Goal: Task Accomplishment & Management: Manage account settings

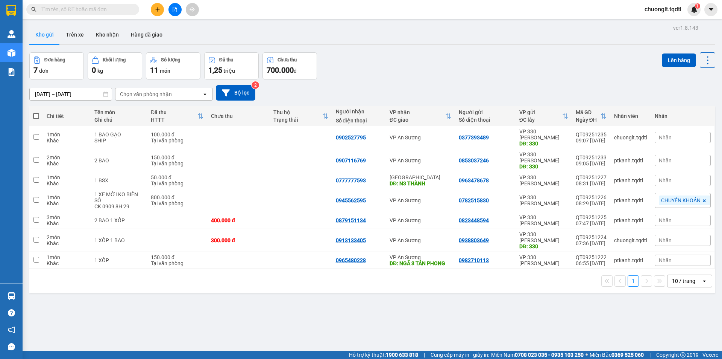
click at [389, 296] on section "Kết quả tìm kiếm ( 0 ) Bộ lọc No Data chuonglt.tqdtl 1 Quản [PERSON_NAME] lý kh…" at bounding box center [361, 179] width 722 height 359
click at [173, 6] on button at bounding box center [175, 9] width 13 height 13
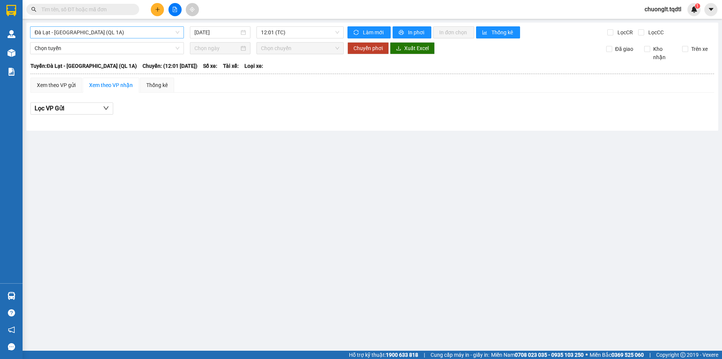
click at [138, 33] on span "Đà Lạt - [GEOGRAPHIC_DATA] (QL 1A)" at bounding box center [107, 32] width 145 height 11
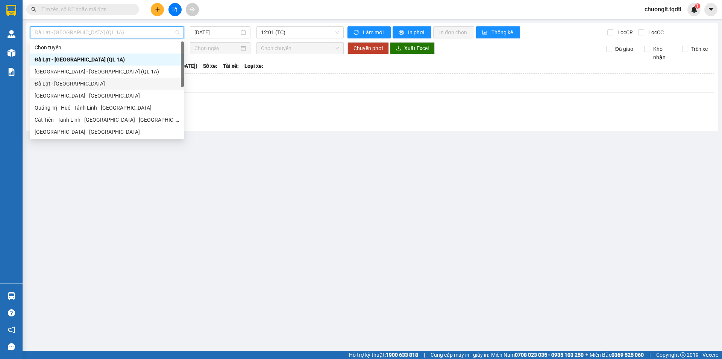
scroll to position [38, 0]
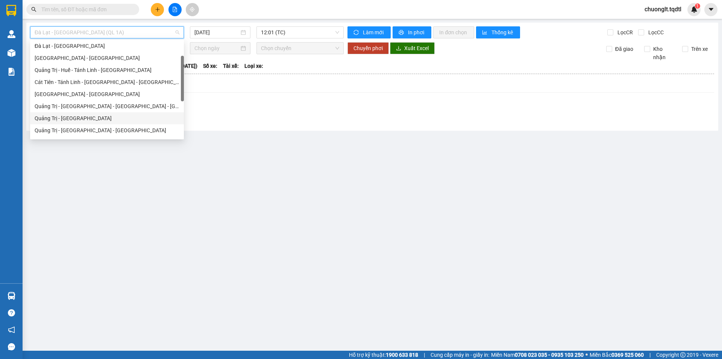
click at [88, 120] on div "Quảng Trị - [GEOGRAPHIC_DATA]" at bounding box center [107, 118] width 145 height 8
type input "[DATE]"
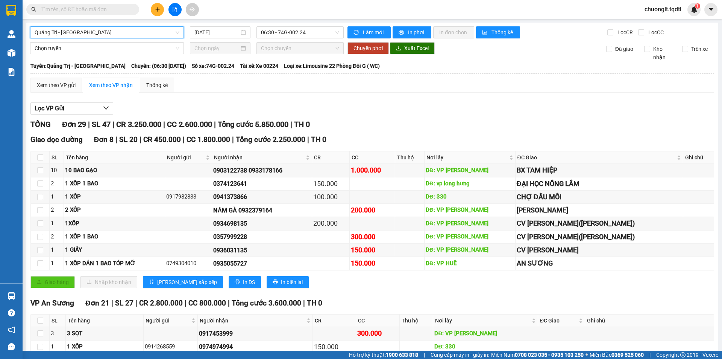
click at [120, 33] on span "Quảng Trị - [GEOGRAPHIC_DATA]" at bounding box center [107, 32] width 145 height 11
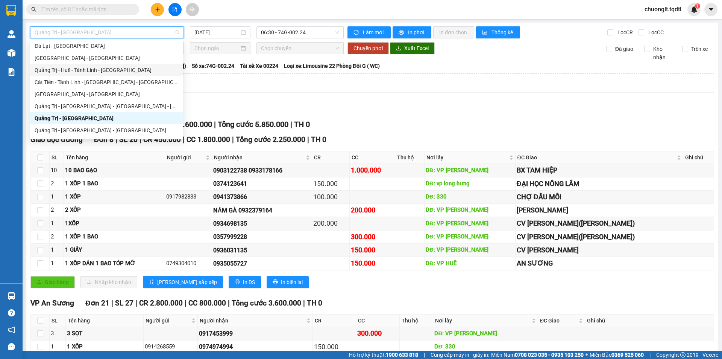
click at [107, 72] on div "Quảng Trị - Huế - Tánh Linh - [GEOGRAPHIC_DATA]" at bounding box center [107, 70] width 144 height 8
type input "[DATE]"
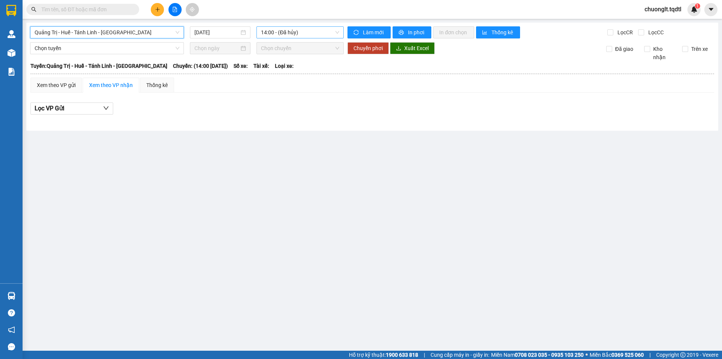
click at [309, 34] on span "14:00 - (Đã hủy)" at bounding box center [300, 32] width 78 height 11
click at [157, 7] on icon "plus" at bounding box center [157, 9] width 5 height 5
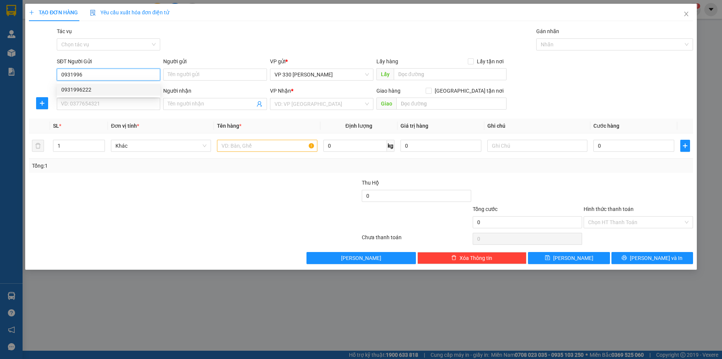
click at [102, 90] on div "0931996222" at bounding box center [108, 89] width 94 height 8
type input "0931996222"
type input "0979552774"
type input "400.000"
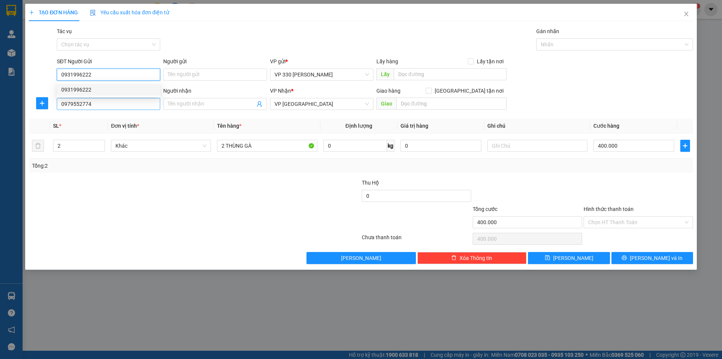
type input "0931996222"
click at [100, 104] on input "0979552774" at bounding box center [108, 104] width 103 height 12
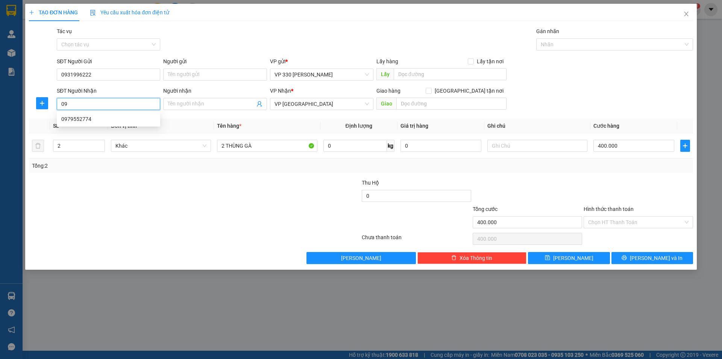
type input "0"
click at [114, 120] on div "0366264215" at bounding box center [108, 119] width 94 height 8
type input "0366264215"
type input "150.000"
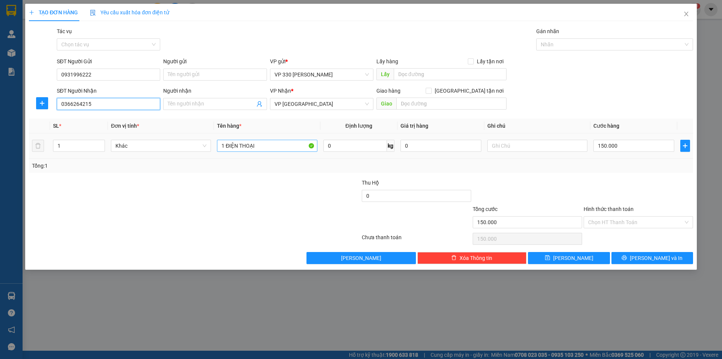
type input "0366264215"
click at [268, 144] on input "1 ĐIỆN THOẠI" at bounding box center [267, 146] width 100 height 12
type input "1"
type input "1 GIẤY"
drag, startPoint x: 451, startPoint y: 68, endPoint x: 447, endPoint y: 78, distance: 10.5
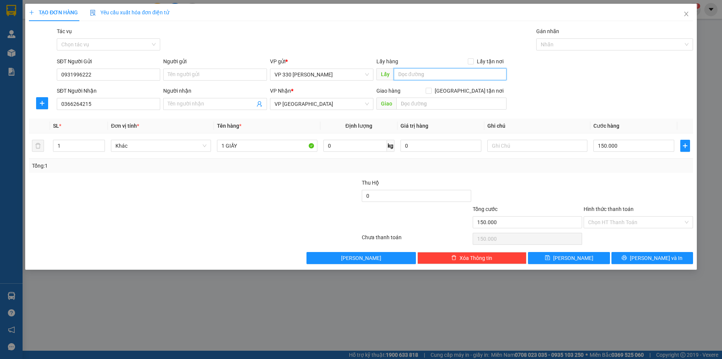
click at [451, 69] on input "text" at bounding box center [450, 74] width 113 height 12
type input "330"
click at [628, 145] on input "150.000" at bounding box center [634, 146] width 81 height 12
type input "1"
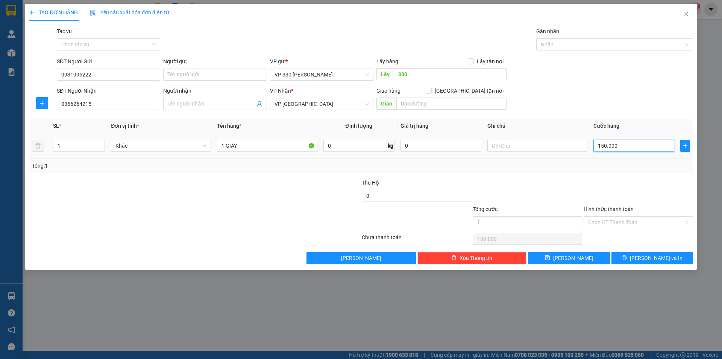
type input "1"
type input "10"
type input "100"
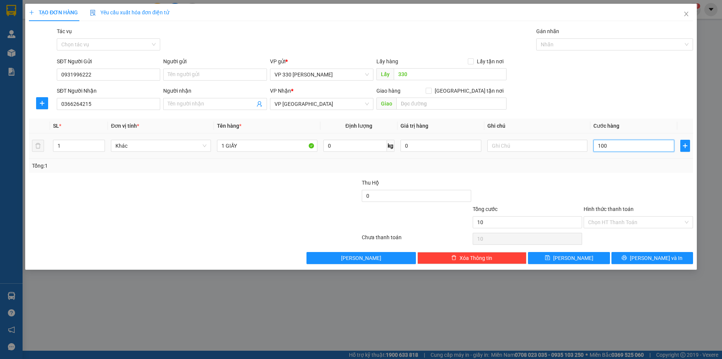
type input "100"
type input "1.000"
type input "10.000"
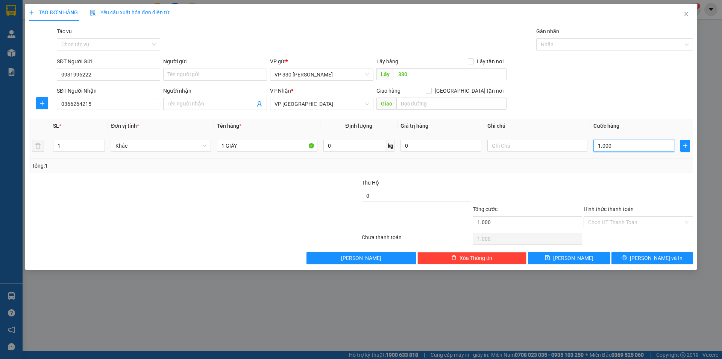
type input "10.000"
type input "100.000"
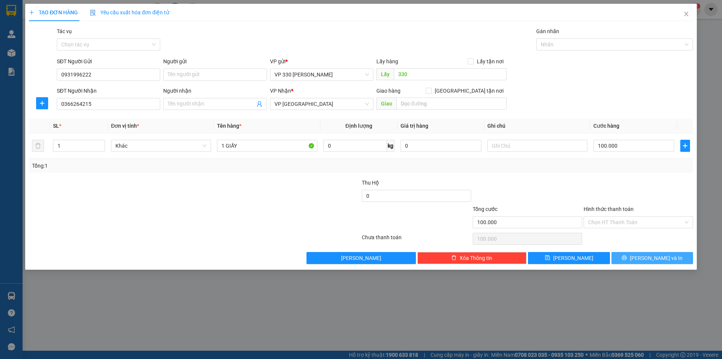
click at [649, 257] on span "[PERSON_NAME] và In" at bounding box center [656, 258] width 53 height 8
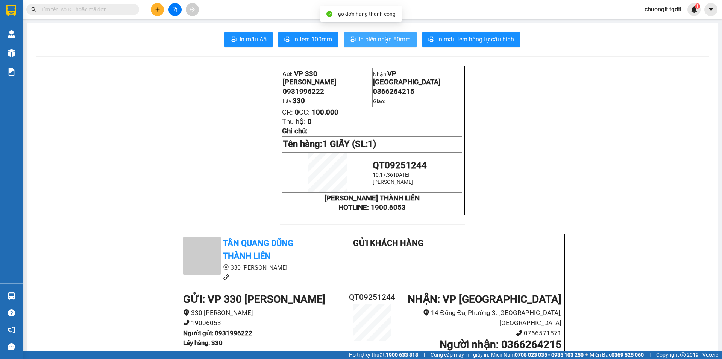
click at [384, 40] on span "In biên nhận 80mm" at bounding box center [385, 39] width 52 height 9
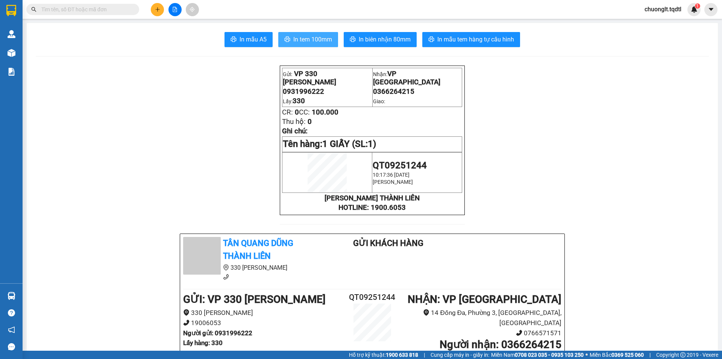
click at [293, 41] on span "In tem 100mm" at bounding box center [312, 39] width 39 height 9
click at [158, 11] on icon "plus" at bounding box center [157, 9] width 5 height 5
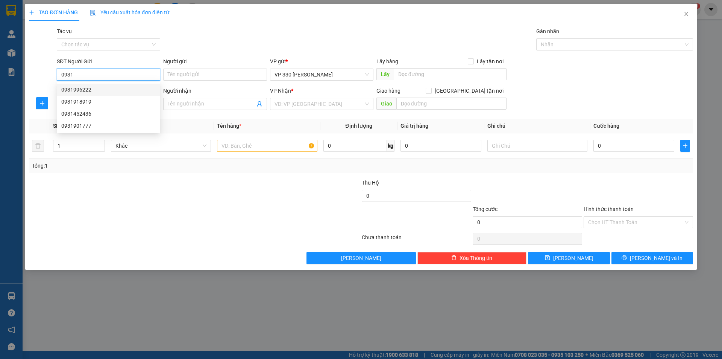
click at [89, 88] on div "0931996222" at bounding box center [108, 89] width 94 height 8
type input "0931996222"
type input "330"
type input "0366264215"
type input "100.000"
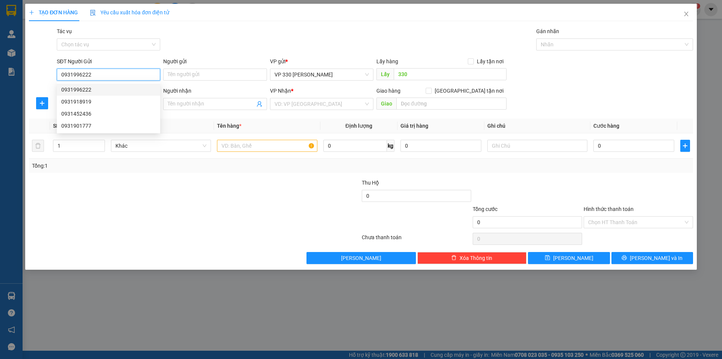
type input "100.000"
type input "0931996222"
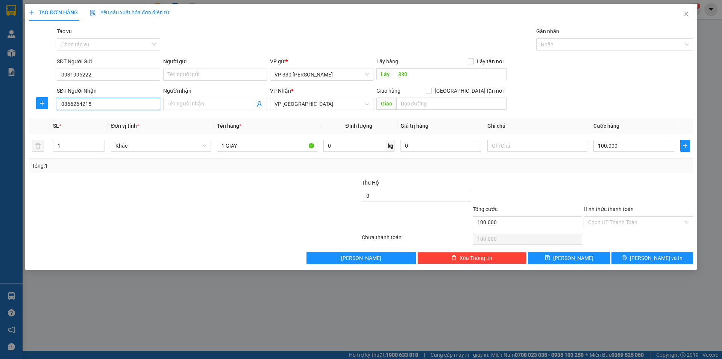
click at [98, 108] on input "0366264215" at bounding box center [108, 104] width 103 height 12
type input "0"
type input "0966902755"
click at [632, 145] on input "100.000" at bounding box center [634, 146] width 81 height 12
type input "2"
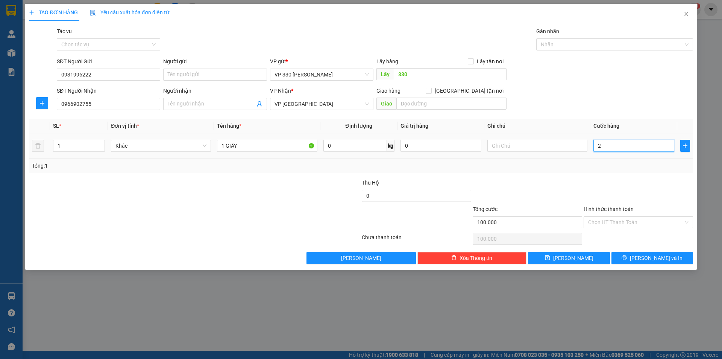
type input "2"
type input "20"
type input "200"
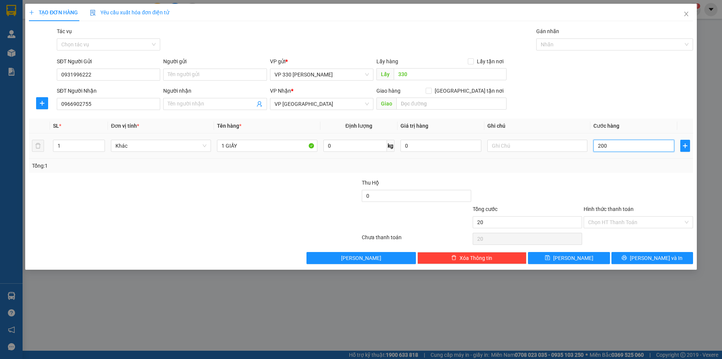
type input "200"
type input "2.000"
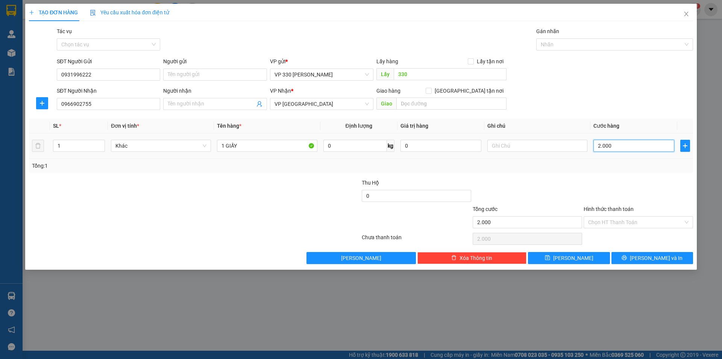
type input "20.000"
type input "200.000"
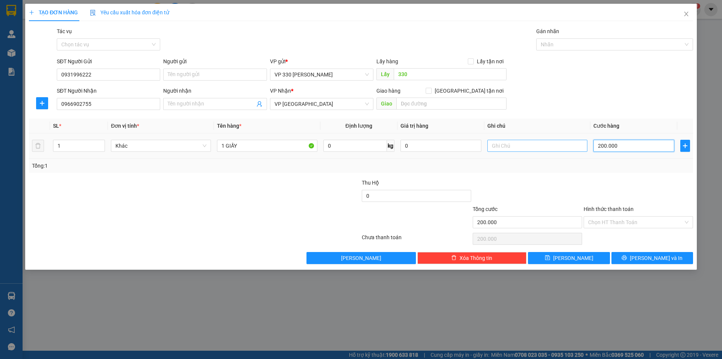
type input "200.000"
click at [512, 147] on input "text" at bounding box center [538, 146] width 100 height 12
click at [635, 255] on button "[PERSON_NAME] và In" at bounding box center [653, 258] width 82 height 12
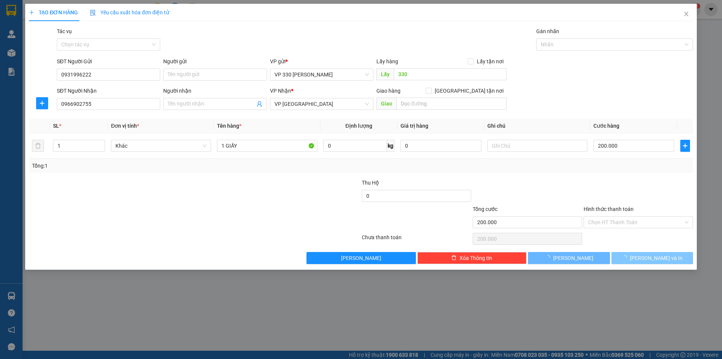
click at [635, 255] on button "[PERSON_NAME] và In" at bounding box center [653, 258] width 82 height 12
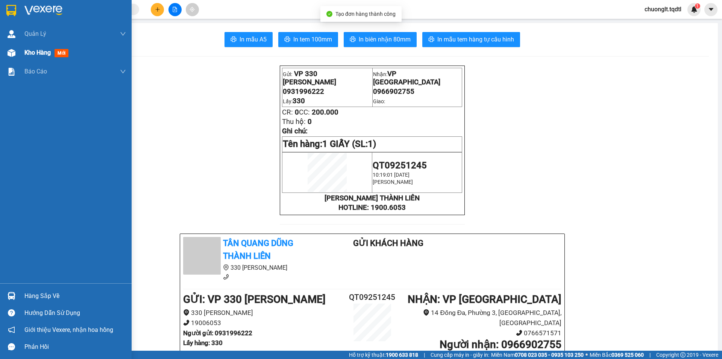
click at [34, 49] on span "Kho hàng" at bounding box center [37, 52] width 26 height 7
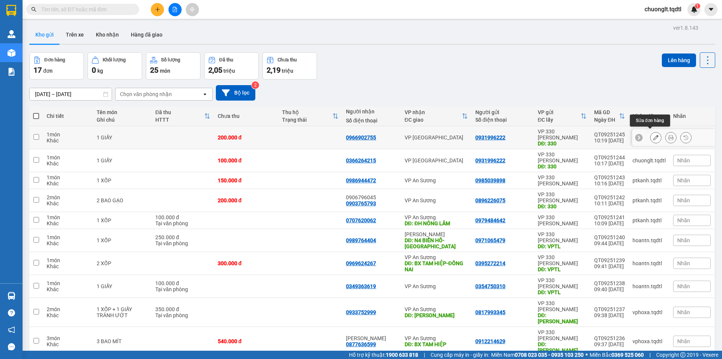
click at [654, 135] on icon at bounding box center [656, 137] width 5 height 5
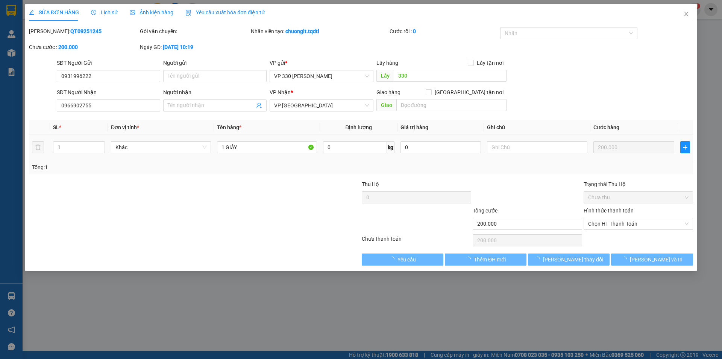
type input "0931996222"
type input "330"
type input "0966902755"
type input "200.000"
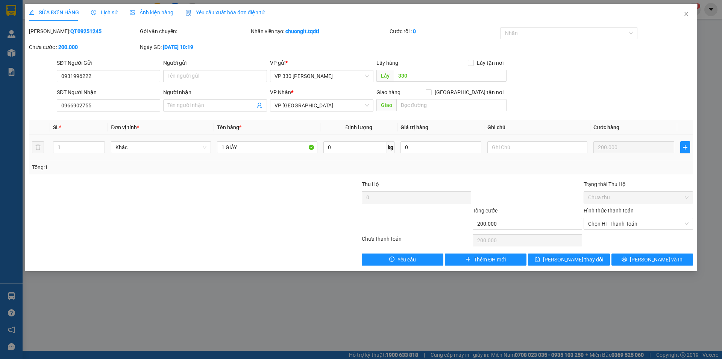
click at [274, 141] on div "1 GIẤY" at bounding box center [267, 147] width 100 height 15
click at [275, 146] on input "1 GIẤY" at bounding box center [267, 147] width 100 height 12
type input "1 GIẤY BÊN TRONG ĐỰNG GÀ"
click at [560, 255] on span "[PERSON_NAME] thay đổi" at bounding box center [573, 259] width 60 height 8
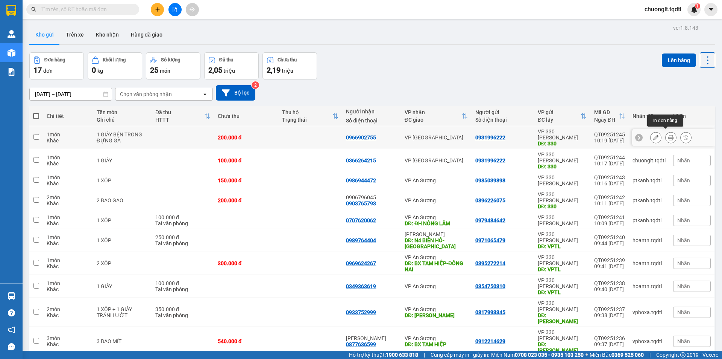
click at [666, 131] on button at bounding box center [671, 137] width 11 height 13
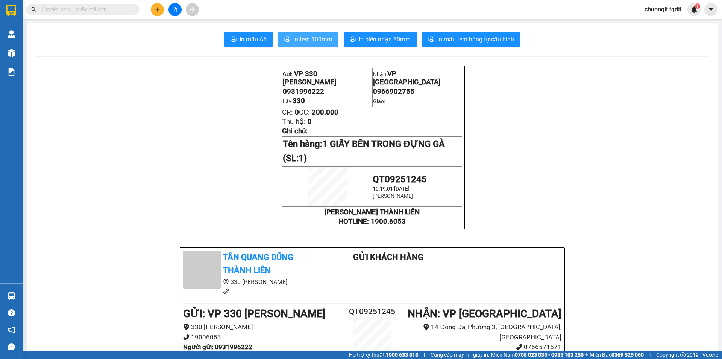
click at [308, 41] on span "In tem 100mm" at bounding box center [312, 39] width 39 height 9
click at [385, 39] on span "In biên nhận 80mm" at bounding box center [385, 39] width 52 height 9
click at [295, 38] on span "In tem 100mm" at bounding box center [312, 39] width 39 height 9
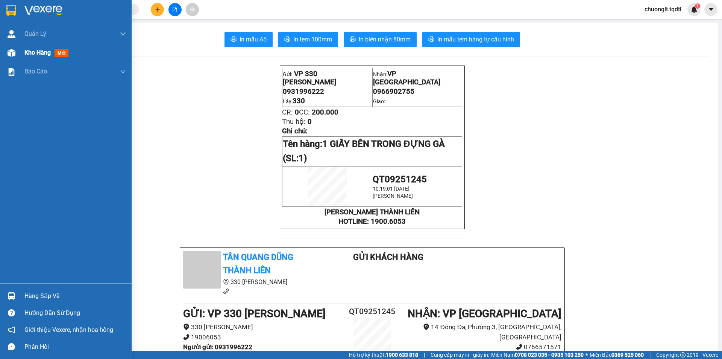
click at [44, 55] on span "Kho hàng" at bounding box center [37, 52] width 26 height 7
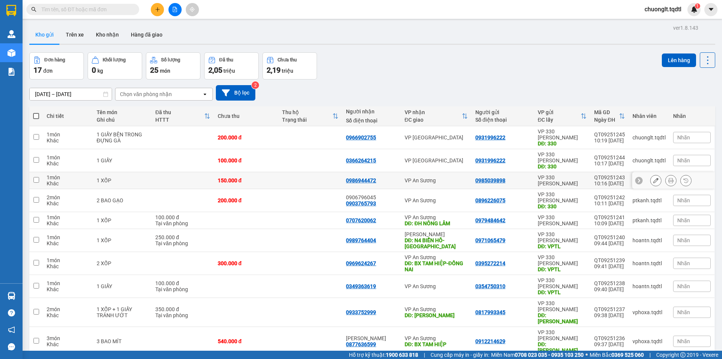
scroll to position [35, 0]
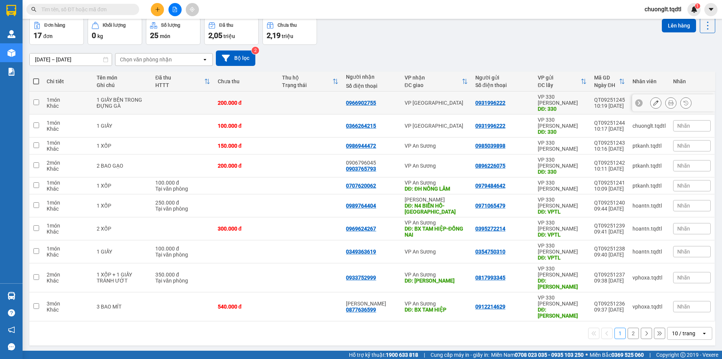
click at [35, 100] on input "checkbox" at bounding box center [36, 102] width 6 height 6
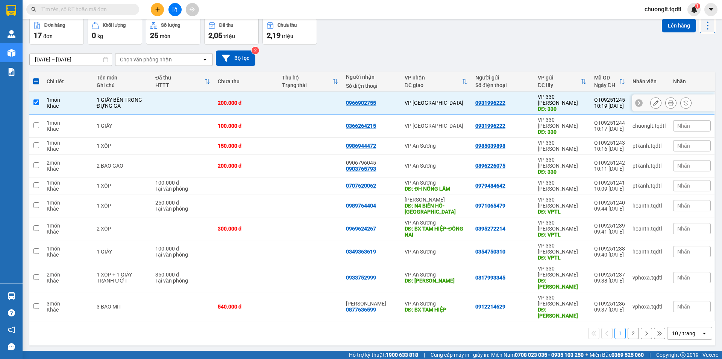
click at [36, 100] on input "checkbox" at bounding box center [36, 102] width 6 height 6
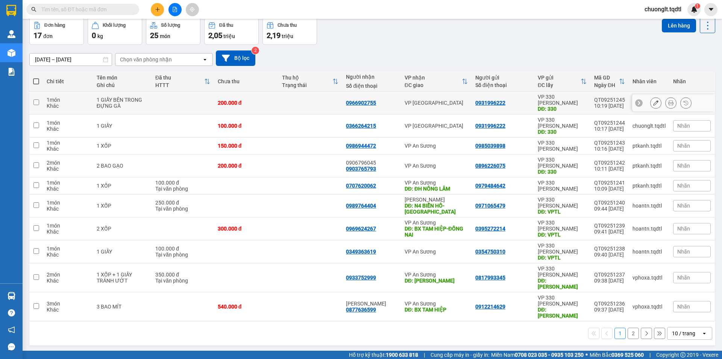
drag, startPoint x: 35, startPoint y: 97, endPoint x: 35, endPoint y: 104, distance: 6.8
click at [35, 99] on input "checkbox" at bounding box center [36, 102] width 6 height 6
checkbox input "true"
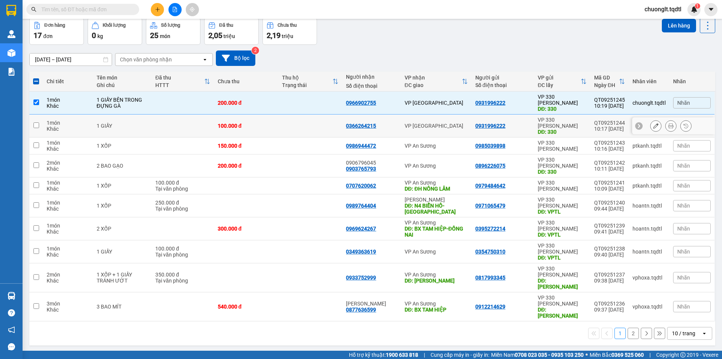
click at [35, 122] on input "checkbox" at bounding box center [36, 125] width 6 height 6
checkbox input "true"
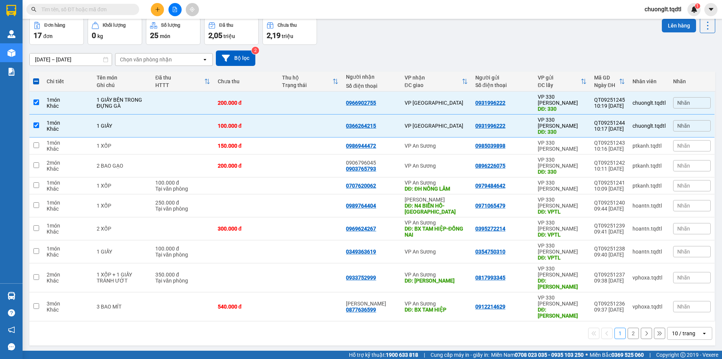
click at [680, 26] on button "Lên hàng" at bounding box center [679, 26] width 34 height 14
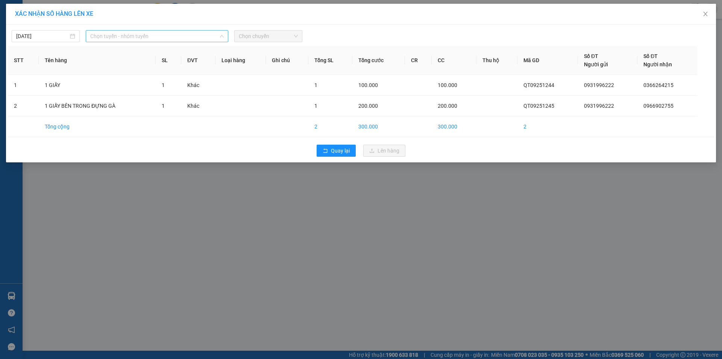
click at [197, 33] on span "Chọn tuyến - nhóm tuyến" at bounding box center [157, 35] width 134 height 11
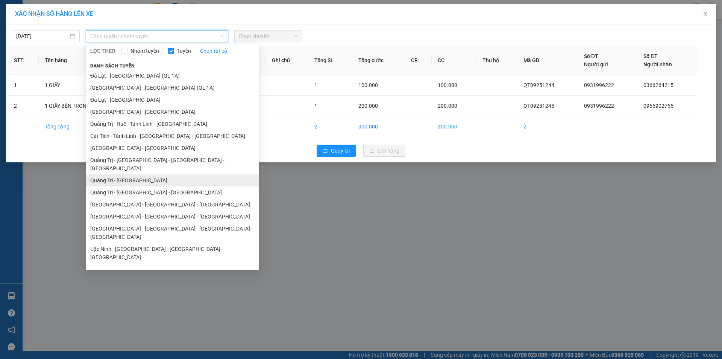
scroll to position [44, 0]
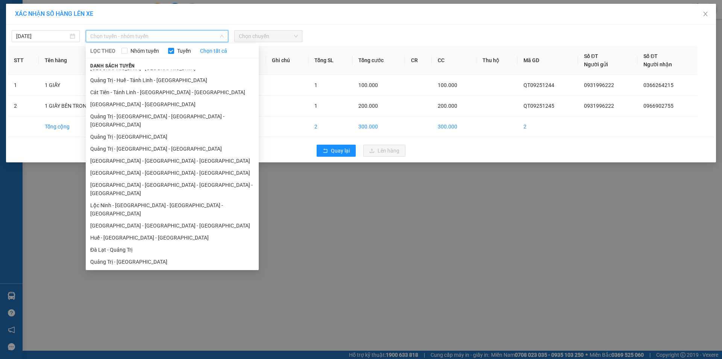
drag, startPoint x: 134, startPoint y: 237, endPoint x: 190, endPoint y: 187, distance: 74.6
click at [134, 255] on li "Quảng Trị - [GEOGRAPHIC_DATA]" at bounding box center [172, 261] width 173 height 12
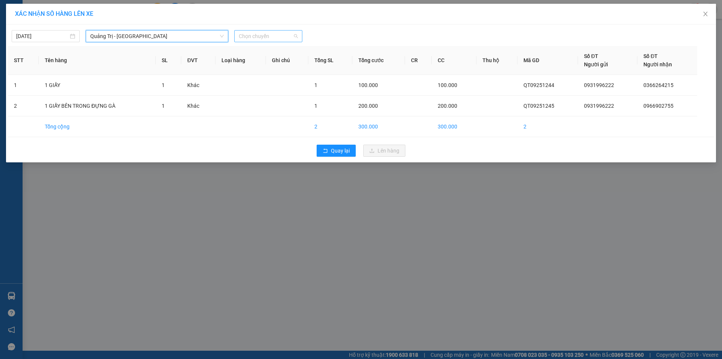
click at [275, 33] on span "Chọn chuyến" at bounding box center [268, 35] width 59 height 11
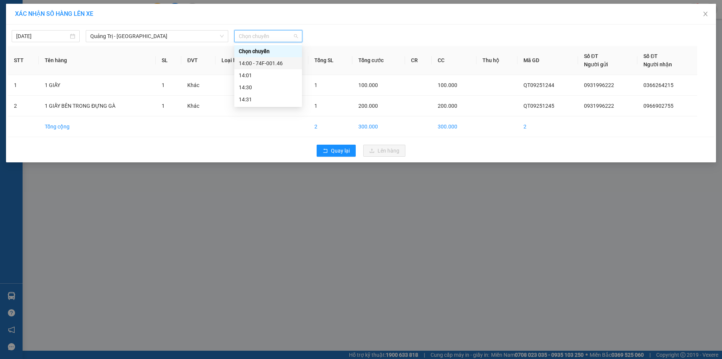
click at [270, 64] on div "14:00 - 74F-001.46" at bounding box center [268, 63] width 59 height 8
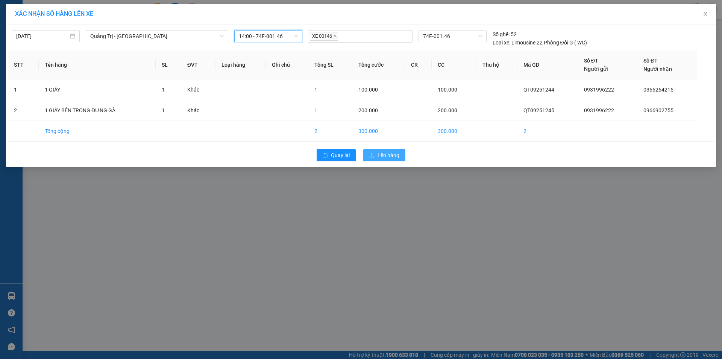
click at [393, 155] on span "Lên hàng" at bounding box center [389, 155] width 22 height 8
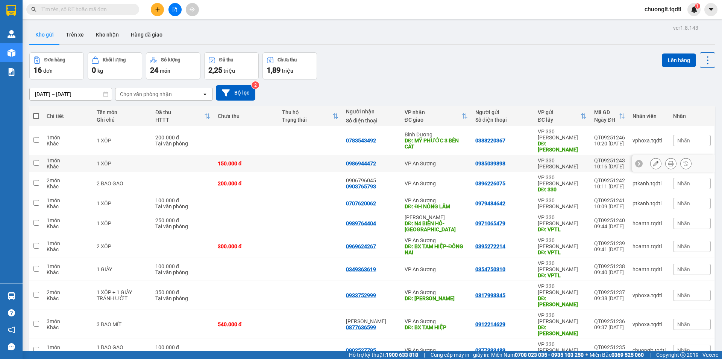
click at [35, 160] on input "checkbox" at bounding box center [36, 163] width 6 height 6
checkbox input "true"
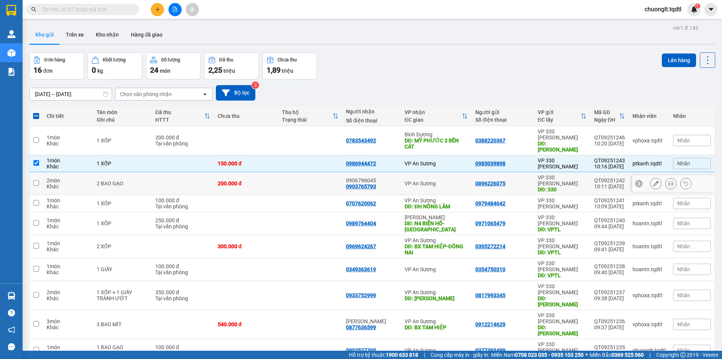
click at [38, 180] on input "checkbox" at bounding box center [36, 183] width 6 height 6
checkbox input "true"
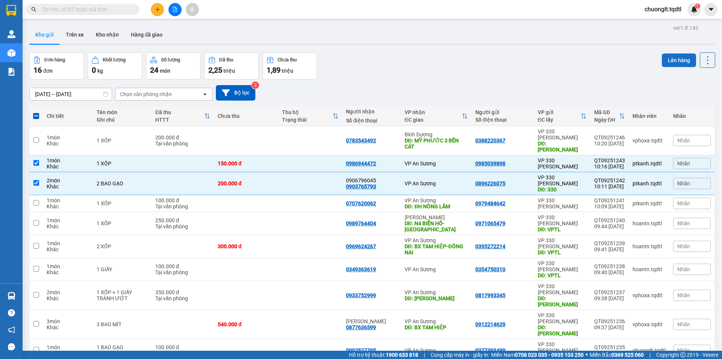
click at [668, 64] on button "Lên hàng" at bounding box center [679, 60] width 34 height 14
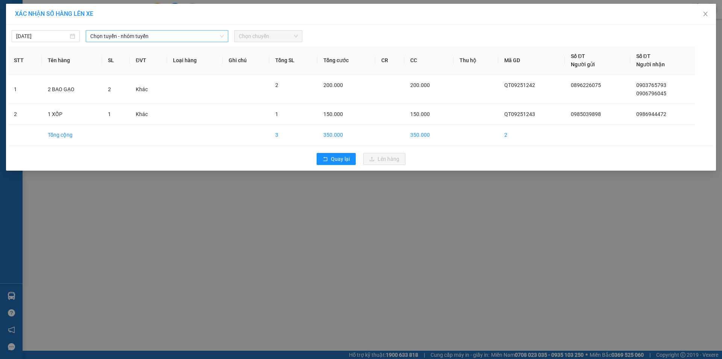
click at [196, 36] on span "Chọn tuyến - nhóm tuyến" at bounding box center [157, 35] width 134 height 11
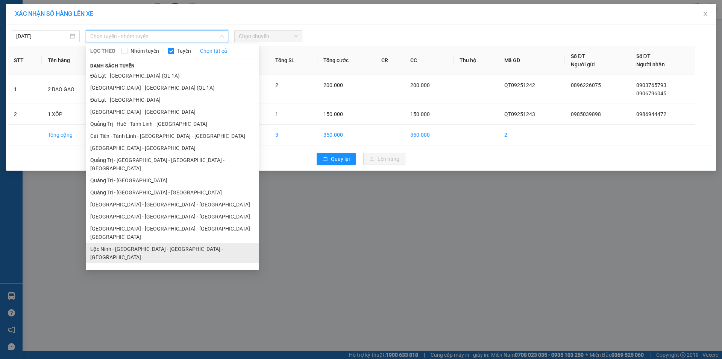
scroll to position [44, 0]
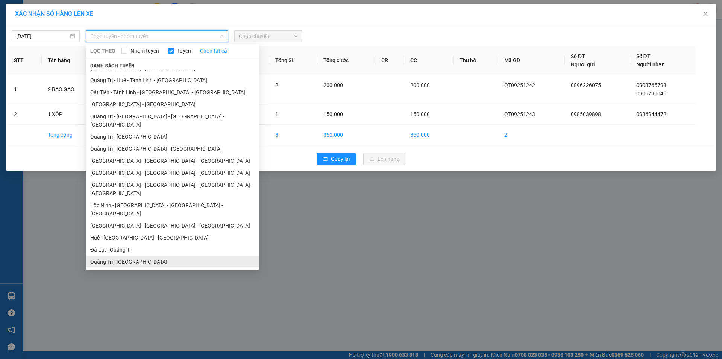
click at [139, 255] on li "Quảng Trị - [GEOGRAPHIC_DATA]" at bounding box center [172, 261] width 173 height 12
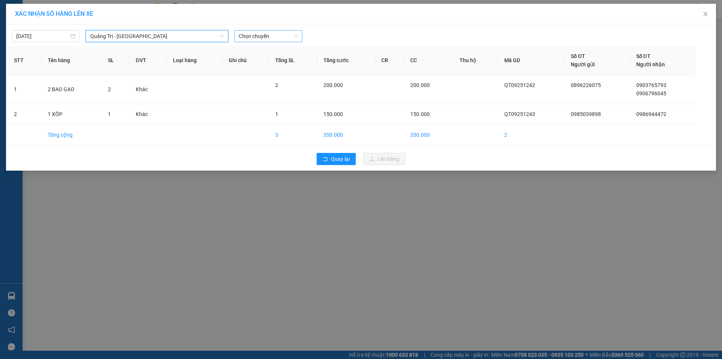
click at [291, 36] on span "Chọn chuyến" at bounding box center [268, 35] width 59 height 11
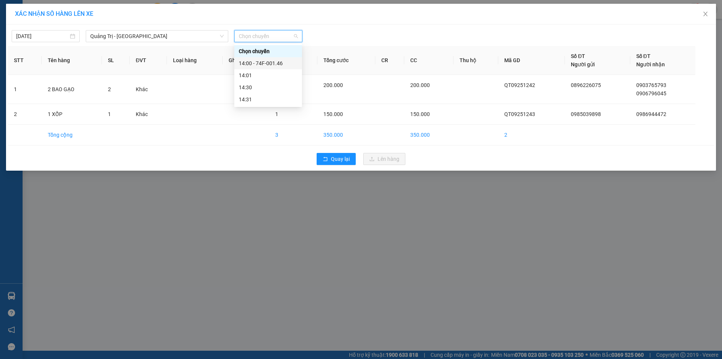
click at [277, 64] on div "14:00 - 74F-001.46" at bounding box center [268, 63] width 59 height 8
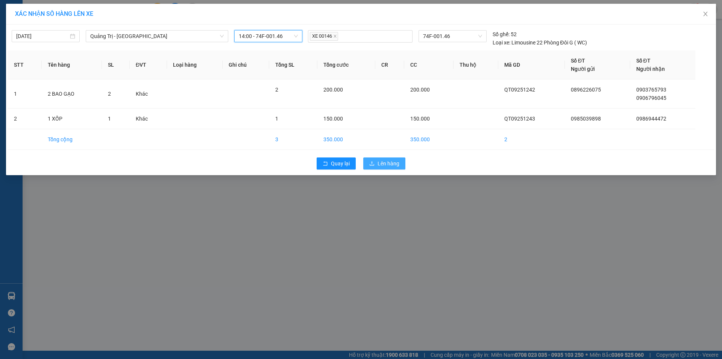
click at [392, 165] on span "Lên hàng" at bounding box center [389, 163] width 22 height 8
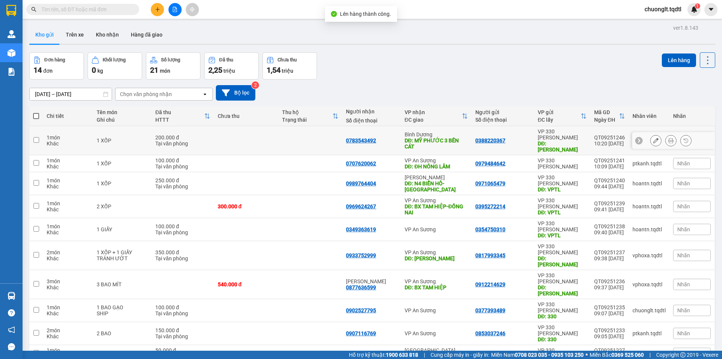
scroll to position [35, 0]
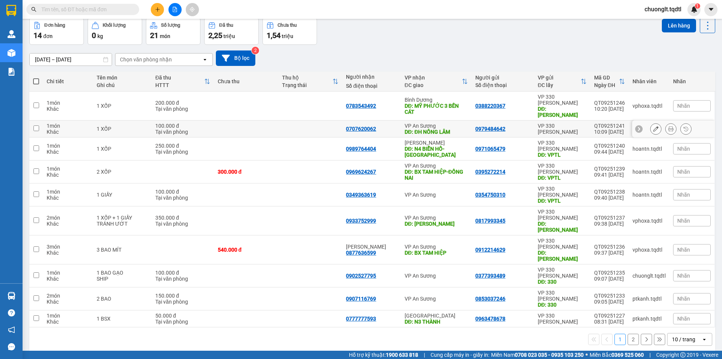
click at [38, 125] on input "checkbox" at bounding box center [36, 128] width 6 height 6
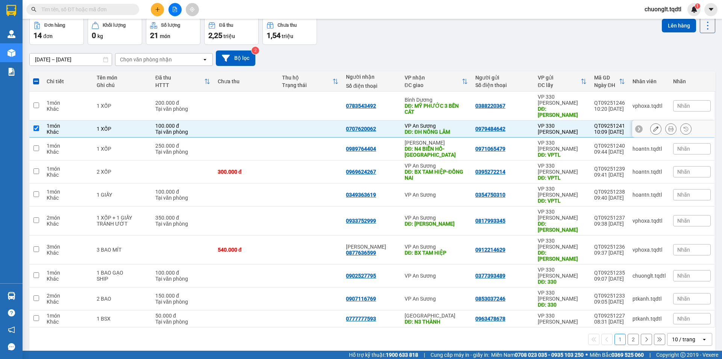
click at [36, 125] on input "checkbox" at bounding box center [36, 128] width 6 height 6
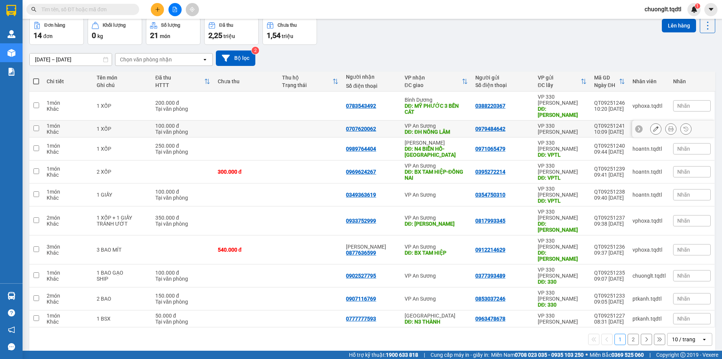
click at [36, 125] on input "checkbox" at bounding box center [36, 128] width 6 height 6
checkbox input "true"
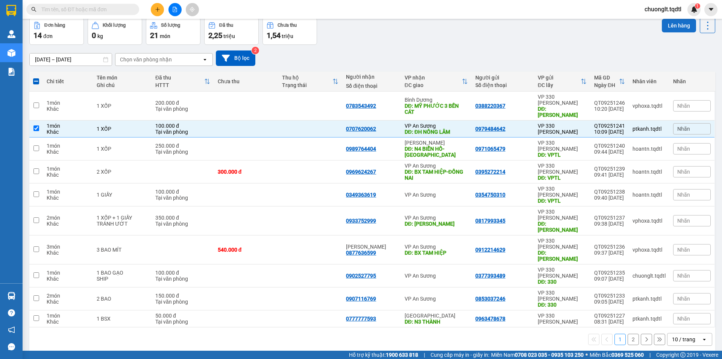
click at [671, 25] on button "Lên hàng" at bounding box center [679, 26] width 34 height 14
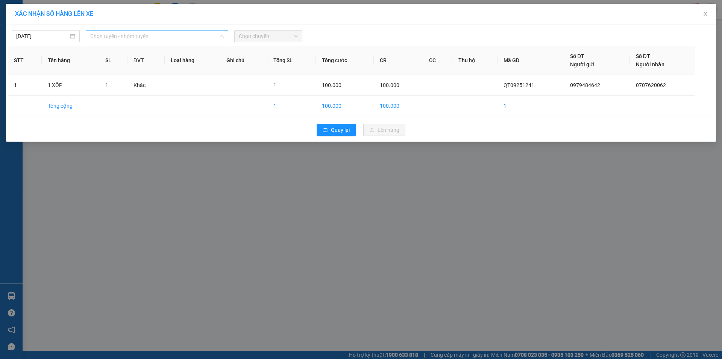
click at [164, 35] on span "Chọn tuyến - nhóm tuyến" at bounding box center [157, 35] width 134 height 11
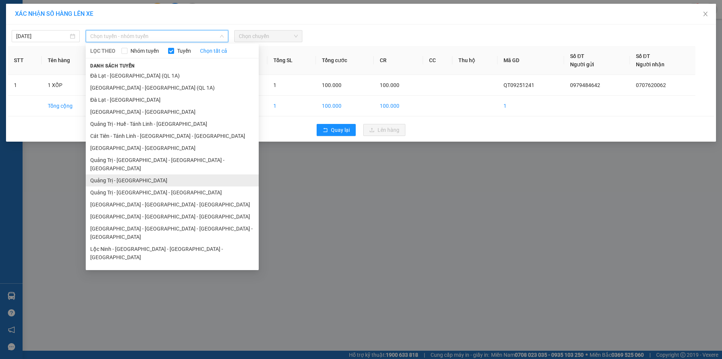
click at [145, 174] on li "Quảng Trị - [GEOGRAPHIC_DATA]" at bounding box center [172, 180] width 173 height 12
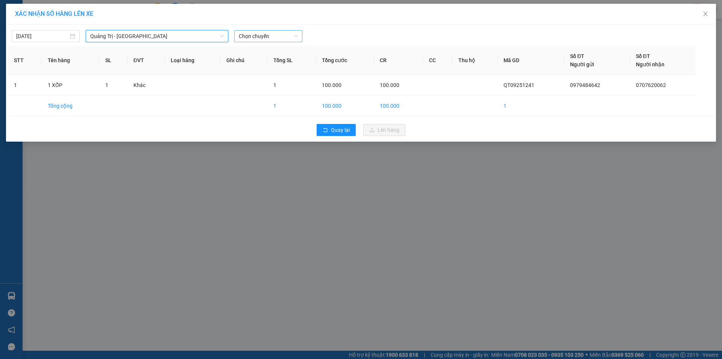
click at [272, 36] on span "Chọn chuyến" at bounding box center [268, 35] width 59 height 11
click at [203, 36] on span "Quảng Trị - [GEOGRAPHIC_DATA]" at bounding box center [157, 35] width 134 height 11
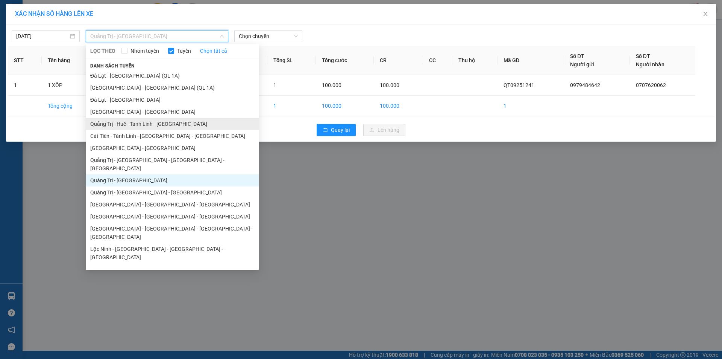
click at [155, 124] on li "Quảng Trị - Huế - Tánh Linh - [GEOGRAPHIC_DATA]" at bounding box center [172, 124] width 173 height 12
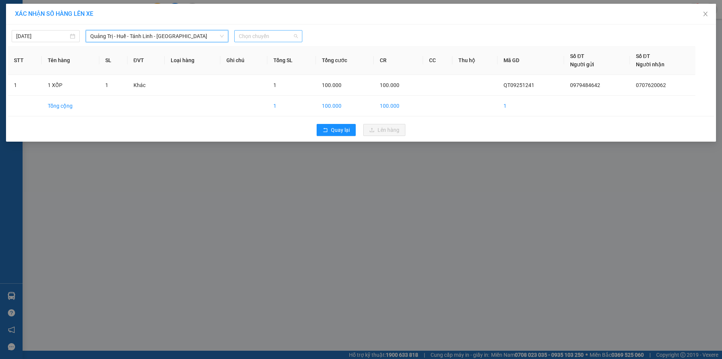
click at [288, 34] on span "Chọn chuyến" at bounding box center [268, 35] width 59 height 11
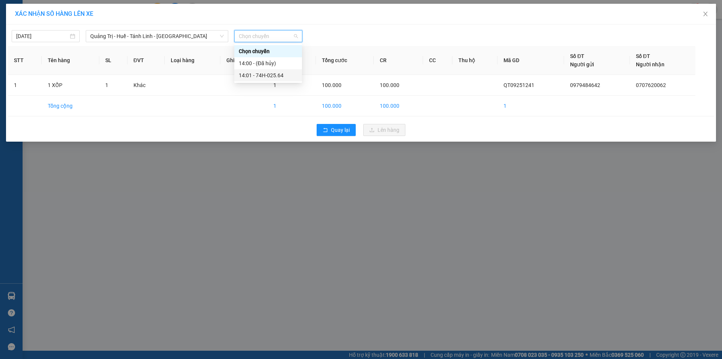
click at [275, 76] on div "14:01 - 74H-025.64" at bounding box center [268, 75] width 59 height 8
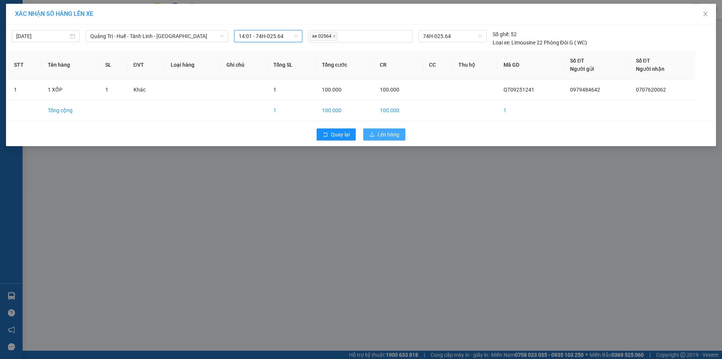
click at [386, 132] on span "Lên hàng" at bounding box center [389, 134] width 22 height 8
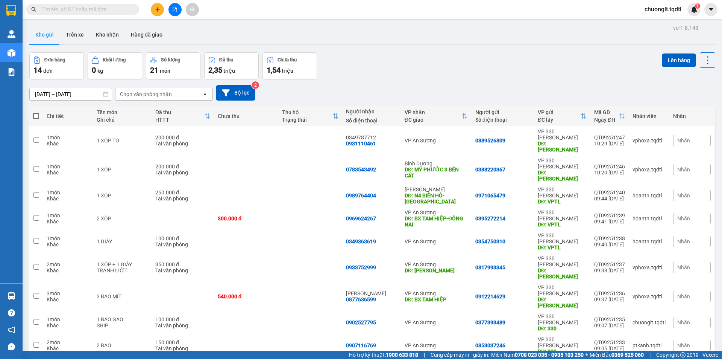
click at [32, 357] on td at bounding box center [36, 365] width 14 height 17
checkbox input "true"
click at [669, 58] on button "Lên hàng" at bounding box center [679, 60] width 34 height 14
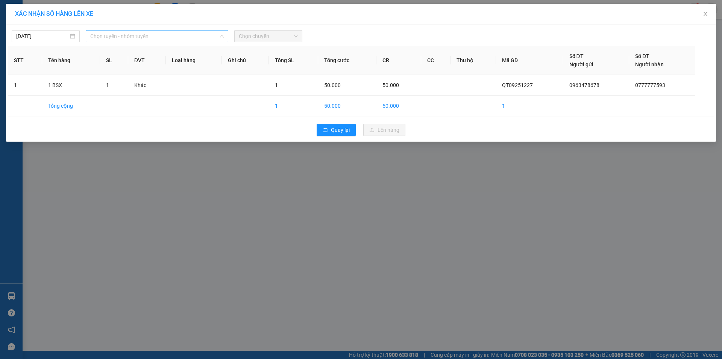
click at [182, 33] on span "Chọn tuyến - nhóm tuyến" at bounding box center [157, 35] width 134 height 11
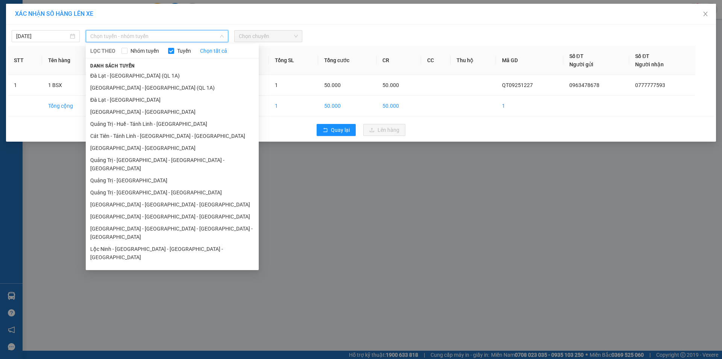
click at [161, 161] on li "Quảng Trị - [GEOGRAPHIC_DATA] - [GEOGRAPHIC_DATA] - [GEOGRAPHIC_DATA]" at bounding box center [172, 164] width 173 height 20
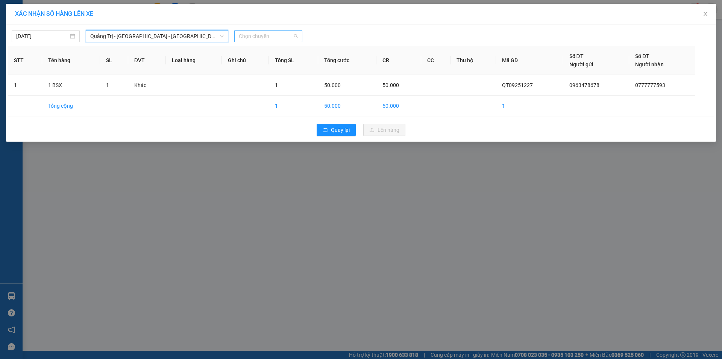
click at [272, 39] on span "Chọn chuyến" at bounding box center [268, 35] width 59 height 11
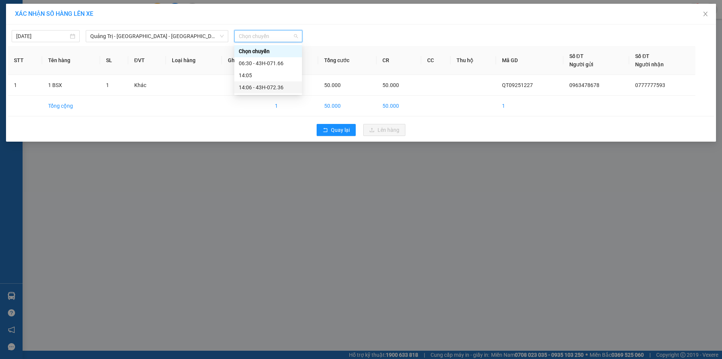
click at [275, 88] on div "14:06 - 43H-072.36" at bounding box center [268, 87] width 59 height 8
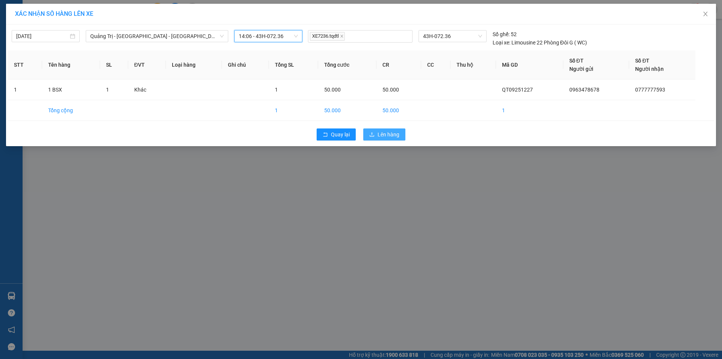
click at [382, 133] on span "Lên hàng" at bounding box center [389, 134] width 22 height 8
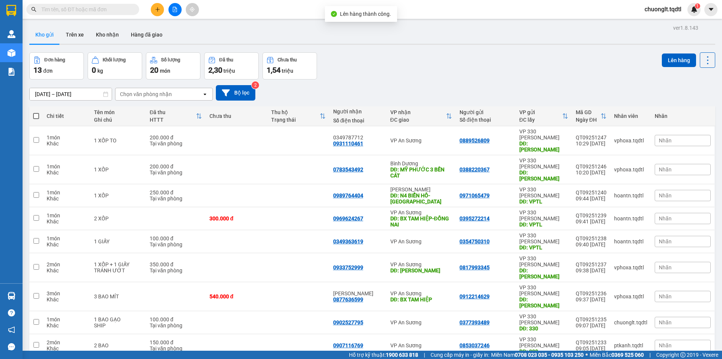
scroll to position [35, 0]
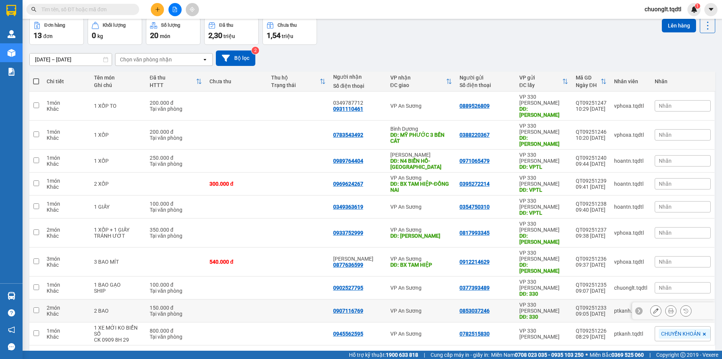
click at [35, 307] on input "checkbox" at bounding box center [36, 310] width 6 height 6
checkbox input "true"
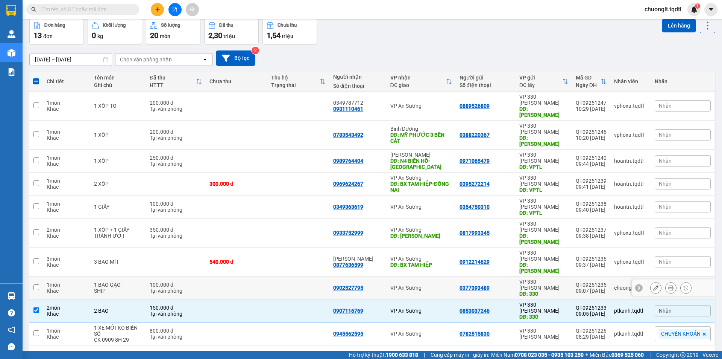
click at [36, 284] on input "checkbox" at bounding box center [36, 287] width 6 height 6
checkbox input "true"
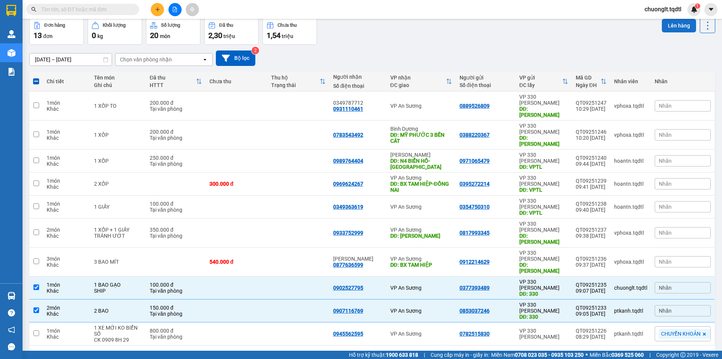
click at [672, 22] on button "Lên hàng" at bounding box center [679, 26] width 34 height 14
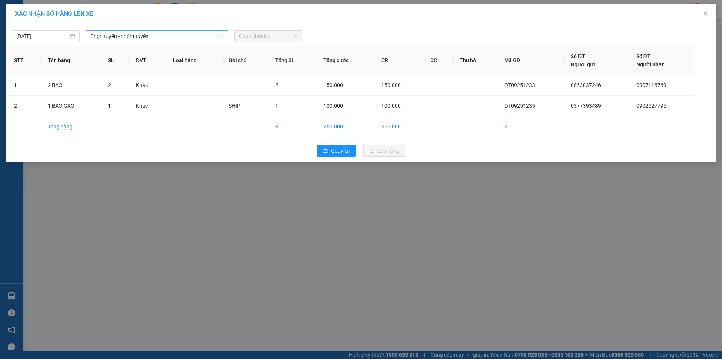
click at [196, 36] on span "Chọn tuyến - nhóm tuyến" at bounding box center [157, 35] width 134 height 11
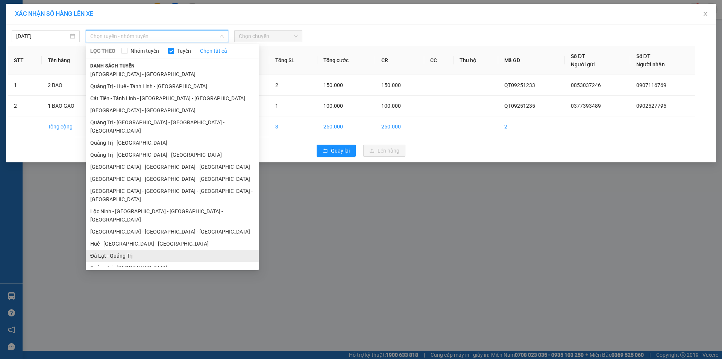
scroll to position [44, 0]
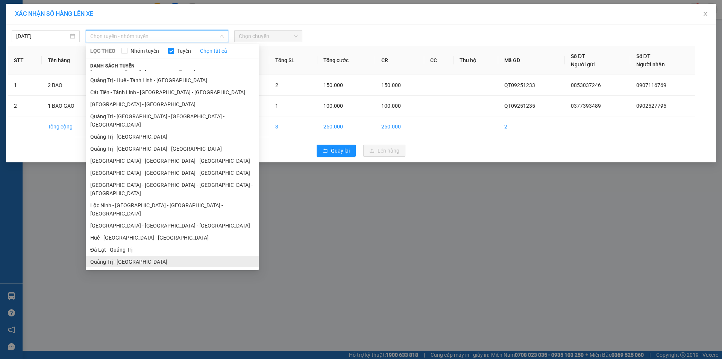
click at [138, 255] on li "Quảng Trị - [GEOGRAPHIC_DATA]" at bounding box center [172, 261] width 173 height 12
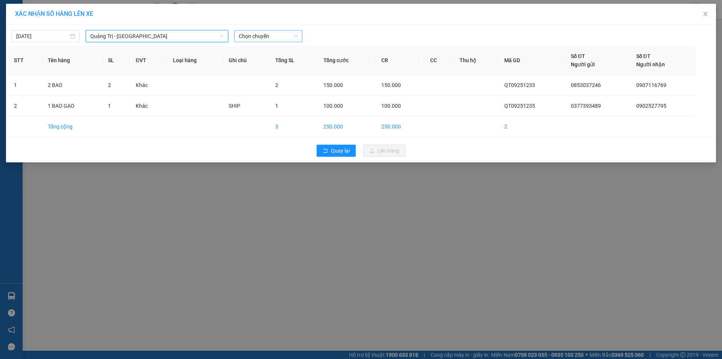
click at [277, 37] on span "Chọn chuyến" at bounding box center [268, 35] width 59 height 11
drag, startPoint x: 275, startPoint y: 63, endPoint x: 290, endPoint y: 73, distance: 18.0
click at [276, 63] on div "14:00 - 74F-001.46" at bounding box center [268, 63] width 59 height 8
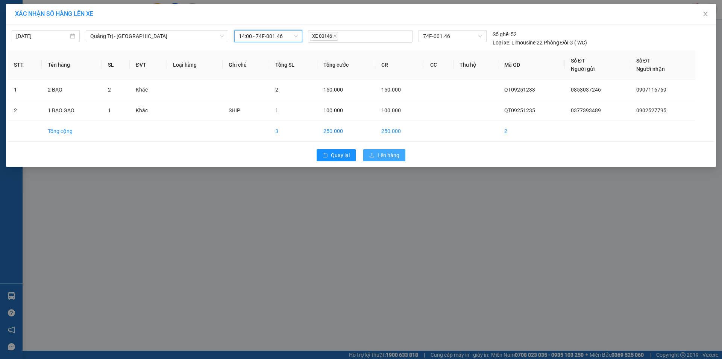
click at [382, 150] on button "Lên hàng" at bounding box center [384, 155] width 42 height 12
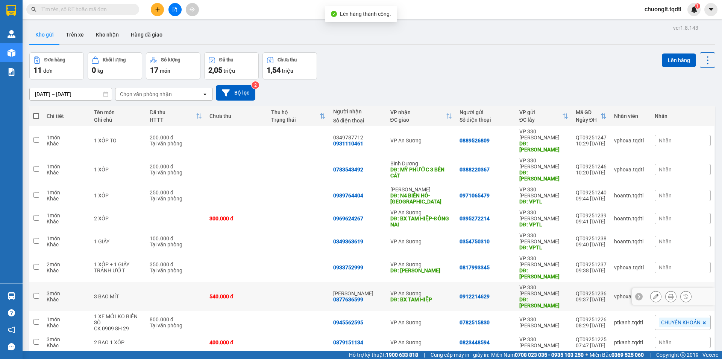
scroll to position [35, 0]
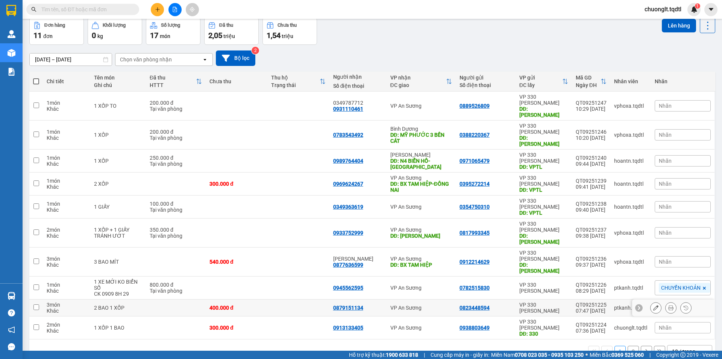
click at [34, 304] on input "checkbox" at bounding box center [36, 307] width 6 height 6
checkbox input "true"
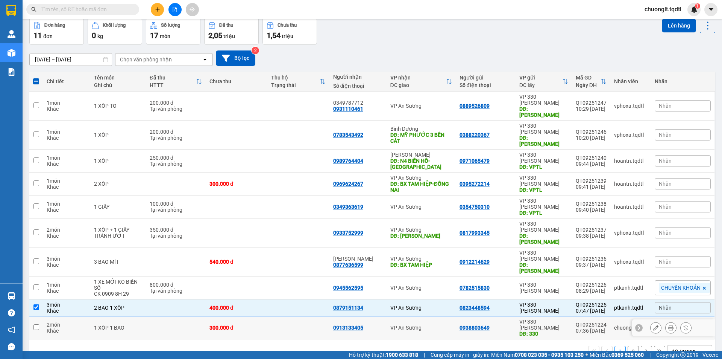
click at [36, 324] on input "checkbox" at bounding box center [36, 327] width 6 height 6
checkbox input "true"
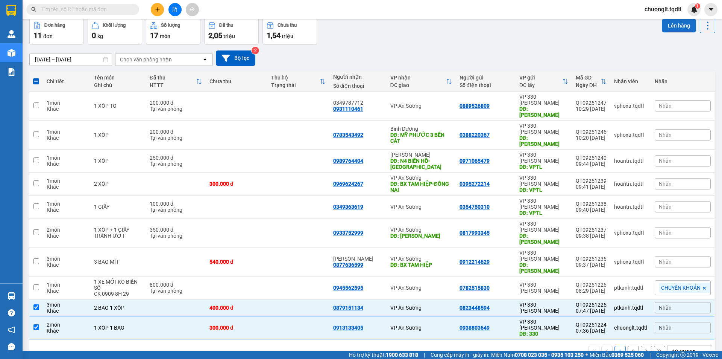
click at [672, 25] on button "Lên hàng" at bounding box center [679, 26] width 34 height 14
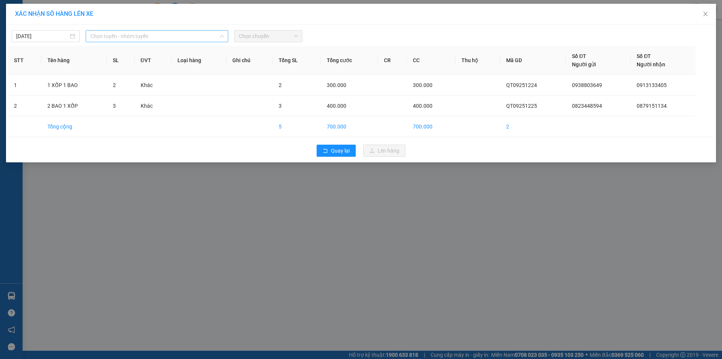
click at [173, 31] on span "Chọn tuyến - nhóm tuyến" at bounding box center [157, 35] width 134 height 11
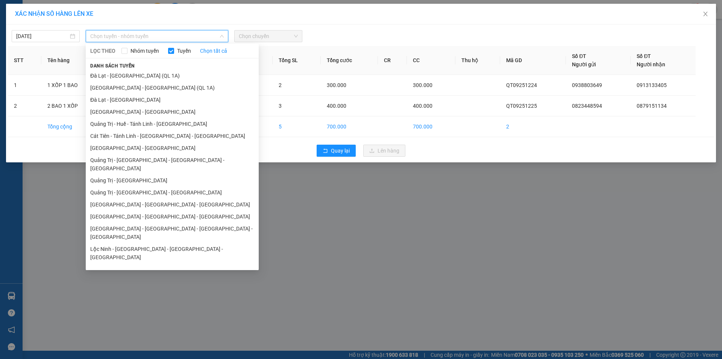
scroll to position [44, 0]
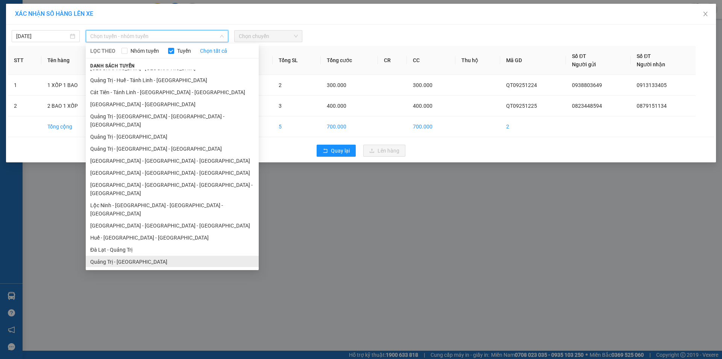
drag, startPoint x: 131, startPoint y: 239, endPoint x: 137, endPoint y: 231, distance: 10.2
click at [131, 255] on li "Quảng Trị - [GEOGRAPHIC_DATA]" at bounding box center [172, 261] width 173 height 12
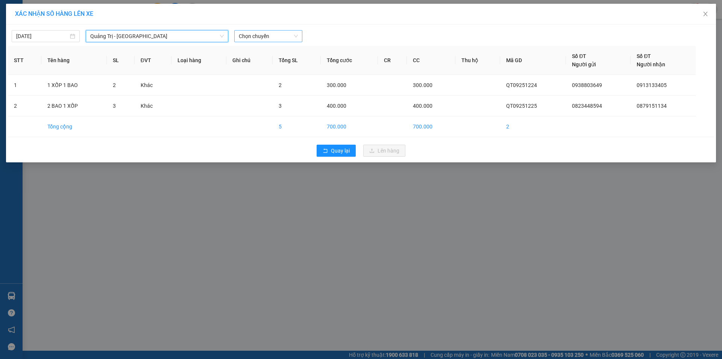
click at [262, 36] on span "Chọn chuyến" at bounding box center [268, 35] width 59 height 11
click at [277, 62] on div "14:00 - 74F-001.46" at bounding box center [268, 63] width 59 height 8
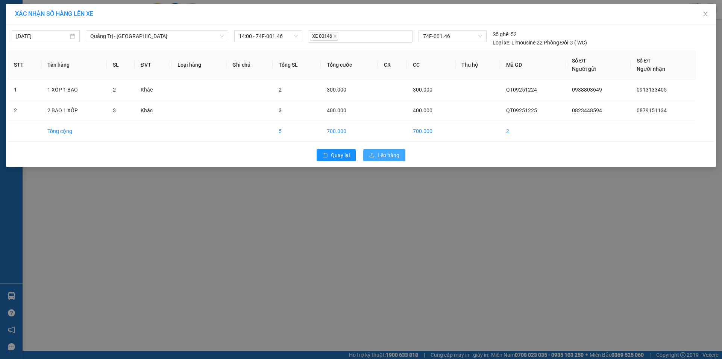
click at [395, 158] on span "Lên hàng" at bounding box center [389, 155] width 22 height 8
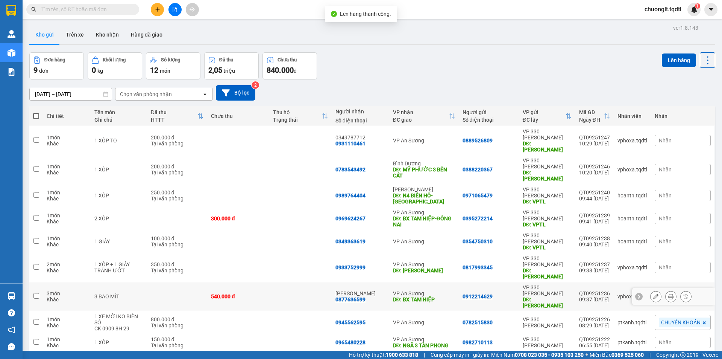
scroll to position [35, 0]
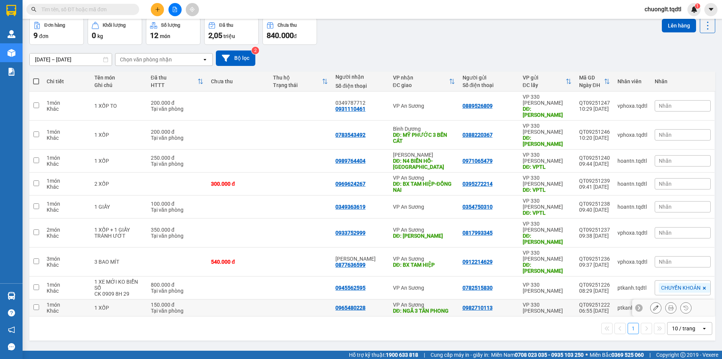
click at [36, 304] on input "checkbox" at bounding box center [36, 307] width 6 height 6
checkbox input "true"
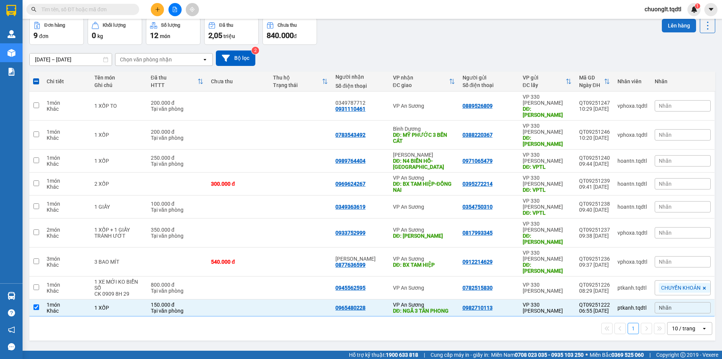
click at [674, 28] on button "Lên hàng" at bounding box center [679, 26] width 34 height 14
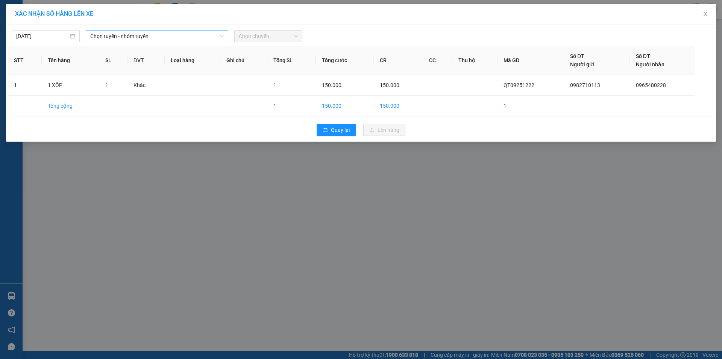
click at [183, 35] on span "Chọn tuyến - nhóm tuyến" at bounding box center [157, 35] width 134 height 11
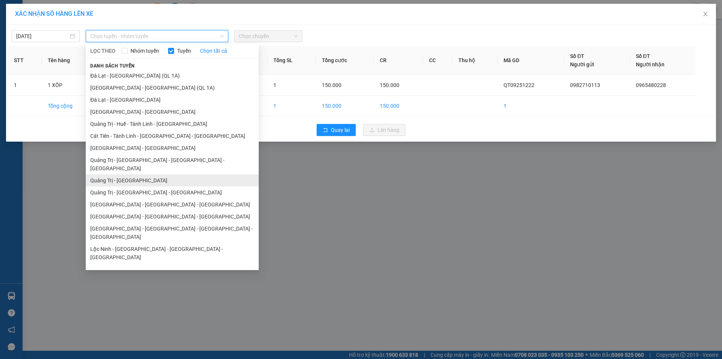
scroll to position [38, 0]
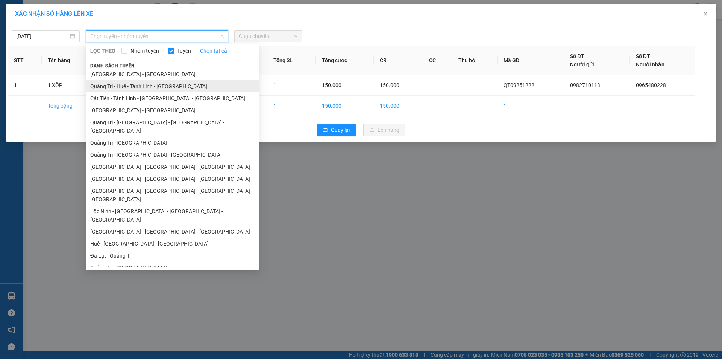
click at [161, 87] on li "Quảng Trị - Huế - Tánh Linh - Cát Tiên" at bounding box center [172, 86] width 173 height 12
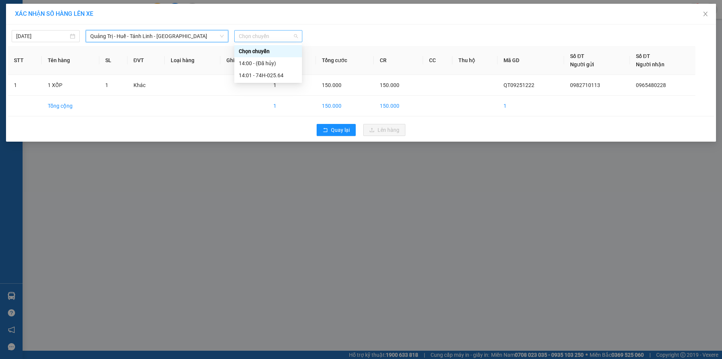
click at [275, 35] on span "Chọn chuyến" at bounding box center [268, 35] width 59 height 11
click at [272, 73] on div "14:01 - 74H-025.64" at bounding box center [268, 75] width 59 height 8
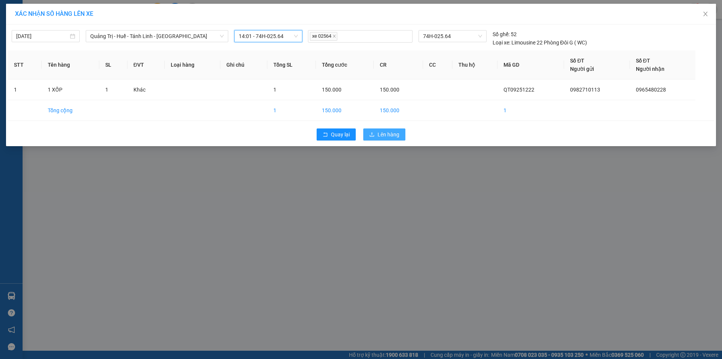
click at [385, 135] on span "Lên hàng" at bounding box center [389, 134] width 22 height 8
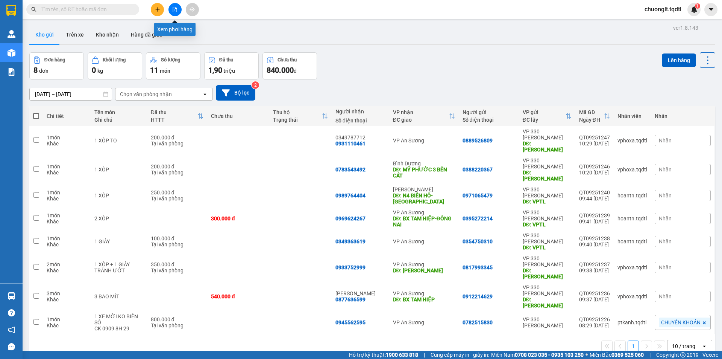
click at [175, 6] on button at bounding box center [175, 9] width 13 height 13
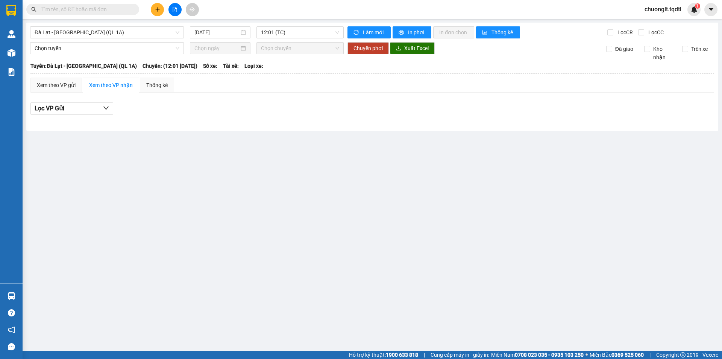
click at [151, 24] on div "Đà Lạt - Sài Gòn (QL 1A) 13/09/2025 12:01 (TC) Làm mới In phơi In đơn chọn Thốn…" at bounding box center [372, 77] width 692 height 108
click at [149, 29] on span "Đà Lạt - Sài Gòn (QL 1A)" at bounding box center [107, 32] width 145 height 11
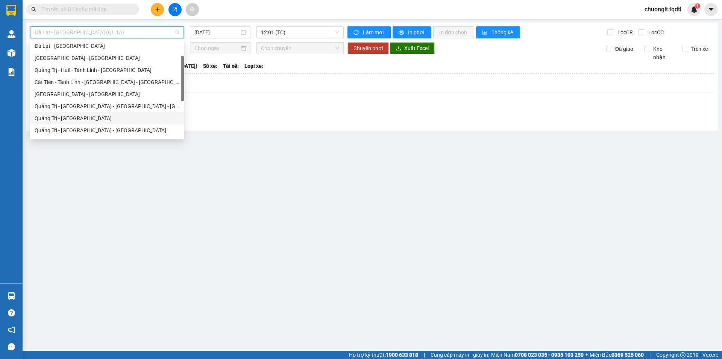
scroll to position [157, 0]
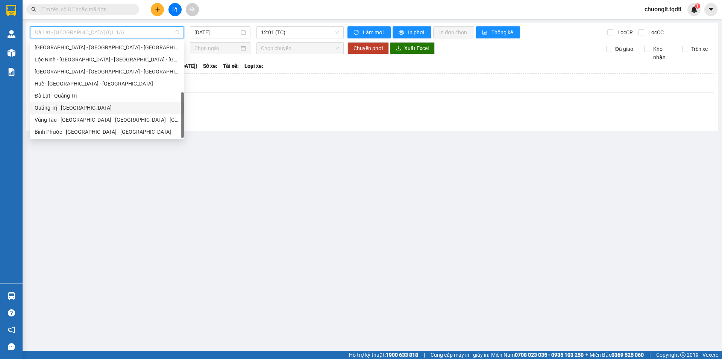
click at [127, 107] on div "Quảng Trị - Đà Lạt" at bounding box center [107, 107] width 145 height 8
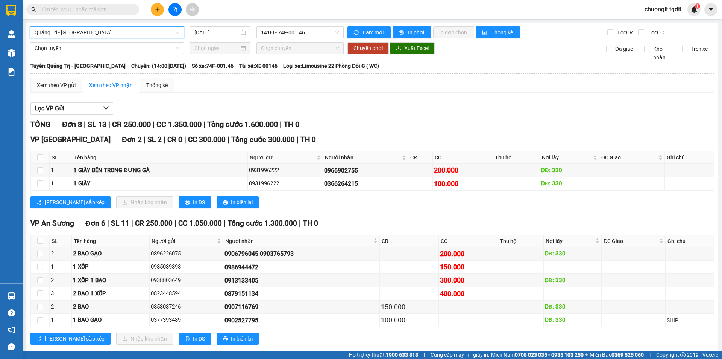
scroll to position [15, 0]
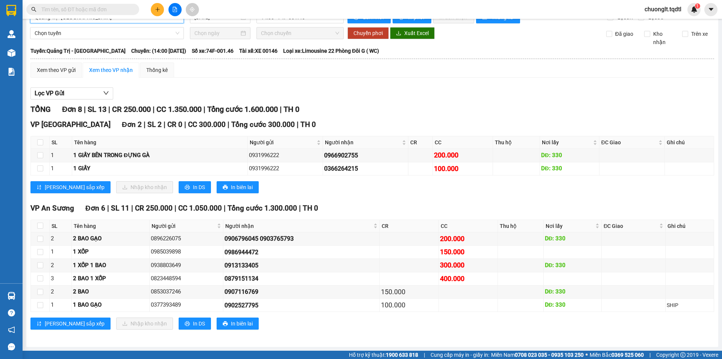
click at [79, 10] on input "text" at bounding box center [85, 9] width 89 height 8
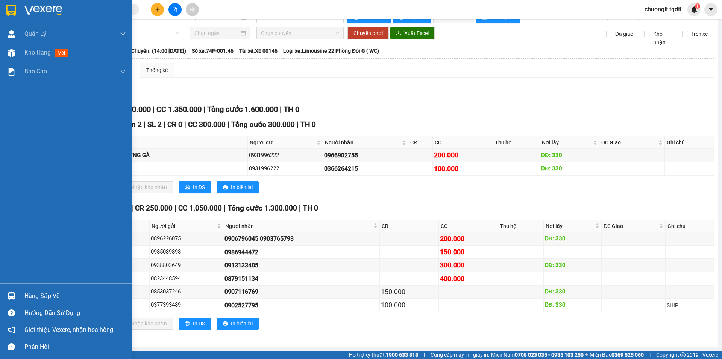
click at [33, 292] on div "Hàng sắp về" at bounding box center [75, 295] width 102 height 11
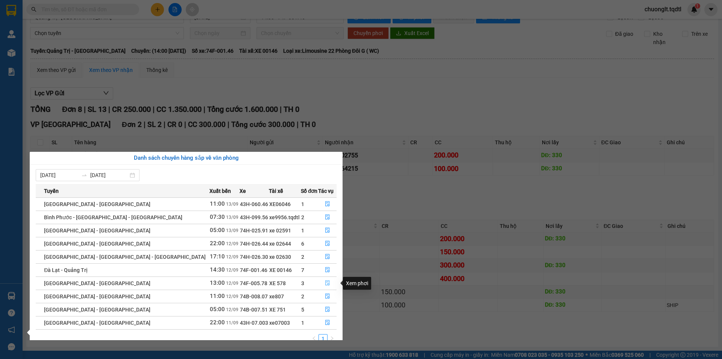
click at [324, 279] on button "button" at bounding box center [328, 283] width 18 height 12
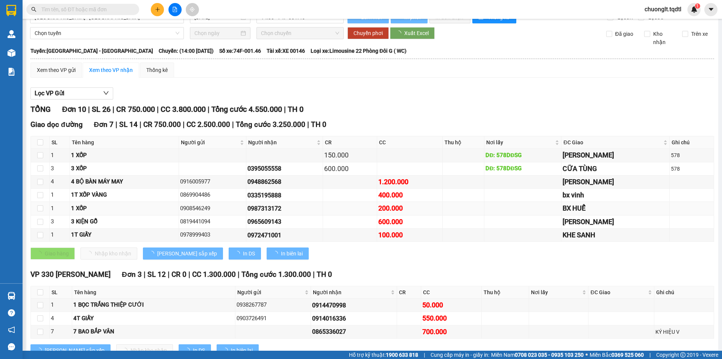
type input "12/09/2025"
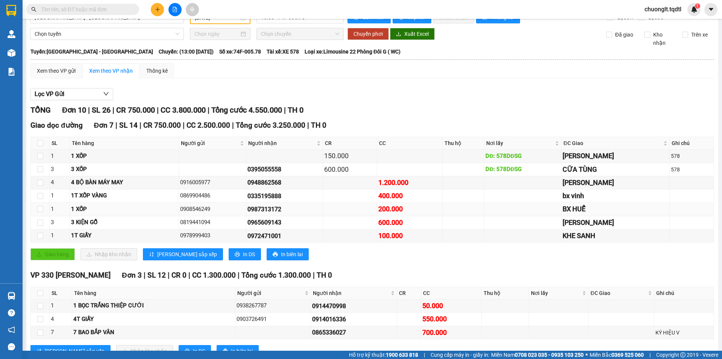
scroll to position [43, 0]
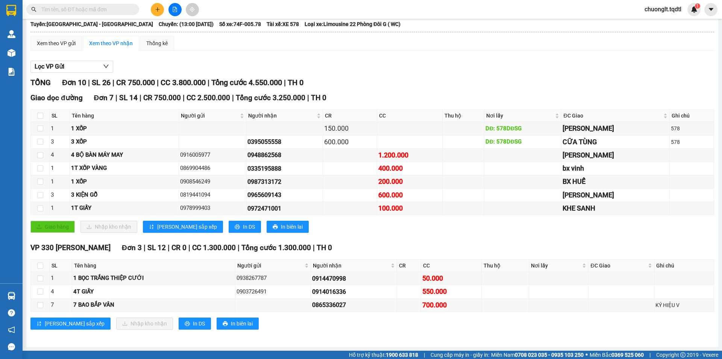
click at [69, 9] on input "text" at bounding box center [85, 9] width 89 height 8
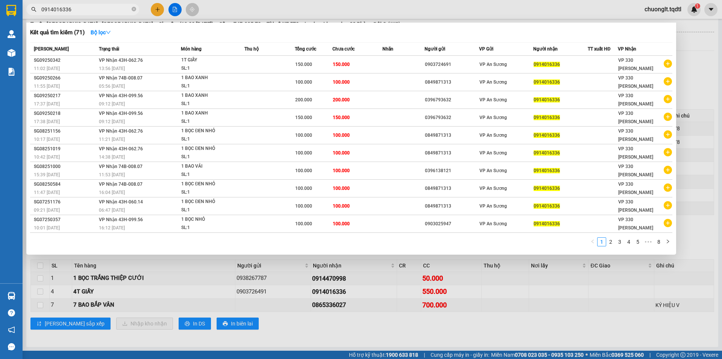
type input "0914016336"
click at [269, 332] on div at bounding box center [361, 179] width 722 height 359
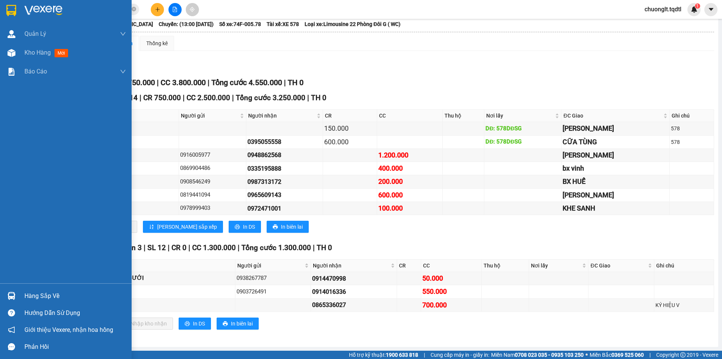
click at [46, 292] on div "Hàng sắp về" at bounding box center [75, 295] width 102 height 11
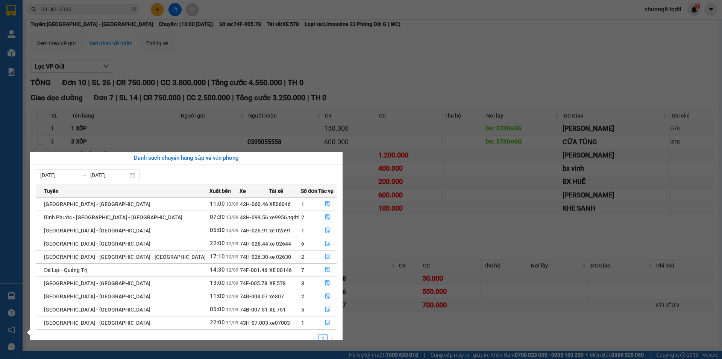
click at [389, 57] on section "Kết quả tìm kiếm ( 71 ) Bộ lọc Mã ĐH Trạng thái Món hàng Thu hộ Tổng cước Chưa …" at bounding box center [361, 179] width 722 height 359
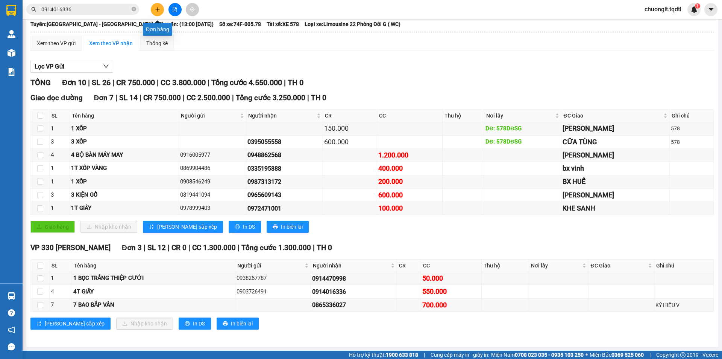
click at [156, 9] on icon "plus" at bounding box center [157, 9] width 4 height 0
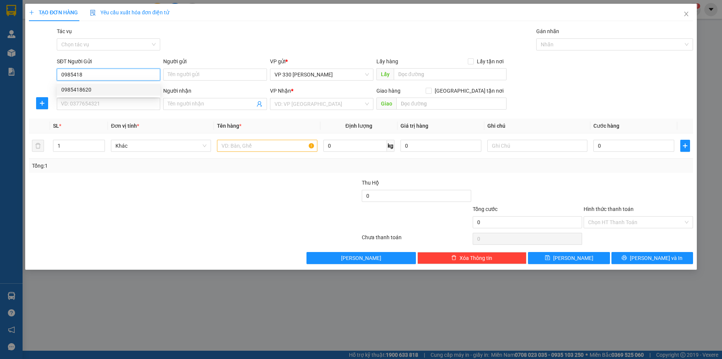
click at [111, 89] on div "0985418620" at bounding box center [108, 89] width 94 height 8
type input "0985418620"
type input "330"
type input "0347313706"
type input "ĐỨC PHỔ"
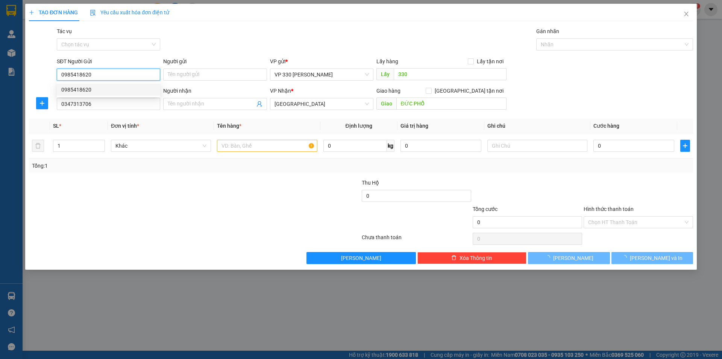
type input "600.000"
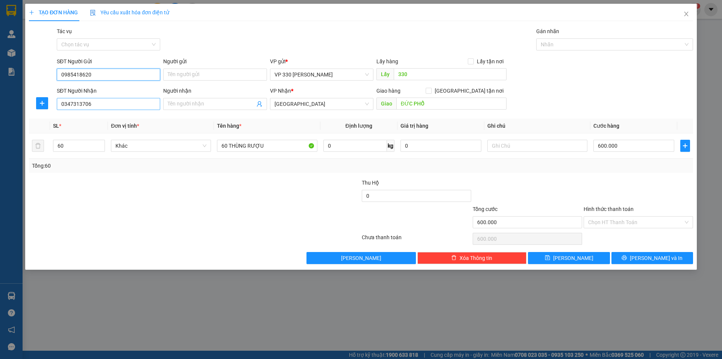
type input "0985418620"
click at [110, 105] on input "0347313706" at bounding box center [108, 104] width 103 height 12
type input "0"
click at [102, 120] on div "0347313706" at bounding box center [108, 119] width 94 height 8
type input "0"
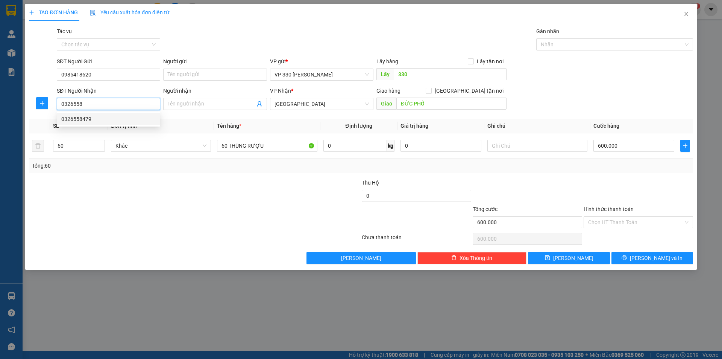
click at [78, 119] on div "0326558479" at bounding box center [108, 119] width 94 height 8
type input "0326558479"
type input "PHAN RANG"
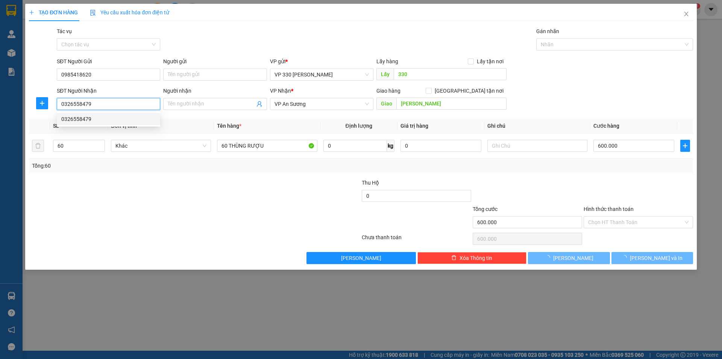
type input "440.000"
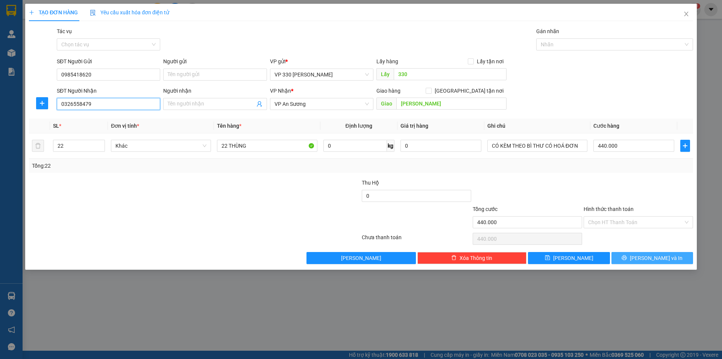
type input "0326558479"
click at [650, 260] on span "Lưu và In" at bounding box center [656, 258] width 53 height 8
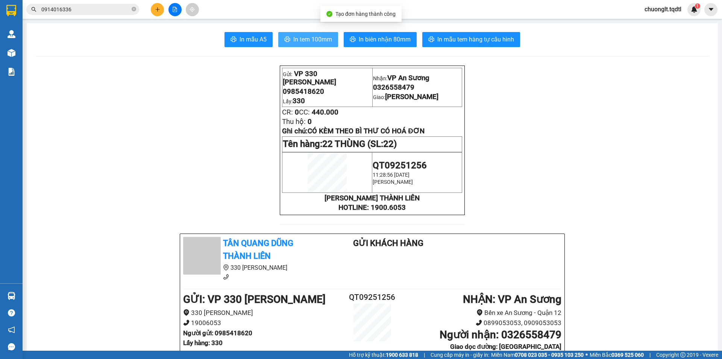
click at [301, 36] on span "In tem 100mm" at bounding box center [312, 39] width 39 height 9
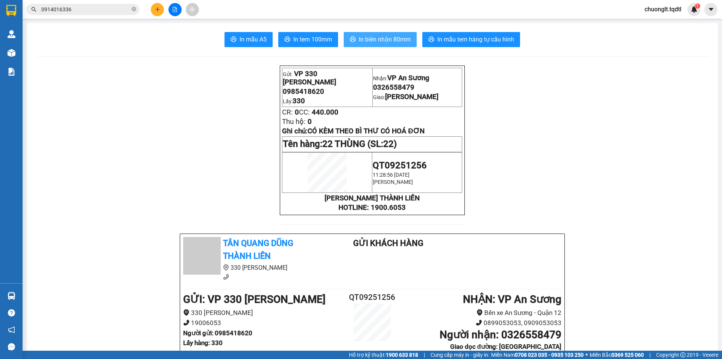
click at [379, 38] on span "In biên nhận 80mm" at bounding box center [385, 39] width 52 height 9
click at [314, 40] on span "In tem 100mm" at bounding box center [312, 39] width 39 height 9
click at [296, 39] on span "In tem 100mm" at bounding box center [312, 39] width 39 height 9
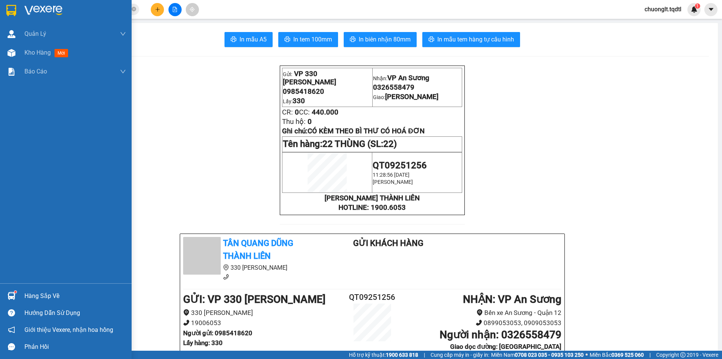
click at [26, 290] on div "Hàng sắp về" at bounding box center [75, 295] width 102 height 11
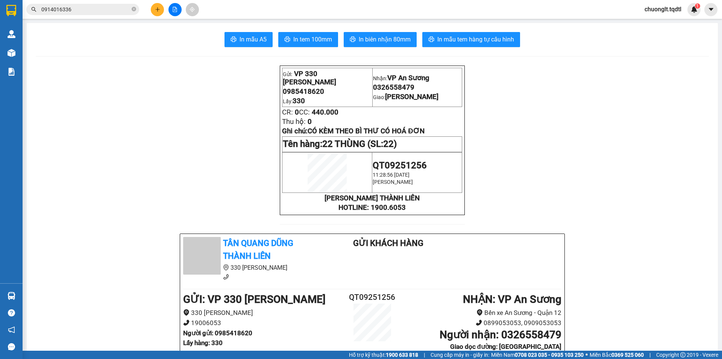
click at [205, 90] on section "Kết quả tìm kiếm ( 71 ) Bộ lọc Mã ĐH Trạng thái Món hàng Thu hộ Tổng cước Chưa …" at bounding box center [361, 179] width 722 height 359
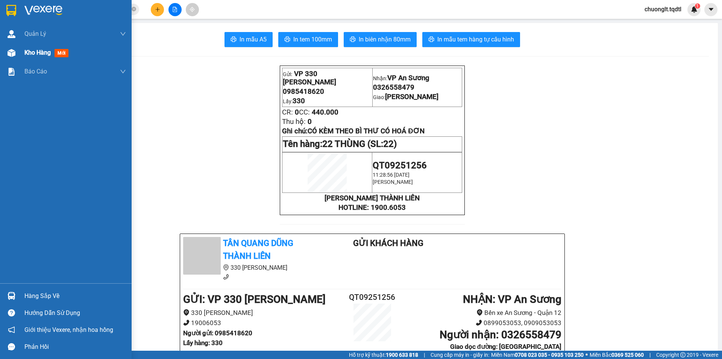
click at [40, 50] on span "Kho hàng" at bounding box center [37, 52] width 26 height 7
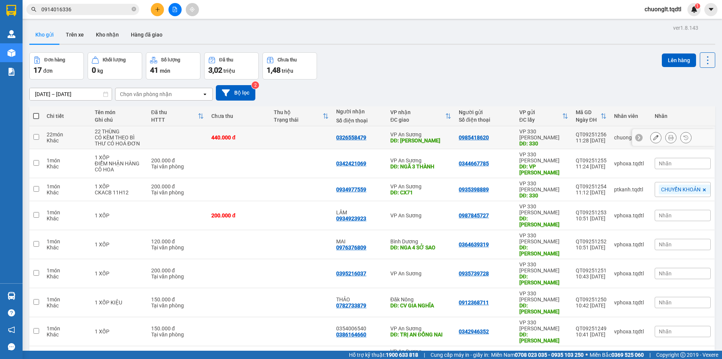
click at [35, 139] on input "checkbox" at bounding box center [36, 137] width 6 height 6
checkbox input "true"
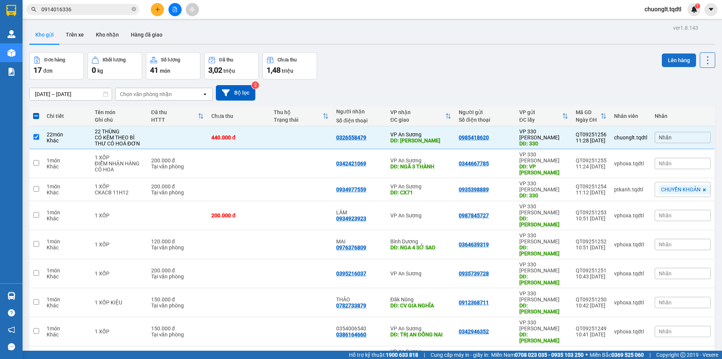
click at [672, 61] on button "Lên hàng" at bounding box center [679, 60] width 34 height 14
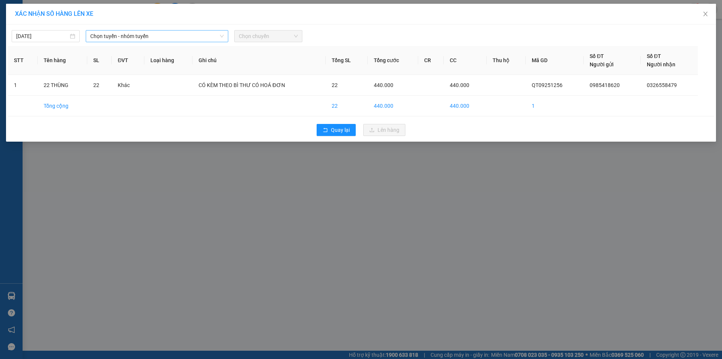
click at [182, 38] on span "Chọn tuyến - nhóm tuyến" at bounding box center [157, 35] width 134 height 11
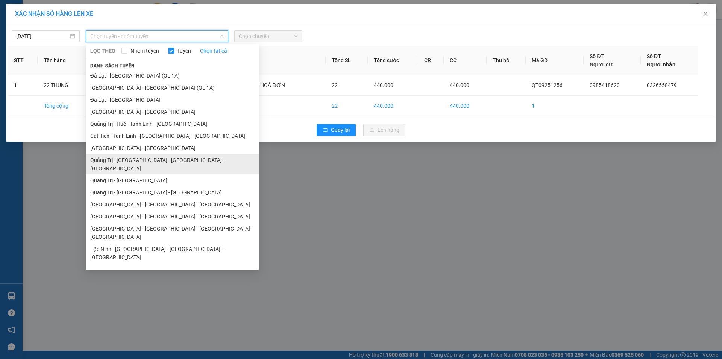
click at [156, 159] on li "Quảng Trị - Huế - Đà Nẵng - Vũng Tàu" at bounding box center [172, 164] width 173 height 20
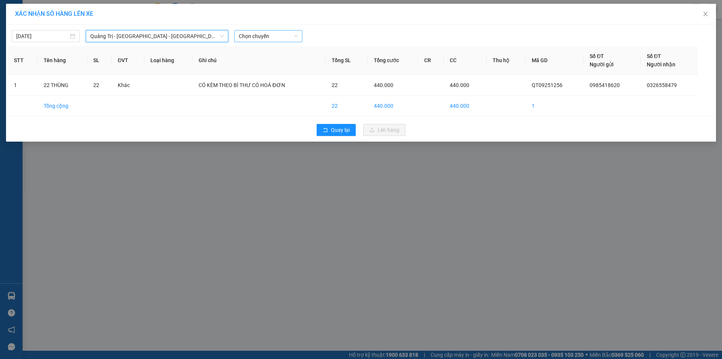
click at [270, 36] on span "Chọn chuyến" at bounding box center [268, 35] width 59 height 11
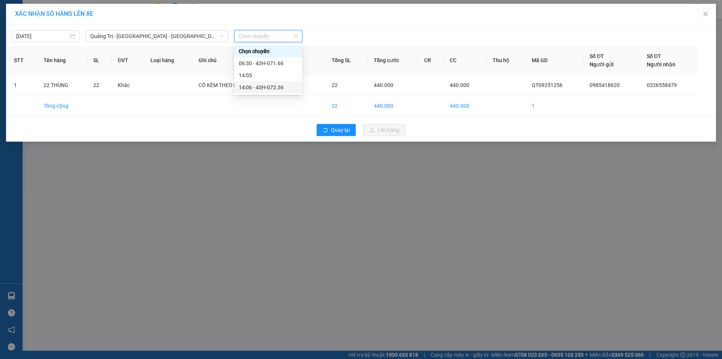
click at [269, 86] on div "14:06 - 43H-072.36" at bounding box center [268, 87] width 59 height 8
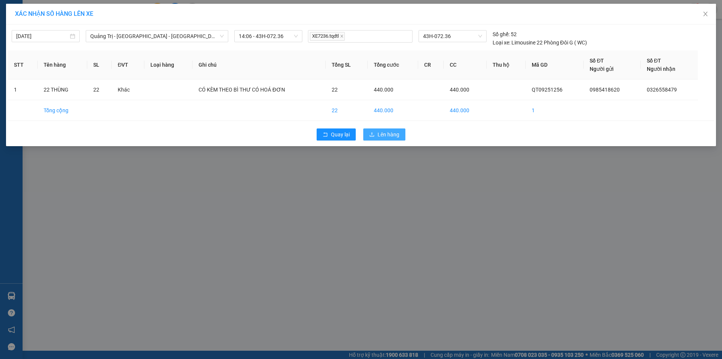
click at [382, 136] on span "Lên hàng" at bounding box center [389, 134] width 22 height 8
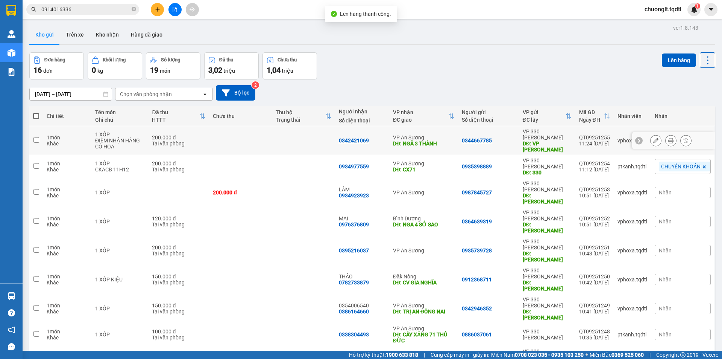
click at [36, 137] on input "checkbox" at bounding box center [36, 140] width 6 height 6
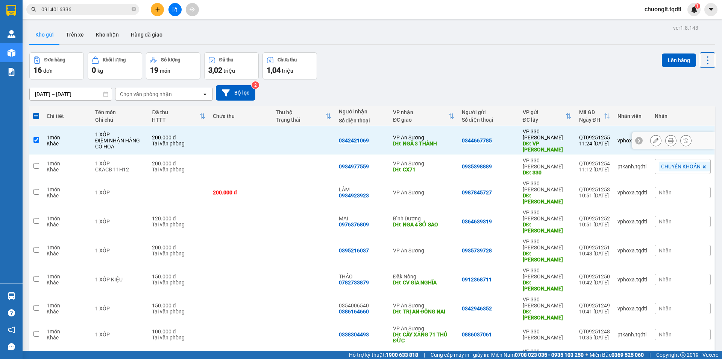
click at [37, 137] on input "checkbox" at bounding box center [36, 140] width 6 height 6
checkbox input "false"
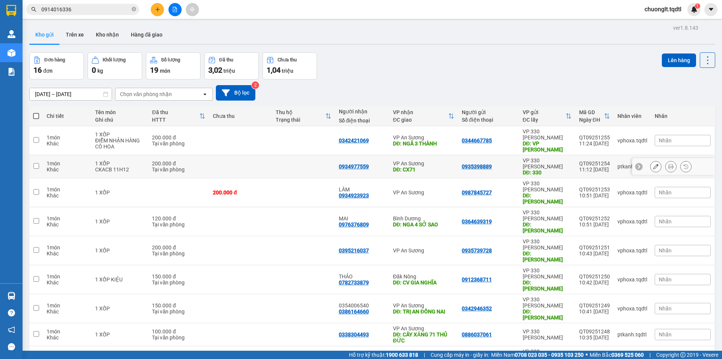
click at [34, 163] on input "checkbox" at bounding box center [36, 166] width 6 height 6
checkbox input "true"
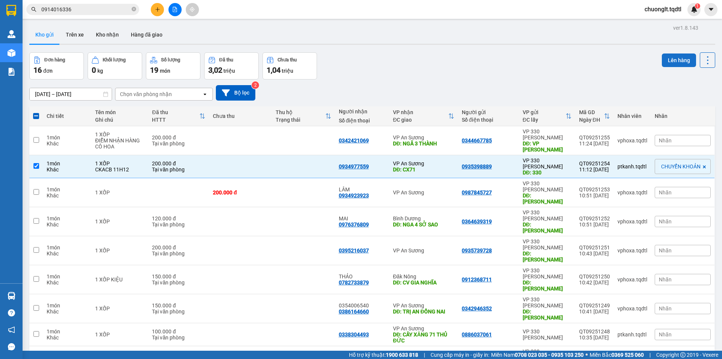
click at [667, 57] on button "Lên hàng" at bounding box center [679, 60] width 34 height 14
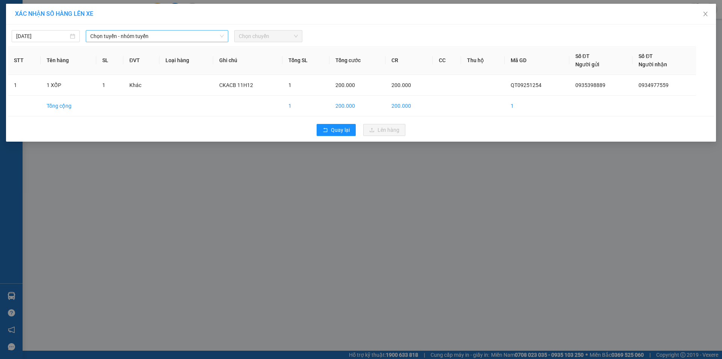
click at [193, 35] on span "Chọn tuyến - nhóm tuyến" at bounding box center [157, 35] width 134 height 11
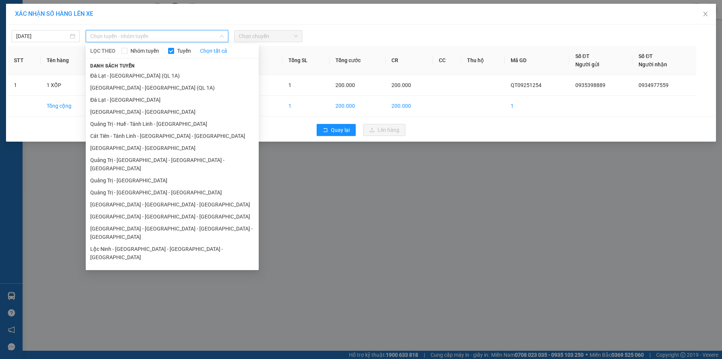
click at [181, 123] on li "Quảng Trị - Huế - Tánh Linh - Cát Tiên" at bounding box center [172, 124] width 173 height 12
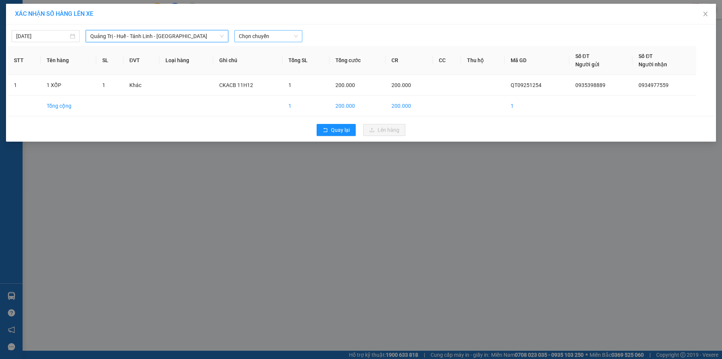
click at [287, 35] on span "Chọn chuyến" at bounding box center [268, 35] width 59 height 11
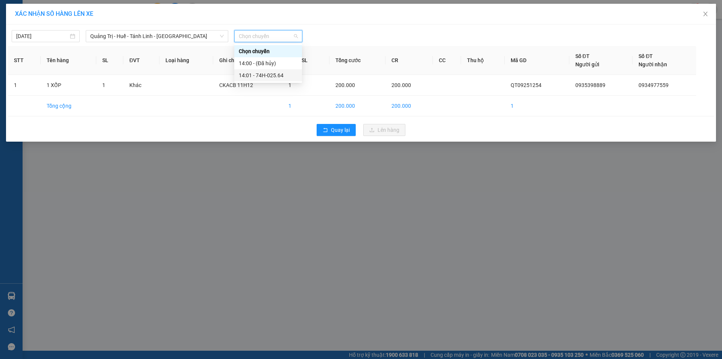
click at [272, 77] on div "14:01 - 74H-025.64" at bounding box center [268, 75] width 59 height 8
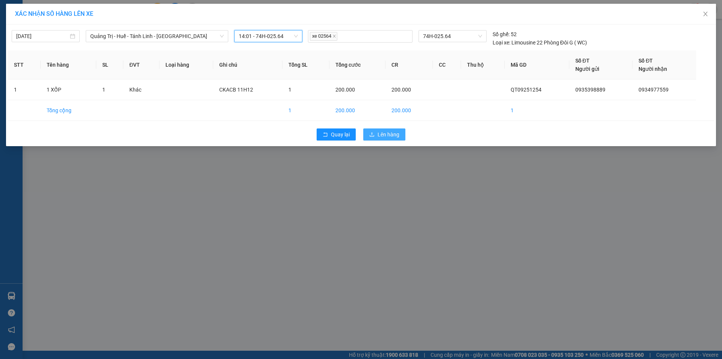
click at [377, 133] on button "Lên hàng" at bounding box center [384, 134] width 42 height 12
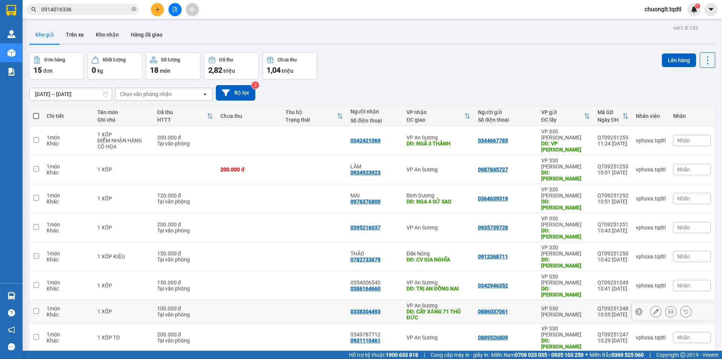
click at [35, 308] on input "checkbox" at bounding box center [36, 311] width 6 height 6
checkbox input "true"
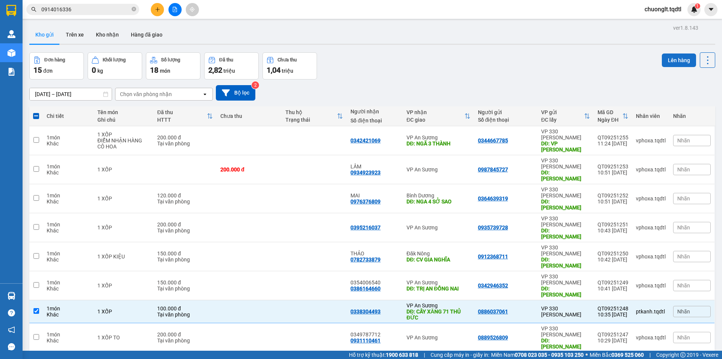
click at [684, 58] on button "Lên hàng" at bounding box center [679, 60] width 34 height 14
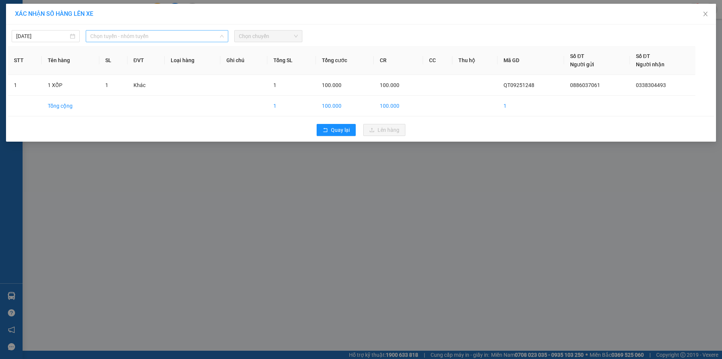
click at [176, 36] on span "Chọn tuyến - nhóm tuyến" at bounding box center [157, 35] width 134 height 11
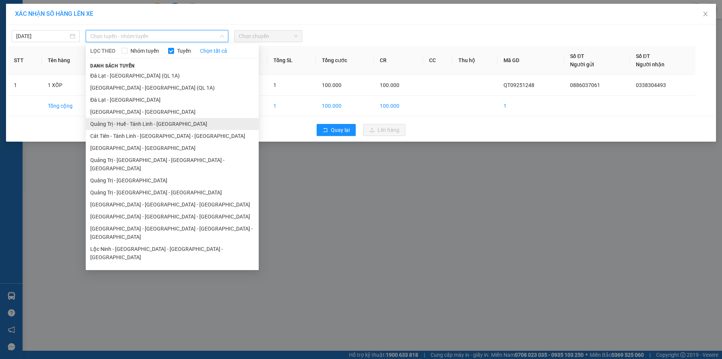
click at [174, 123] on li "Quảng Trị - Huế - Tánh Linh - Cát Tiên" at bounding box center [172, 124] width 173 height 12
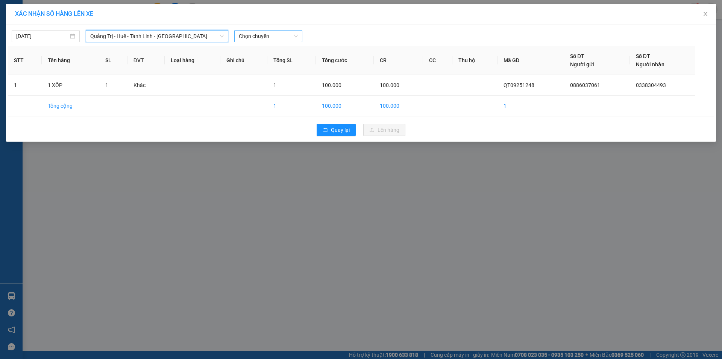
click at [287, 38] on span "Chọn chuyến" at bounding box center [268, 35] width 59 height 11
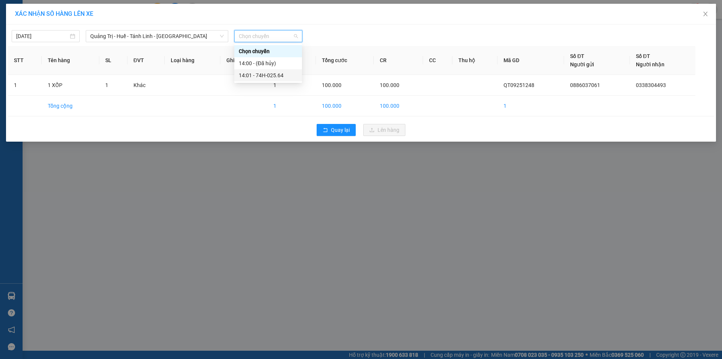
click at [274, 74] on div "14:01 - 74H-025.64" at bounding box center [268, 75] width 59 height 8
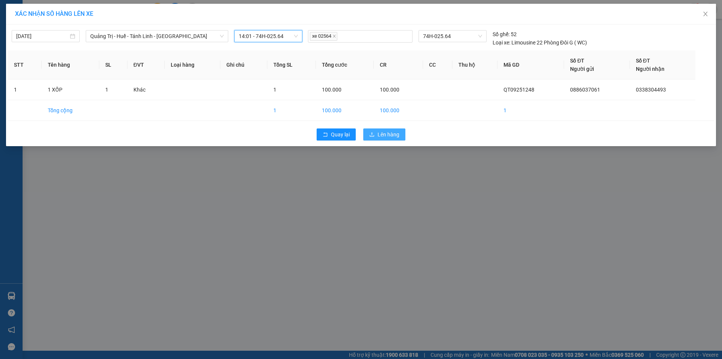
click at [396, 138] on span "Lên hàng" at bounding box center [389, 134] width 22 height 8
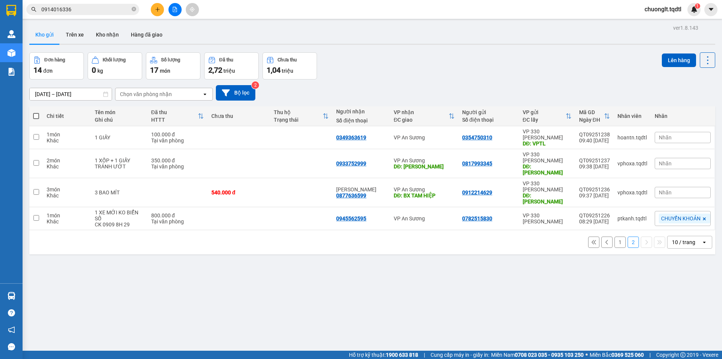
click at [160, 6] on button at bounding box center [157, 9] width 13 height 13
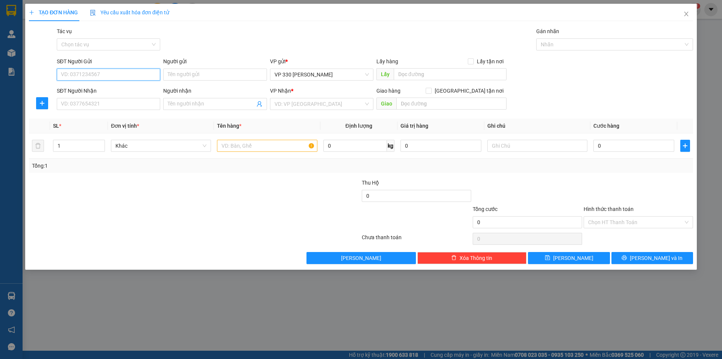
click at [125, 77] on input "SĐT Người Gửi" at bounding box center [108, 74] width 103 height 12
click at [82, 88] on div "0988165682" at bounding box center [108, 89] width 94 height 8
type input "0988165682"
type input "330"
type input "0382003702"
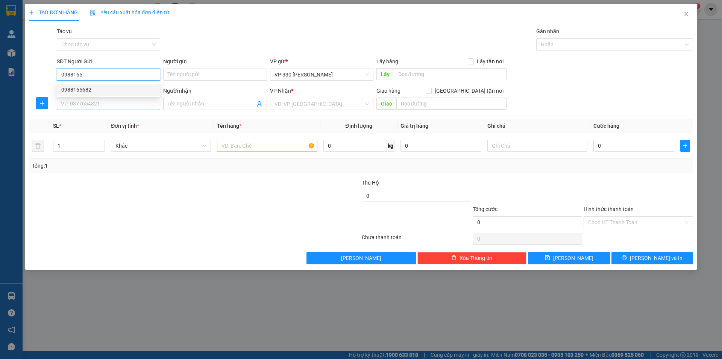
type input "LINH XUÂN"
type input "200.000"
type input "0988165682"
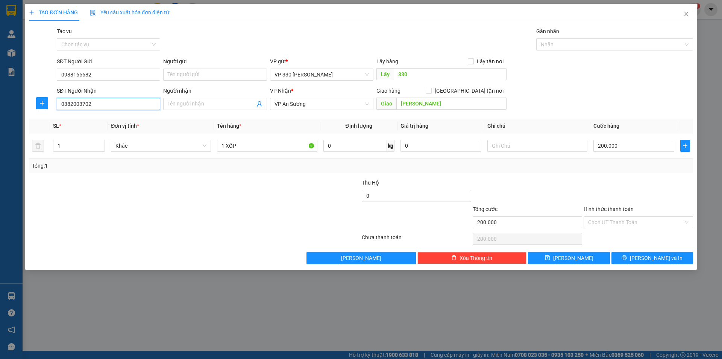
click at [112, 103] on input "0382003702" at bounding box center [108, 104] width 103 height 12
click at [95, 105] on input "0382003702" at bounding box center [108, 104] width 103 height 12
type input "0"
click at [83, 120] on div "0867370429" at bounding box center [108, 119] width 94 height 8
type input "0867370429"
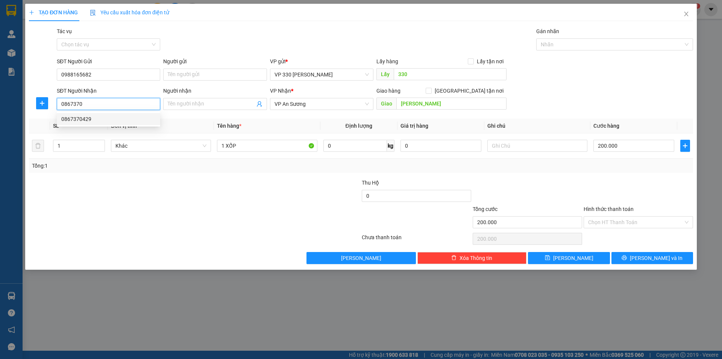
type input "CV LINH XUÂN"
type input "0867370429"
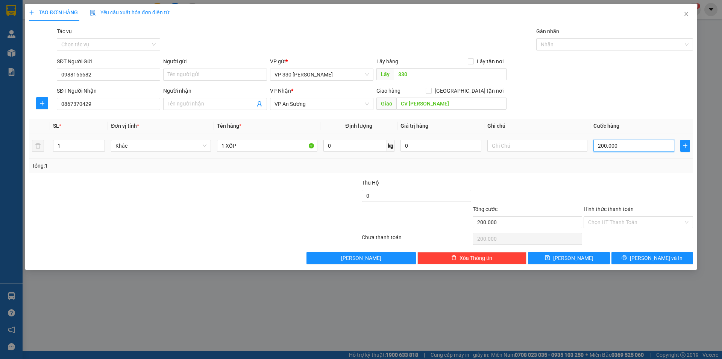
click at [629, 145] on input "200.000" at bounding box center [634, 146] width 81 height 12
type input "1"
type input "15"
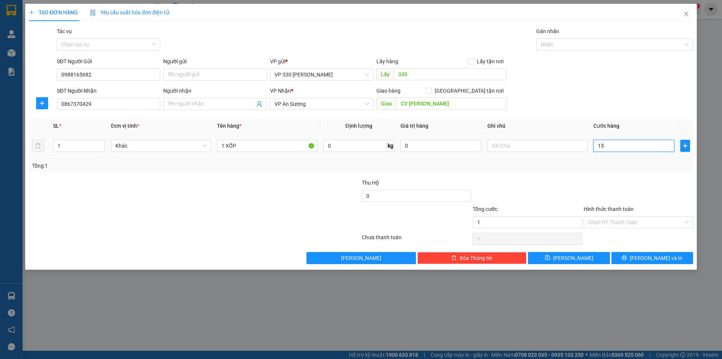
type input "15"
type input "150"
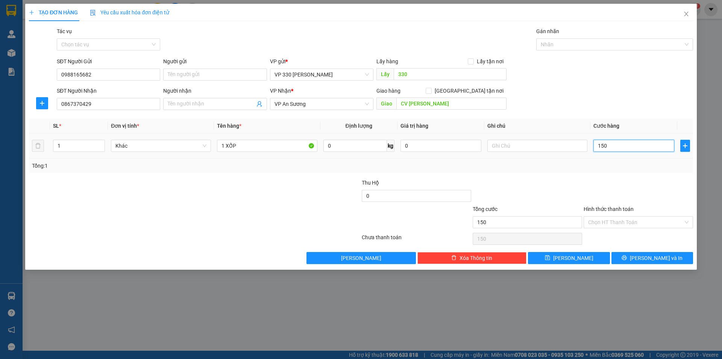
type input "1.500"
type input "15.000"
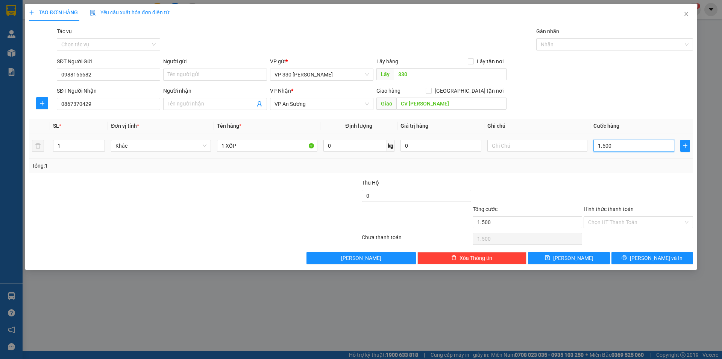
type input "15.000"
type input "150.000"
click at [651, 259] on span "Lưu và In" at bounding box center [656, 258] width 53 height 8
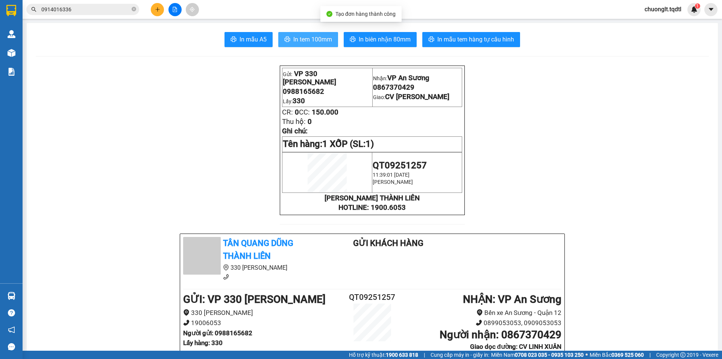
click at [320, 34] on button "In tem 100mm" at bounding box center [308, 39] width 60 height 15
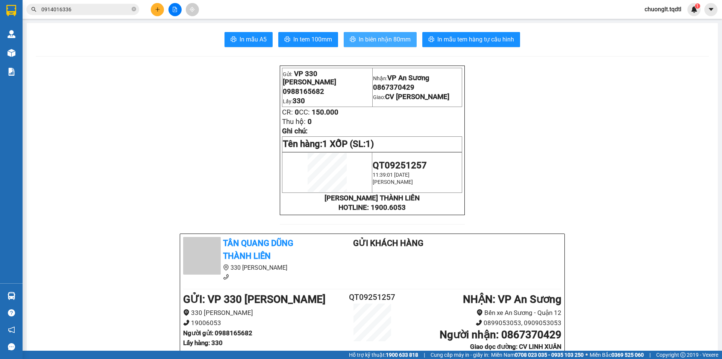
click at [385, 36] on span "In biên nhận 80mm" at bounding box center [385, 39] width 52 height 9
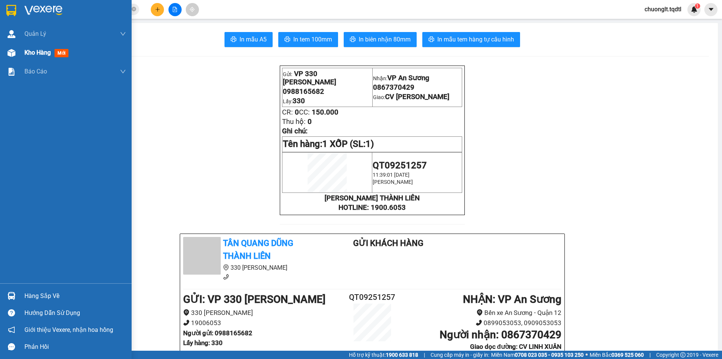
click at [32, 50] on span "Kho hàng" at bounding box center [37, 52] width 26 height 7
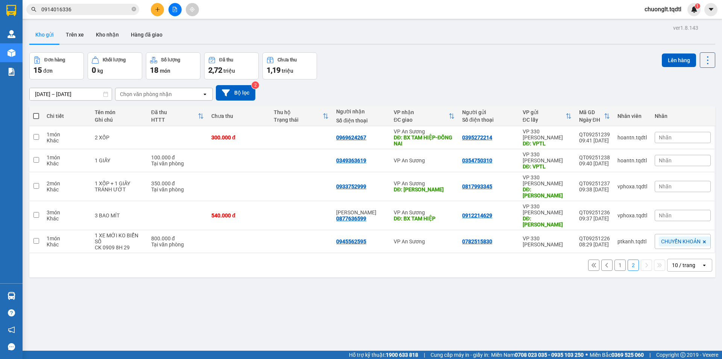
click at [616, 259] on button "1" at bounding box center [620, 264] width 11 height 11
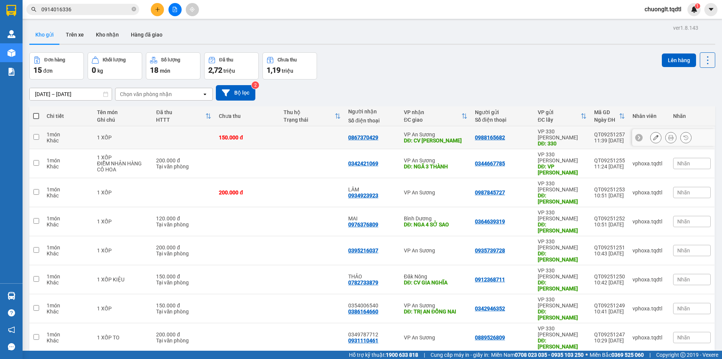
click at [40, 133] on td at bounding box center [36, 137] width 14 height 23
checkbox input "true"
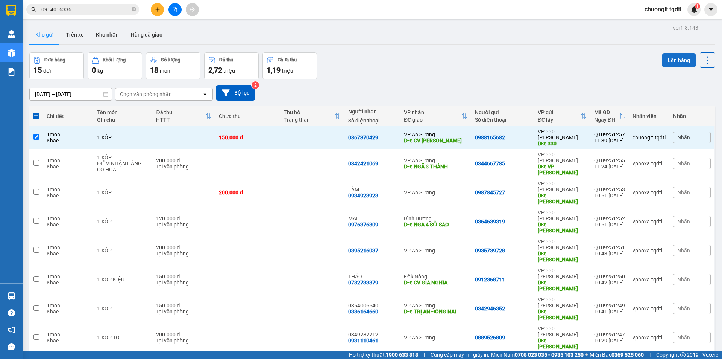
click at [669, 54] on button "Lên hàng" at bounding box center [679, 60] width 34 height 14
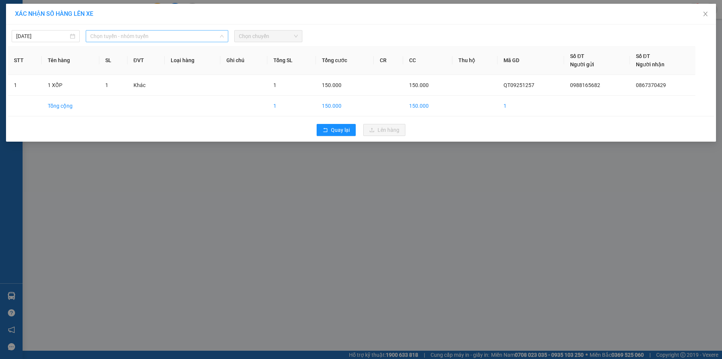
click at [183, 34] on span "Chọn tuyến - nhóm tuyến" at bounding box center [157, 35] width 134 height 11
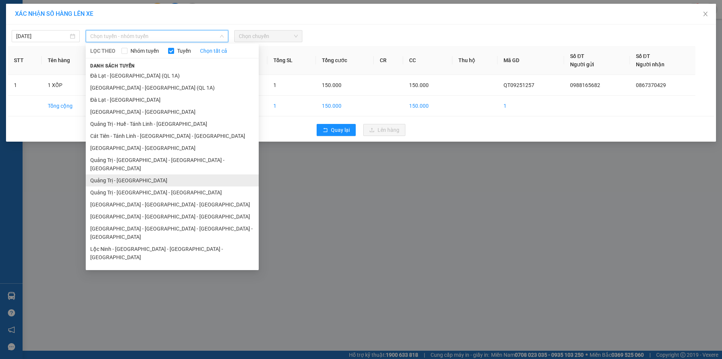
click at [135, 174] on li "Quảng Trị - Sài Gòn" at bounding box center [172, 180] width 173 height 12
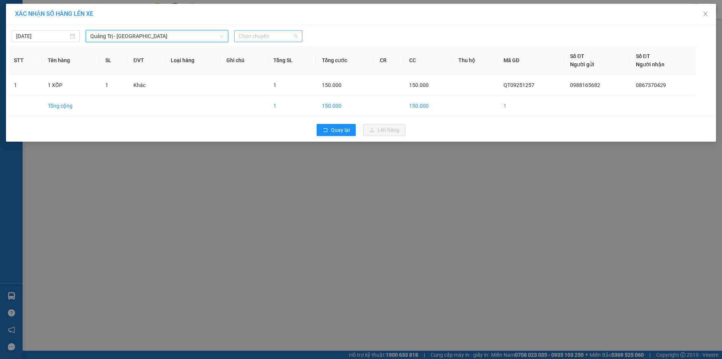
click at [276, 34] on span "Chọn chuyến" at bounding box center [268, 35] width 59 height 11
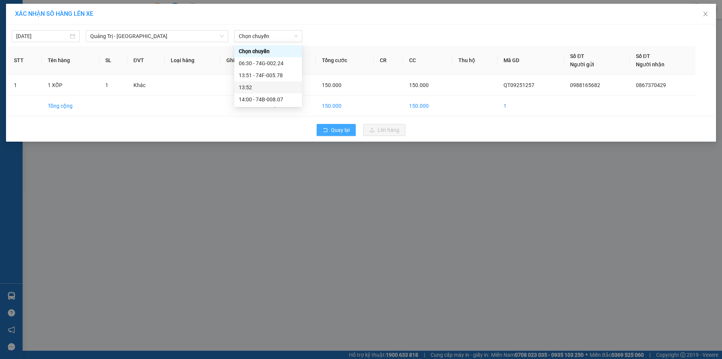
click at [333, 126] on span "Quay lại" at bounding box center [340, 130] width 19 height 8
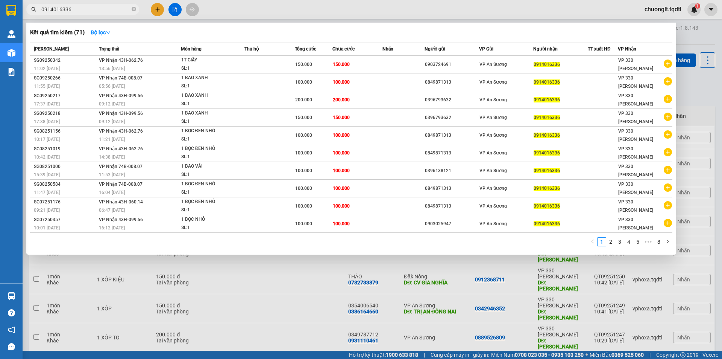
click at [77, 4] on span "0914016336" at bounding box center [82, 9] width 113 height 11
click at [78, 5] on span "0914016336" at bounding box center [82, 9] width 113 height 11
click at [79, 11] on input "0914016336" at bounding box center [85, 9] width 89 height 8
type input "0"
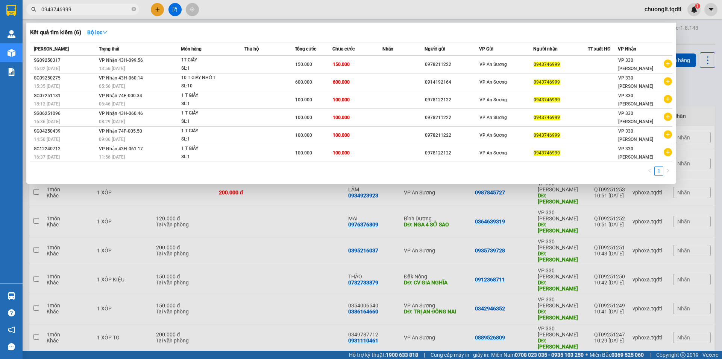
type input "0943746999"
click at [286, 198] on div at bounding box center [361, 179] width 722 height 359
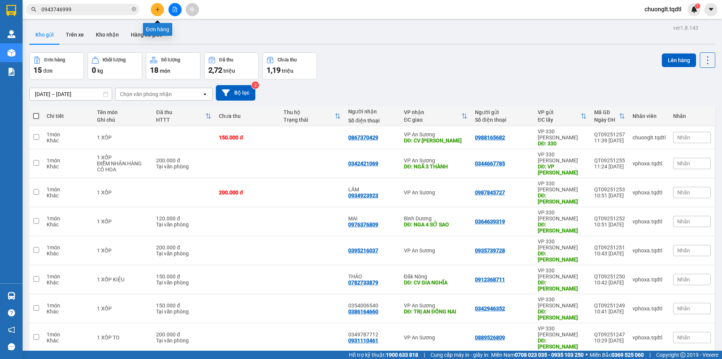
click at [157, 9] on icon "plus" at bounding box center [157, 9] width 5 height 5
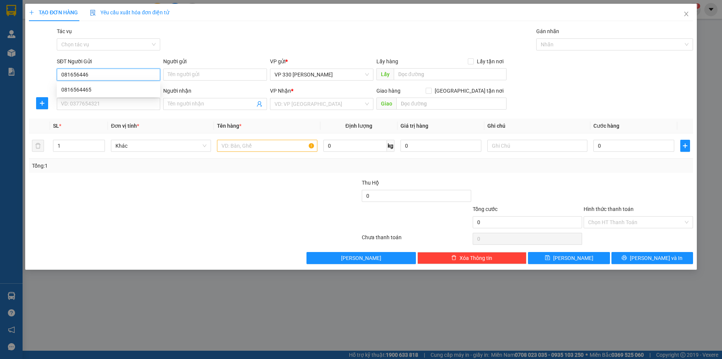
type input "0816564465"
click at [115, 89] on div "0816564465" at bounding box center [108, 89] width 94 height 8
type input "330"
type input "0816564465"
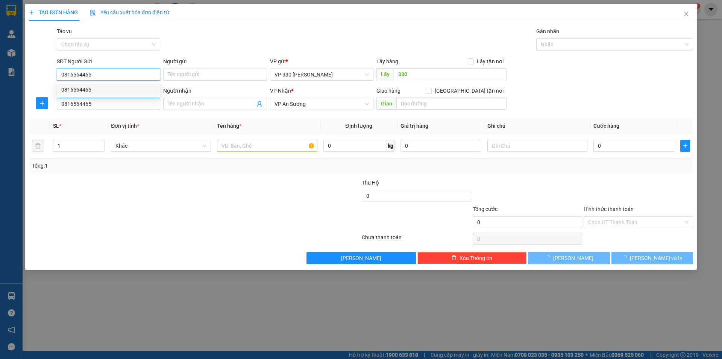
type input "100.000"
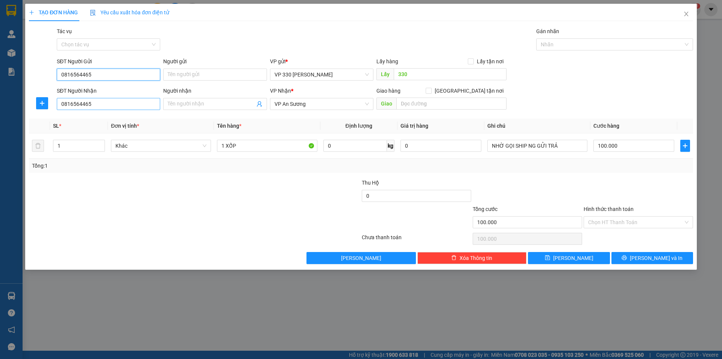
type input "0816564465"
click at [108, 102] on input "0816564465" at bounding box center [108, 104] width 103 height 12
click at [92, 119] on div "0816564465" at bounding box center [108, 119] width 94 height 8
drag, startPoint x: 642, startPoint y: 147, endPoint x: 640, endPoint y: 152, distance: 5.8
click at [642, 148] on input "100.000" at bounding box center [634, 146] width 81 height 12
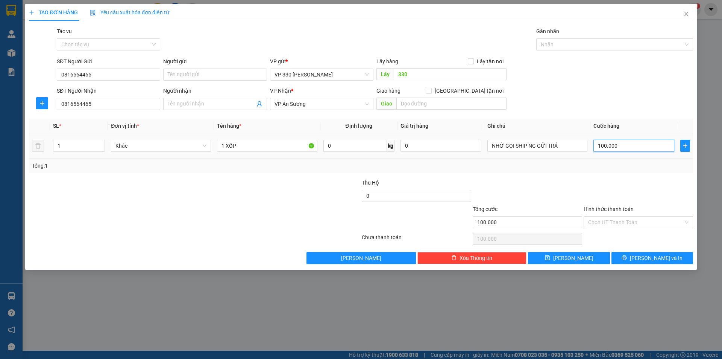
type input "1"
type input "15"
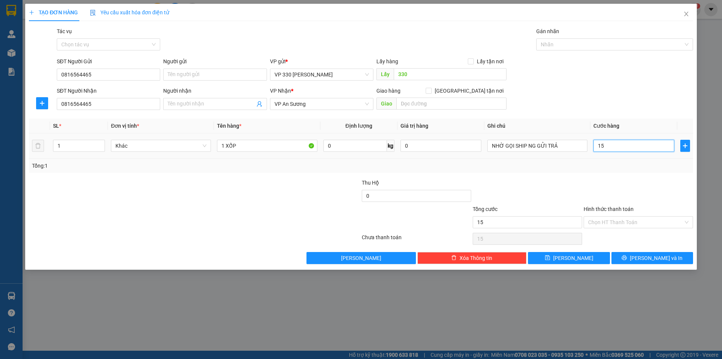
type input "150"
type input "1.500"
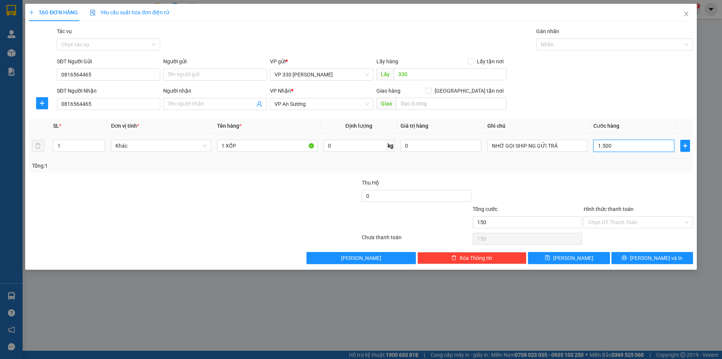
type input "1.500"
type input "15.000"
type input "150.000"
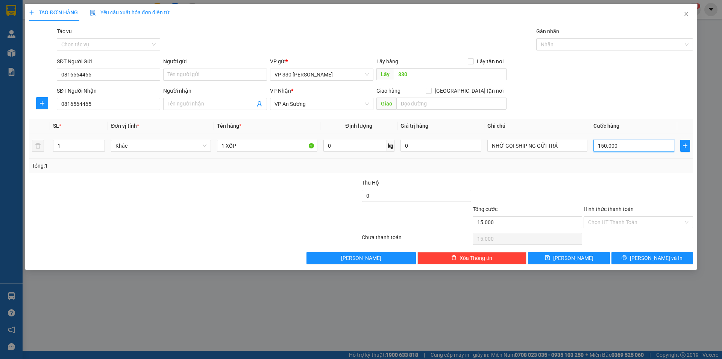
type input "150.000"
click at [621, 222] on input "Hình thức thanh toán" at bounding box center [635, 221] width 95 height 11
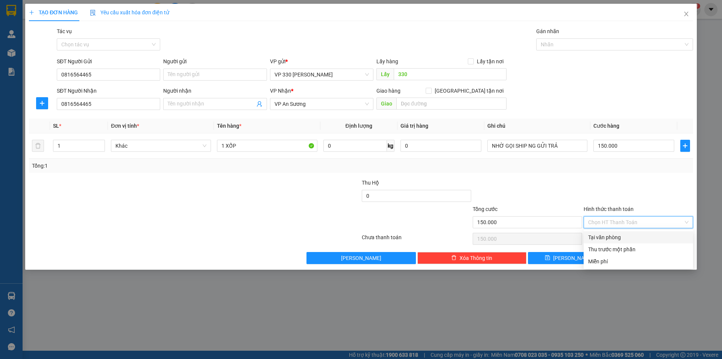
click at [603, 231] on div "Tại văn phòng" at bounding box center [638, 237] width 109 height 12
type input "0"
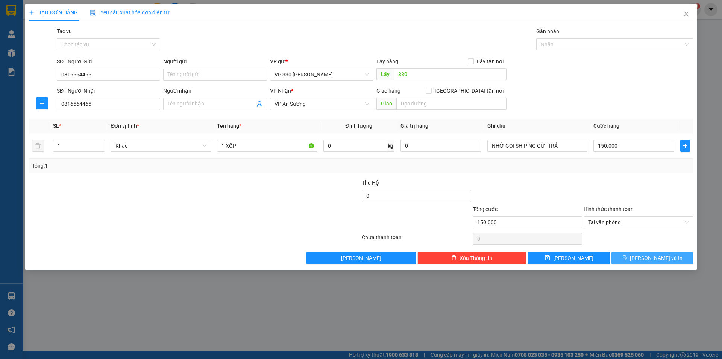
click at [646, 255] on span "Lưu và In" at bounding box center [656, 258] width 53 height 8
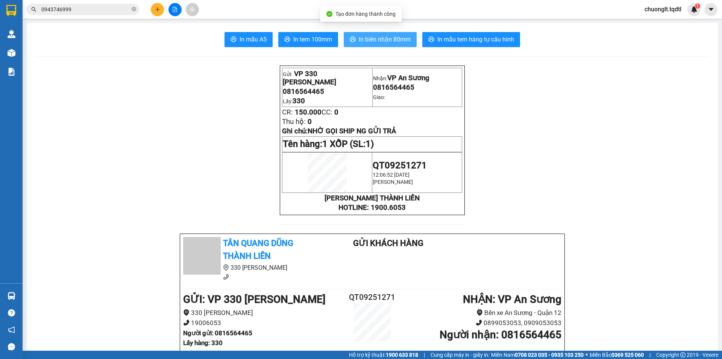
click at [378, 38] on span "In biên nhận 80mm" at bounding box center [385, 39] width 52 height 9
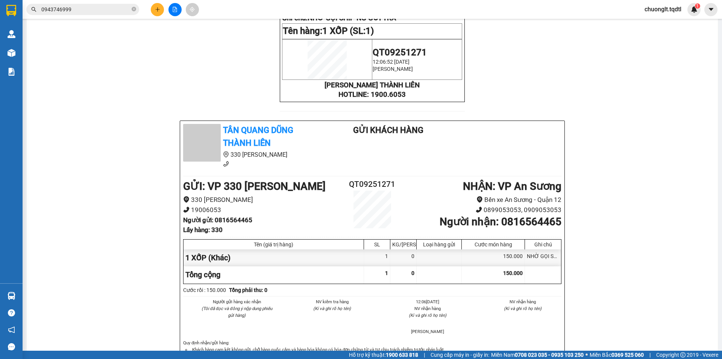
scroll to position [151, 0]
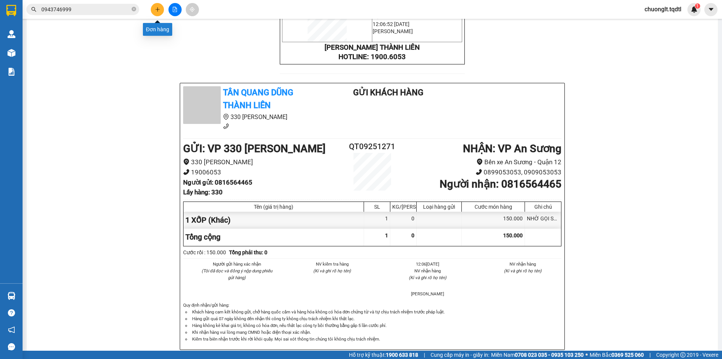
click at [159, 12] on button at bounding box center [157, 9] width 13 height 13
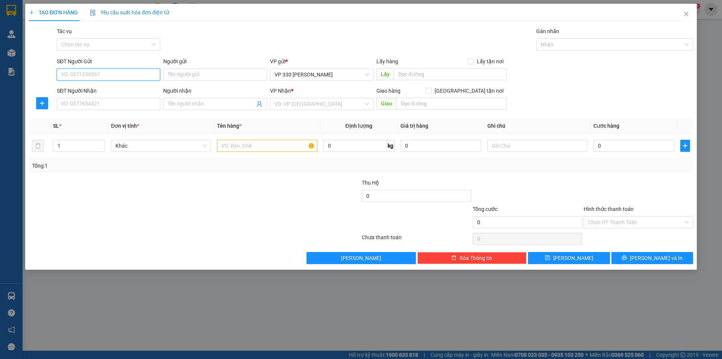
click at [106, 74] on input "SĐT Người Gửi" at bounding box center [108, 74] width 103 height 12
click at [117, 85] on div "0949897701" at bounding box center [108, 89] width 94 height 8
type input "0949897701"
type input "330"
type input "0945045357"
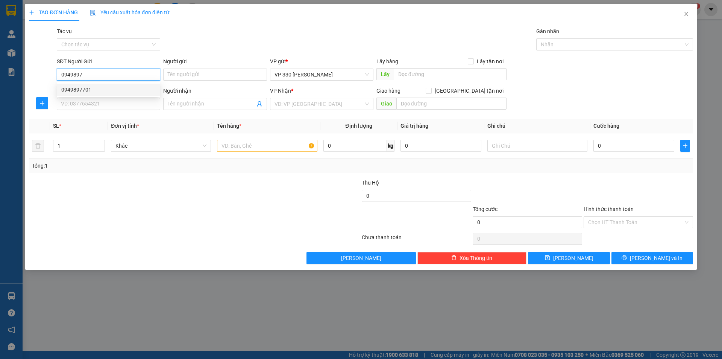
type input "CVLX"
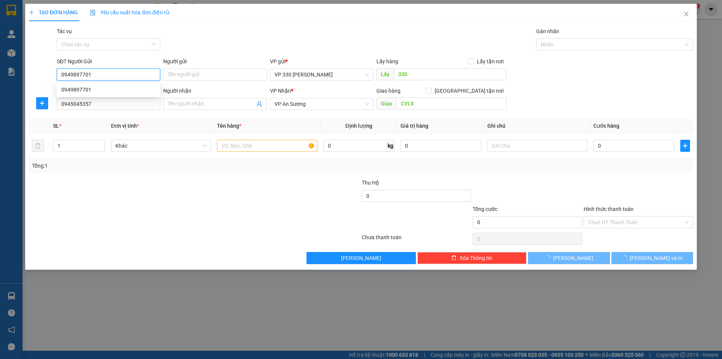
type input "150.000"
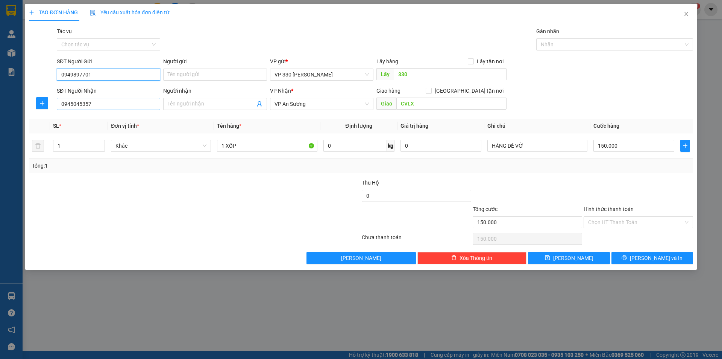
type input "0949897701"
click at [112, 108] on input "0945045357" at bounding box center [108, 104] width 103 height 12
click at [87, 116] on div "0945045357" at bounding box center [108, 119] width 94 height 8
click at [627, 143] on input "150.000" at bounding box center [634, 146] width 81 height 12
type input "2"
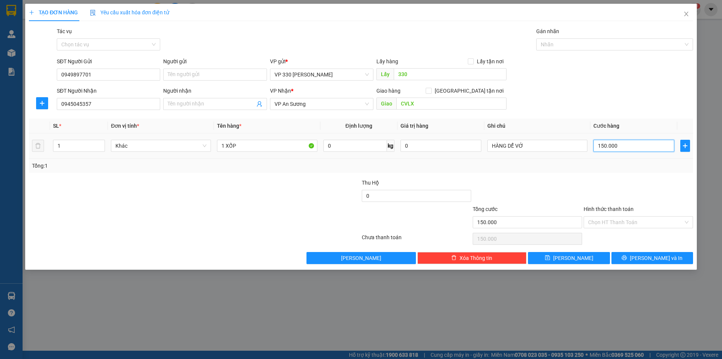
type input "2"
type input "20"
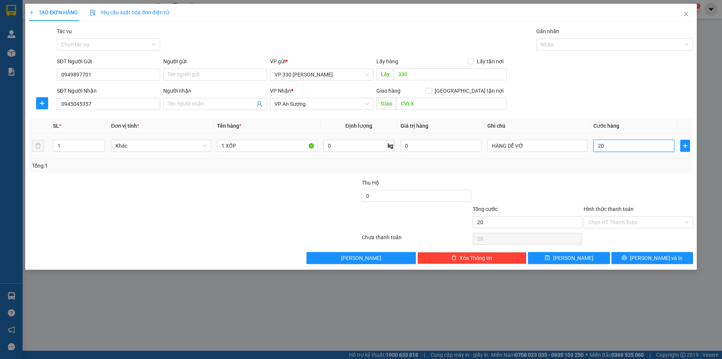
type input "200"
type input "2.000"
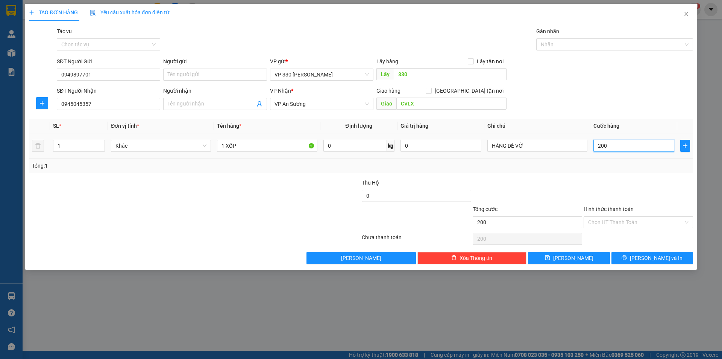
type input "2.000"
type input "20.000"
type input "200.000"
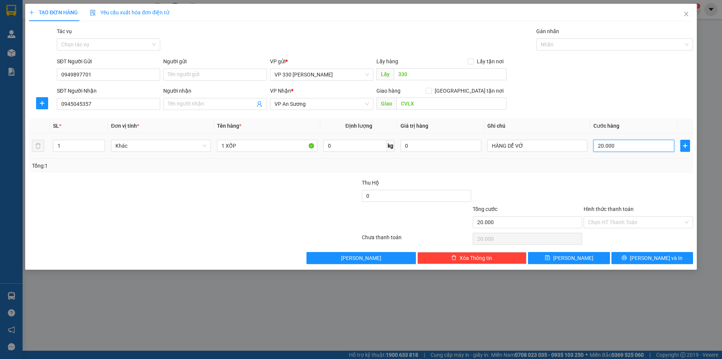
type input "200.000"
click at [426, 103] on input "CVLX" at bounding box center [452, 103] width 110 height 12
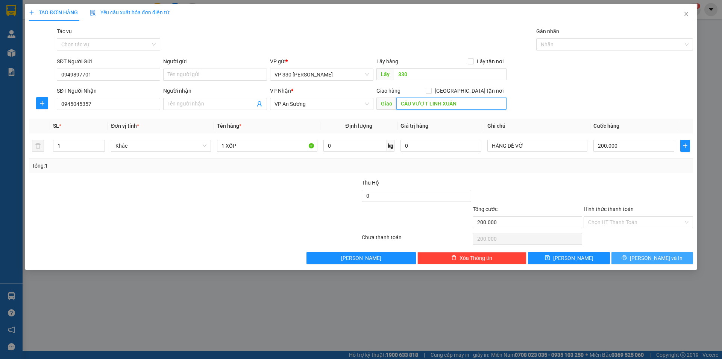
type input "CẦU VƯỢT LINH XUÂN"
click at [662, 254] on span "Lưu và In" at bounding box center [656, 258] width 53 height 8
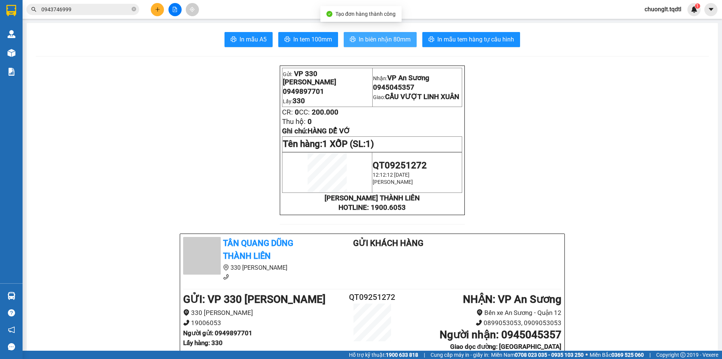
click at [366, 38] on span "In biên nhận 80mm" at bounding box center [385, 39] width 52 height 9
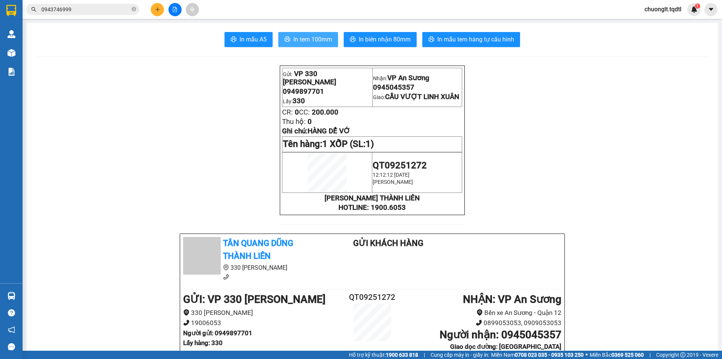
click at [299, 36] on span "In tem 100mm" at bounding box center [312, 39] width 39 height 9
click at [319, 36] on button "In tem 100mm" at bounding box center [308, 39] width 60 height 15
click at [296, 37] on span "In tem 100mm" at bounding box center [312, 39] width 39 height 9
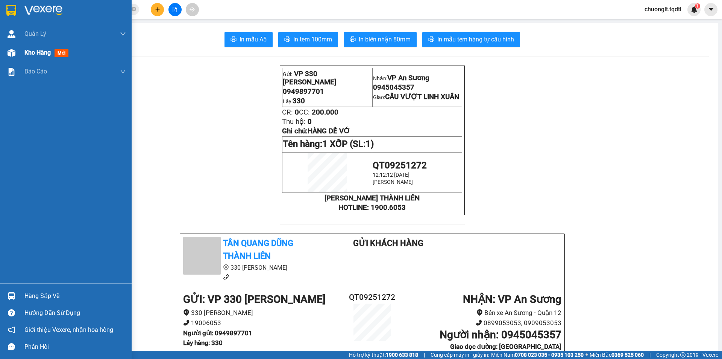
click at [40, 52] on span "Kho hàng" at bounding box center [37, 52] width 26 height 7
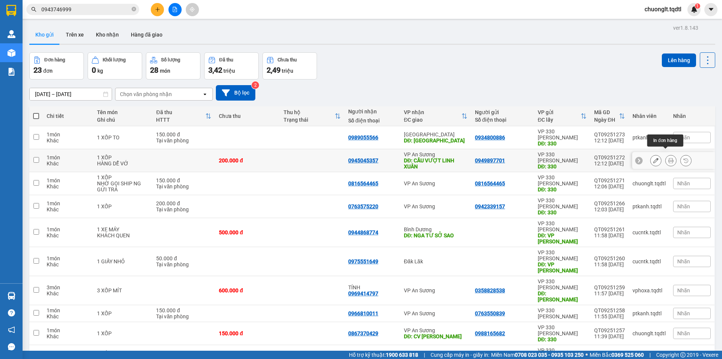
click at [669, 158] on icon at bounding box center [671, 160] width 5 height 5
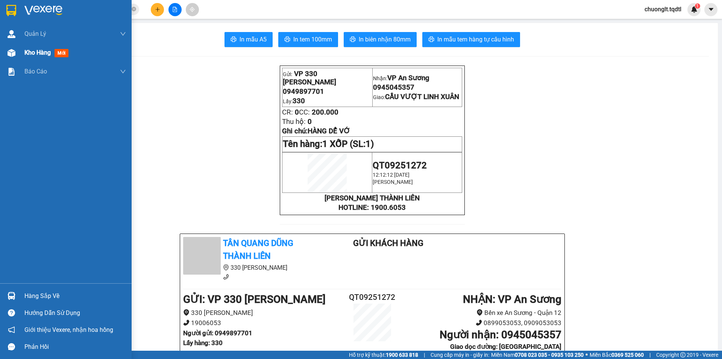
click at [35, 49] on span "Kho hàng" at bounding box center [37, 52] width 26 height 7
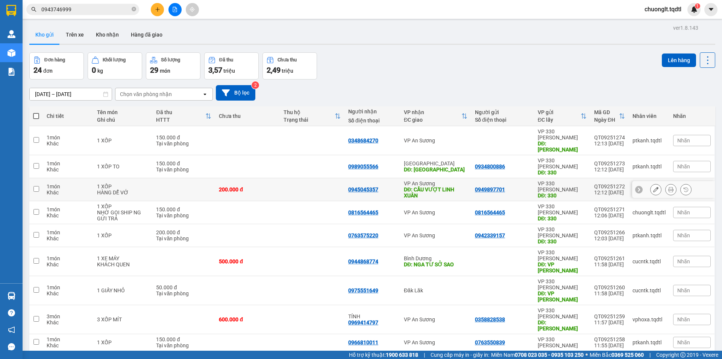
click at [38, 186] on input "checkbox" at bounding box center [36, 189] width 6 height 6
checkbox input "true"
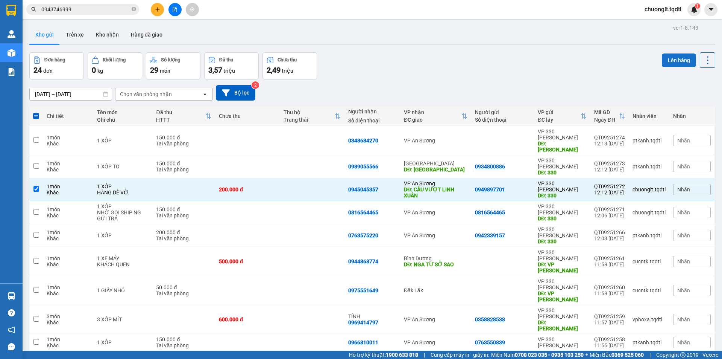
click at [670, 60] on button "Lên hàng" at bounding box center [679, 60] width 34 height 14
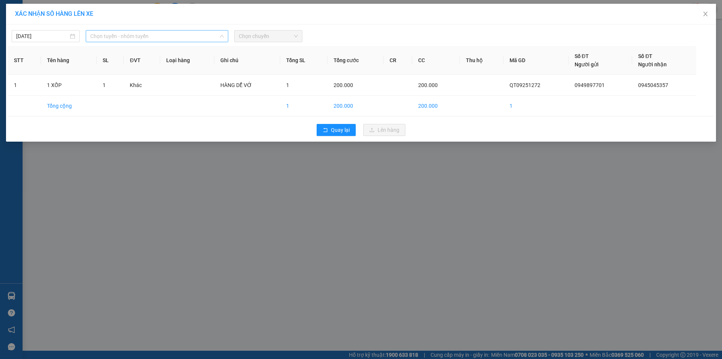
click at [181, 33] on span "Chọn tuyến - nhóm tuyến" at bounding box center [157, 35] width 134 height 11
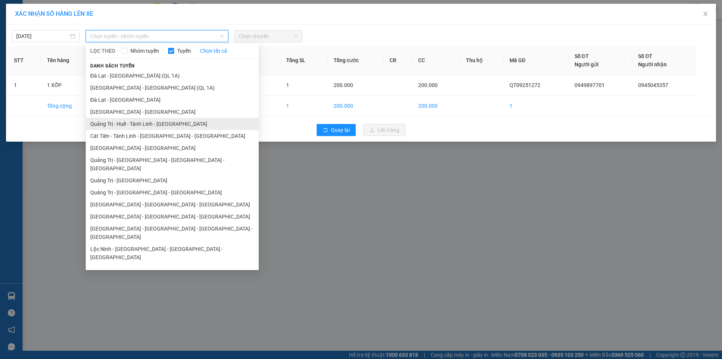
click at [161, 125] on li "Quảng Trị - Huế - Tánh Linh - [GEOGRAPHIC_DATA]" at bounding box center [172, 124] width 173 height 12
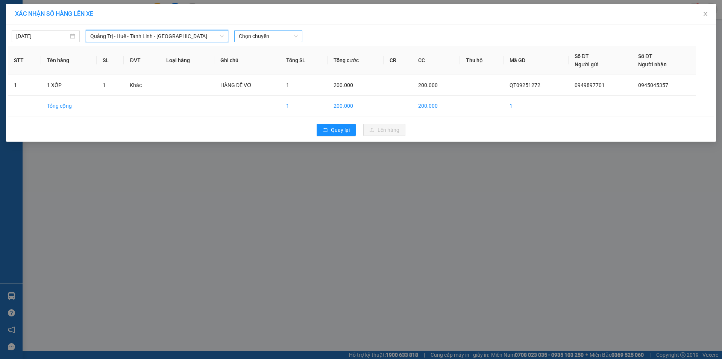
click at [270, 38] on span "Chọn chuyến" at bounding box center [268, 35] width 59 height 11
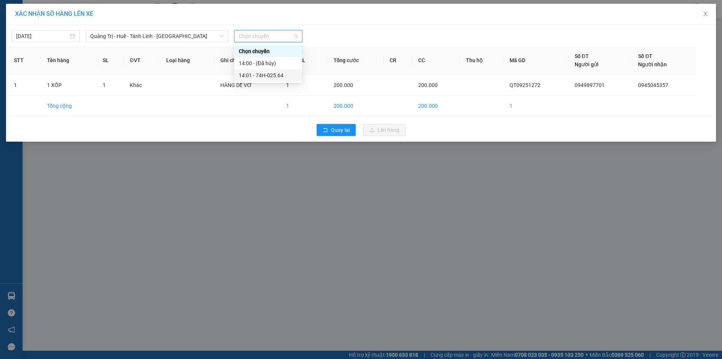
click at [272, 78] on div "14:01 - 74H-025.64" at bounding box center [268, 75] width 59 height 8
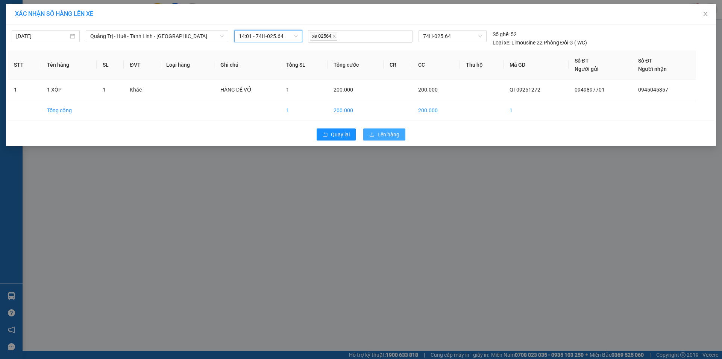
click at [373, 132] on icon "upload" at bounding box center [371, 134] width 5 height 5
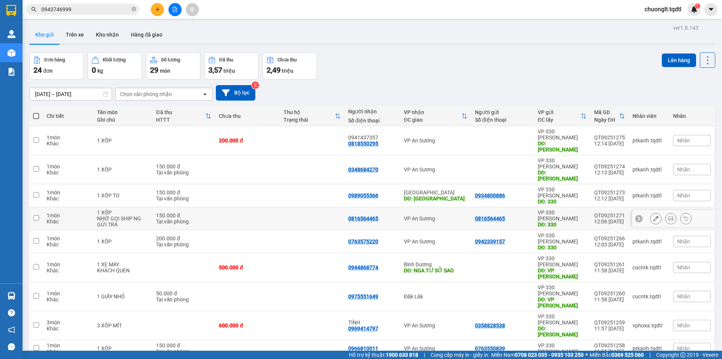
click at [36, 215] on input "checkbox" at bounding box center [36, 218] width 6 height 6
checkbox input "true"
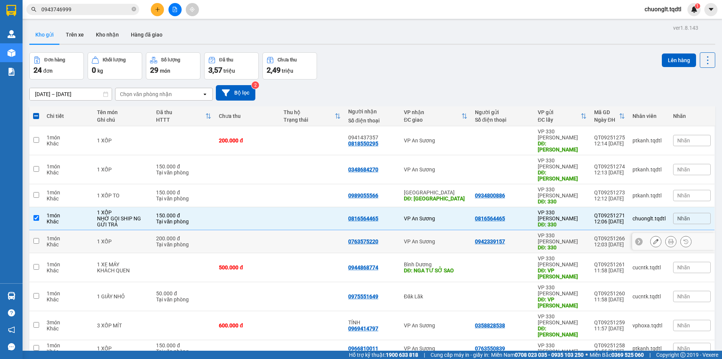
click at [38, 238] on input "checkbox" at bounding box center [36, 241] width 6 height 6
checkbox input "true"
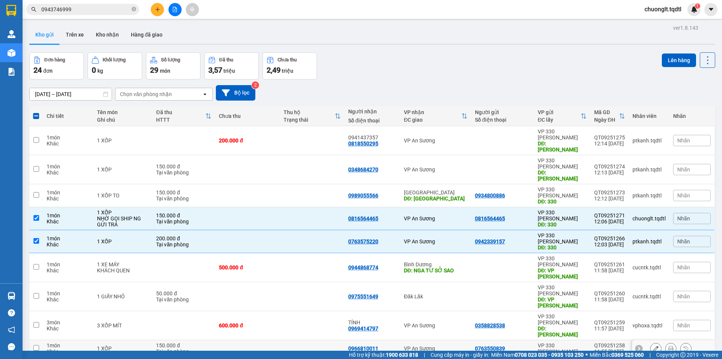
click at [35, 345] on input "checkbox" at bounding box center [36, 348] width 6 height 6
checkbox input "true"
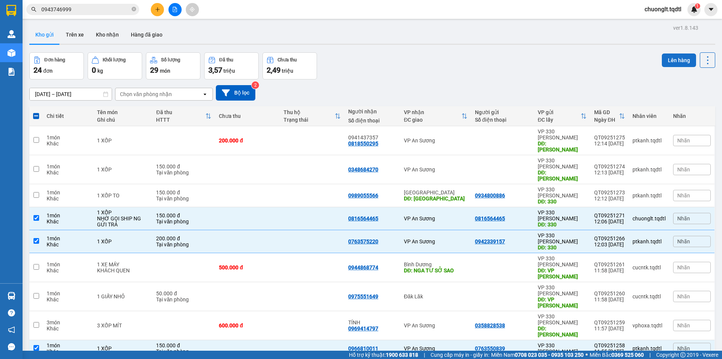
click at [678, 63] on button "Lên hàng" at bounding box center [679, 60] width 34 height 14
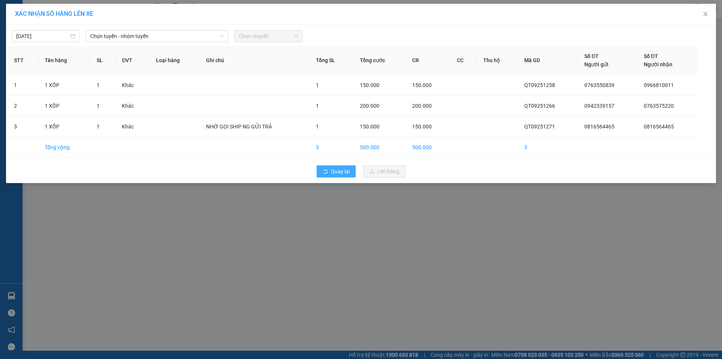
click at [338, 172] on span "Quay lại" at bounding box center [340, 171] width 19 height 8
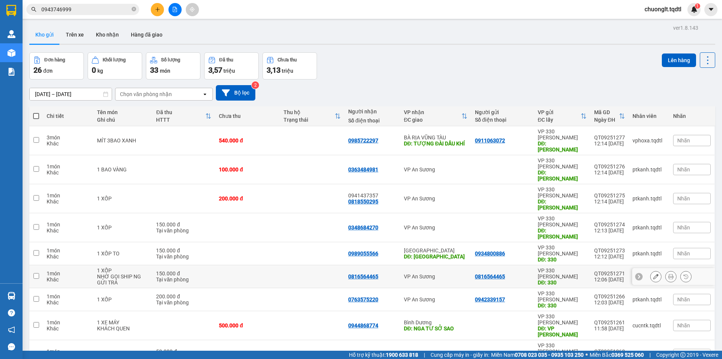
click at [37, 273] on input "checkbox" at bounding box center [36, 276] width 6 height 6
checkbox input "true"
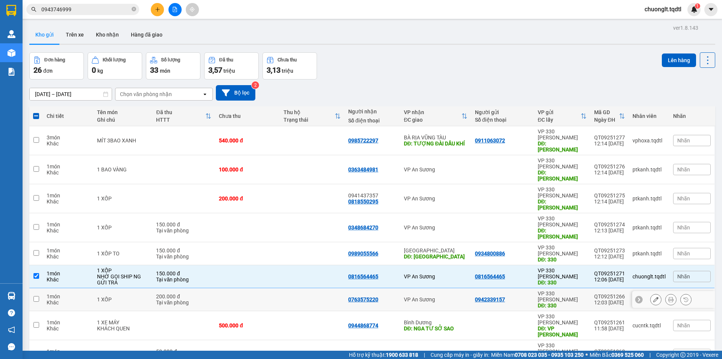
click at [36, 296] on input "checkbox" at bounding box center [36, 299] width 6 height 6
checkbox input "true"
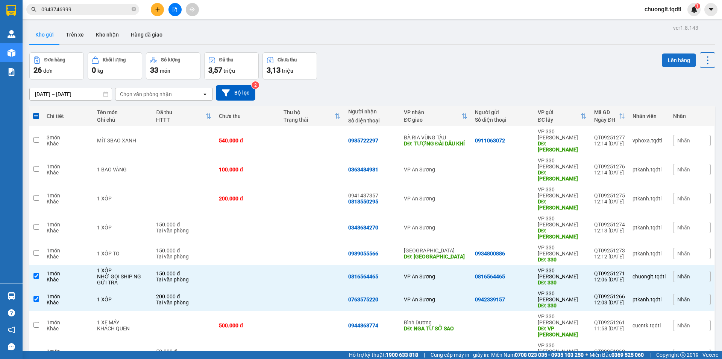
click at [670, 64] on button "Lên hàng" at bounding box center [679, 60] width 34 height 14
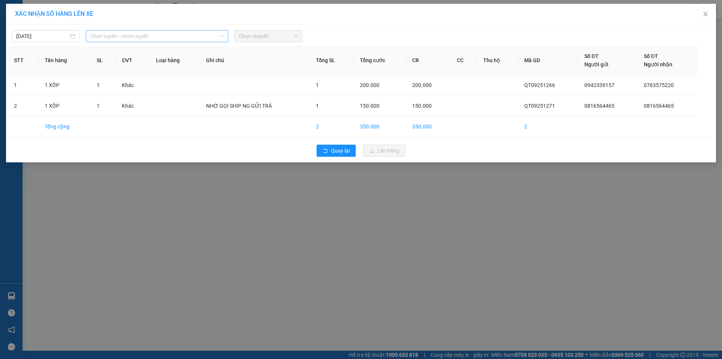
click at [184, 36] on span "Chọn tuyến - nhóm tuyến" at bounding box center [157, 35] width 134 height 11
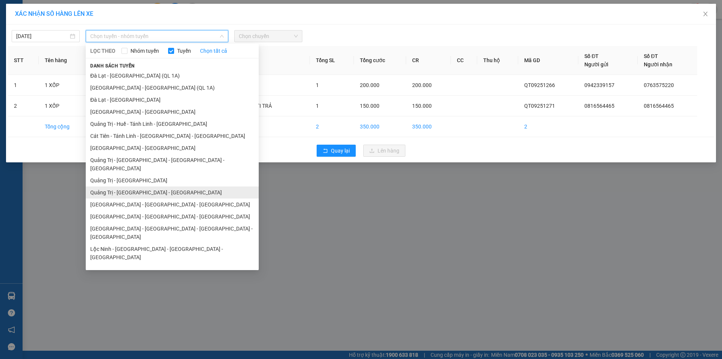
scroll to position [44, 0]
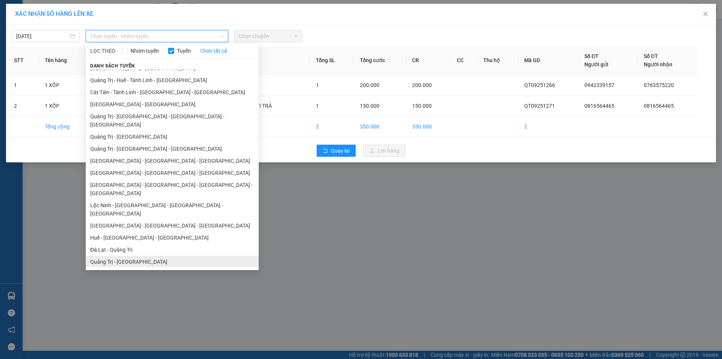
click at [137, 255] on li "Quảng Trị - [GEOGRAPHIC_DATA]" at bounding box center [172, 261] width 173 height 12
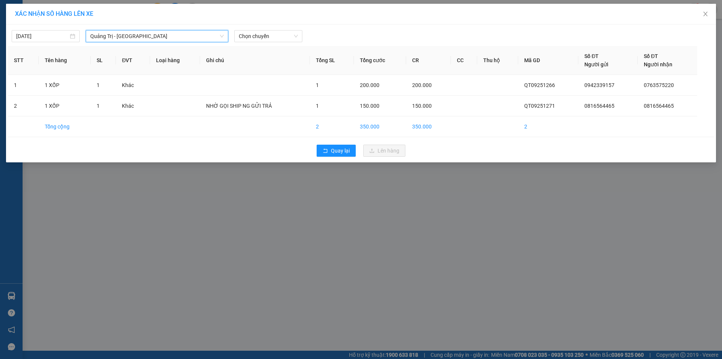
click at [212, 35] on span "Quảng Trị - [GEOGRAPHIC_DATA]" at bounding box center [157, 35] width 134 height 11
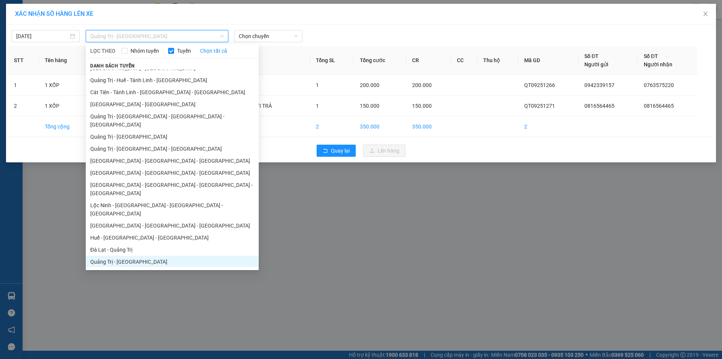
click at [141, 255] on li "Quảng Trị - [GEOGRAPHIC_DATA]" at bounding box center [172, 261] width 173 height 12
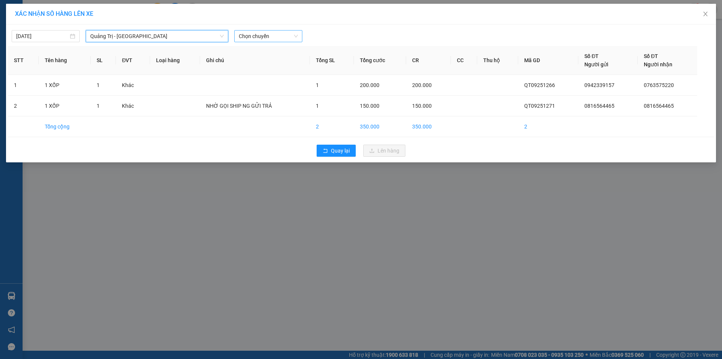
click at [284, 36] on span "Chọn chuyến" at bounding box center [268, 35] width 59 height 11
click at [276, 62] on div "14:00 - 74F-001.46" at bounding box center [268, 63] width 59 height 8
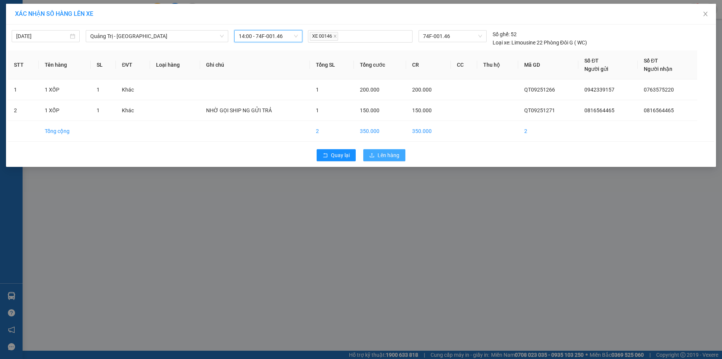
click at [387, 155] on span "Lên hàng" at bounding box center [389, 155] width 22 height 8
click at [342, 155] on span "Quay lại" at bounding box center [340, 155] width 19 height 8
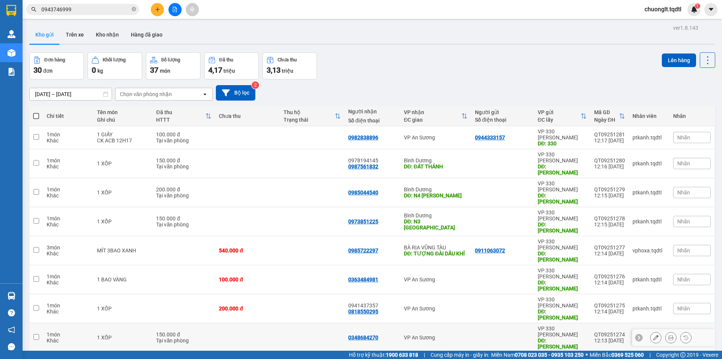
scroll to position [35, 0]
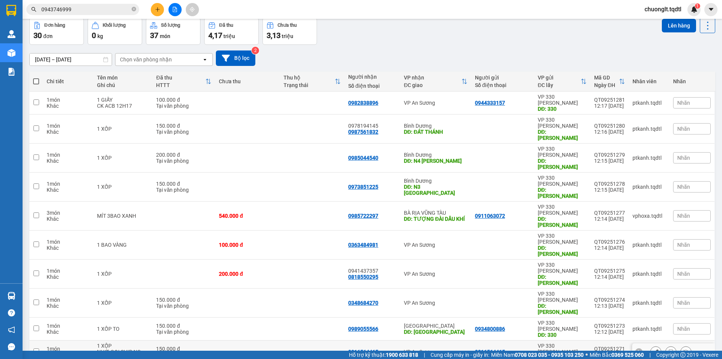
click at [38, 348] on input "checkbox" at bounding box center [36, 351] width 6 height 6
checkbox input "true"
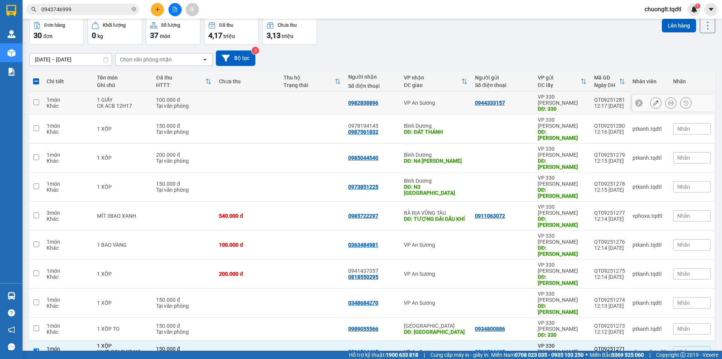
click at [35, 99] on input "checkbox" at bounding box center [36, 102] width 6 height 6
checkbox input "true"
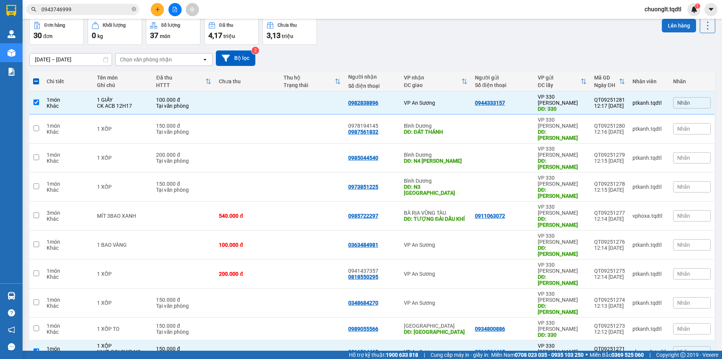
click at [683, 20] on button "Lên hàng" at bounding box center [679, 26] width 34 height 14
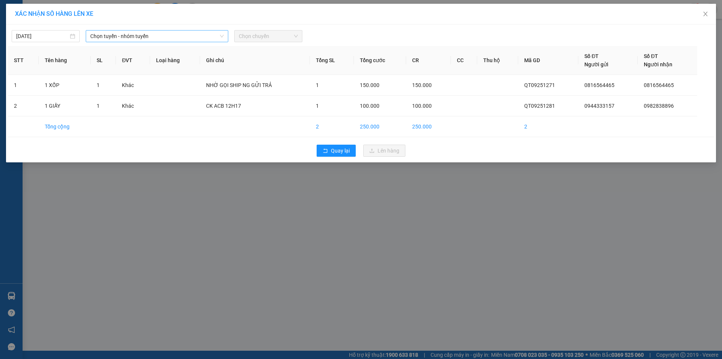
click at [183, 36] on span "Chọn tuyến - nhóm tuyến" at bounding box center [157, 35] width 134 height 11
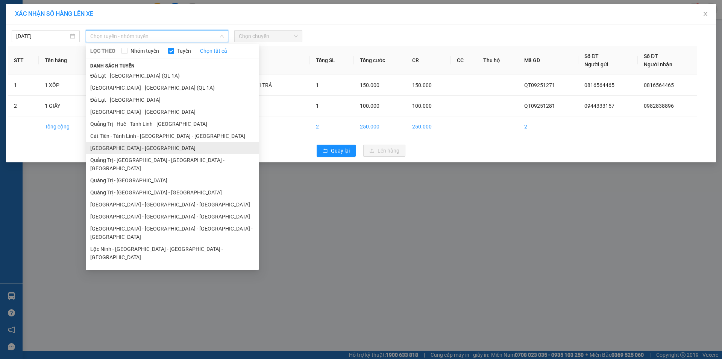
scroll to position [44, 0]
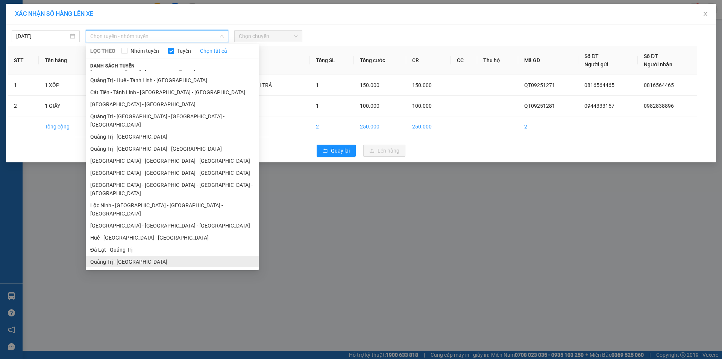
click at [126, 255] on li "Quảng Trị - [GEOGRAPHIC_DATA]" at bounding box center [172, 261] width 173 height 12
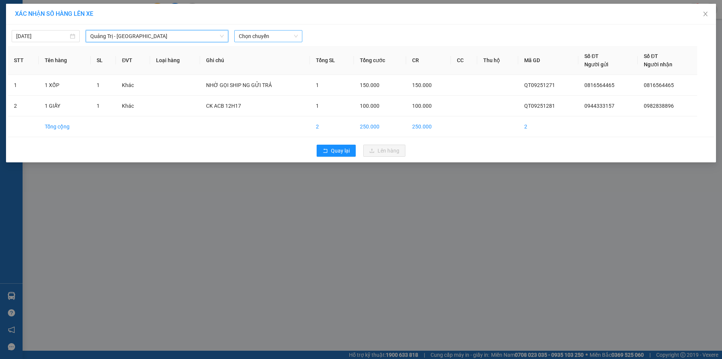
click at [275, 35] on span "Chọn chuyến" at bounding box center [268, 35] width 59 height 11
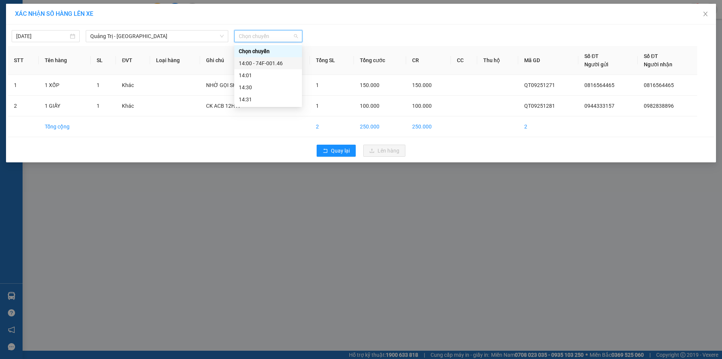
click at [275, 59] on div "14:00 - 74F-001.46" at bounding box center [268, 63] width 59 height 8
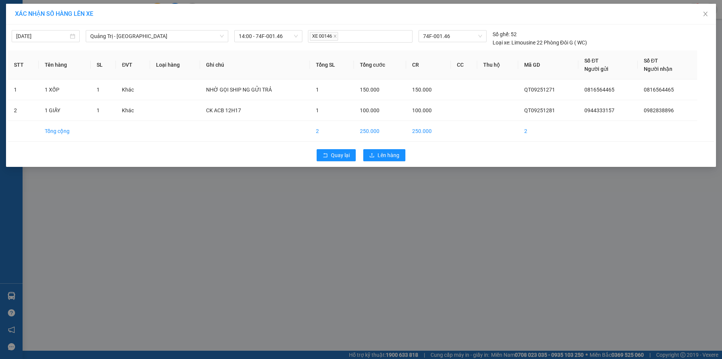
click at [396, 147] on div "Quay lại Lên hàng" at bounding box center [361, 155] width 707 height 20
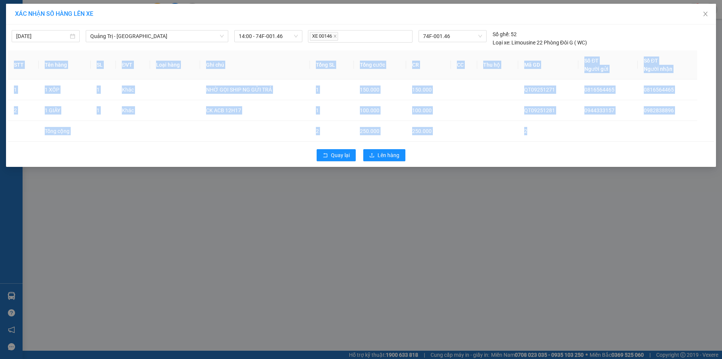
click at [396, 147] on div "Quay lại Lên hàng" at bounding box center [361, 155] width 707 height 20
click at [394, 151] on span "Lên hàng" at bounding box center [389, 155] width 22 height 8
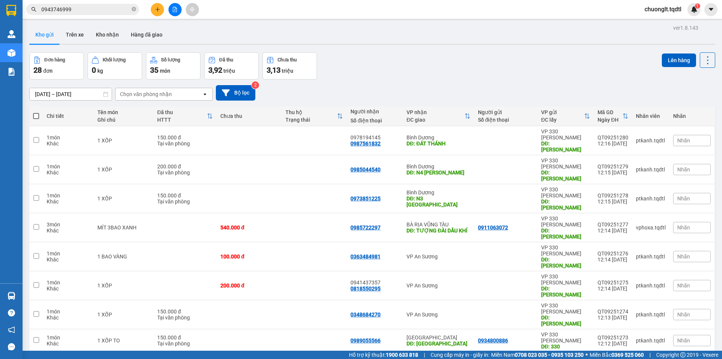
click at [37, 358] on input "checkbox" at bounding box center [36, 363] width 6 height 6
checkbox input "true"
click at [677, 58] on button "Lên hàng" at bounding box center [679, 60] width 34 height 14
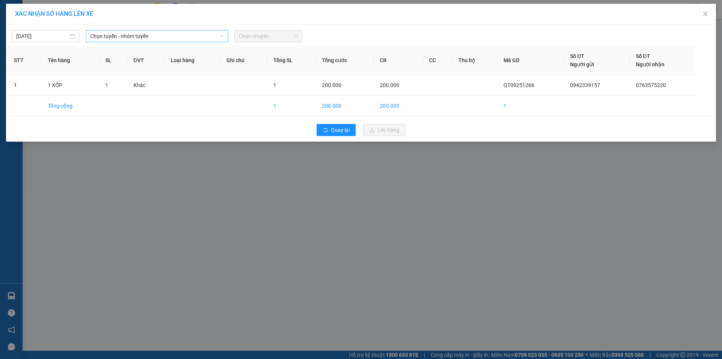
click at [190, 32] on span "Chọn tuyến - nhóm tuyến" at bounding box center [157, 35] width 134 height 11
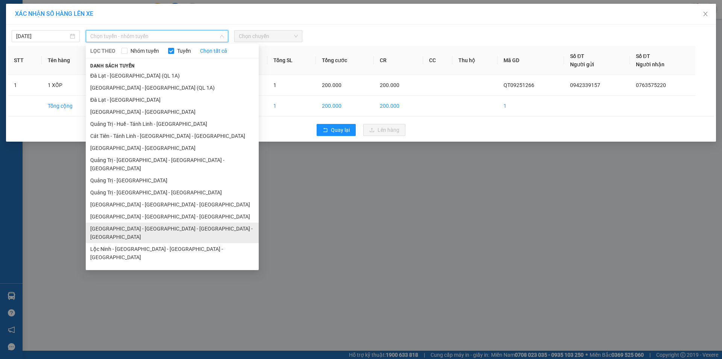
scroll to position [44, 0]
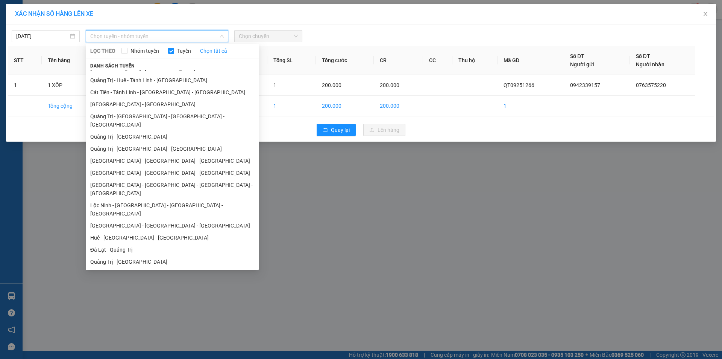
drag, startPoint x: 133, startPoint y: 237, endPoint x: 134, endPoint y: 233, distance: 3.9
click at [133, 255] on li "Quảng Trị - [GEOGRAPHIC_DATA]" at bounding box center [172, 261] width 173 height 12
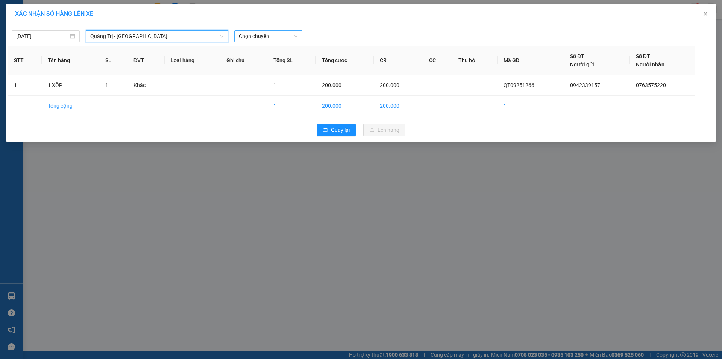
click at [278, 31] on span "Chọn chuyến" at bounding box center [268, 35] width 59 height 11
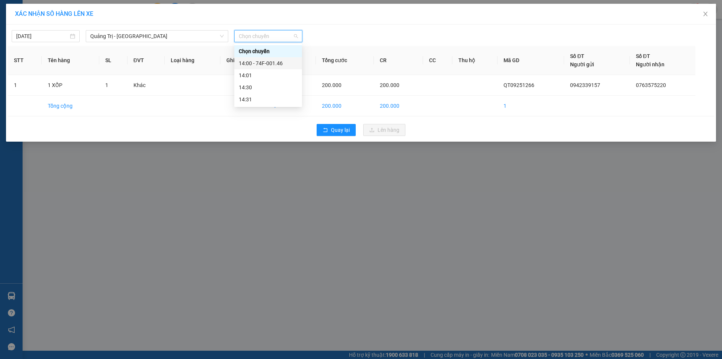
click at [280, 61] on div "14:00 - 74F-001.46" at bounding box center [268, 63] width 59 height 8
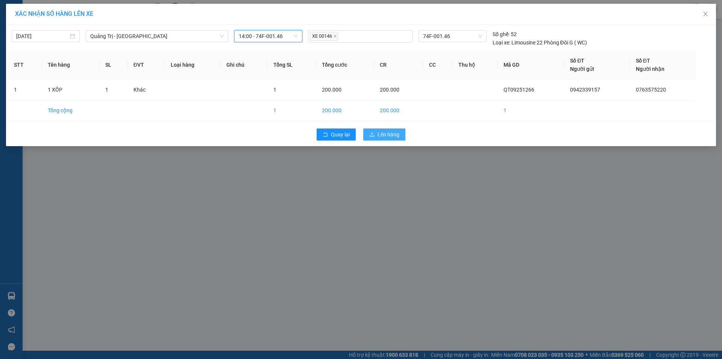
click at [382, 134] on span "Lên hàng" at bounding box center [389, 134] width 22 height 8
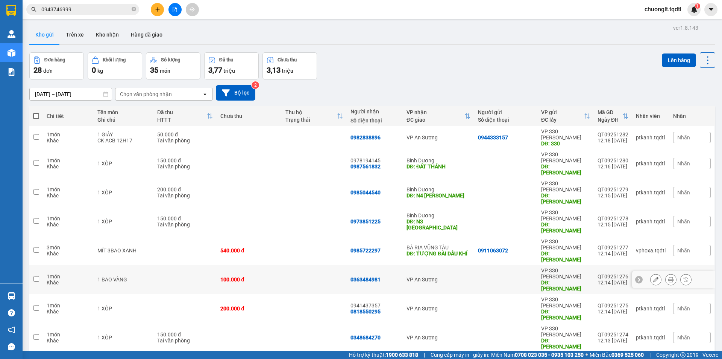
scroll to position [35, 0]
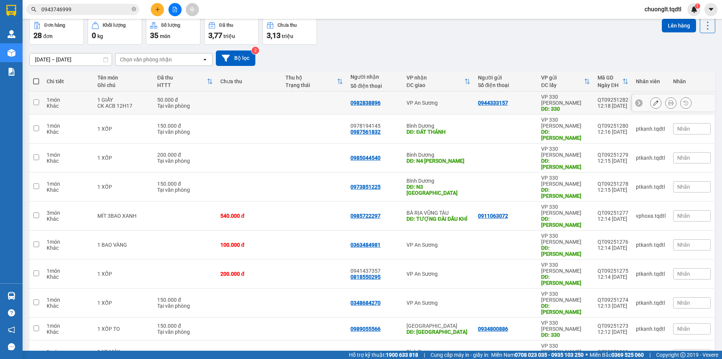
click at [40, 102] on td at bounding box center [36, 102] width 14 height 23
checkbox input "true"
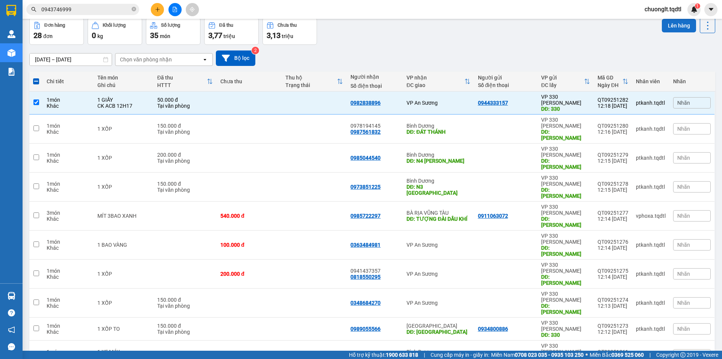
click at [675, 25] on button "Lên hàng" at bounding box center [679, 26] width 34 height 14
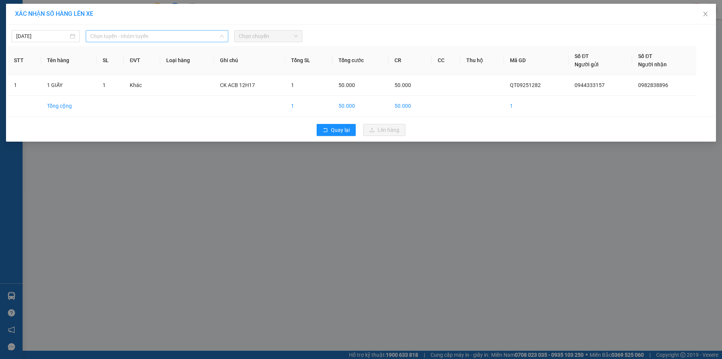
click at [199, 36] on span "Chọn tuyến - nhóm tuyến" at bounding box center [157, 35] width 134 height 11
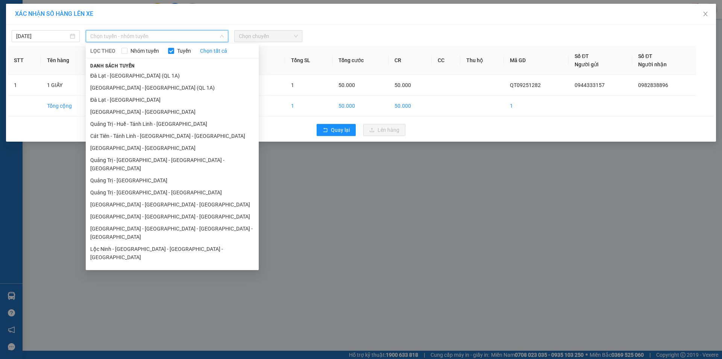
click at [141, 174] on li "Quảng Trị - [GEOGRAPHIC_DATA]" at bounding box center [172, 180] width 173 height 12
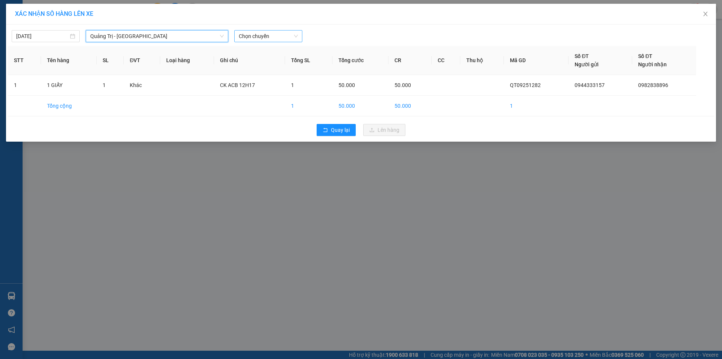
click at [280, 38] on span "Chọn chuyến" at bounding box center [268, 35] width 59 height 11
click at [188, 35] on span "Quảng Trị - [GEOGRAPHIC_DATA]" at bounding box center [157, 35] width 134 height 11
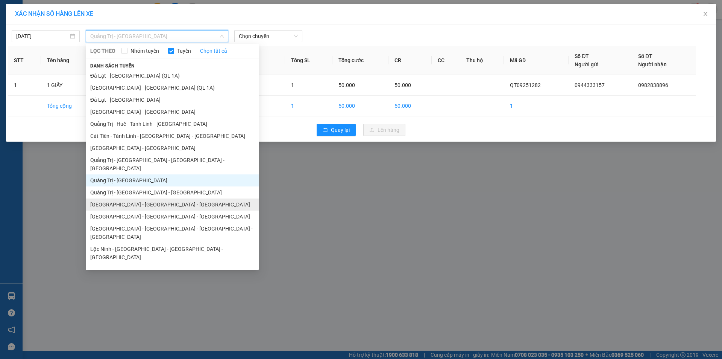
scroll to position [44, 0]
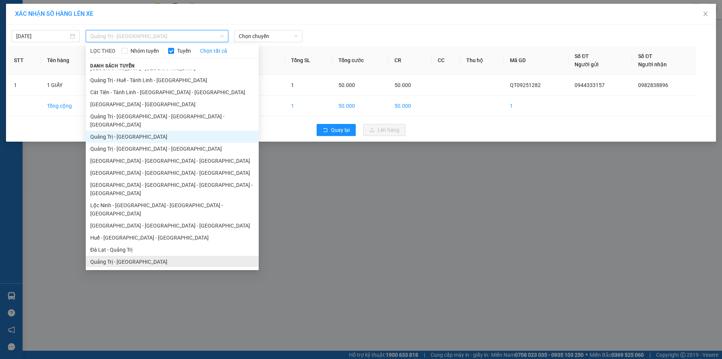
click at [140, 255] on li "Quảng Trị - [GEOGRAPHIC_DATA]" at bounding box center [172, 261] width 173 height 12
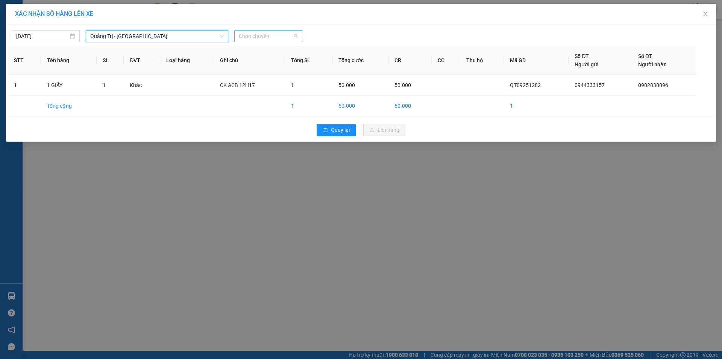
click at [281, 36] on span "Chọn chuyến" at bounding box center [268, 35] width 59 height 11
click at [274, 60] on div "14:00 - 74F-001.46" at bounding box center [268, 63] width 59 height 8
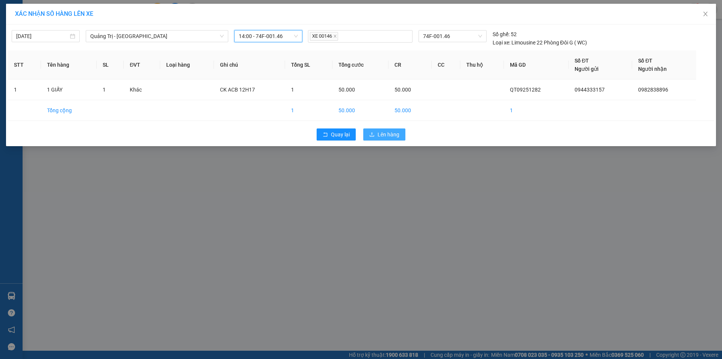
click at [387, 130] on span "Lên hàng" at bounding box center [389, 134] width 22 height 8
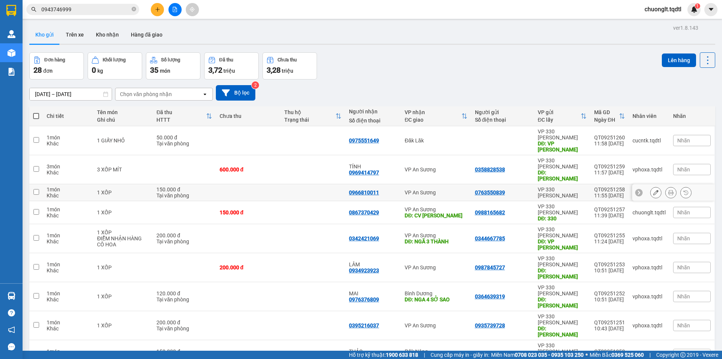
click at [35, 189] on input "checkbox" at bounding box center [36, 192] width 6 height 6
checkbox input "true"
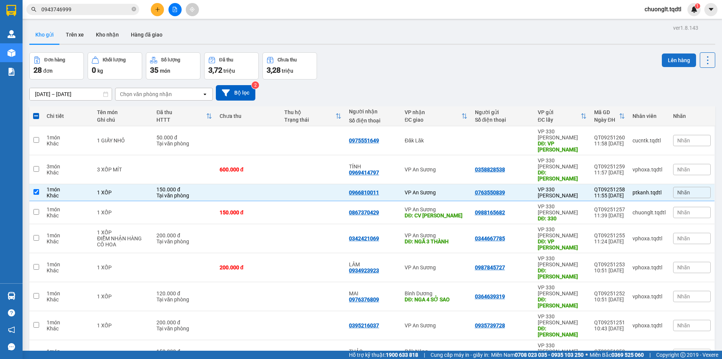
click at [667, 58] on button "Lên hàng" at bounding box center [679, 60] width 34 height 14
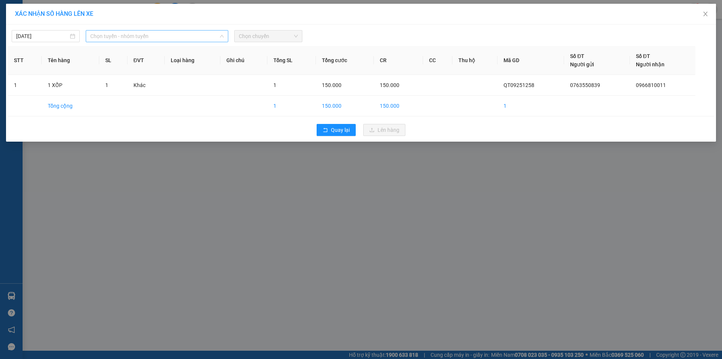
drag, startPoint x: 199, startPoint y: 30, endPoint x: 194, endPoint y: 34, distance: 6.5
click at [199, 30] on div "Chọn tuyến - nhóm tuyến" at bounding box center [157, 36] width 143 height 12
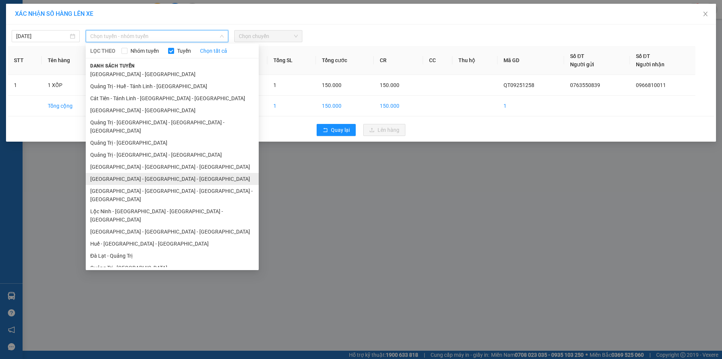
scroll to position [44, 0]
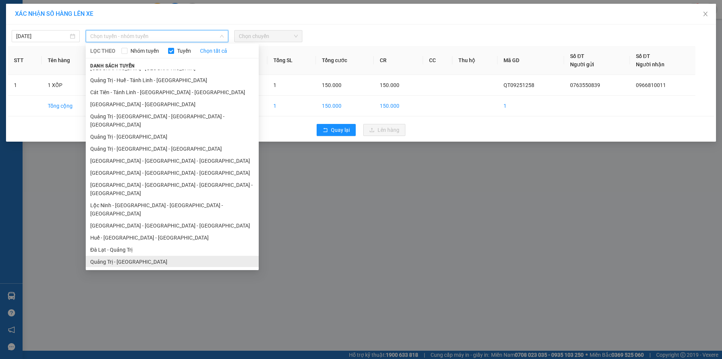
click at [141, 255] on li "Quảng Trị - [GEOGRAPHIC_DATA]" at bounding box center [172, 261] width 173 height 12
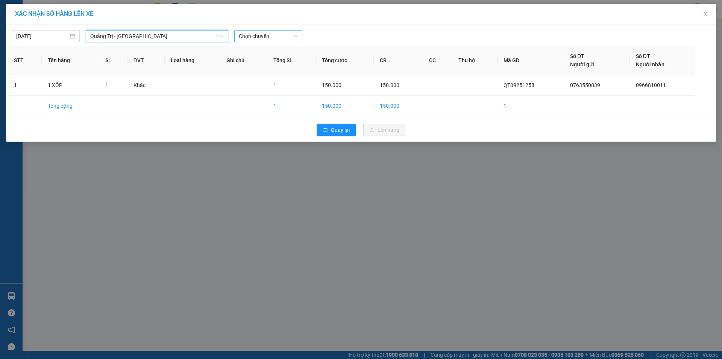
click at [279, 37] on span "Chọn chuyến" at bounding box center [268, 35] width 59 height 11
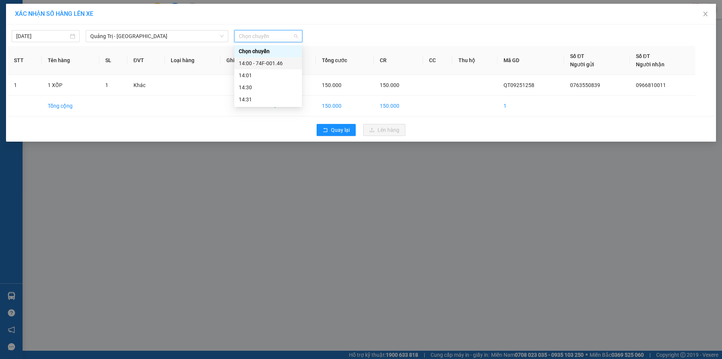
click at [274, 63] on div "14:00 - 74F-001.46" at bounding box center [268, 63] width 59 height 8
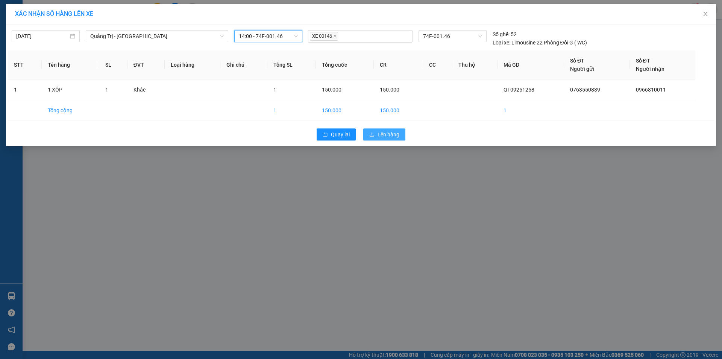
click at [384, 138] on button "Lên hàng" at bounding box center [384, 134] width 42 height 12
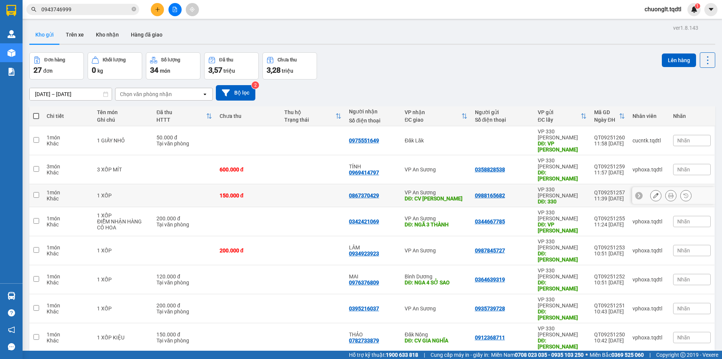
click at [39, 192] on input "checkbox" at bounding box center [36, 195] width 6 height 6
checkbox input "true"
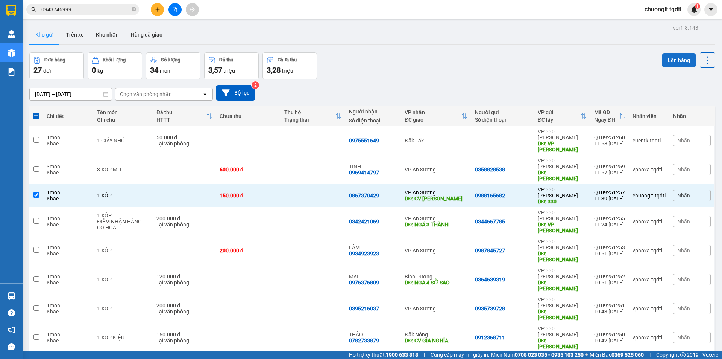
click at [665, 65] on button "Lên hàng" at bounding box center [679, 60] width 34 height 14
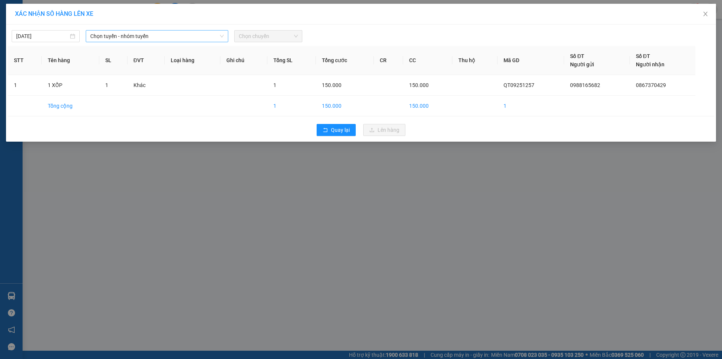
click at [183, 36] on span "Chọn tuyến - nhóm tuyến" at bounding box center [157, 35] width 134 height 11
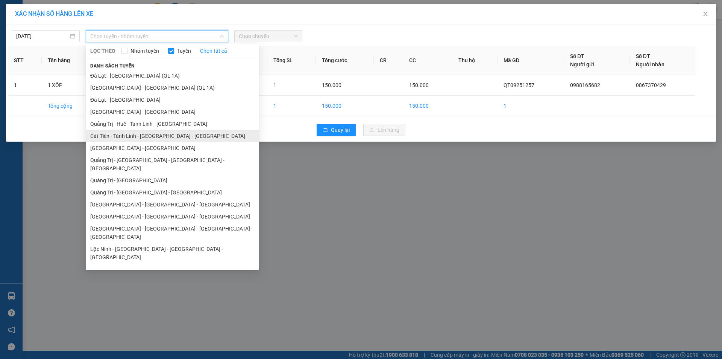
scroll to position [38, 0]
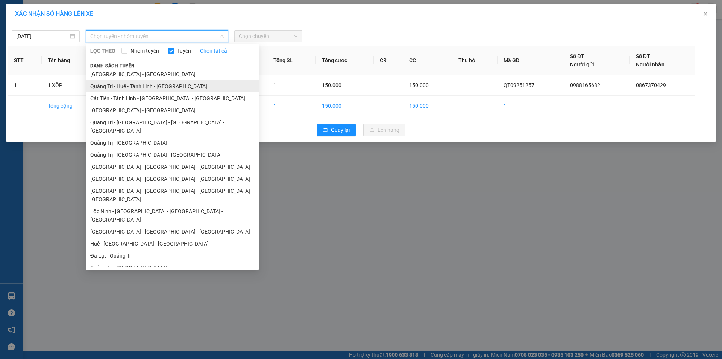
click at [158, 85] on li "Quảng Trị - Huế - Tánh Linh - [GEOGRAPHIC_DATA]" at bounding box center [172, 86] width 173 height 12
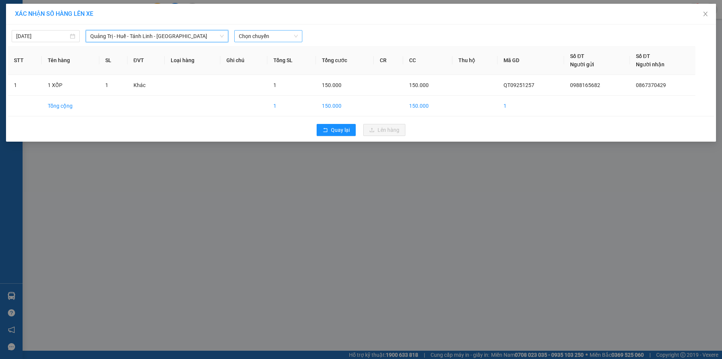
click at [280, 33] on span "Chọn chuyến" at bounding box center [268, 35] width 59 height 11
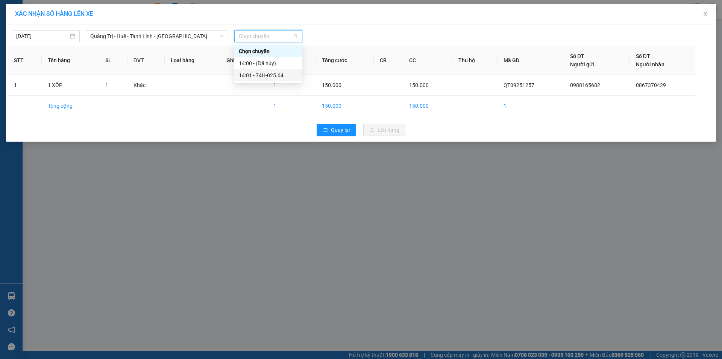
click at [271, 74] on div "14:01 - 74H-025.64" at bounding box center [268, 75] width 59 height 8
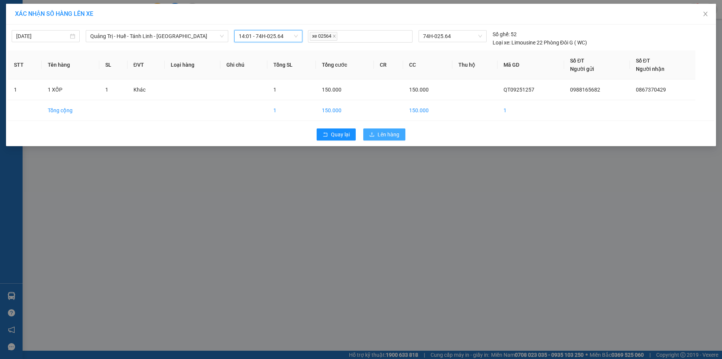
click at [388, 136] on span "Lên hàng" at bounding box center [389, 134] width 22 height 8
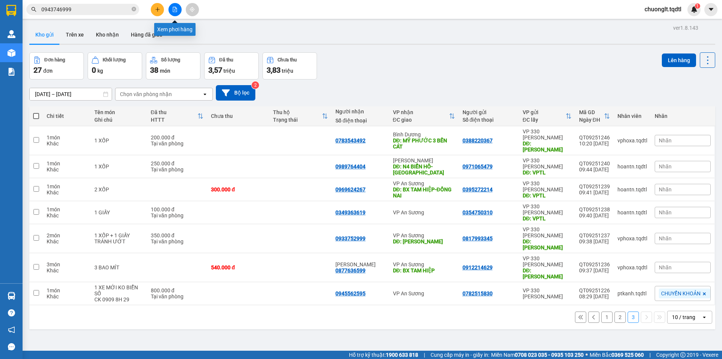
click at [173, 8] on icon "file-add" at bounding box center [174, 9] width 5 height 5
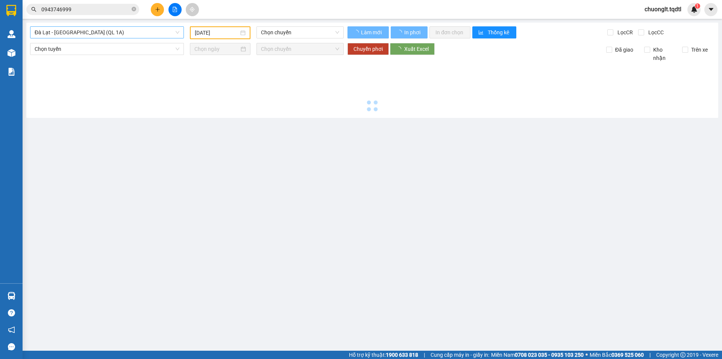
type input "[DATE]"
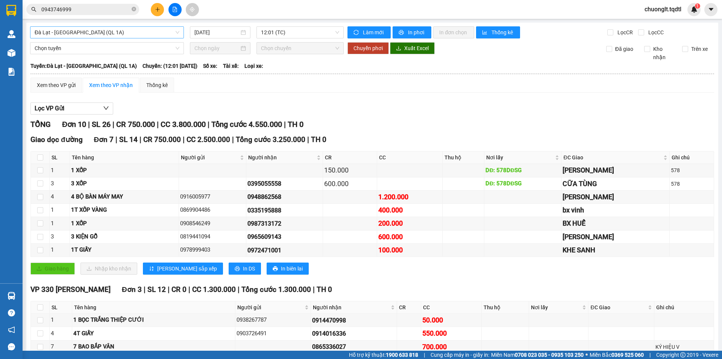
click at [134, 32] on span "Đà Lạt - [GEOGRAPHIC_DATA] (QL 1A)" at bounding box center [107, 32] width 145 height 11
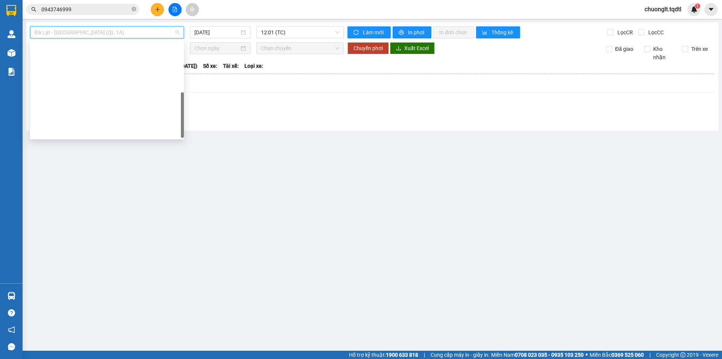
scroll to position [157, 0]
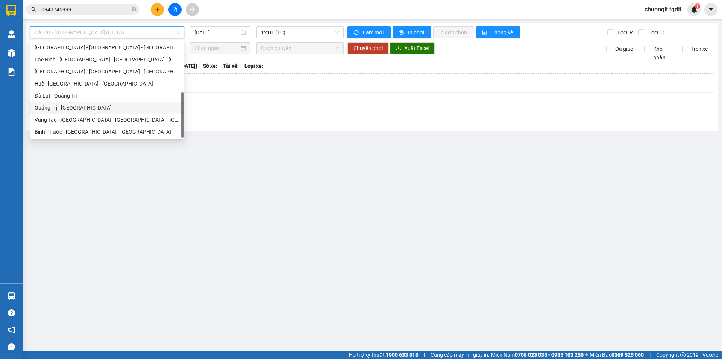
click at [87, 107] on div "Quảng Trị - [GEOGRAPHIC_DATA]" at bounding box center [107, 107] width 145 height 8
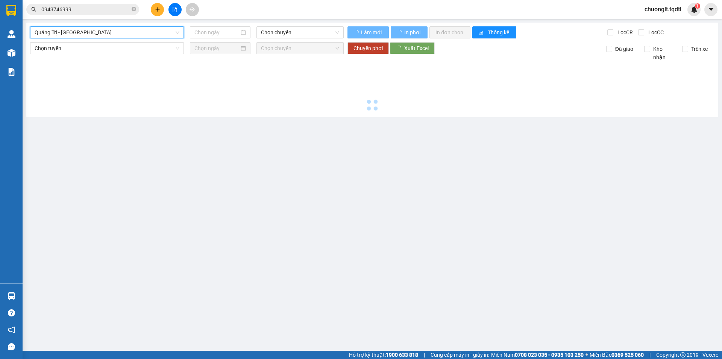
type input "[DATE]"
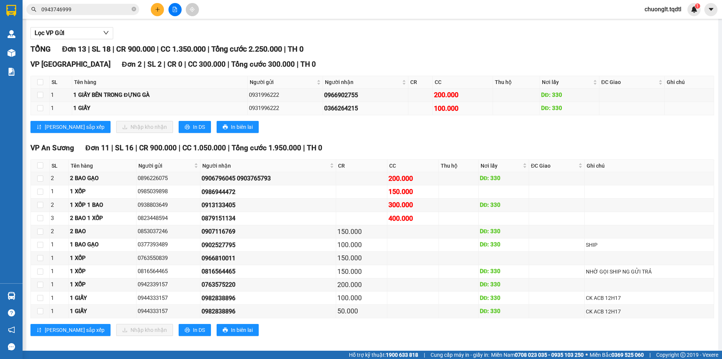
scroll to position [82, 0]
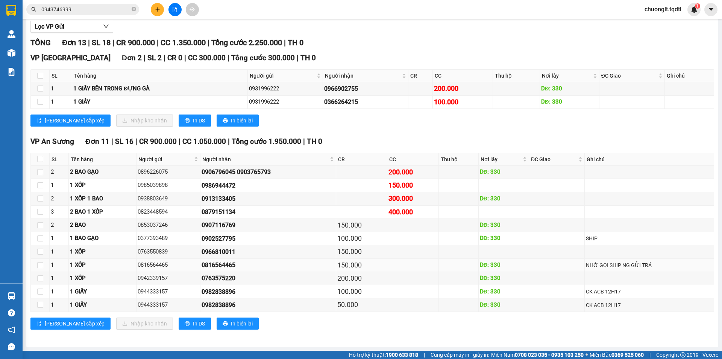
drag, startPoint x: 236, startPoint y: 264, endPoint x: 199, endPoint y: 269, distance: 37.2
click at [199, 269] on tr "1 1 XỐP 0816564465 0816564465 150.000 DĐ: 330 NHỜ GỌI SHIP NG GỬI TRẢ" at bounding box center [373, 264] width 684 height 13
copy tr "0816564465"
click at [78, 6] on input "0943746999" at bounding box center [85, 9] width 89 height 8
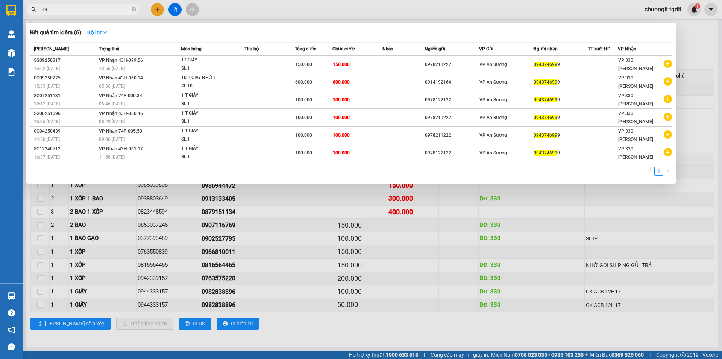
type input "0"
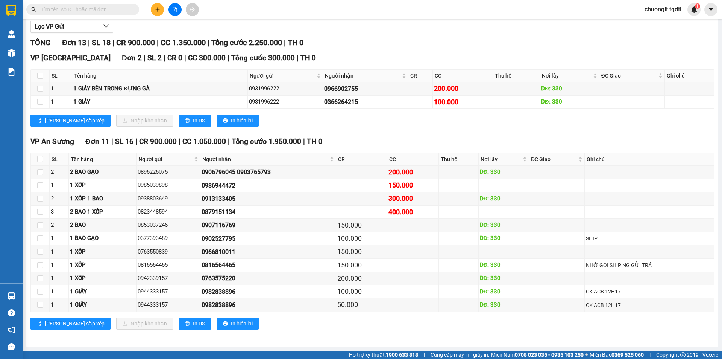
paste input "0816564465"
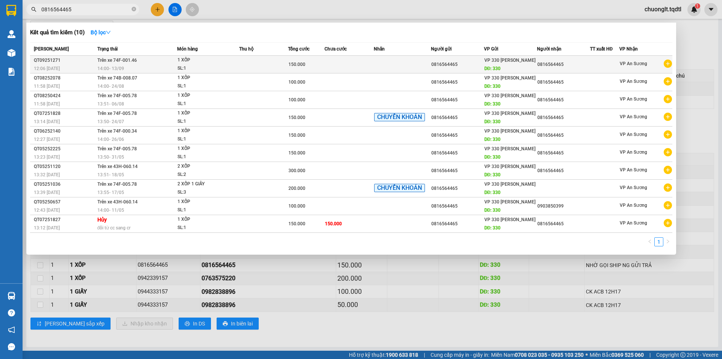
type input "0816564465"
click at [211, 64] on div "1 XỐP" at bounding box center [206, 60] width 56 height 8
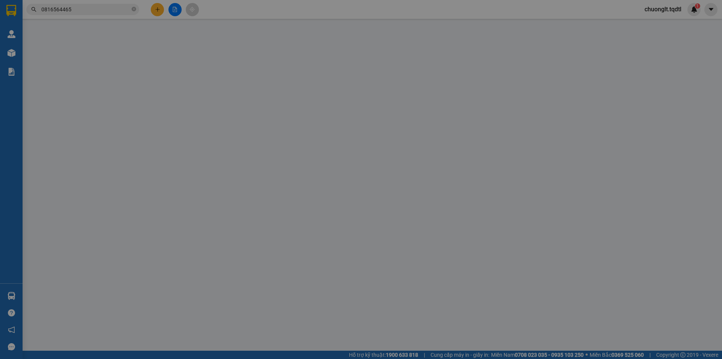
type input "0816564465"
type input "330"
type input "0816564465"
type input "150.000"
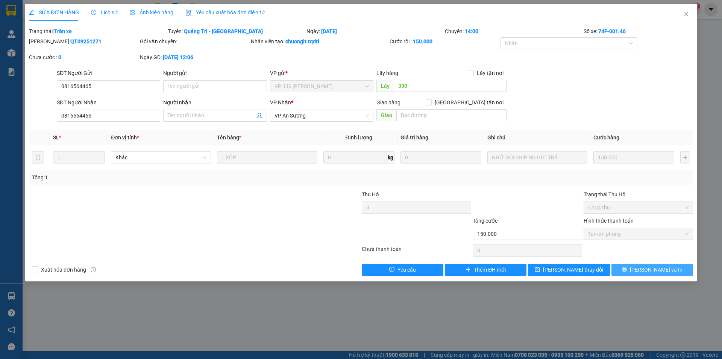
click at [642, 266] on button "[PERSON_NAME] và In" at bounding box center [653, 269] width 82 height 12
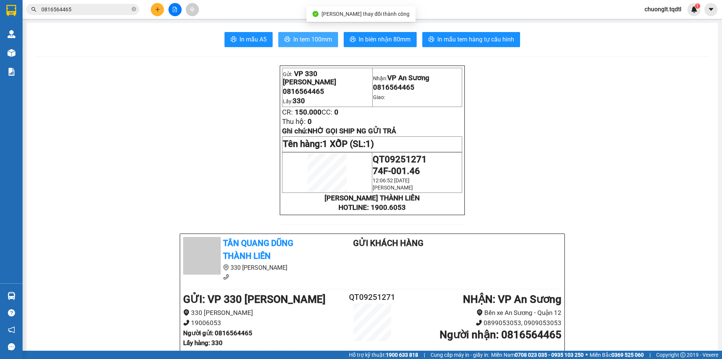
click at [301, 36] on span "In tem 100mm" at bounding box center [312, 39] width 39 height 9
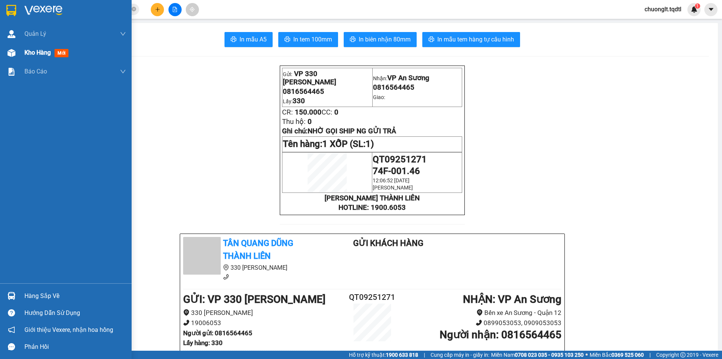
click at [40, 52] on span "Kho hàng" at bounding box center [37, 52] width 26 height 7
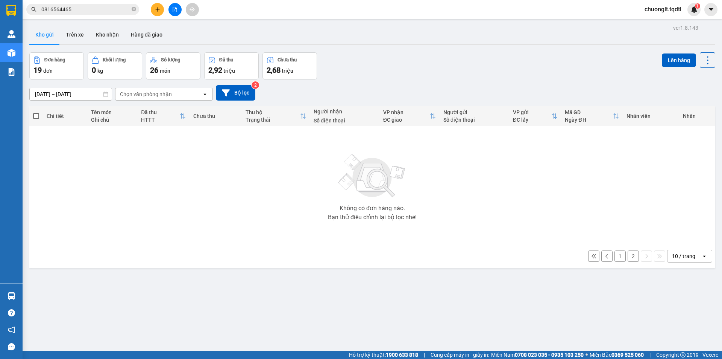
click at [615, 255] on button "1" at bounding box center [620, 255] width 11 height 11
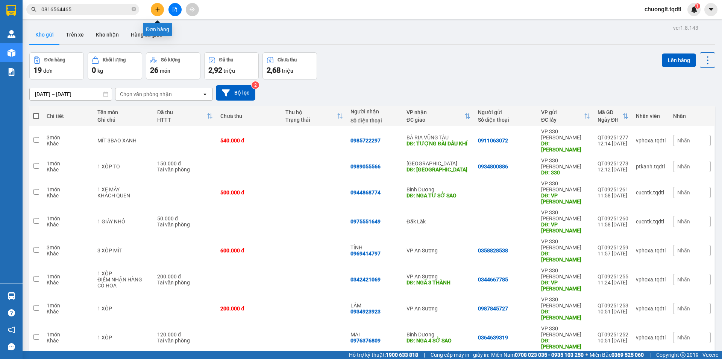
click at [157, 15] on button at bounding box center [157, 9] width 13 height 13
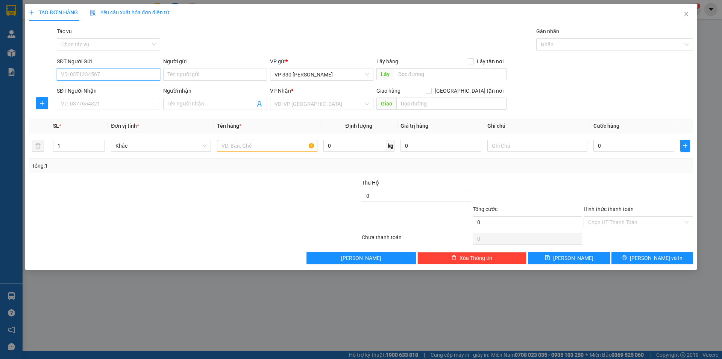
click at [97, 74] on input "SĐT Người Gửi" at bounding box center [108, 74] width 103 height 12
type input "0941425357"
click at [142, 104] on input "SĐT Người Nhận" at bounding box center [108, 104] width 103 height 12
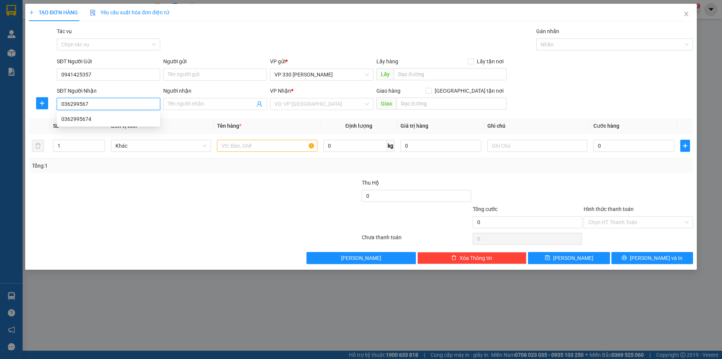
type input "0362995674"
click at [78, 116] on div "0362995674" at bounding box center [108, 119] width 94 height 8
type input "100.000"
type input "0362995674"
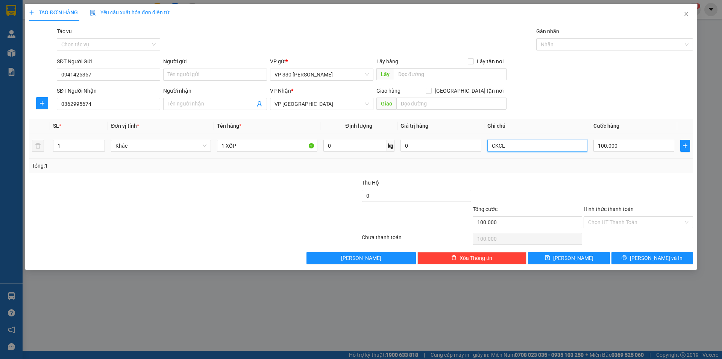
click at [535, 147] on input "CKCL" at bounding box center [538, 146] width 100 height 12
type input "C"
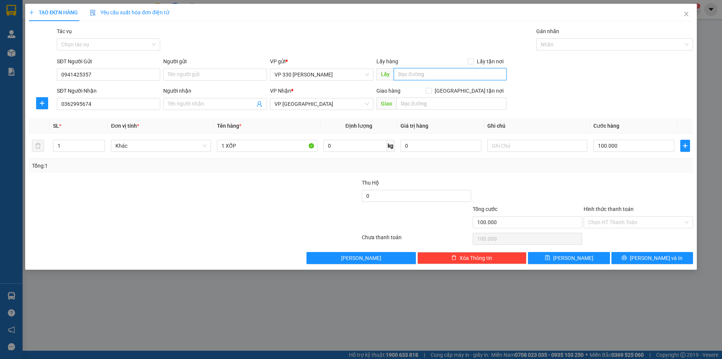
click at [422, 71] on input "text" at bounding box center [450, 74] width 113 height 12
type input "330"
click at [659, 258] on span "[PERSON_NAME] và In" at bounding box center [656, 258] width 53 height 8
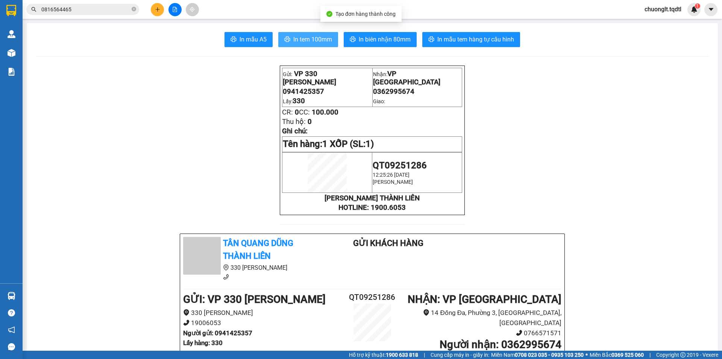
click at [328, 41] on span "In tem 100mm" at bounding box center [312, 39] width 39 height 9
click at [298, 41] on span "In tem 100mm" at bounding box center [312, 39] width 39 height 9
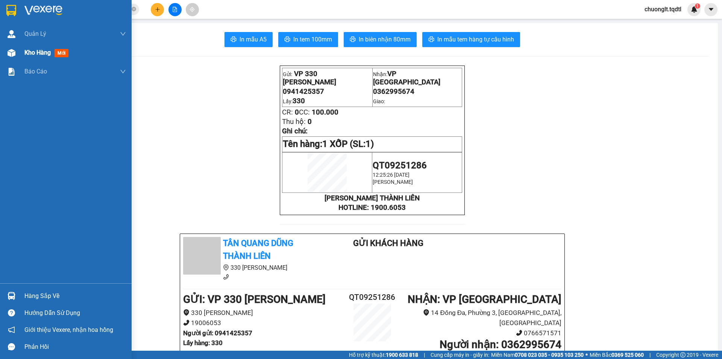
click at [29, 49] on span "Kho hàng" at bounding box center [37, 52] width 26 height 7
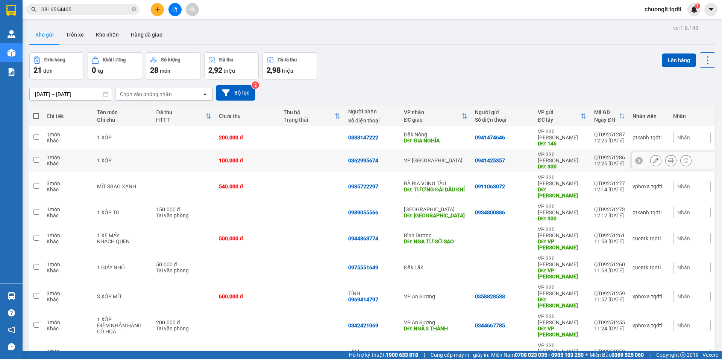
click at [38, 157] on input "checkbox" at bounding box center [36, 160] width 6 height 6
checkbox input "true"
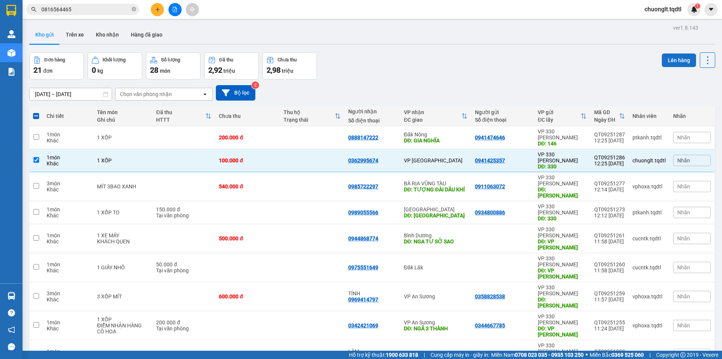
click at [673, 58] on button "Lên hàng" at bounding box center [679, 60] width 34 height 14
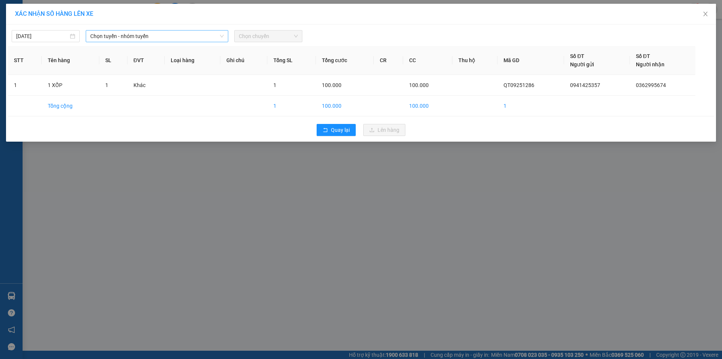
click at [190, 34] on span "Chọn tuyến - nhóm tuyến" at bounding box center [157, 35] width 134 height 11
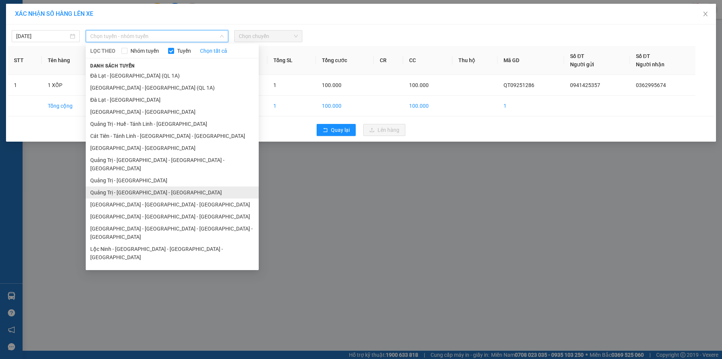
scroll to position [44, 0]
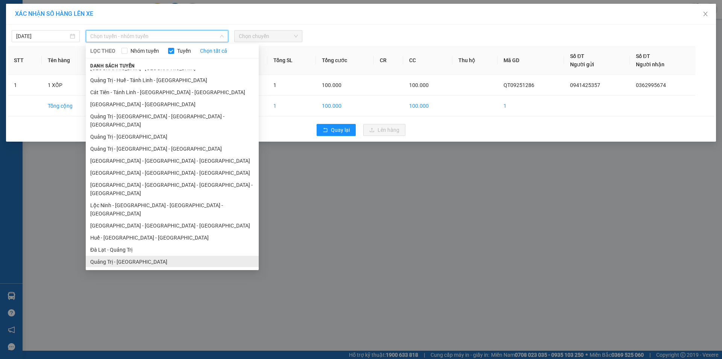
click at [134, 255] on li "Quảng Trị - [GEOGRAPHIC_DATA]" at bounding box center [172, 261] width 173 height 12
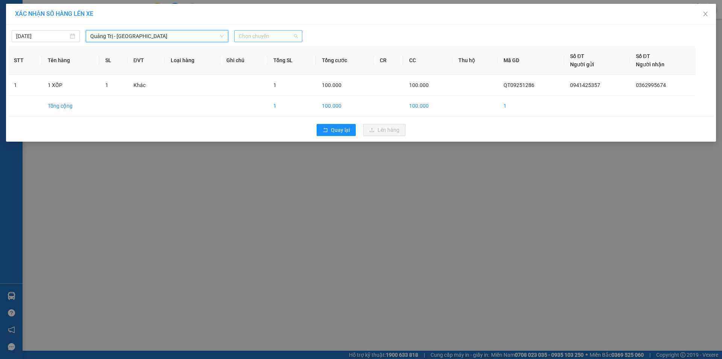
click at [278, 36] on span "Chọn chuyến" at bounding box center [268, 35] width 59 height 11
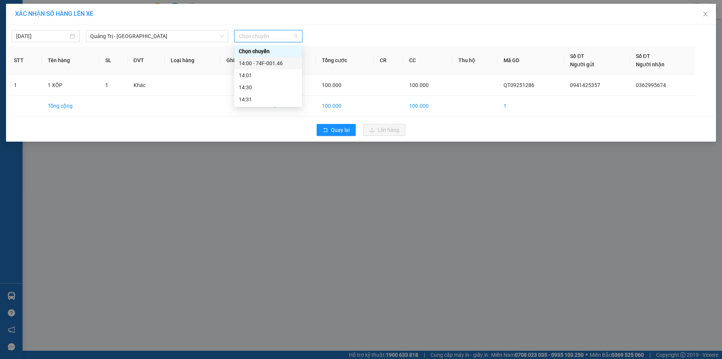
click at [272, 60] on div "14:00 - 74F-001.46" at bounding box center [268, 63] width 59 height 8
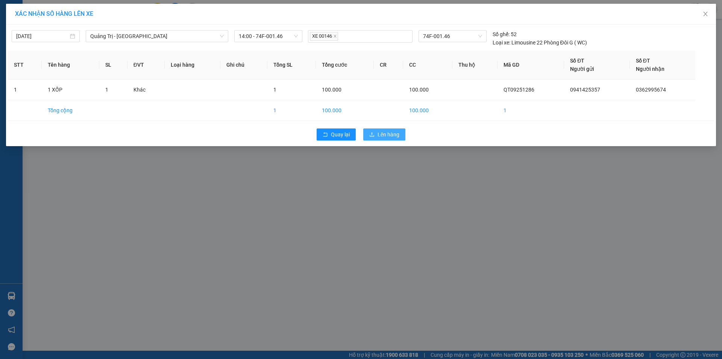
click at [379, 130] on button "Lên hàng" at bounding box center [384, 134] width 42 height 12
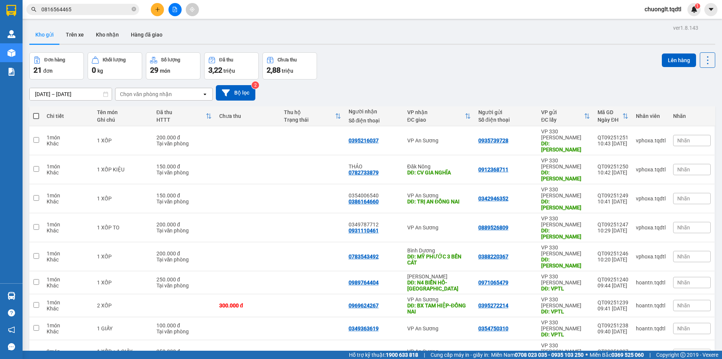
scroll to position [35, 0]
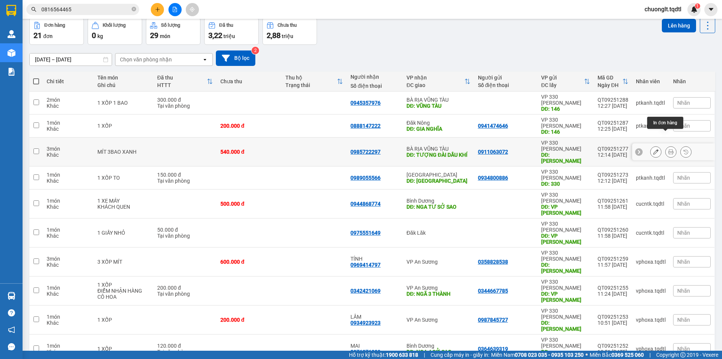
click at [669, 149] on icon at bounding box center [671, 151] width 5 height 5
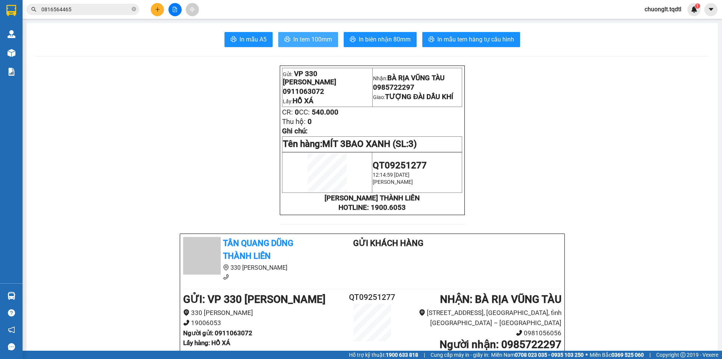
click at [312, 38] on span "In tem 100mm" at bounding box center [312, 39] width 39 height 9
click at [319, 38] on span "In tem 100mm" at bounding box center [312, 39] width 39 height 9
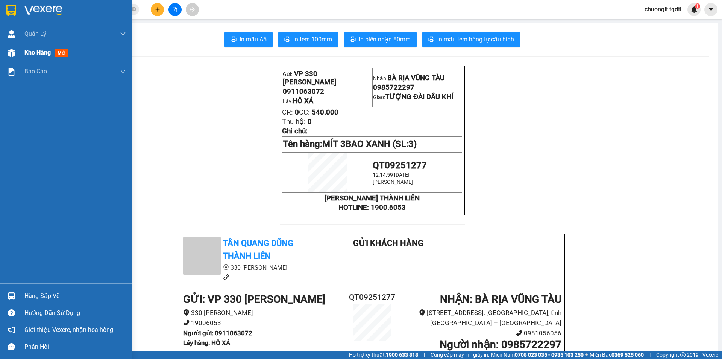
click at [33, 51] on span "Kho hàng" at bounding box center [37, 52] width 26 height 7
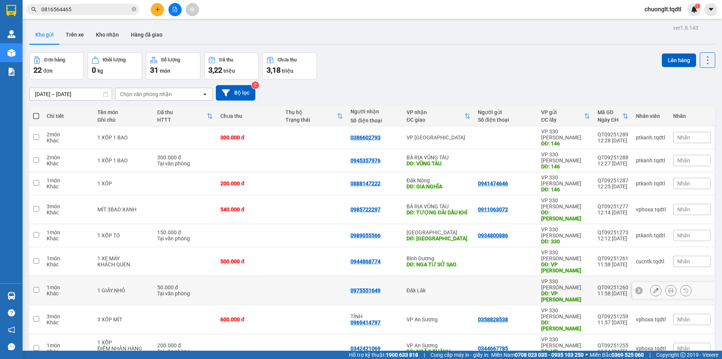
scroll to position [35, 0]
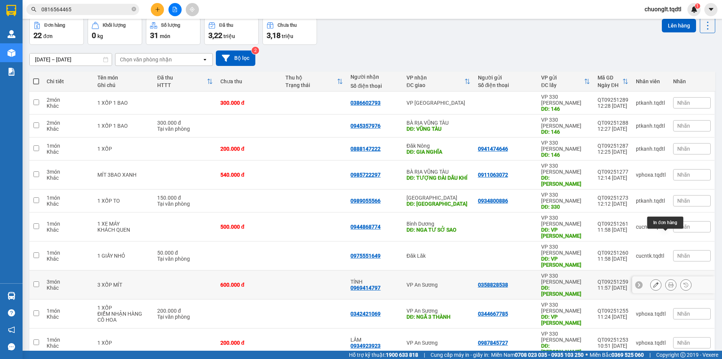
click at [669, 282] on icon at bounding box center [671, 284] width 5 height 5
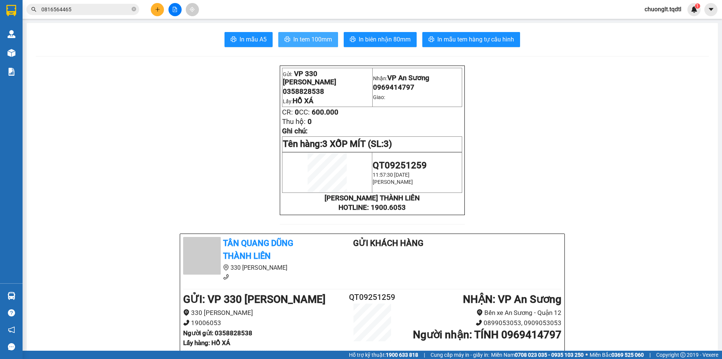
click at [304, 36] on span "In tem 100mm" at bounding box center [312, 39] width 39 height 9
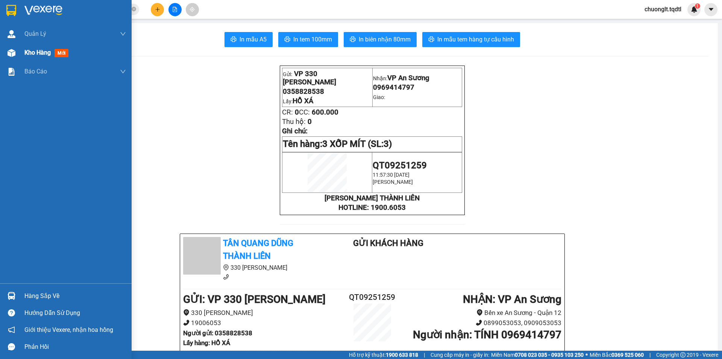
click at [33, 50] on span "Kho hàng" at bounding box center [37, 52] width 26 height 7
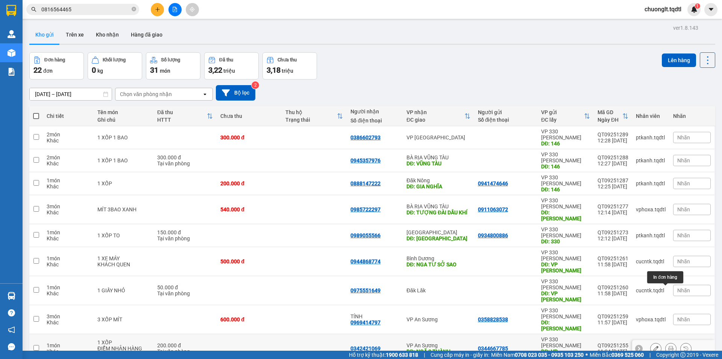
click at [666, 342] on button at bounding box center [671, 348] width 11 height 13
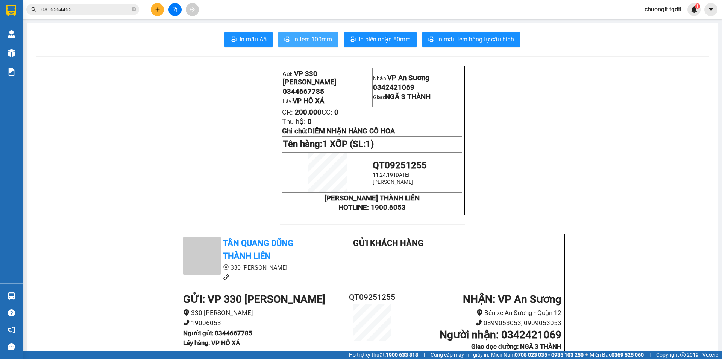
click at [309, 37] on span "In tem 100mm" at bounding box center [312, 39] width 39 height 9
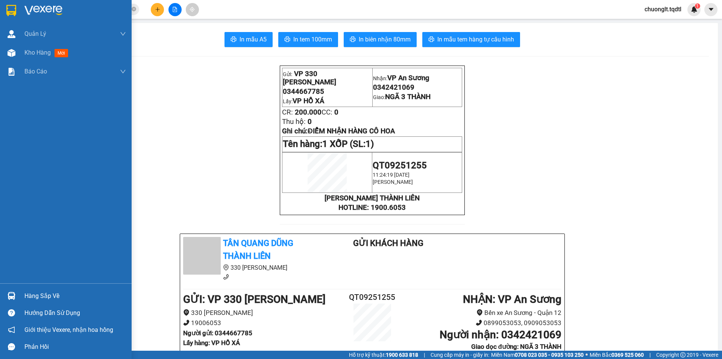
click at [56, 295] on div "Hàng sắp về" at bounding box center [75, 295] width 102 height 11
click at [7, 108] on div "Quản Lý Quản lý khách hàng mới Quản lý giao nhận mới Kho hàng mới Báo cáo Báo c…" at bounding box center [66, 179] width 132 height 359
click at [30, 53] on span "Kho hàng" at bounding box center [37, 52] width 26 height 7
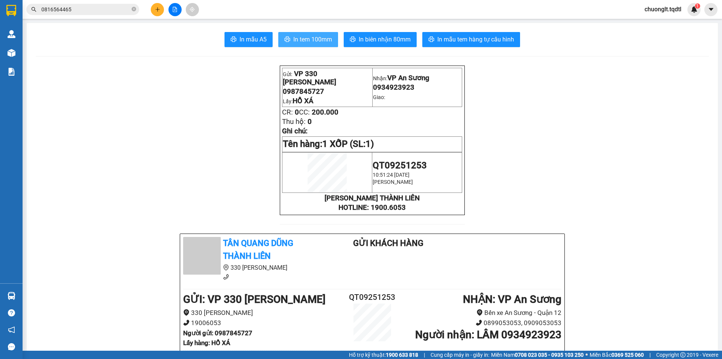
click at [305, 34] on button "In tem 100mm" at bounding box center [308, 39] width 60 height 15
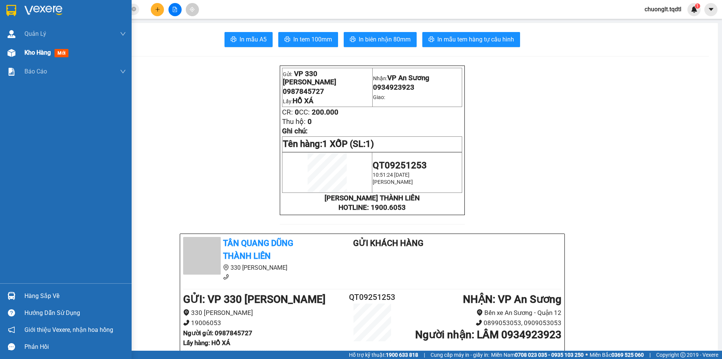
click at [37, 49] on span "Kho hàng" at bounding box center [37, 52] width 26 height 7
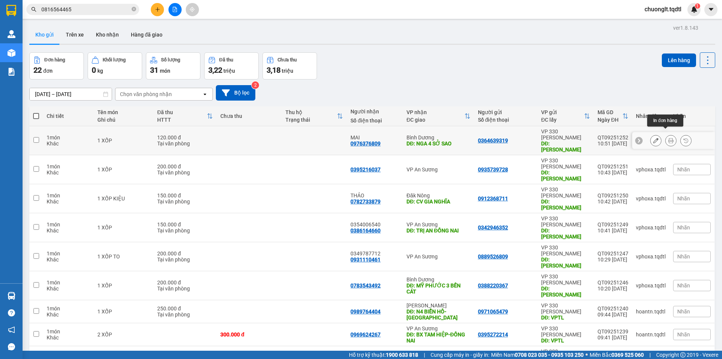
click at [666, 134] on button at bounding box center [671, 140] width 11 height 13
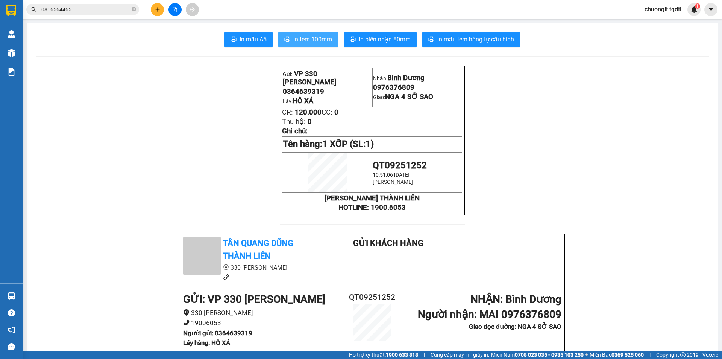
click at [312, 37] on span "In tem 100mm" at bounding box center [312, 39] width 39 height 9
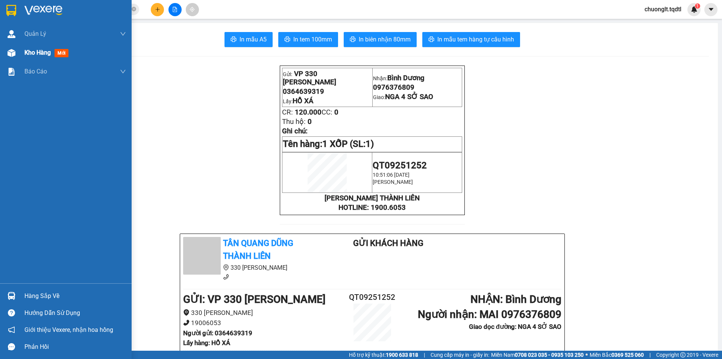
click at [37, 53] on span "Kho hàng" at bounding box center [37, 52] width 26 height 7
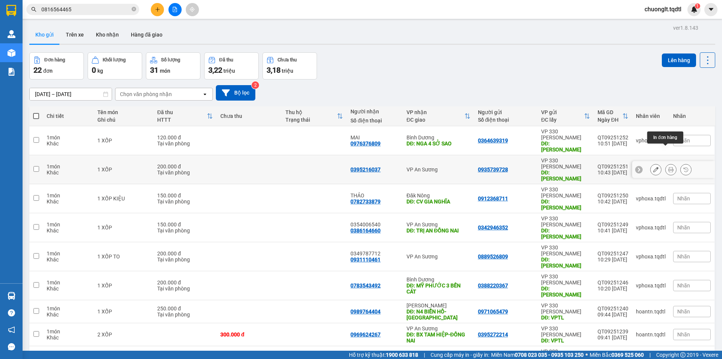
click at [666, 163] on button at bounding box center [671, 169] width 11 height 13
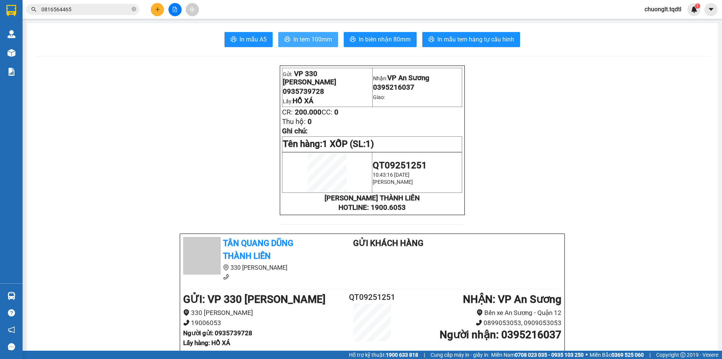
click at [295, 37] on span "In tem 100mm" at bounding box center [312, 39] width 39 height 9
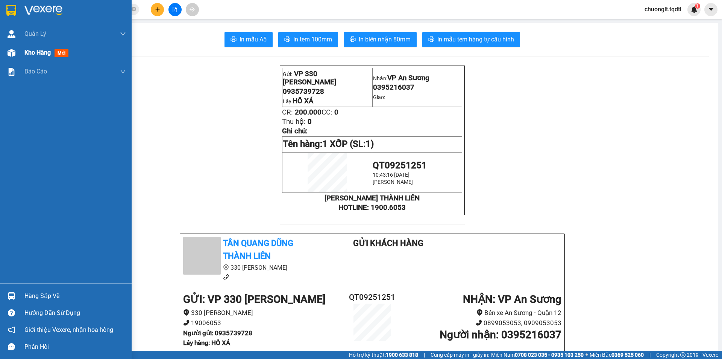
click at [37, 48] on div "Kho hàng mới" at bounding box center [47, 52] width 47 height 9
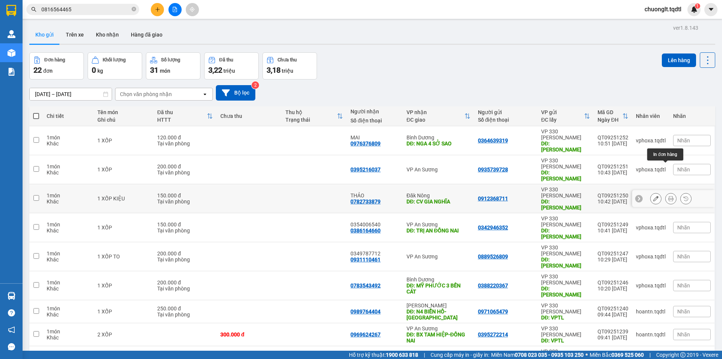
click at [669, 196] on icon at bounding box center [671, 198] width 5 height 5
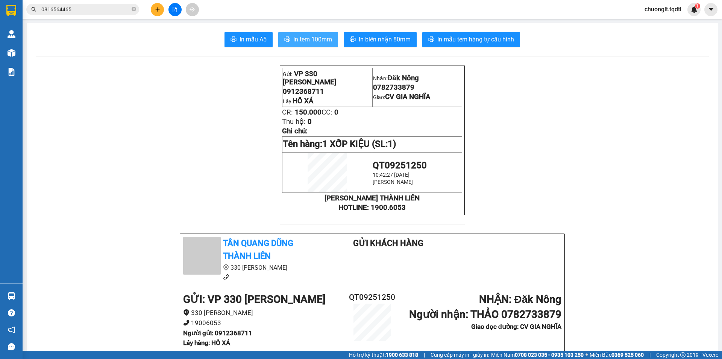
click at [316, 37] on span "In tem 100mm" at bounding box center [312, 39] width 39 height 9
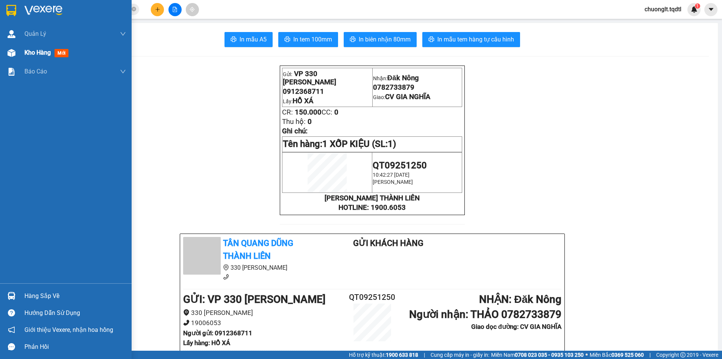
click at [38, 53] on span "Kho hàng" at bounding box center [37, 52] width 26 height 7
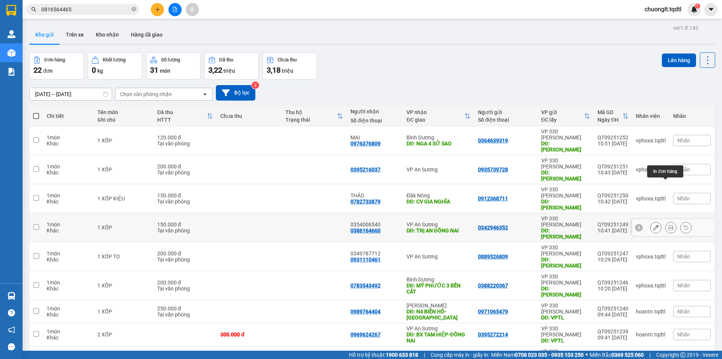
click at [666, 221] on button at bounding box center [671, 227] width 11 height 13
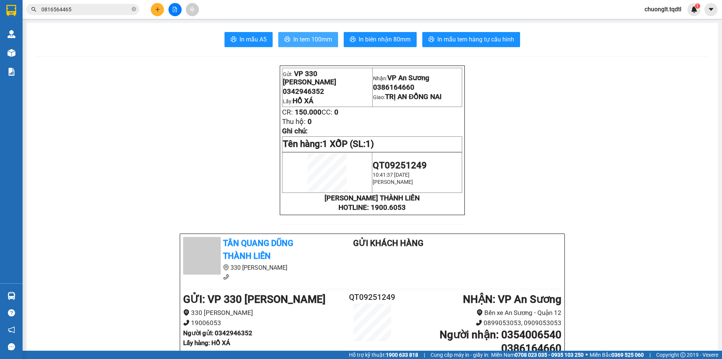
click at [311, 39] on span "In tem 100mm" at bounding box center [312, 39] width 39 height 9
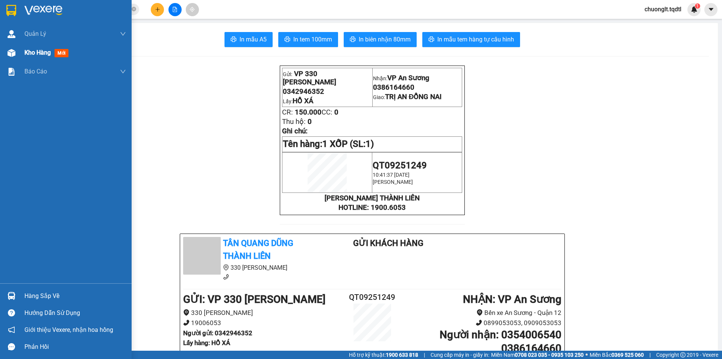
click at [30, 47] on div "Kho hàng mới" at bounding box center [75, 52] width 102 height 19
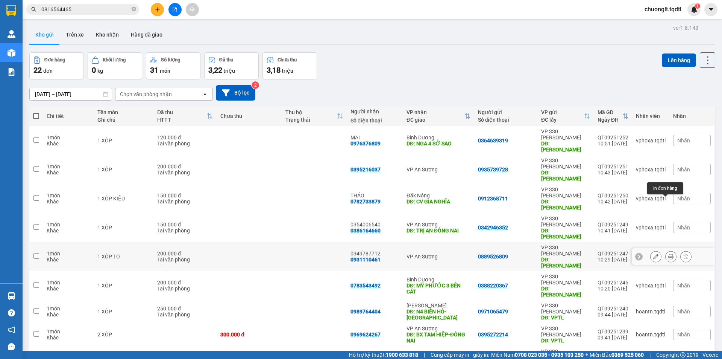
click at [666, 250] on button at bounding box center [671, 256] width 11 height 13
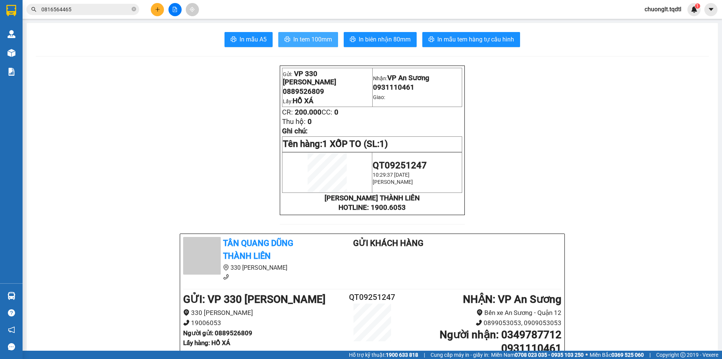
click at [309, 36] on span "In tem 100mm" at bounding box center [312, 39] width 39 height 9
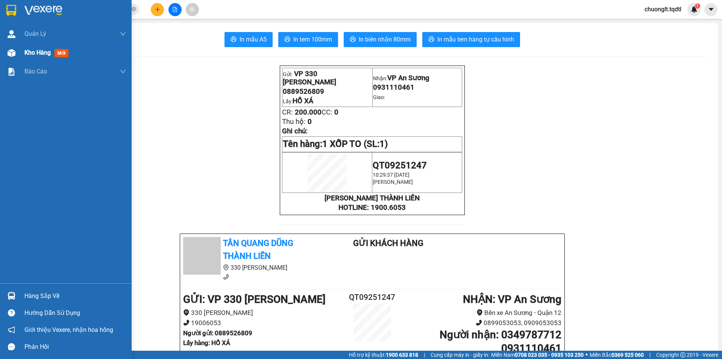
click at [32, 47] on div "Kho hàng mới" at bounding box center [75, 52] width 102 height 19
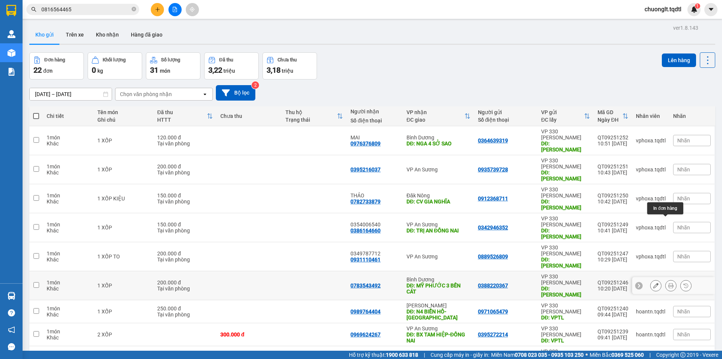
click at [669, 283] on icon at bounding box center [671, 285] width 5 height 5
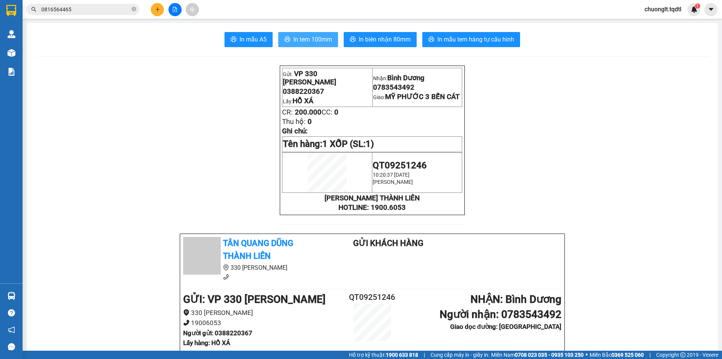
click at [303, 36] on span "In tem 100mm" at bounding box center [312, 39] width 39 height 9
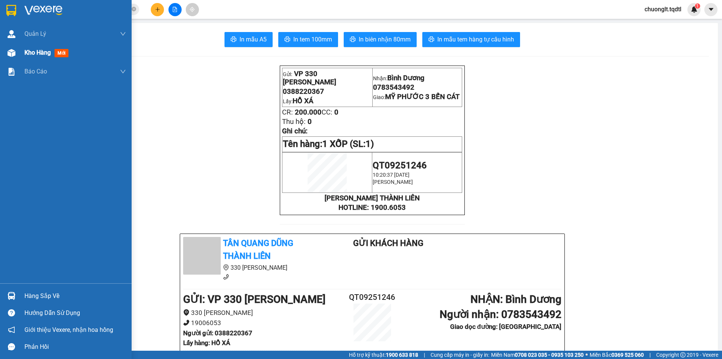
click at [40, 49] on span "Kho hàng" at bounding box center [37, 52] width 26 height 7
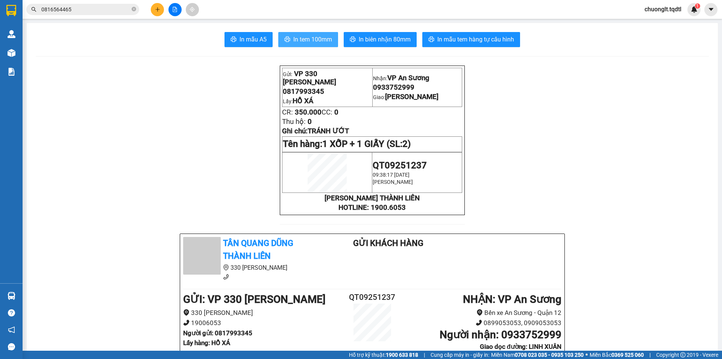
click at [310, 35] on span "In tem 100mm" at bounding box center [312, 39] width 39 height 9
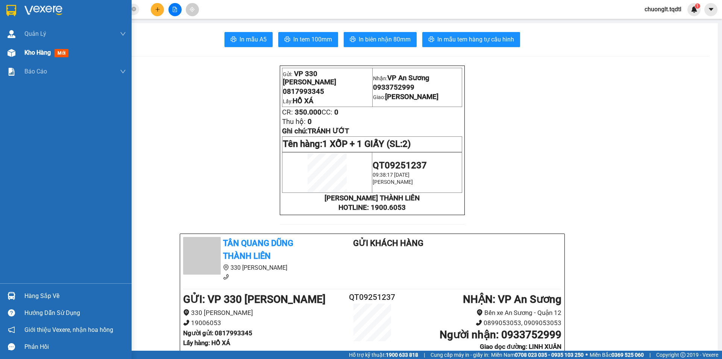
click at [31, 53] on span "Kho hàng" at bounding box center [37, 52] width 26 height 7
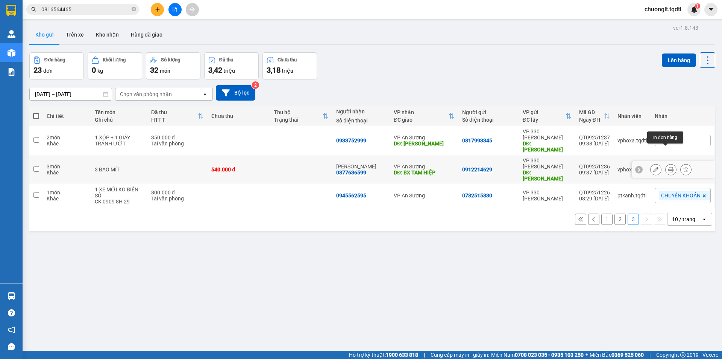
click at [669, 167] on icon at bounding box center [671, 169] width 5 height 5
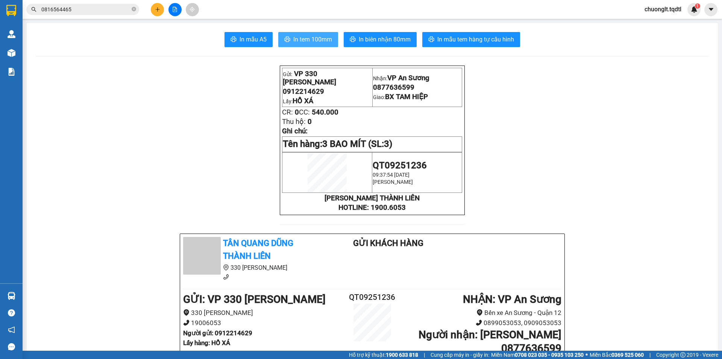
click at [320, 35] on span "In tem 100mm" at bounding box center [312, 39] width 39 height 9
click at [157, 11] on icon "plus" at bounding box center [157, 9] width 5 height 5
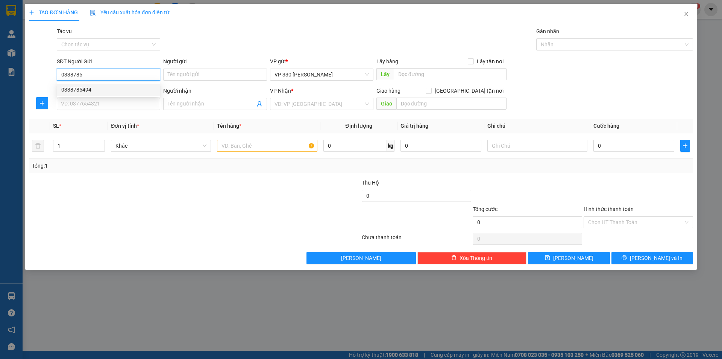
click at [102, 89] on div "0338785494" at bounding box center [108, 89] width 94 height 8
type input "0338785494"
type input "0368067178"
type input "150.000"
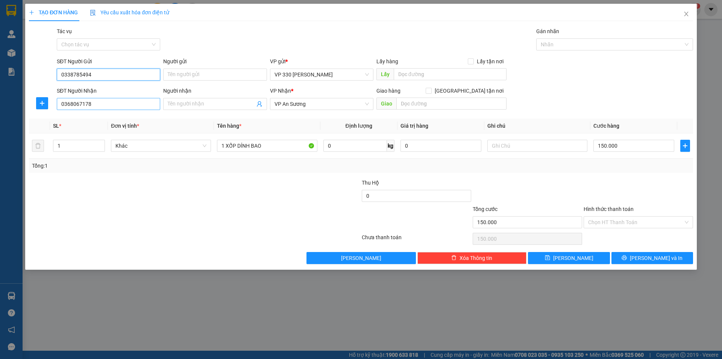
type input "0338785494"
click at [105, 102] on input "0368067178" at bounding box center [108, 104] width 103 height 12
click at [111, 119] on div "0368067178" at bounding box center [108, 119] width 94 height 8
click at [441, 71] on input "text" at bounding box center [450, 74] width 113 height 12
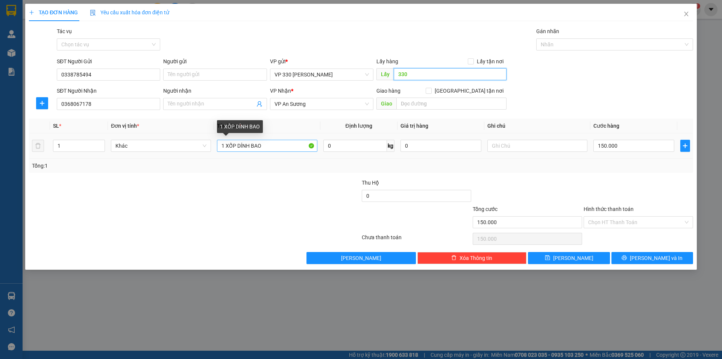
type input "330"
click at [269, 143] on input "1 XỐP DÍNH BAO" at bounding box center [267, 146] width 100 height 12
type input "1 XỐP"
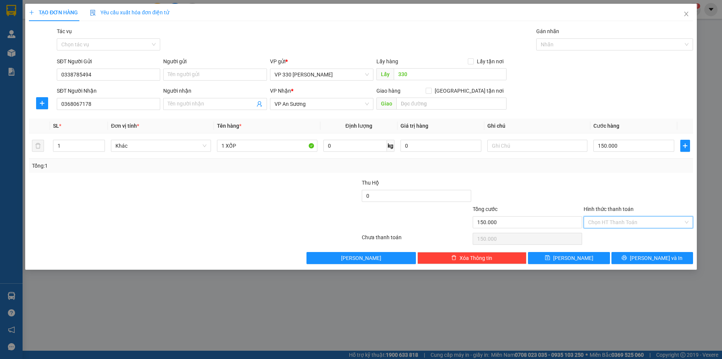
click at [625, 219] on input "Hình thức thanh toán" at bounding box center [635, 221] width 95 height 11
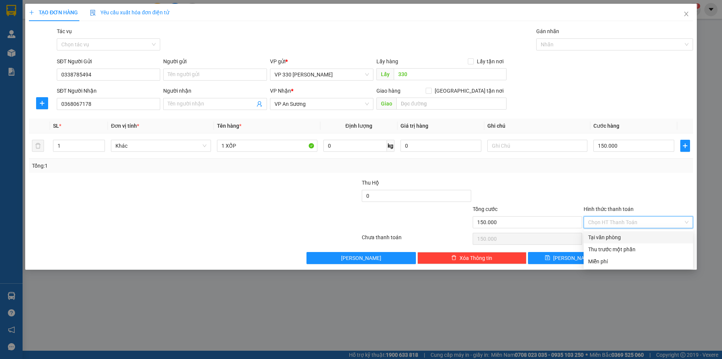
click at [612, 235] on div "Tại văn phòng" at bounding box center [638, 237] width 100 height 8
type input "0"
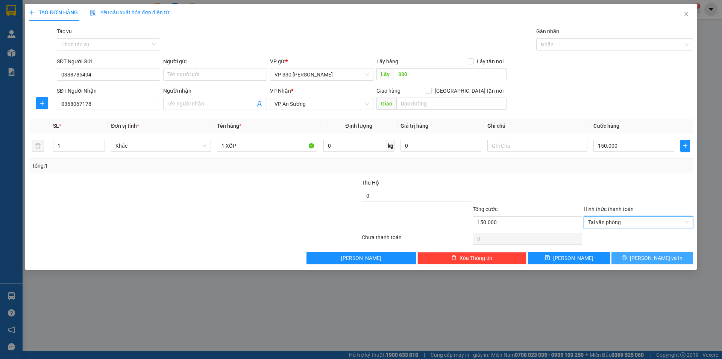
drag, startPoint x: 635, startPoint y: 258, endPoint x: 625, endPoint y: 257, distance: 10.2
click at [635, 258] on button "[PERSON_NAME] và In" at bounding box center [653, 258] width 82 height 12
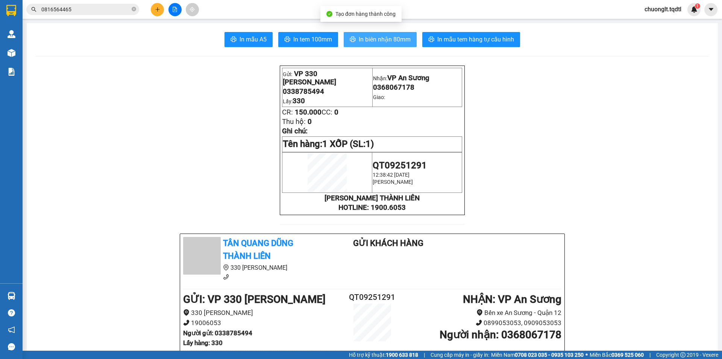
click at [382, 39] on span "In biên nhận 80mm" at bounding box center [385, 39] width 52 height 9
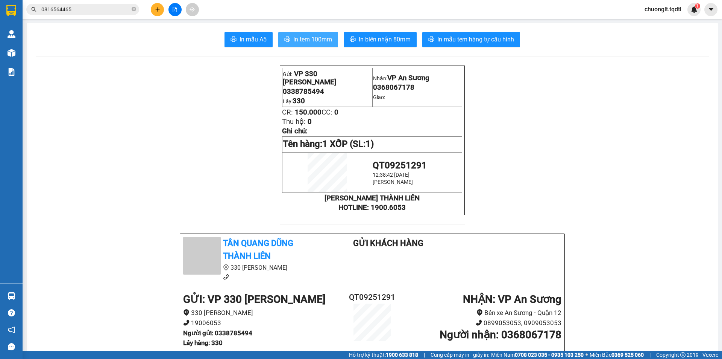
click at [296, 43] on span "In tem 100mm" at bounding box center [312, 39] width 39 height 9
click at [157, 10] on icon "plus" at bounding box center [157, 9] width 5 height 5
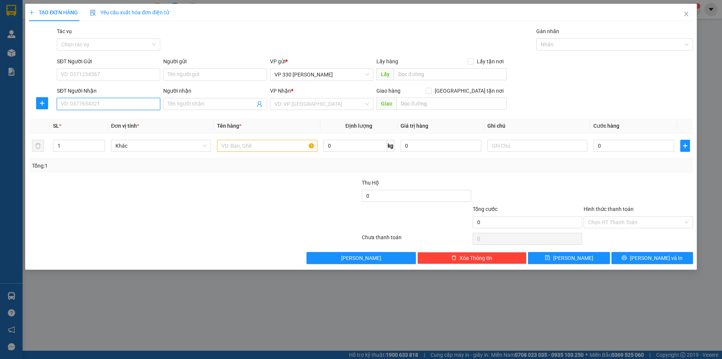
click at [97, 102] on input "SĐT Người Nhận" at bounding box center [108, 104] width 103 height 12
click at [116, 76] on input "SĐT Người Gửi" at bounding box center [108, 74] width 103 height 12
click at [90, 88] on div "0943767124" at bounding box center [108, 89] width 94 height 8
type input "0943767124"
type input "XE TẢI B BỐC"
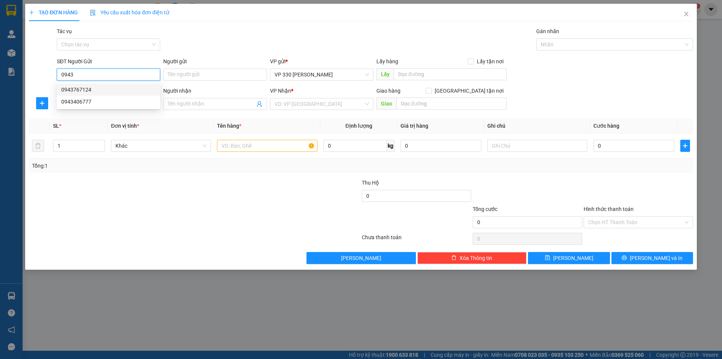
type input "0358136369"
type input "KHÁNH"
type input "BÌNH THUẬN"
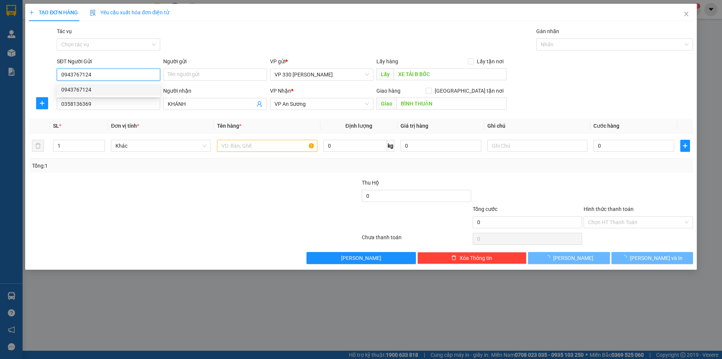
type input "200.000"
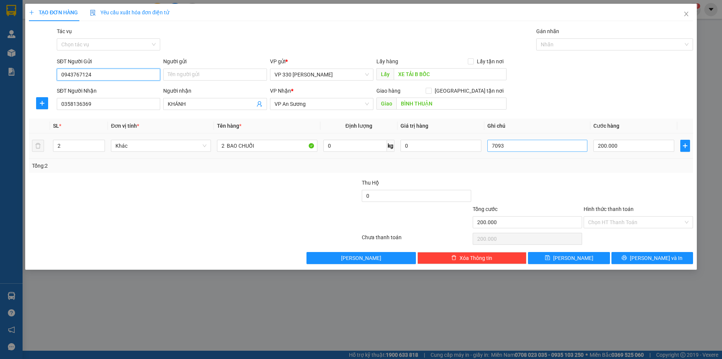
type input "0943767124"
click at [506, 145] on input "7093" at bounding box center [538, 146] width 100 height 12
type input "7"
type input "7236"
click at [639, 220] on input "Hình thức thanh toán" at bounding box center [635, 221] width 95 height 11
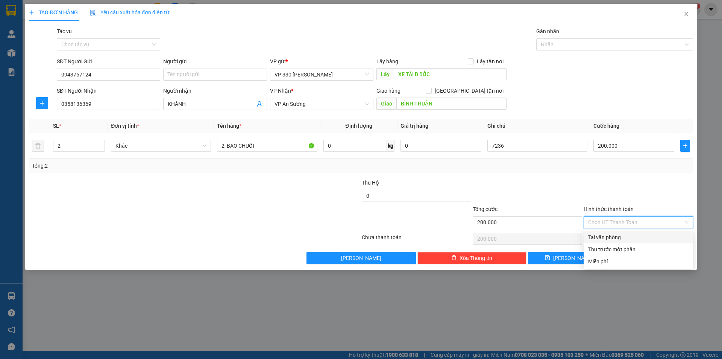
click at [619, 236] on div "Tại văn phòng" at bounding box center [638, 237] width 100 height 8
type input "0"
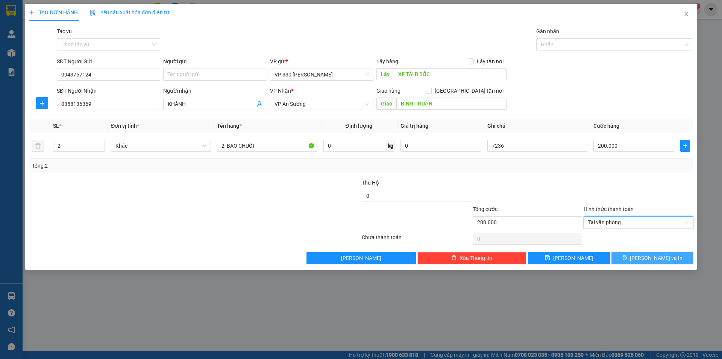
click at [636, 255] on button "Lưu và In" at bounding box center [653, 258] width 82 height 12
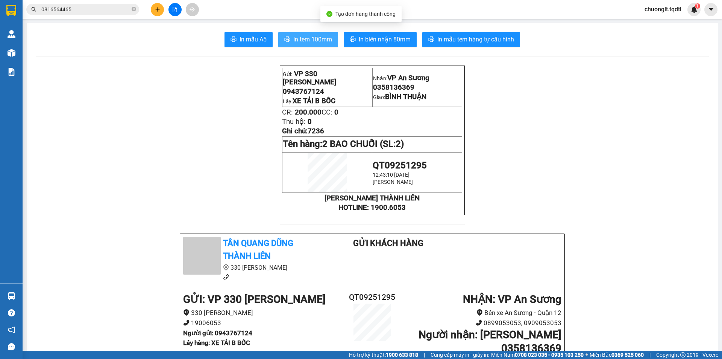
click at [305, 42] on span "In tem 100mm" at bounding box center [312, 39] width 39 height 9
click at [160, 12] on icon "plus" at bounding box center [157, 9] width 5 height 5
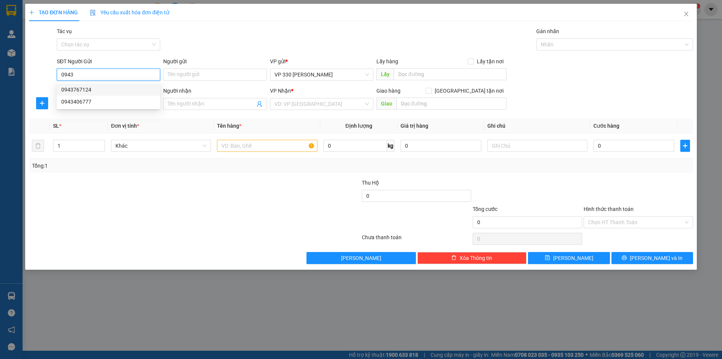
click at [116, 85] on div "0943767124" at bounding box center [108, 89] width 94 height 8
type input "0943767124"
type input "XE TẢI B BỐC"
type input "0358136369"
type input "KHÁNH"
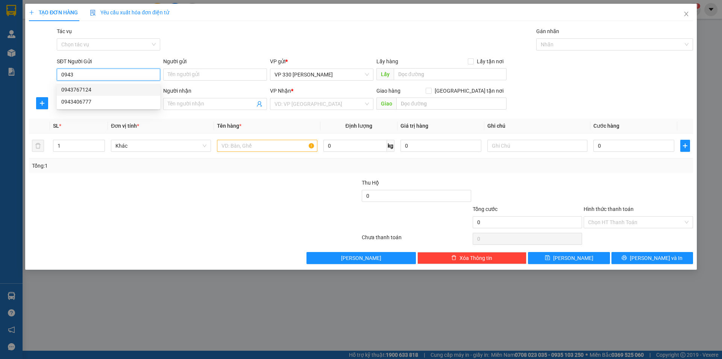
type input "BÌNH THUẬN"
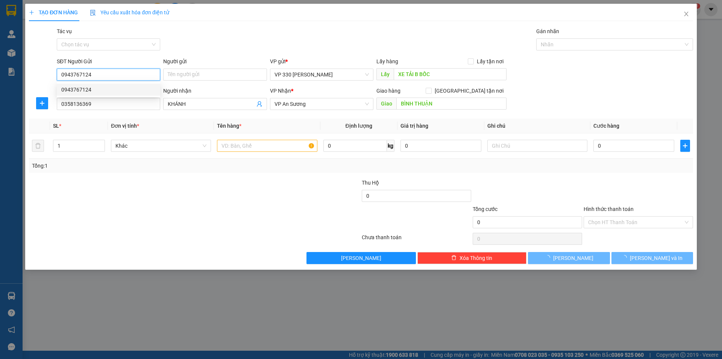
type input "200.000"
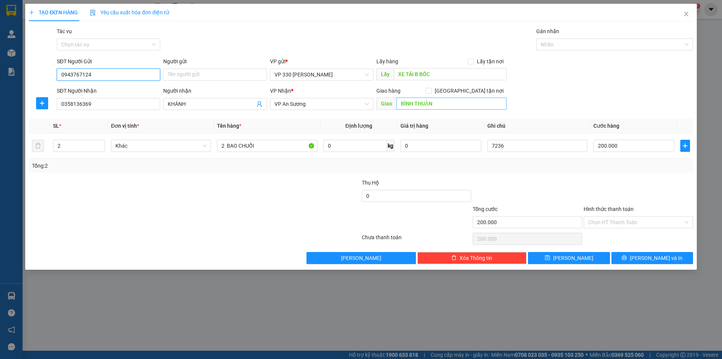
type input "0943767124"
click at [433, 103] on input "BÌNH THUẬN" at bounding box center [452, 103] width 110 height 12
type input "NAM PHƯỚC QUẢNG NAM"
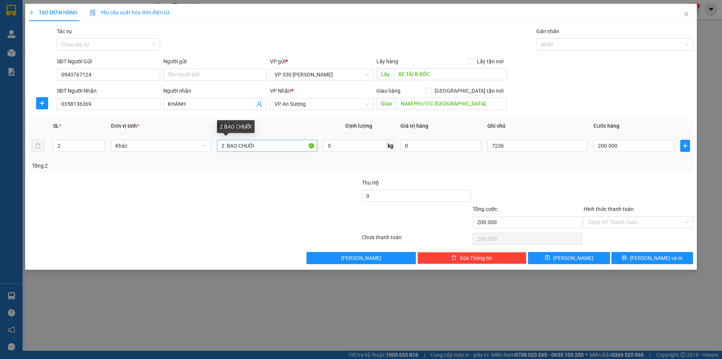
type input "NAM PHƯỚC [GEOGRAPHIC_DATA]"
click at [225, 144] on input "2 BAO CHUỐI" at bounding box center [267, 146] width 100 height 12
type input "4 BAO CHUỐI"
click at [101, 144] on icon "up" at bounding box center [101, 144] width 3 height 3
type input "4"
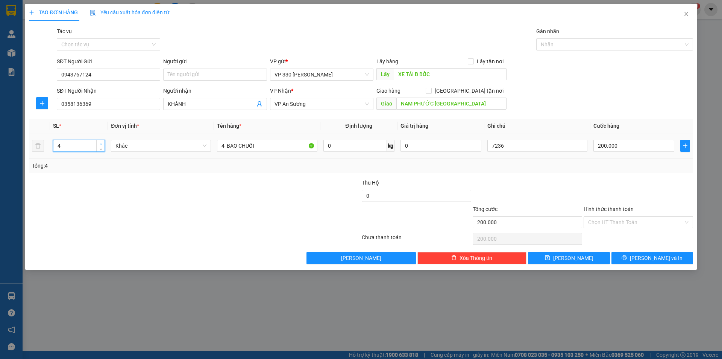
click at [101, 144] on icon "up" at bounding box center [101, 144] width 3 height 3
drag, startPoint x: 615, startPoint y: 143, endPoint x: 618, endPoint y: 146, distance: 4.0
click at [615, 144] on input "200.000" at bounding box center [634, 146] width 81 height 12
type input "3"
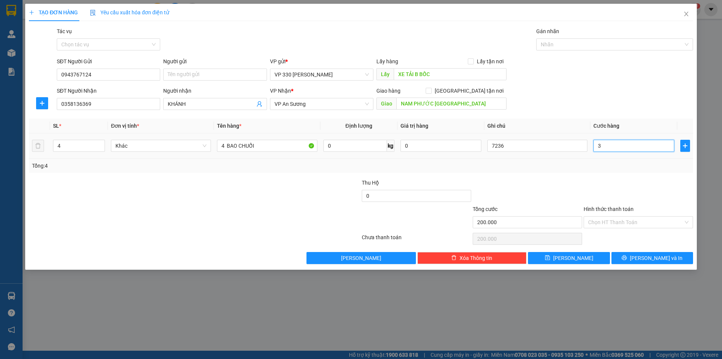
type input "3"
type input "36"
type input "360"
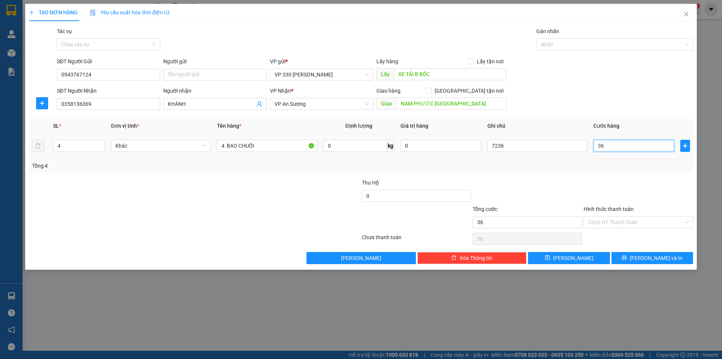
type input "360"
type input "3.600"
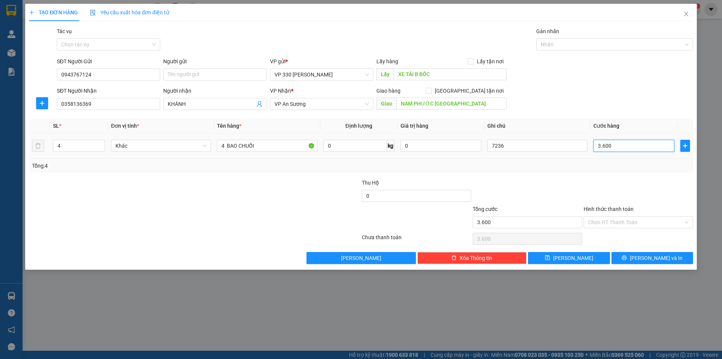
type input "36.000"
type input "360.000"
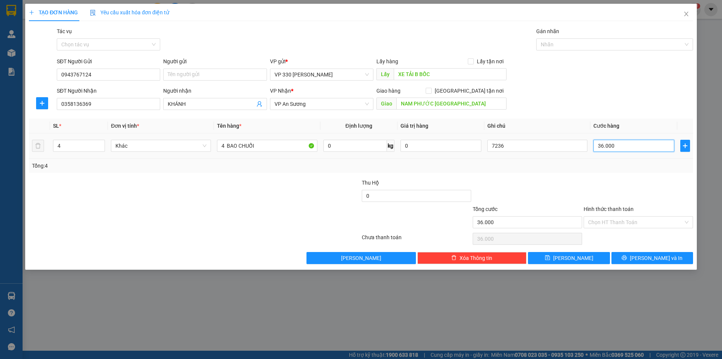
type input "360.000"
click at [518, 149] on input "7236" at bounding box center [538, 146] width 100 height 12
type input "7"
click at [649, 220] on input "Hình thức thanh toán" at bounding box center [635, 221] width 95 height 11
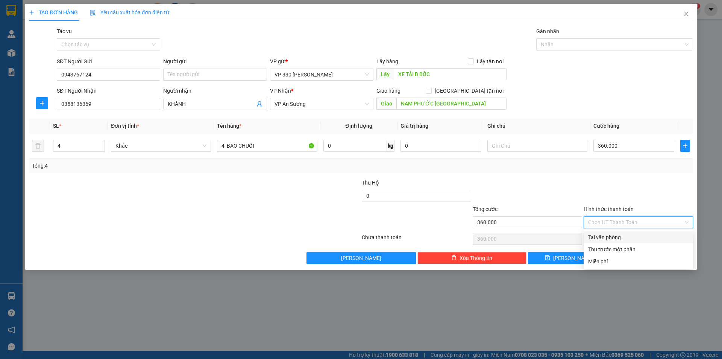
click at [629, 235] on div "Tại văn phòng" at bounding box center [638, 237] width 100 height 8
type input "0"
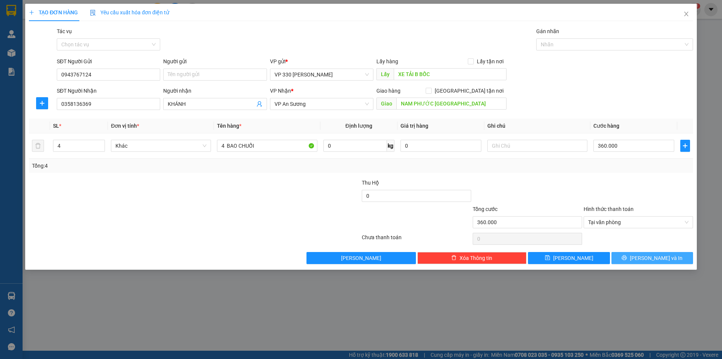
click at [661, 255] on span "[PERSON_NAME] và In" at bounding box center [656, 258] width 53 height 8
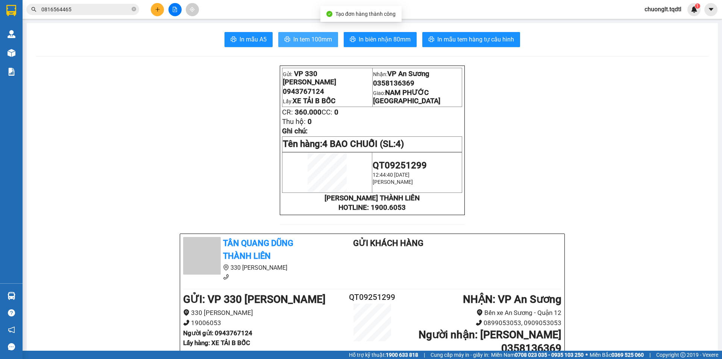
click at [300, 41] on span "In tem 100mm" at bounding box center [312, 39] width 39 height 9
click at [155, 7] on icon "plus" at bounding box center [157, 9] width 5 height 5
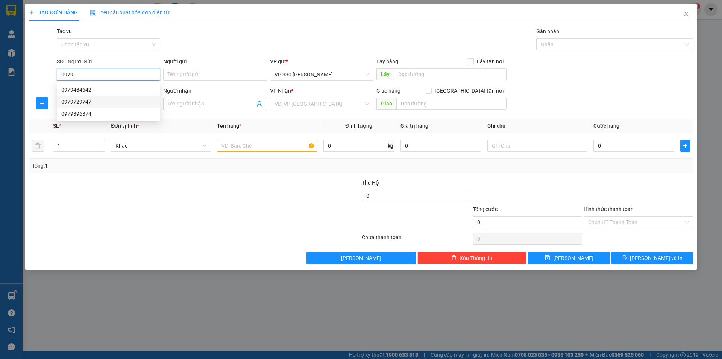
click at [94, 98] on div "0979729747" at bounding box center [108, 101] width 94 height 8
type input "0979729747"
type input "XE TẢI B"
type input "0901009784"
type input "TIẾN"
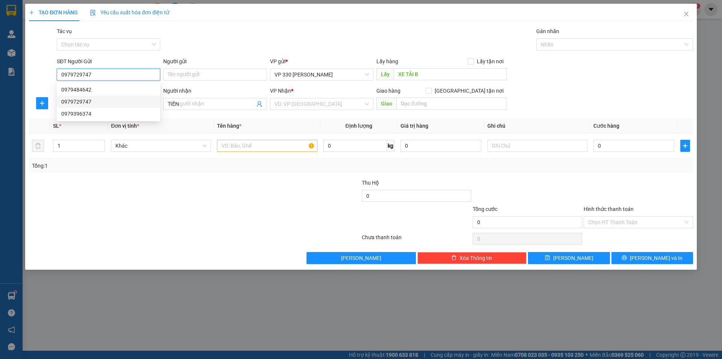
type input "CÂY XĂNG 82 CVST"
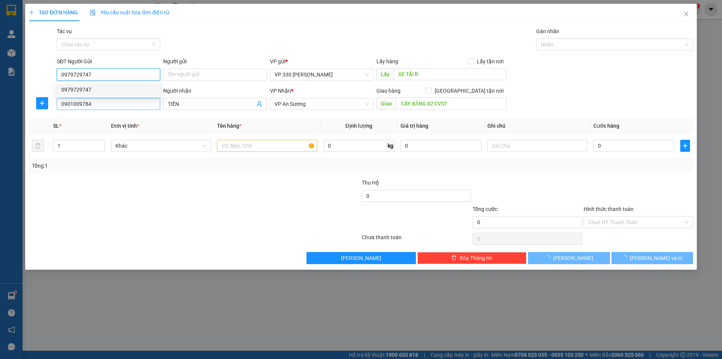
type input "700.000"
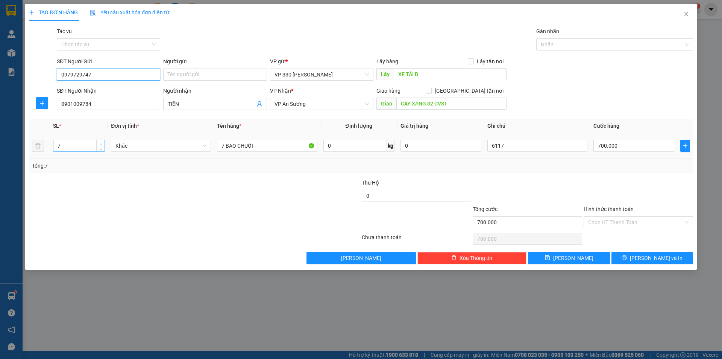
type input "0979729747"
click at [100, 146] on span "Increase Value" at bounding box center [100, 143] width 8 height 7
click at [100, 149] on span "down" at bounding box center [101, 148] width 5 height 5
click at [100, 149] on icon "down" at bounding box center [101, 148] width 3 height 3
type input "5"
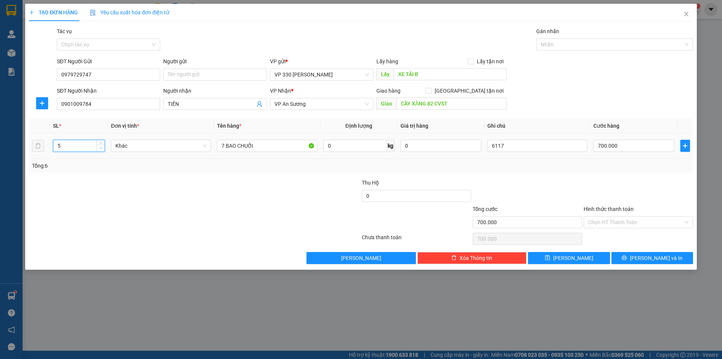
click at [100, 149] on icon "down" at bounding box center [101, 148] width 3 height 3
click at [225, 144] on input "7 BAO CHUỐI" at bounding box center [267, 146] width 100 height 12
type input "5 BAO CHUỐI"
click at [522, 147] on input "6117" at bounding box center [538, 146] width 100 height 12
type input "6"
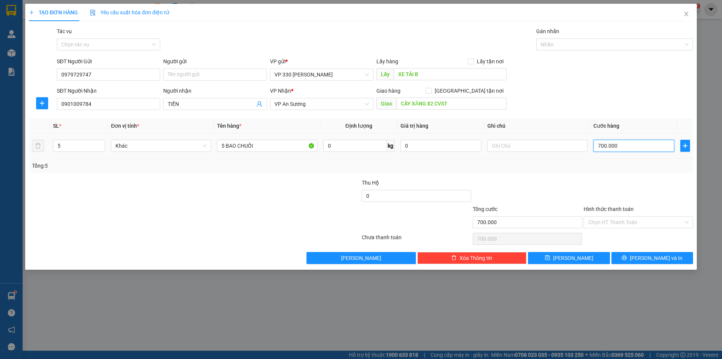
click at [621, 143] on input "700.000" at bounding box center [634, 146] width 81 height 12
type input "5"
type input "50"
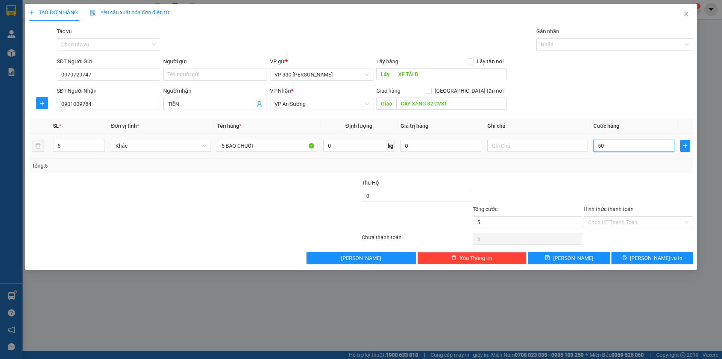
type input "50"
type input "500"
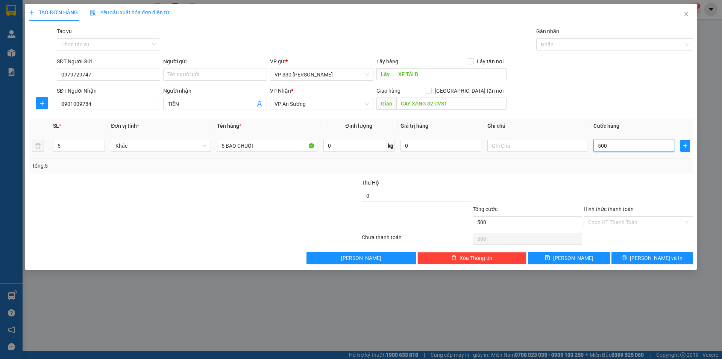
type input "5.000"
type input "50.000"
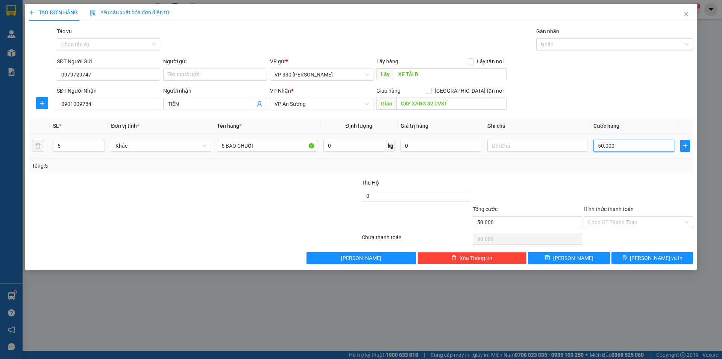
type input "500.000"
click at [661, 257] on span "[PERSON_NAME] và In" at bounding box center [656, 258] width 53 height 8
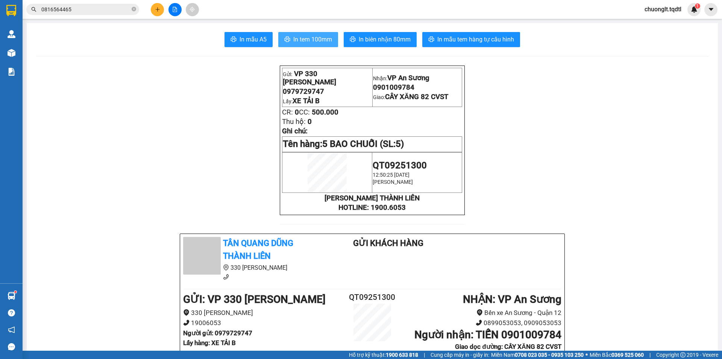
click at [303, 38] on span "In tem 100mm" at bounding box center [312, 39] width 39 height 9
click at [158, 11] on icon "plus" at bounding box center [157, 9] width 0 height 4
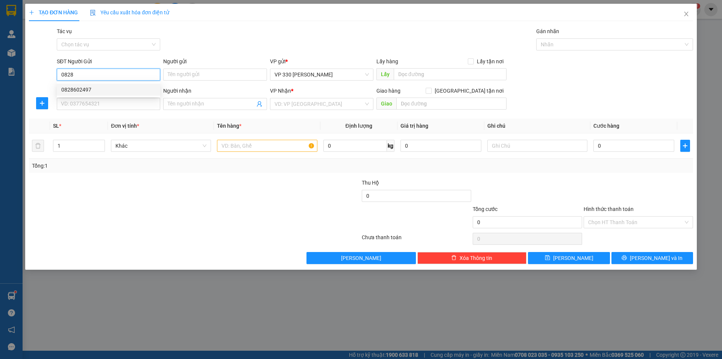
click at [110, 88] on div "0828602497" at bounding box center [108, 89] width 94 height 8
type input "0828602497"
type input "XE TAI B"
type input "0779451789"
type input "NAM PHƯỚC QUẢNG NAM"
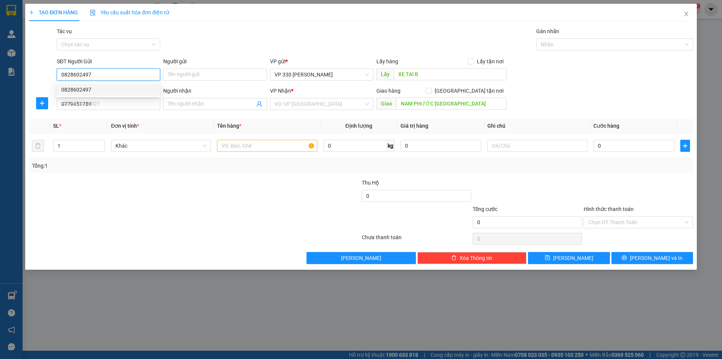
type input "80.000"
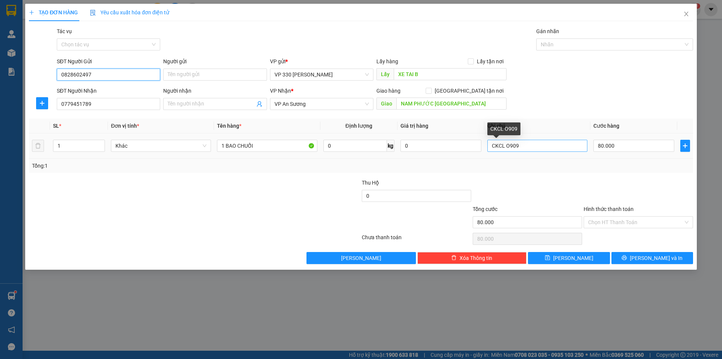
type input "0828602497"
click at [538, 151] on input "CKCL O909" at bounding box center [538, 146] width 100 height 12
type input "C"
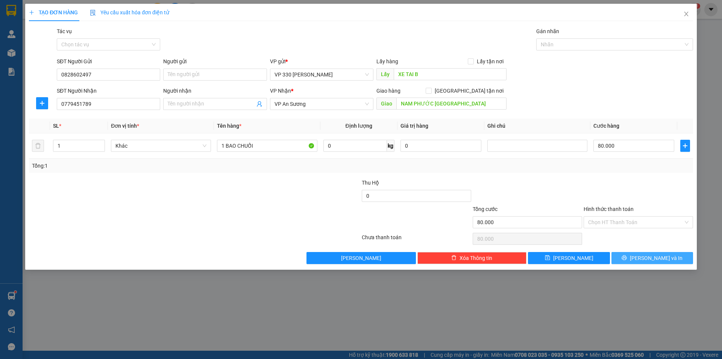
click at [649, 256] on span "[PERSON_NAME] và In" at bounding box center [656, 258] width 53 height 8
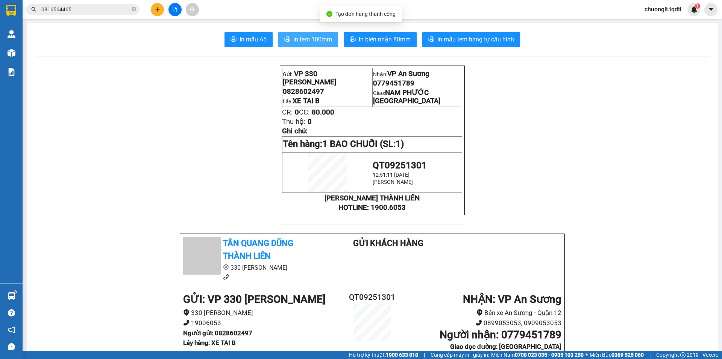
click at [310, 35] on span "In tem 100mm" at bounding box center [312, 39] width 39 height 9
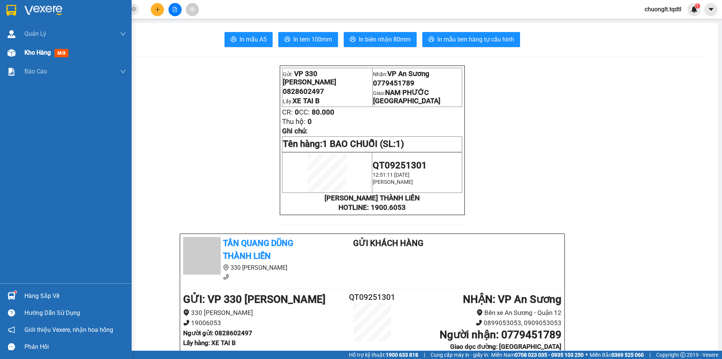
click at [27, 54] on span "Kho hàng" at bounding box center [37, 52] width 26 height 7
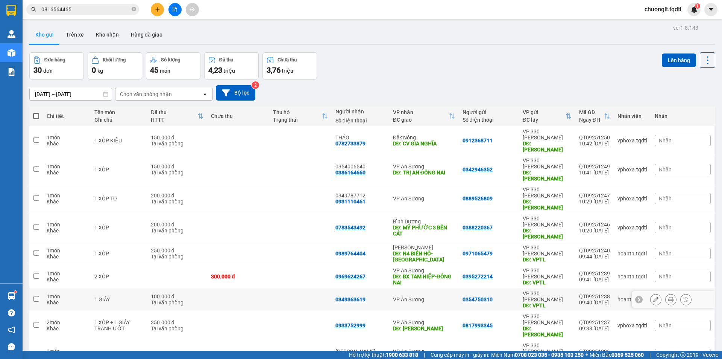
scroll to position [35, 0]
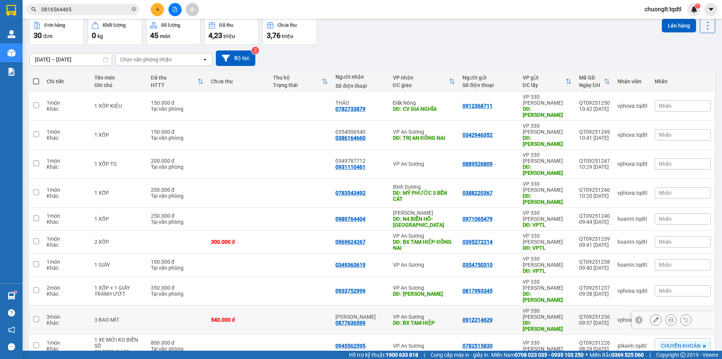
click at [37, 316] on input "checkbox" at bounding box center [36, 319] width 6 height 6
checkbox input "true"
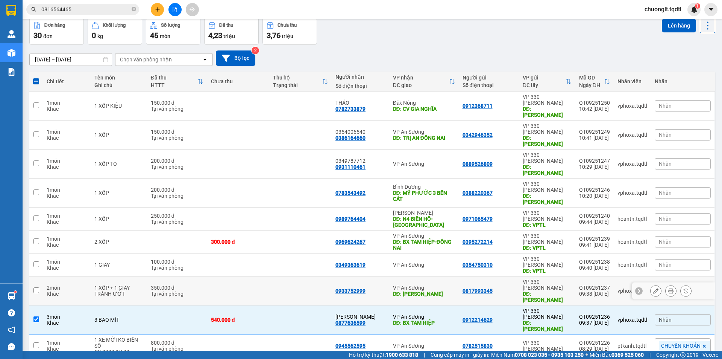
click at [33, 287] on input "checkbox" at bounding box center [36, 290] width 6 height 6
checkbox input "true"
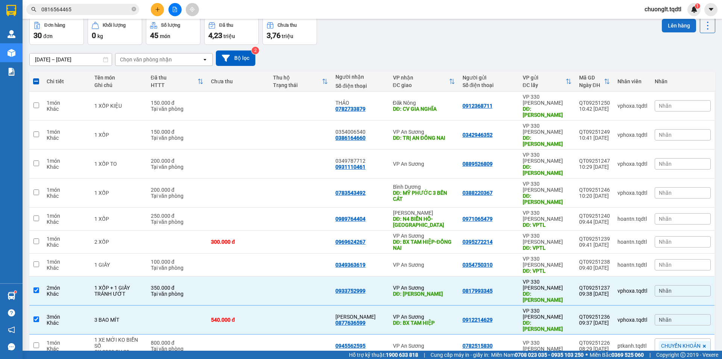
click at [667, 25] on button "Lên hàng" at bounding box center [679, 26] width 34 height 14
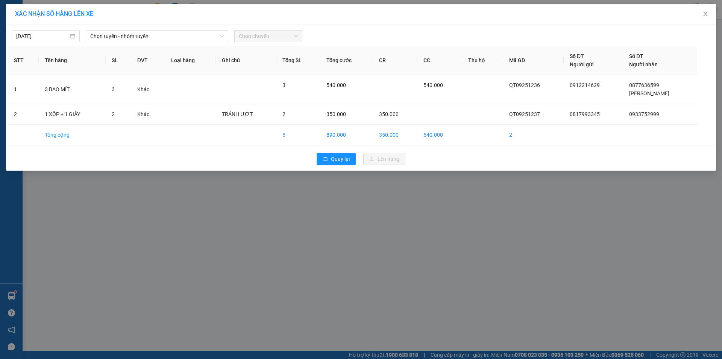
click at [189, 30] on div "13/09/2025 Chọn tuyến - nhóm tuyến Chọn chuyến" at bounding box center [361, 34] width 707 height 16
click at [187, 33] on span "Chọn tuyến - nhóm tuyến" at bounding box center [157, 35] width 134 height 11
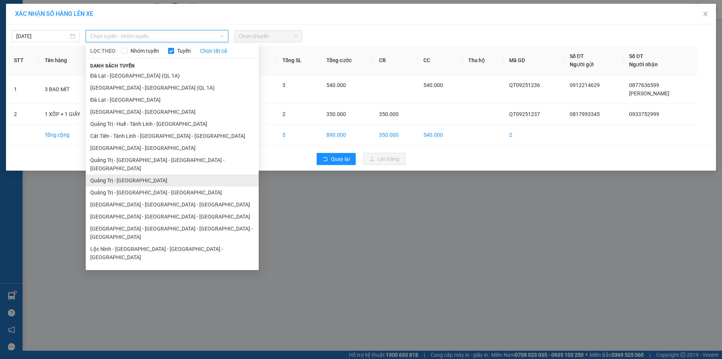
scroll to position [38, 0]
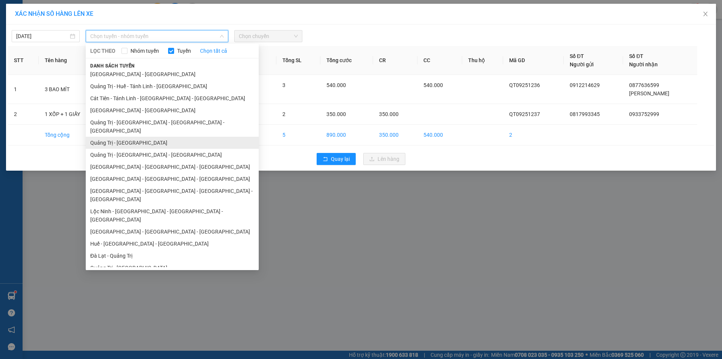
click at [146, 137] on li "Quảng Trị - [GEOGRAPHIC_DATA]" at bounding box center [172, 143] width 173 height 12
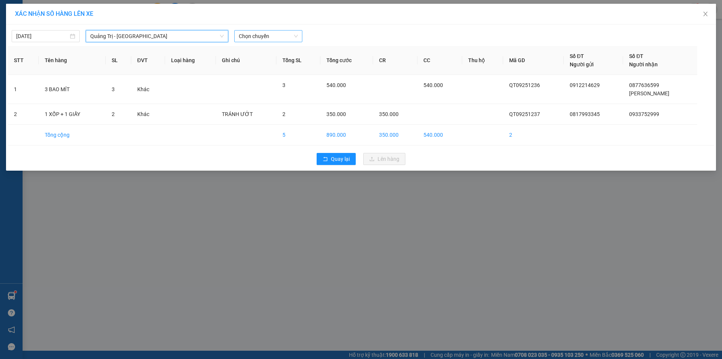
click at [287, 34] on span "Chọn chuyến" at bounding box center [268, 35] width 59 height 11
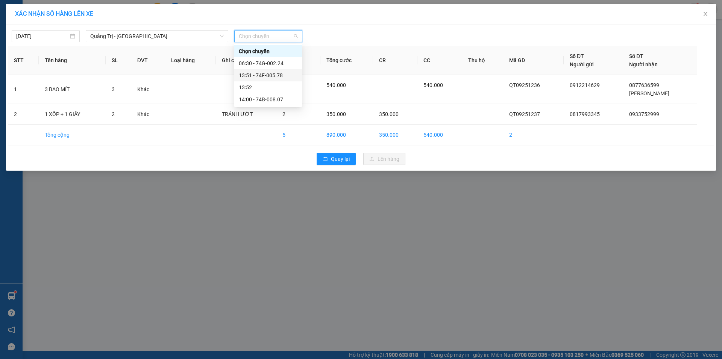
click at [275, 75] on div "13:51 - 74F-005.78" at bounding box center [268, 75] width 59 height 8
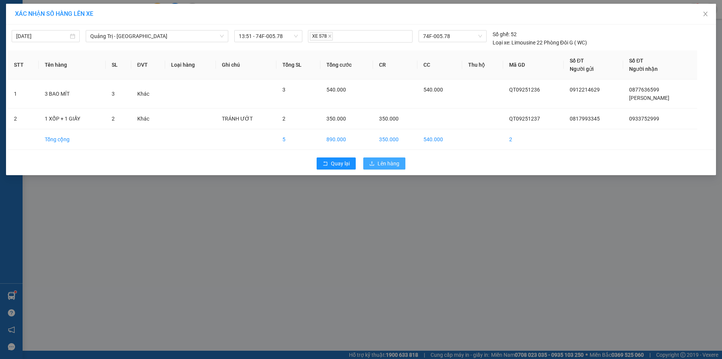
click at [388, 163] on span "Lên hàng" at bounding box center [389, 163] width 22 height 8
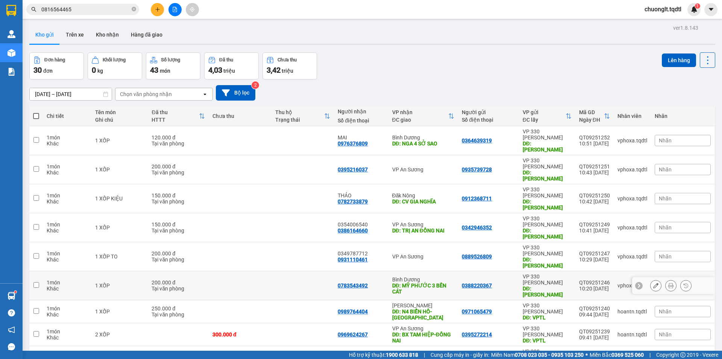
click at [40, 271] on td at bounding box center [36, 285] width 14 height 29
checkbox input "true"
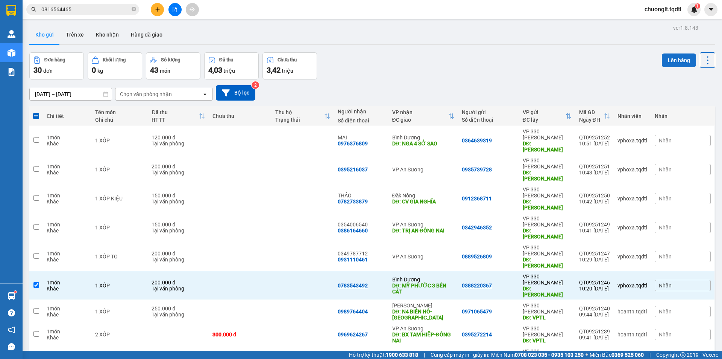
click at [663, 58] on button "Lên hàng" at bounding box center [679, 60] width 34 height 14
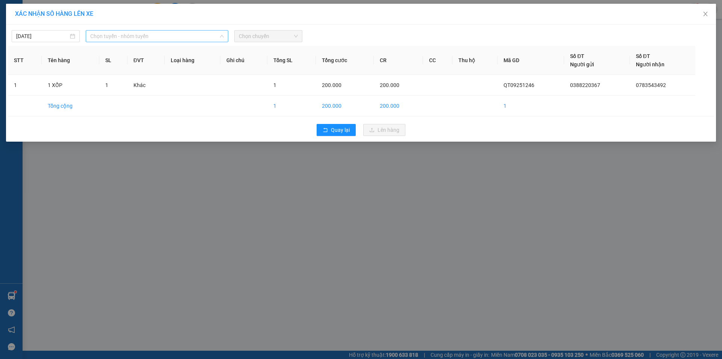
click at [170, 39] on span "Chọn tuyến - nhóm tuyến" at bounding box center [157, 35] width 134 height 11
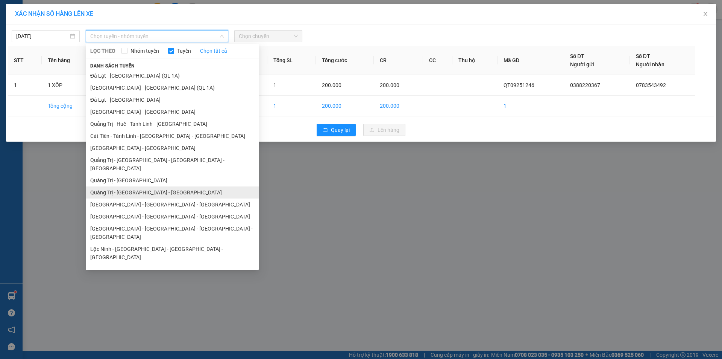
click at [150, 186] on li "Quảng Trị - [GEOGRAPHIC_DATA] - [GEOGRAPHIC_DATA]" at bounding box center [172, 192] width 173 height 12
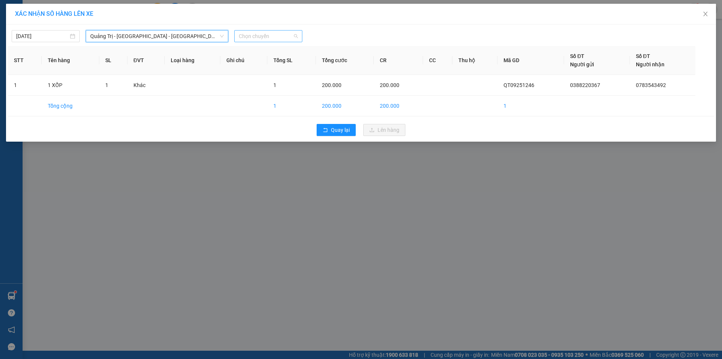
click at [265, 33] on span "Chọn chuyến" at bounding box center [268, 35] width 59 height 11
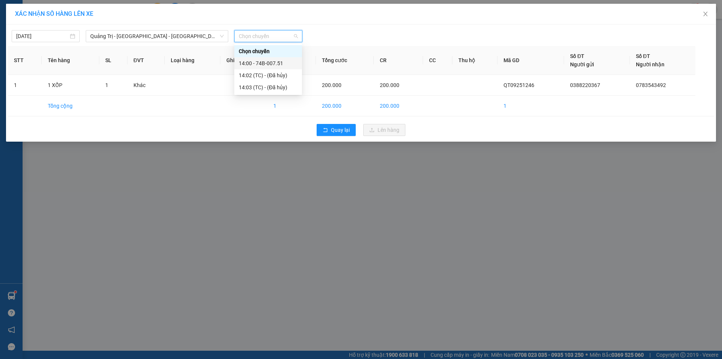
click at [277, 61] on div "14:00 - 74B-007.51" at bounding box center [268, 63] width 59 height 8
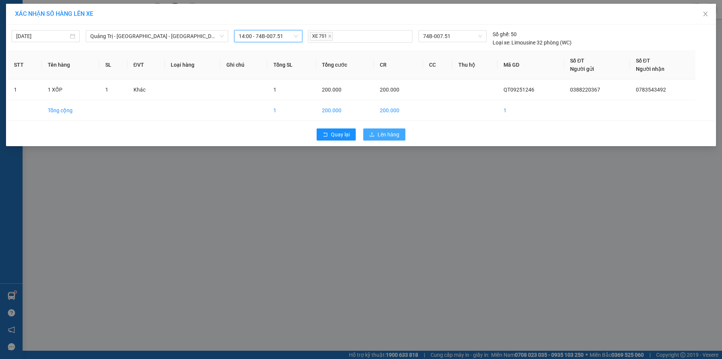
click at [391, 135] on span "Lên hàng" at bounding box center [389, 134] width 22 height 8
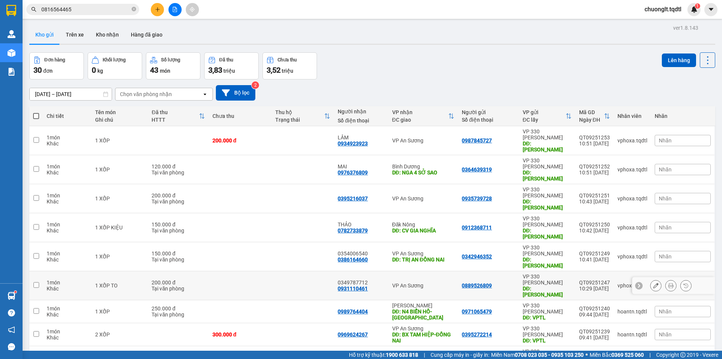
click at [36, 282] on input "checkbox" at bounding box center [36, 285] width 6 height 6
checkbox input "true"
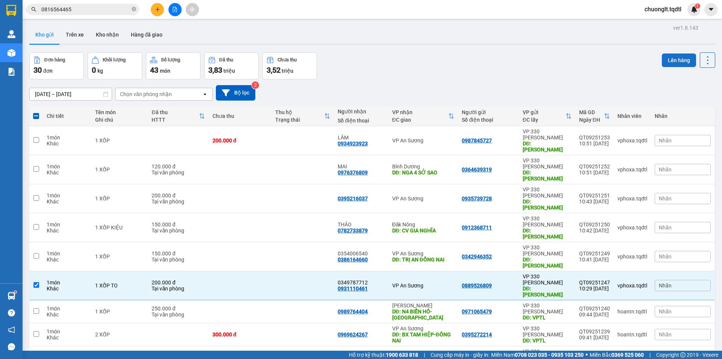
click at [669, 55] on button "Lên hàng" at bounding box center [679, 60] width 34 height 14
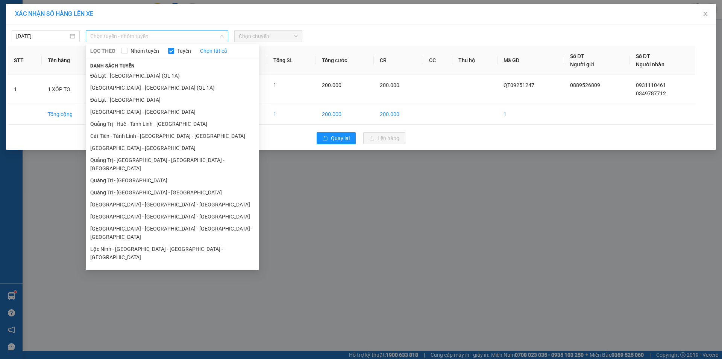
click at [185, 36] on span "Chọn tuyến - nhóm tuyến" at bounding box center [157, 35] width 134 height 11
click at [340, 137] on span "Quay lại" at bounding box center [340, 138] width 19 height 8
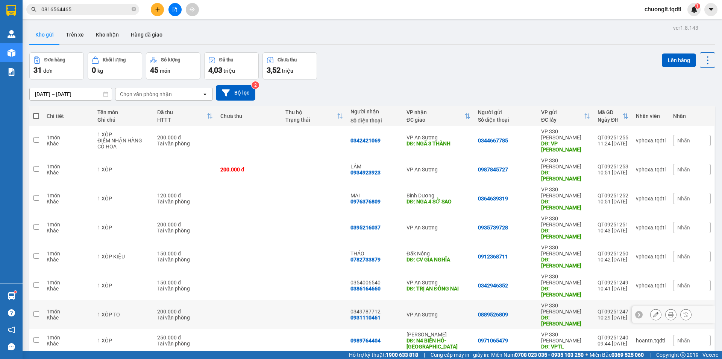
click at [35, 311] on input "checkbox" at bounding box center [36, 314] width 6 height 6
checkbox input "true"
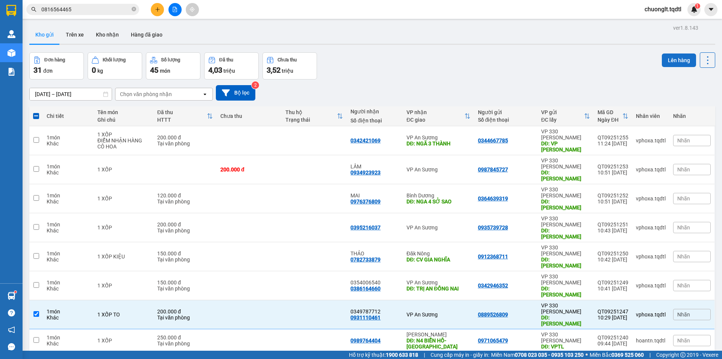
click at [673, 56] on button "Lên hàng" at bounding box center [679, 60] width 34 height 14
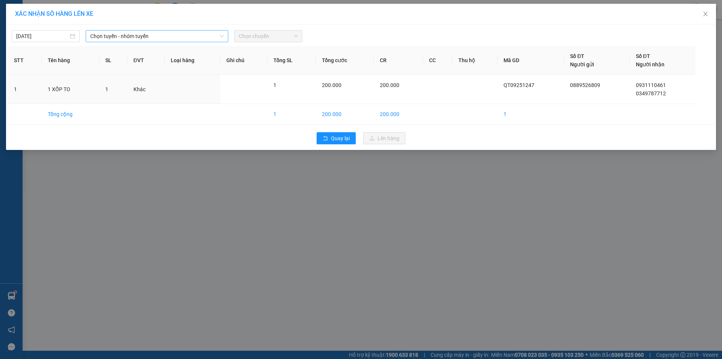
click at [175, 32] on span "Chọn tuyến - nhóm tuyến" at bounding box center [157, 35] width 134 height 11
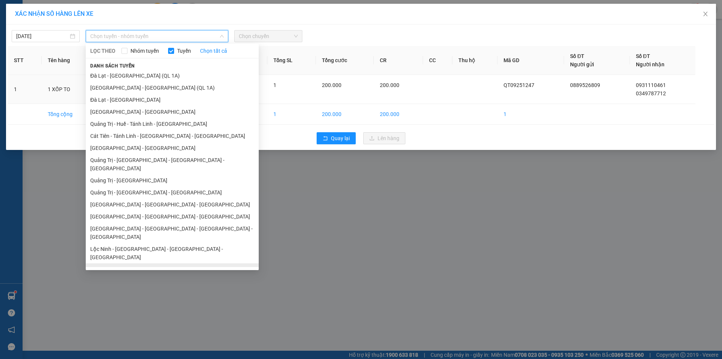
scroll to position [44, 0]
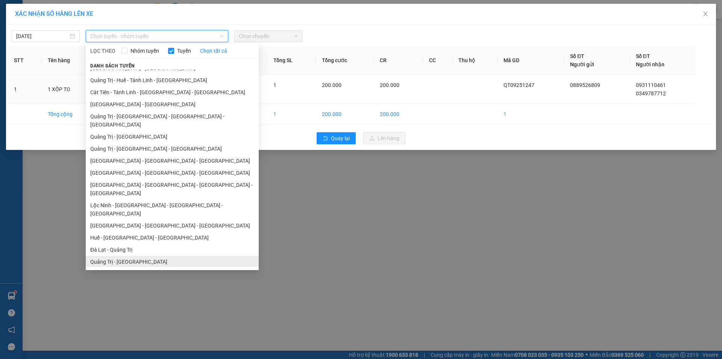
click at [134, 255] on li "Quảng Trị - [GEOGRAPHIC_DATA]" at bounding box center [172, 261] width 173 height 12
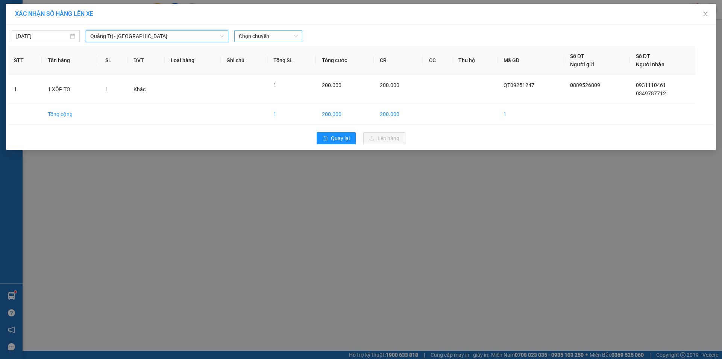
click at [265, 35] on span "Chọn chuyến" at bounding box center [268, 35] width 59 height 11
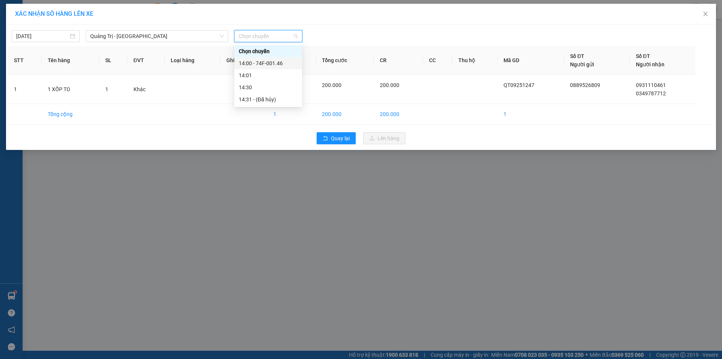
click at [267, 62] on div "14:00 - 74F-001.46" at bounding box center [268, 63] width 59 height 8
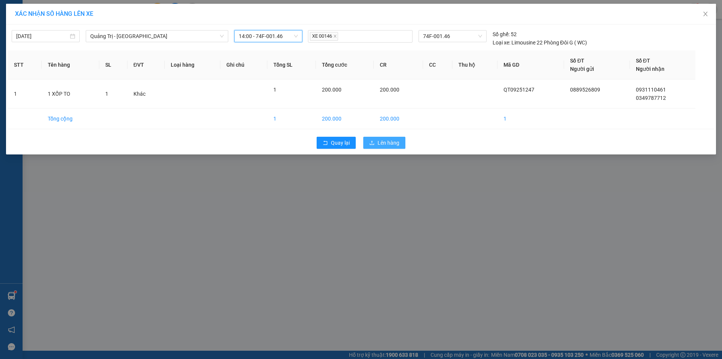
click at [379, 140] on span "Lên hàng" at bounding box center [389, 142] width 22 height 8
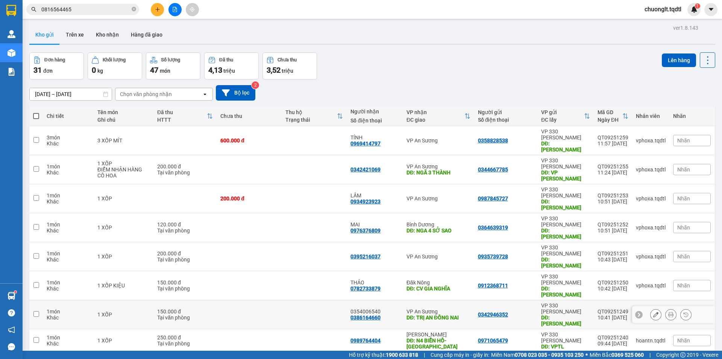
click at [34, 311] on input "checkbox" at bounding box center [36, 314] width 6 height 6
checkbox input "true"
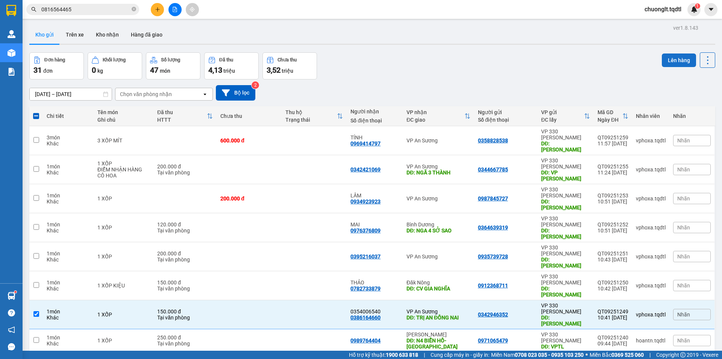
click at [672, 59] on button "Lên hàng" at bounding box center [679, 60] width 34 height 14
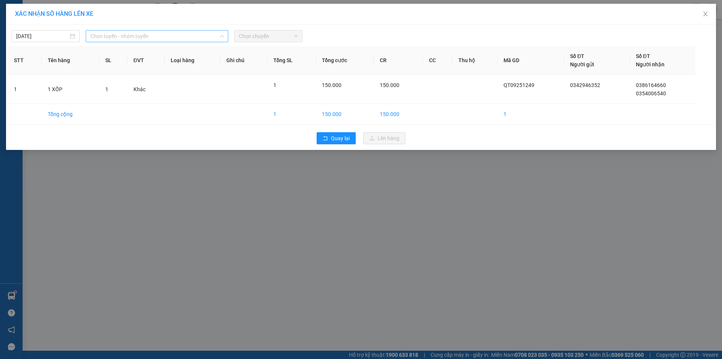
click at [209, 36] on span "Chọn tuyến - nhóm tuyến" at bounding box center [157, 35] width 134 height 11
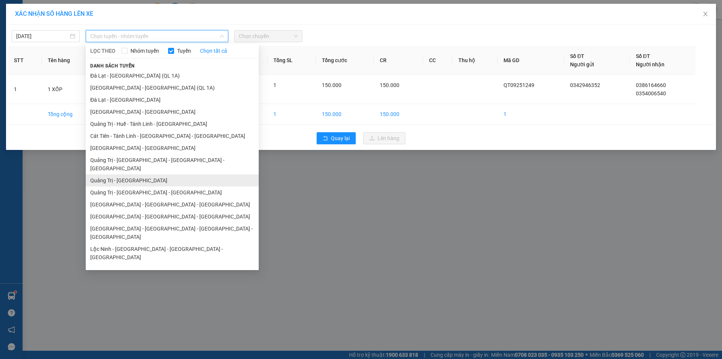
drag, startPoint x: 138, startPoint y: 173, endPoint x: 162, endPoint y: 137, distance: 43.6
click at [138, 174] on li "Quảng Trị - [GEOGRAPHIC_DATA]" at bounding box center [172, 180] width 173 height 12
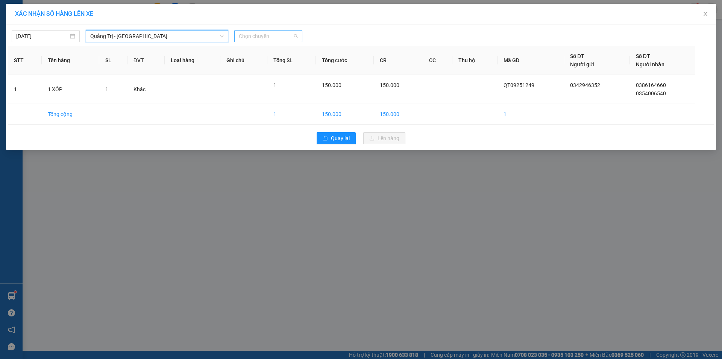
click at [263, 40] on span "Chọn chuyến" at bounding box center [268, 35] width 59 height 11
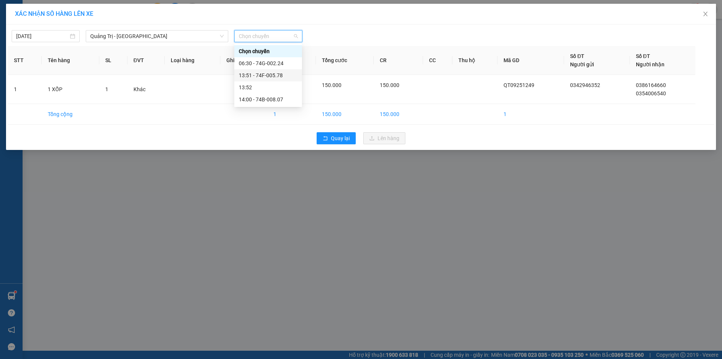
click at [270, 76] on div "13:51 - 74F-005.78" at bounding box center [268, 75] width 59 height 8
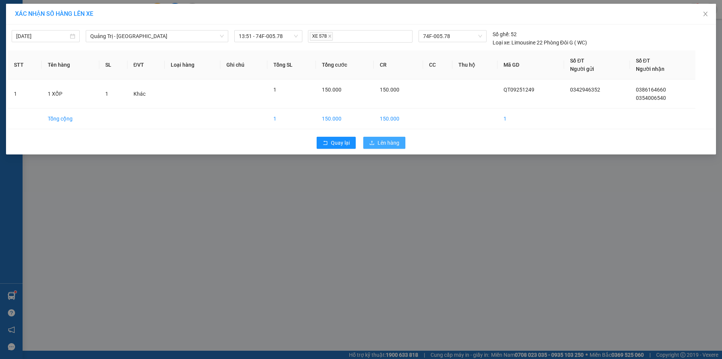
click at [387, 144] on span "Lên hàng" at bounding box center [389, 142] width 22 height 8
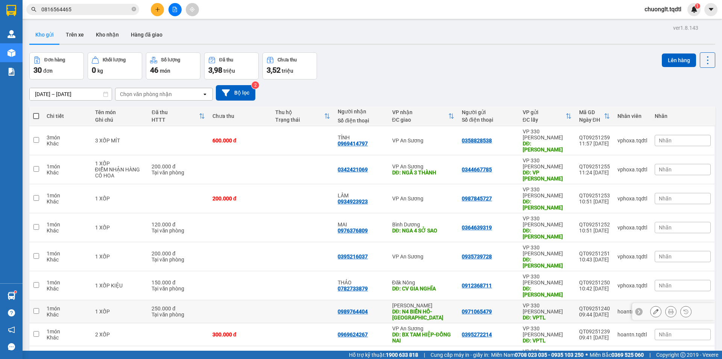
click at [35, 308] on input "checkbox" at bounding box center [36, 311] width 6 height 6
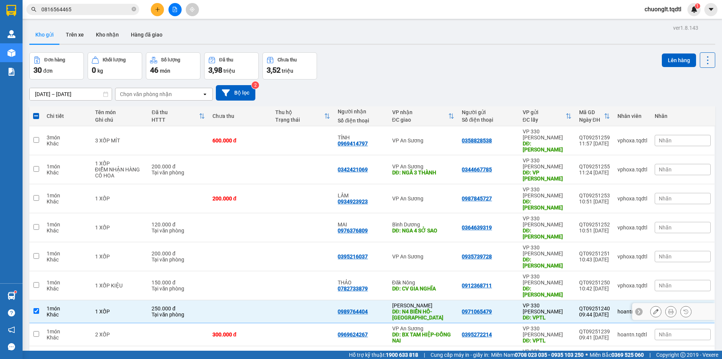
click at [37, 300] on td at bounding box center [36, 311] width 14 height 23
checkbox input "false"
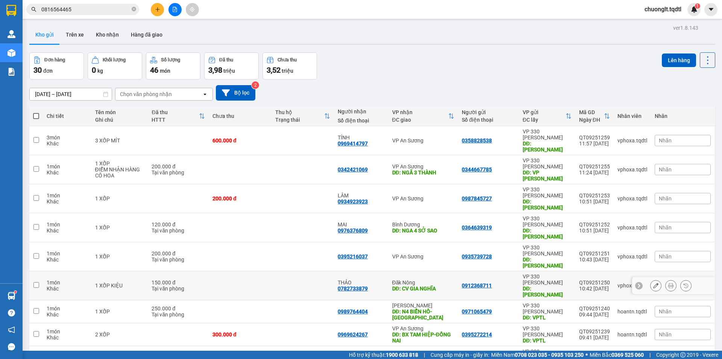
click at [36, 282] on input "checkbox" at bounding box center [36, 285] width 6 height 6
checkbox input "true"
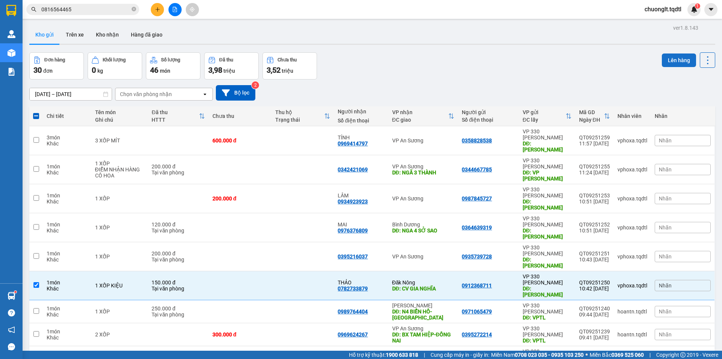
click at [677, 60] on button "Lên hàng" at bounding box center [679, 60] width 34 height 14
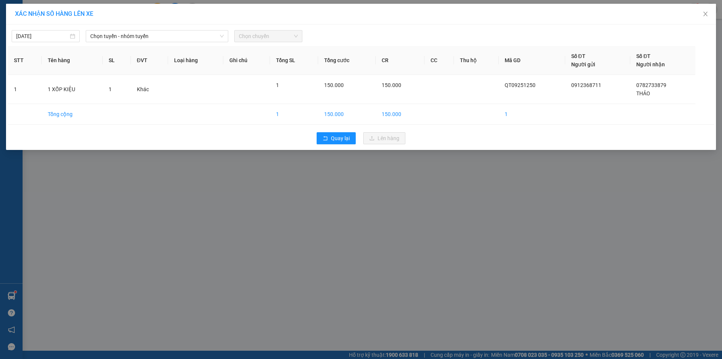
click at [205, 29] on div "13/09/2025 Chọn tuyến - nhóm tuyến Chọn chuyến" at bounding box center [361, 34] width 707 height 16
click at [196, 35] on span "Chọn tuyến - nhóm tuyến" at bounding box center [157, 35] width 134 height 11
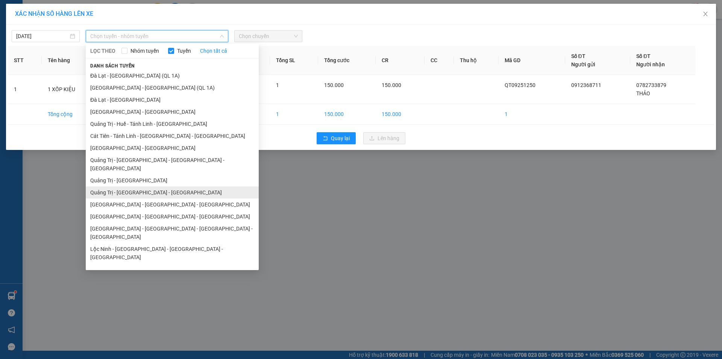
click at [150, 186] on li "Quảng Trị - [GEOGRAPHIC_DATA] - [GEOGRAPHIC_DATA]" at bounding box center [172, 192] width 173 height 12
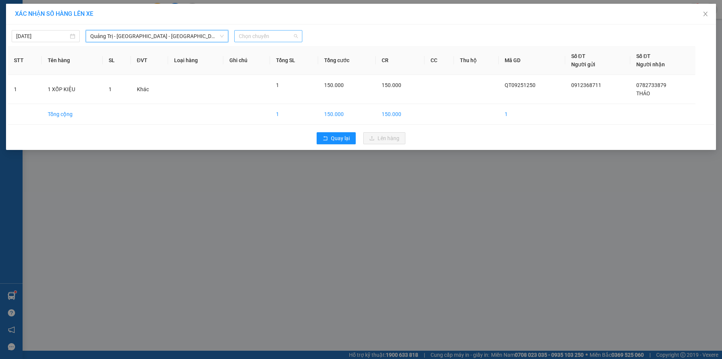
click at [278, 35] on span "Chọn chuyến" at bounding box center [268, 35] width 59 height 11
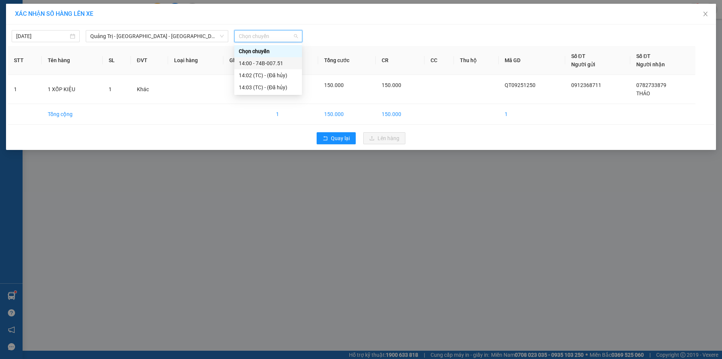
click at [274, 64] on div "14:00 - 74B-007.51" at bounding box center [268, 63] width 59 height 8
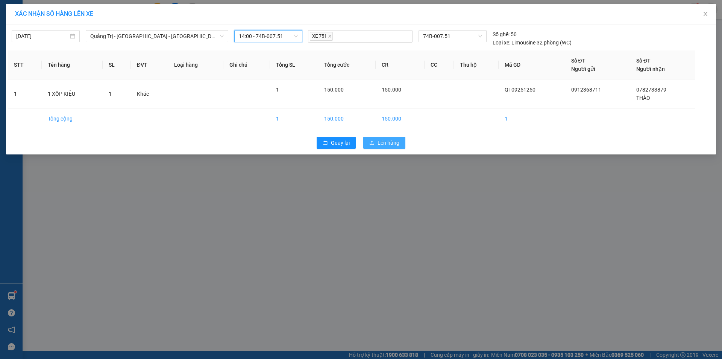
click at [382, 142] on span "Lên hàng" at bounding box center [389, 142] width 22 height 8
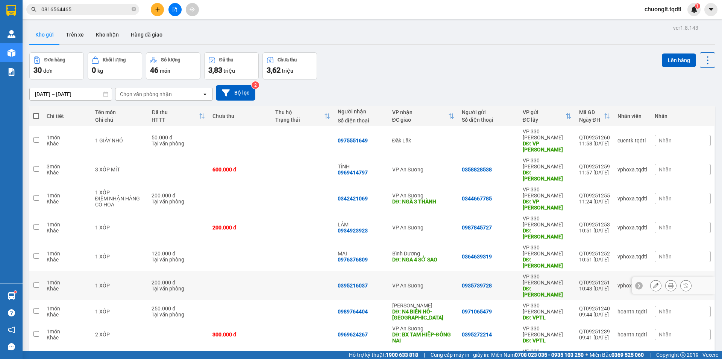
click at [35, 282] on input "checkbox" at bounding box center [36, 285] width 6 height 6
checkbox input "true"
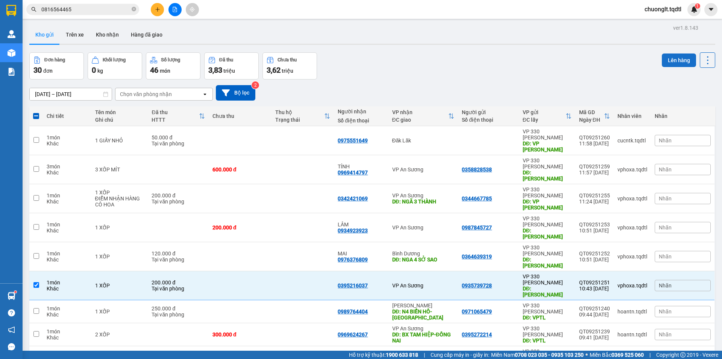
click at [669, 62] on button "Lên hàng" at bounding box center [679, 60] width 34 height 14
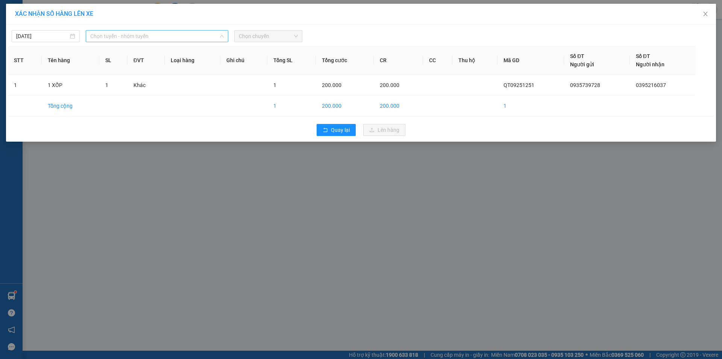
click at [216, 32] on span "Chọn tuyến - nhóm tuyến" at bounding box center [157, 35] width 134 height 11
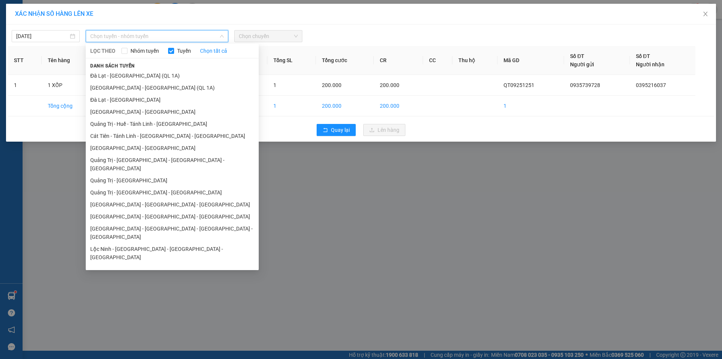
scroll to position [44, 0]
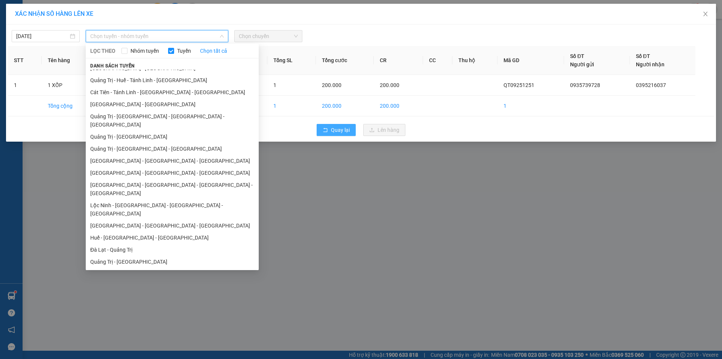
click at [322, 130] on button "Quay lại" at bounding box center [336, 130] width 39 height 12
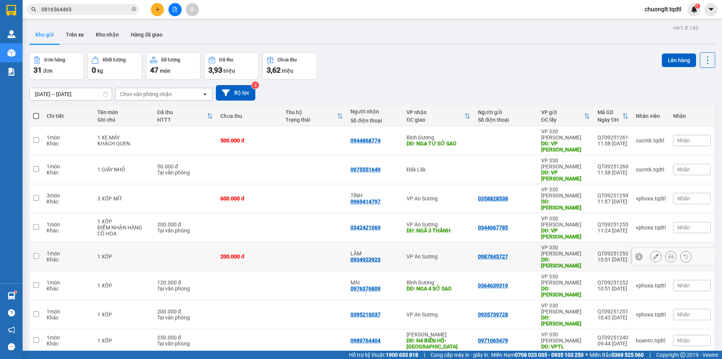
click at [36, 253] on input "checkbox" at bounding box center [36, 256] width 6 height 6
checkbox input "true"
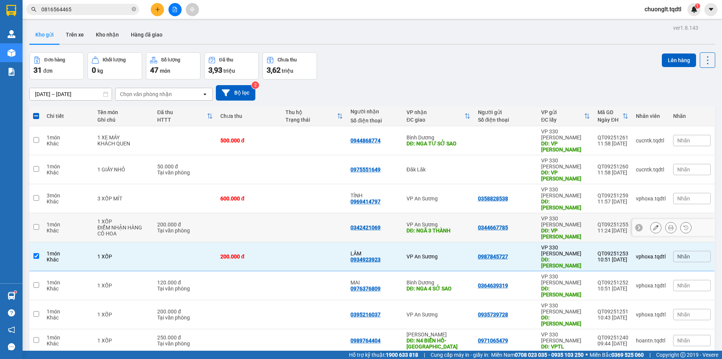
click at [39, 224] on input "checkbox" at bounding box center [36, 227] width 6 height 6
checkbox input "true"
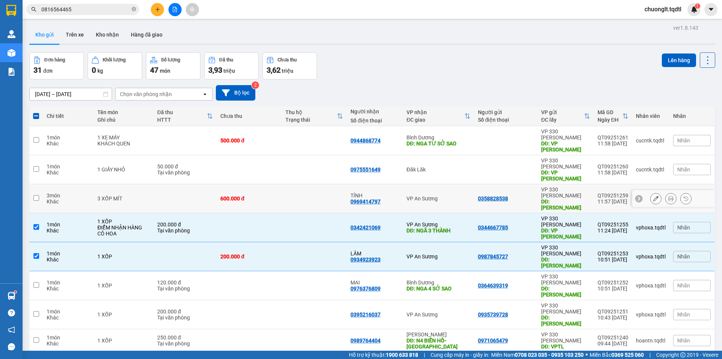
click at [35, 195] on input "checkbox" at bounding box center [36, 198] width 6 height 6
checkbox input "true"
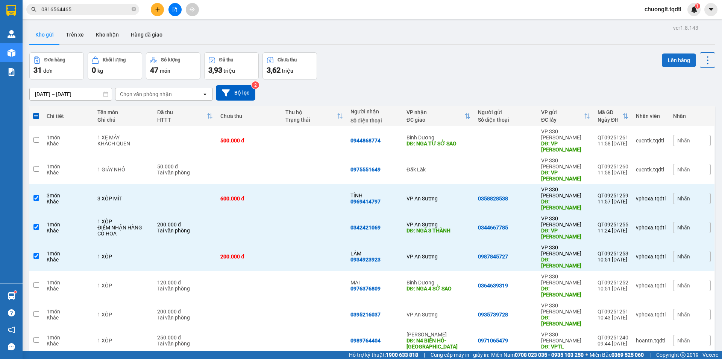
click at [668, 57] on button "Lên hàng" at bounding box center [679, 60] width 34 height 14
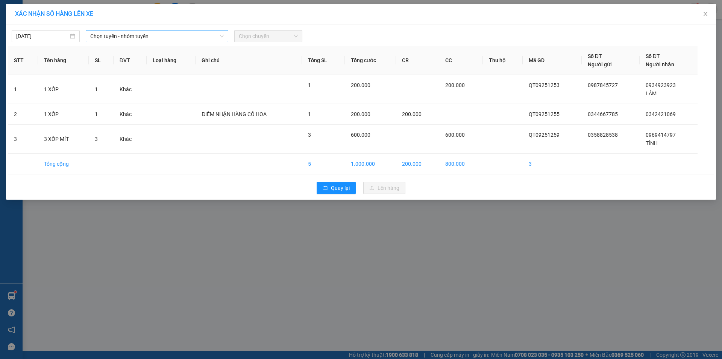
click at [181, 36] on span "Chọn tuyến - nhóm tuyến" at bounding box center [157, 35] width 134 height 11
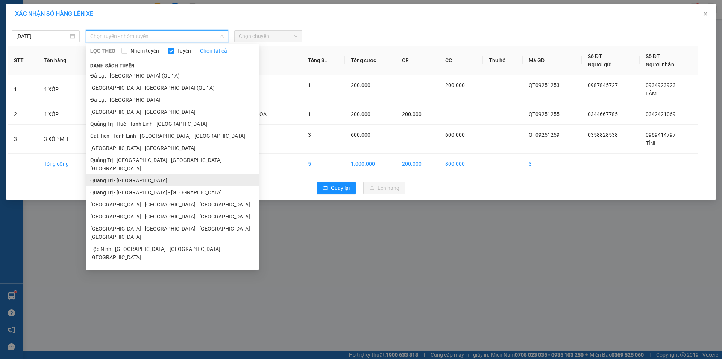
scroll to position [44, 0]
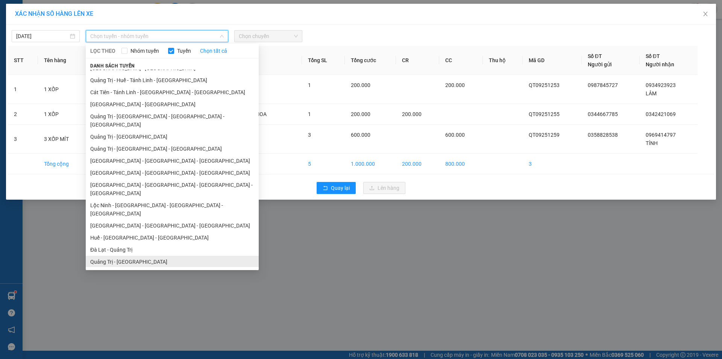
click at [138, 255] on li "Quảng Trị - [GEOGRAPHIC_DATA]" at bounding box center [172, 261] width 173 height 12
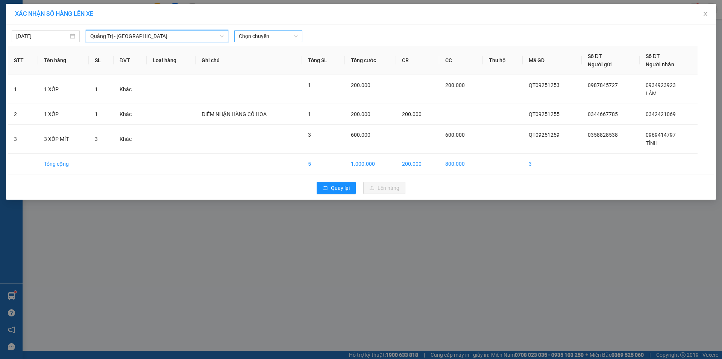
click at [258, 36] on span "Chọn chuyến" at bounding box center [268, 35] width 59 height 11
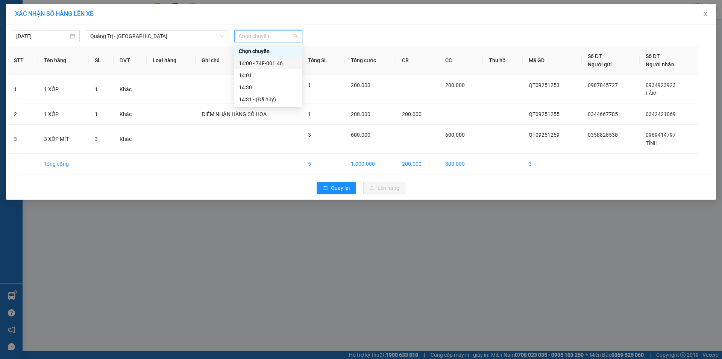
click at [269, 62] on div "14:00 - 74F-001.46" at bounding box center [268, 63] width 59 height 8
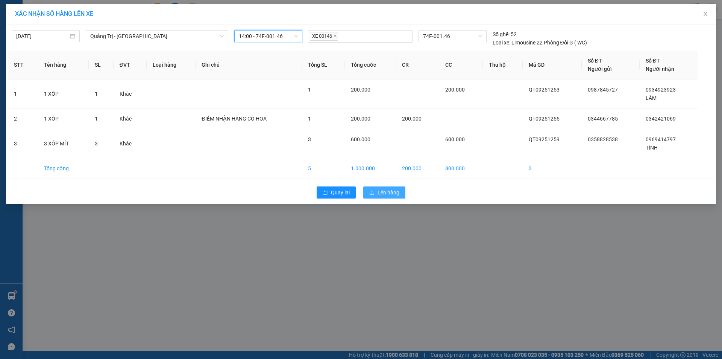
click at [379, 188] on span "Lên hàng" at bounding box center [389, 192] width 22 height 8
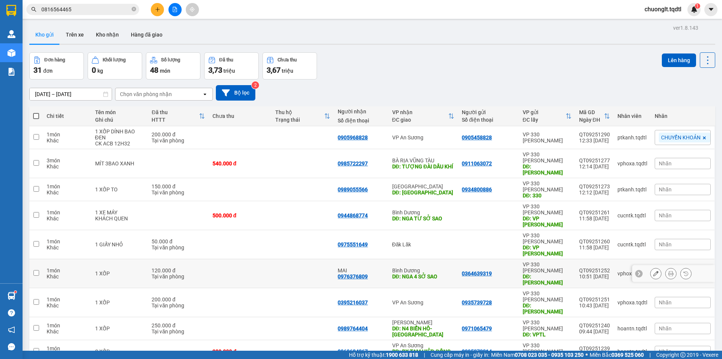
click at [34, 270] on input "checkbox" at bounding box center [36, 273] width 6 height 6
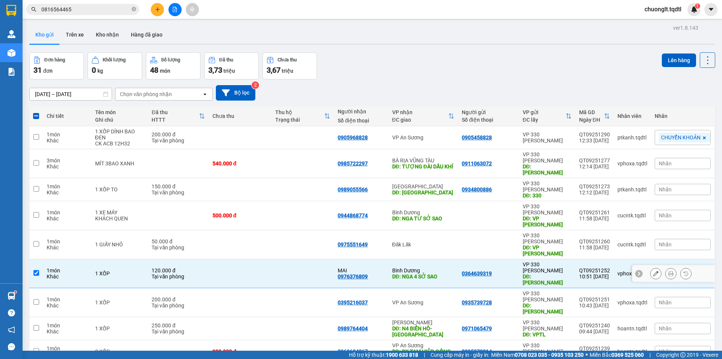
click at [35, 270] on input "checkbox" at bounding box center [36, 273] width 6 height 6
checkbox input "false"
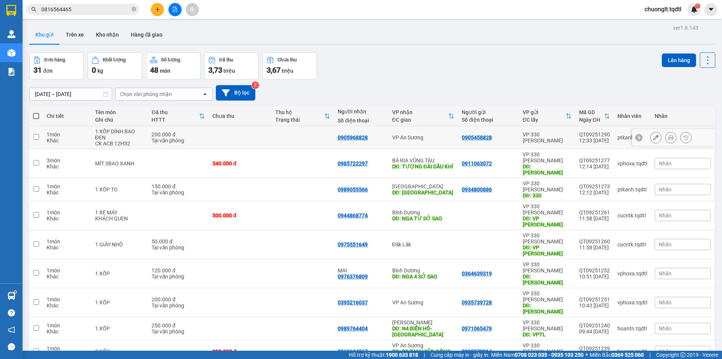
click at [33, 135] on input "checkbox" at bounding box center [36, 137] width 6 height 6
checkbox input "true"
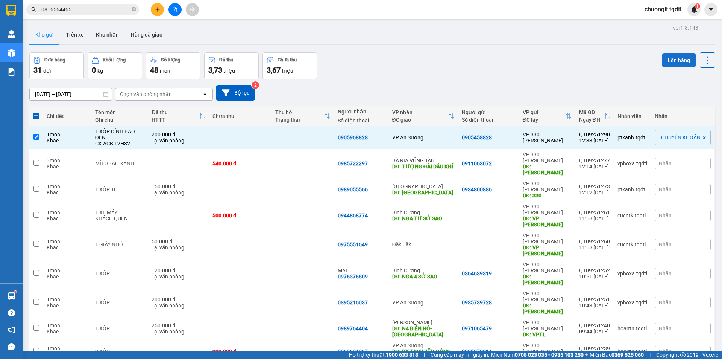
click at [671, 58] on button "Lên hàng" at bounding box center [679, 60] width 34 height 14
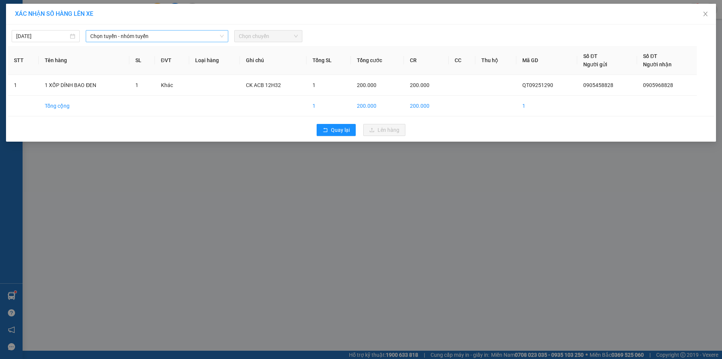
click at [201, 34] on span "Chọn tuyến - nhóm tuyến" at bounding box center [157, 35] width 134 height 11
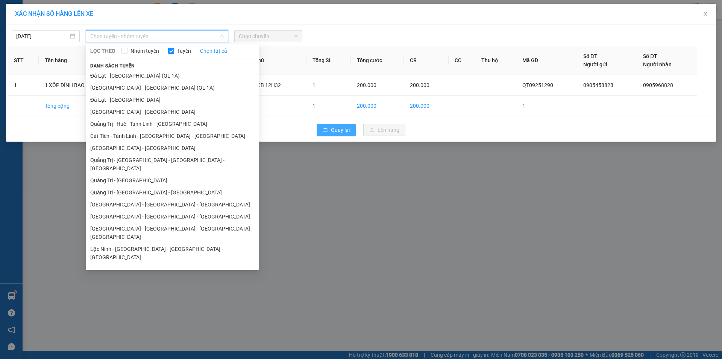
click at [341, 131] on span "Quay lại" at bounding box center [340, 130] width 19 height 8
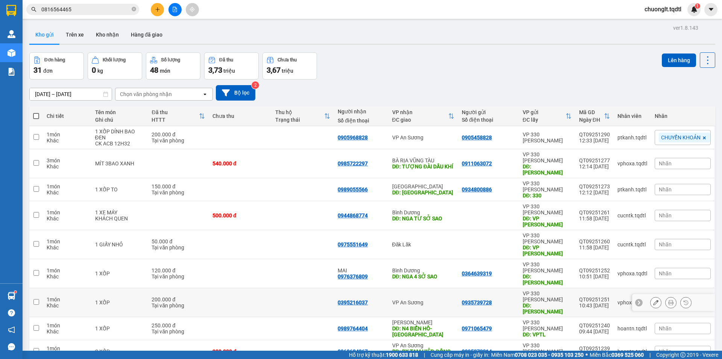
scroll to position [35, 0]
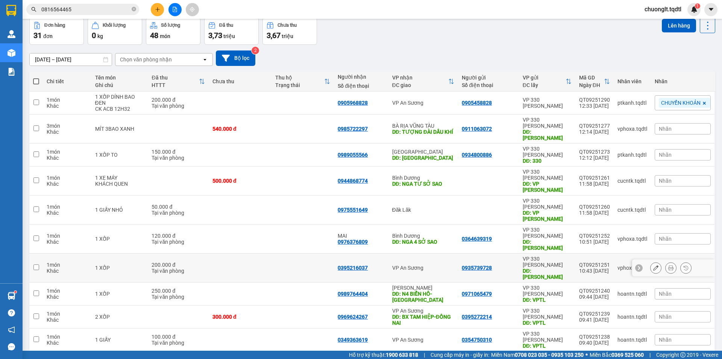
click at [36, 264] on input "checkbox" at bounding box center [36, 267] width 6 height 6
checkbox input "true"
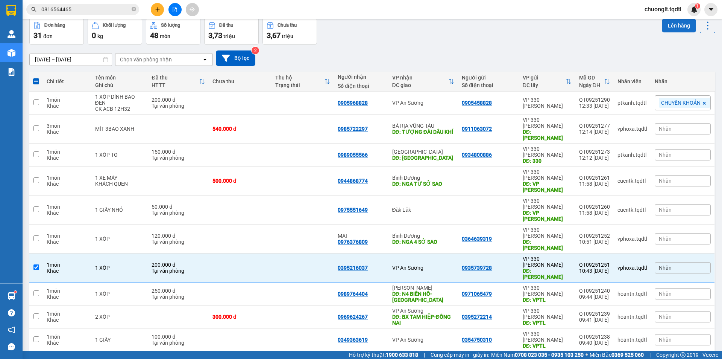
click at [673, 28] on button "Lên hàng" at bounding box center [679, 26] width 34 height 14
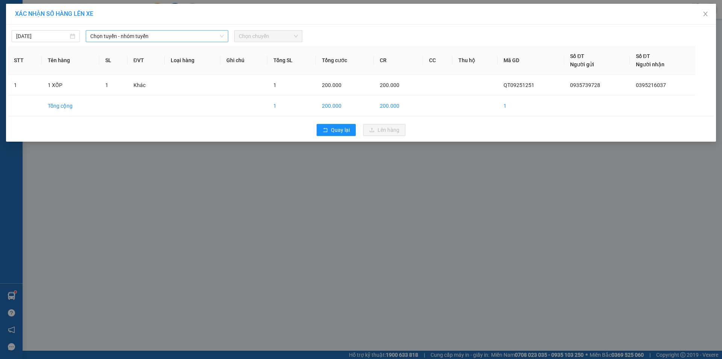
click at [193, 35] on span "Chọn tuyến - nhóm tuyến" at bounding box center [157, 35] width 134 height 11
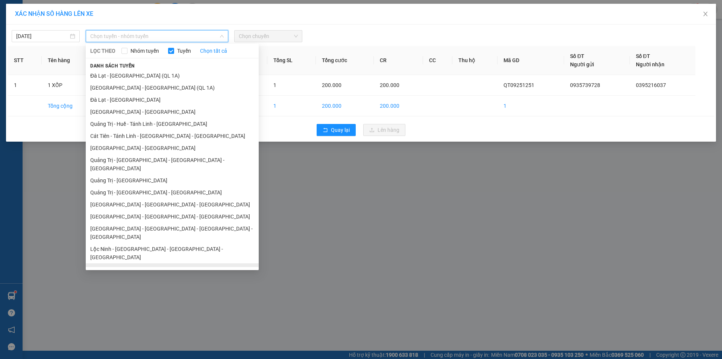
scroll to position [44, 0]
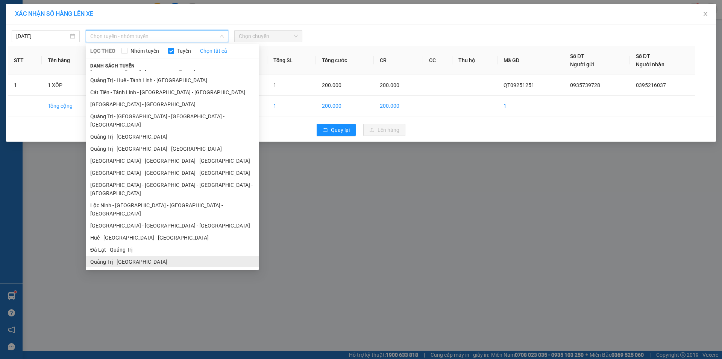
click at [135, 255] on li "Quảng Trị - [GEOGRAPHIC_DATA]" at bounding box center [172, 261] width 173 height 12
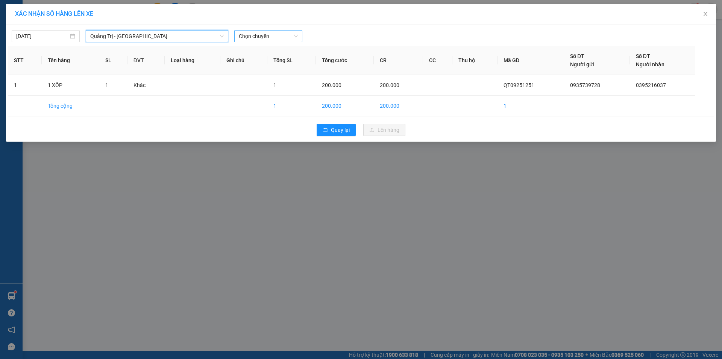
click at [278, 41] on span "Chọn chuyến" at bounding box center [268, 35] width 59 height 11
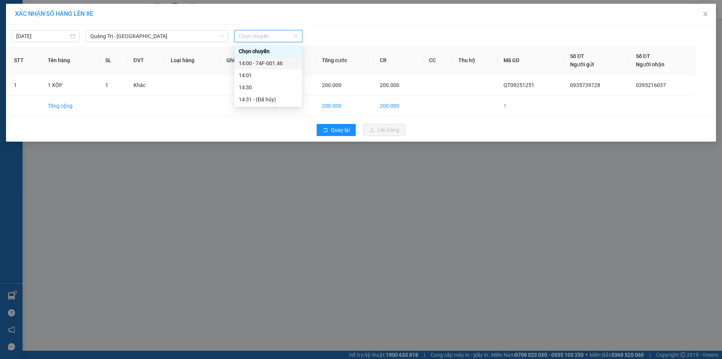
click at [272, 61] on div "14:00 - 74F-001.46" at bounding box center [268, 63] width 59 height 8
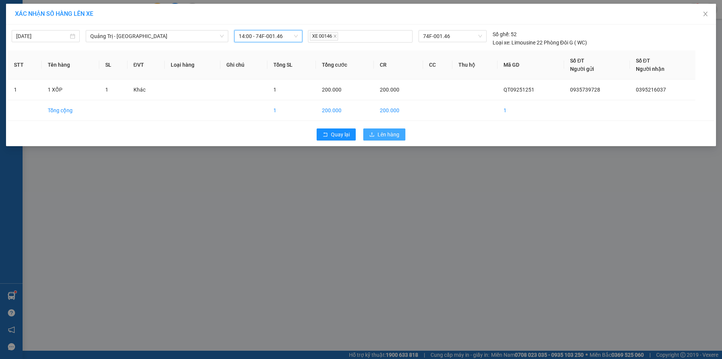
click at [374, 130] on button "Lên hàng" at bounding box center [384, 134] width 42 height 12
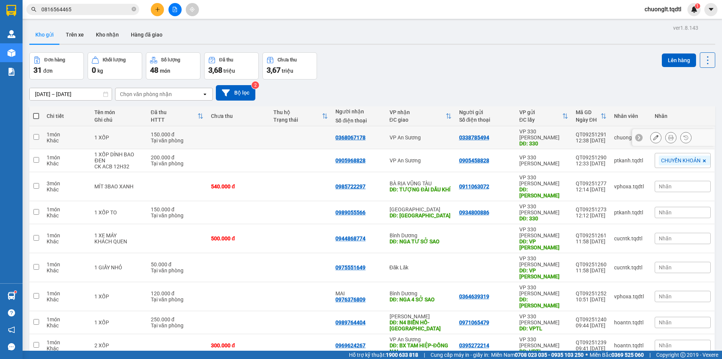
click at [38, 135] on input "checkbox" at bounding box center [36, 137] width 6 height 6
checkbox input "true"
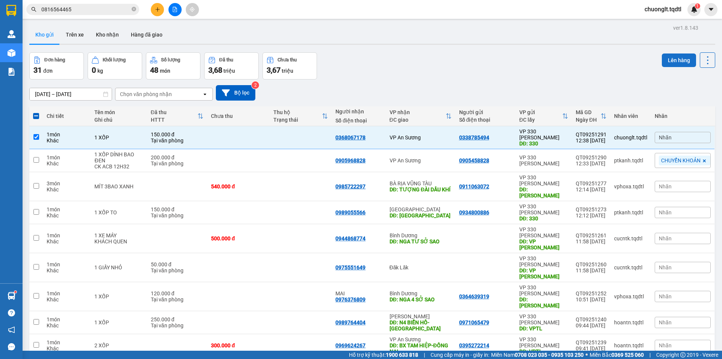
click at [667, 61] on button "Lên hàng" at bounding box center [679, 60] width 34 height 14
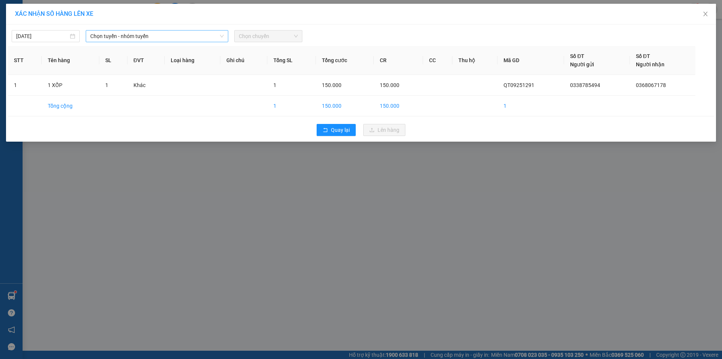
click at [206, 33] on span "Chọn tuyến - nhóm tuyến" at bounding box center [157, 35] width 134 height 11
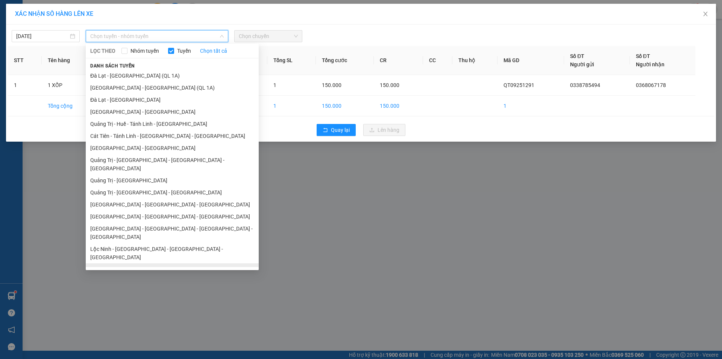
scroll to position [44, 0]
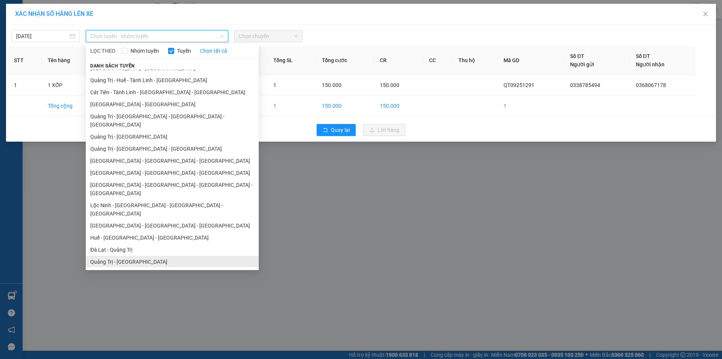
click at [131, 255] on li "Quảng Trị - [GEOGRAPHIC_DATA]" at bounding box center [172, 261] width 173 height 12
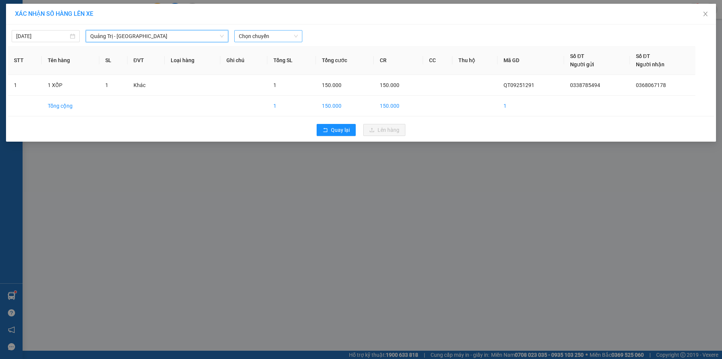
click at [275, 38] on span "Chọn chuyến" at bounding box center [268, 35] width 59 height 11
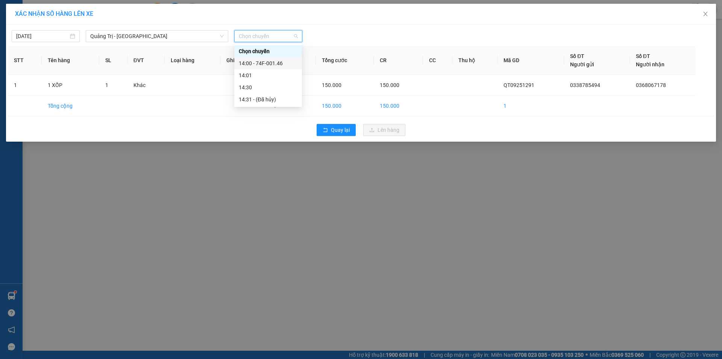
click at [274, 61] on div "14:00 - 74F-001.46" at bounding box center [268, 63] width 59 height 8
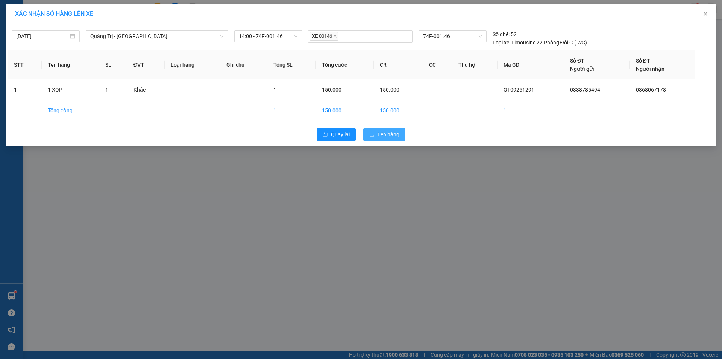
click at [386, 137] on span "Lên hàng" at bounding box center [389, 134] width 22 height 8
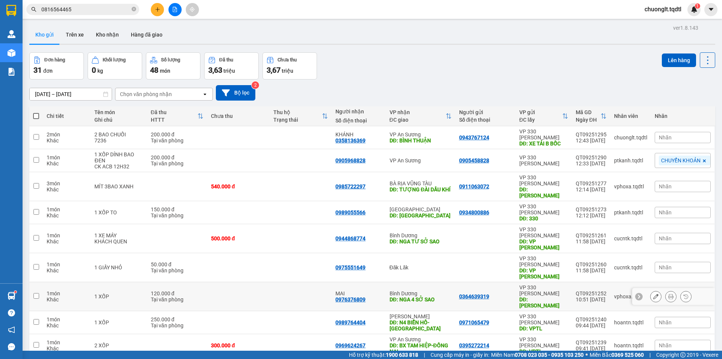
click at [36, 293] on input "checkbox" at bounding box center [36, 296] width 6 height 6
checkbox input "true"
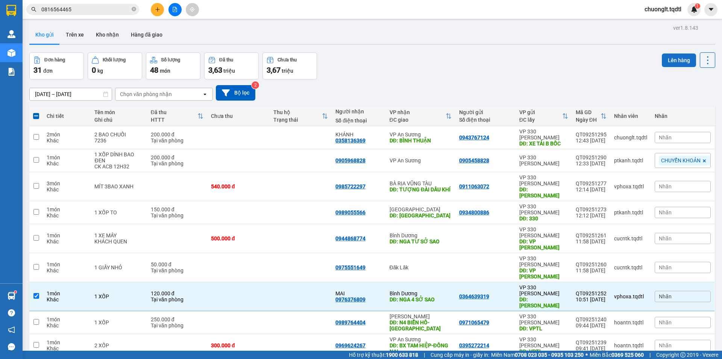
click at [668, 58] on button "Lên hàng" at bounding box center [679, 60] width 34 height 14
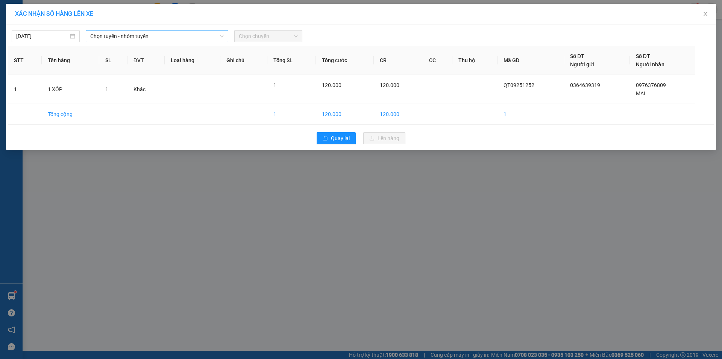
click at [182, 35] on span "Chọn tuyến - nhóm tuyến" at bounding box center [157, 35] width 134 height 11
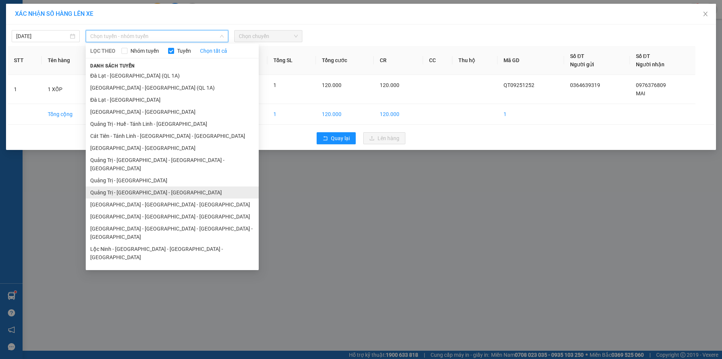
click at [140, 186] on li "Quảng Trị - [GEOGRAPHIC_DATA] - [GEOGRAPHIC_DATA]" at bounding box center [172, 192] width 173 height 12
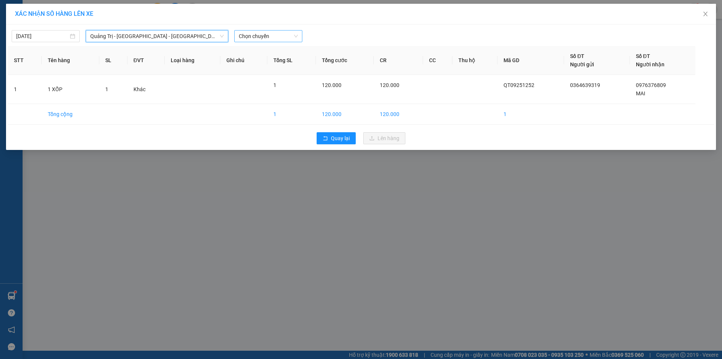
click at [285, 39] on span "Chọn chuyến" at bounding box center [268, 35] width 59 height 11
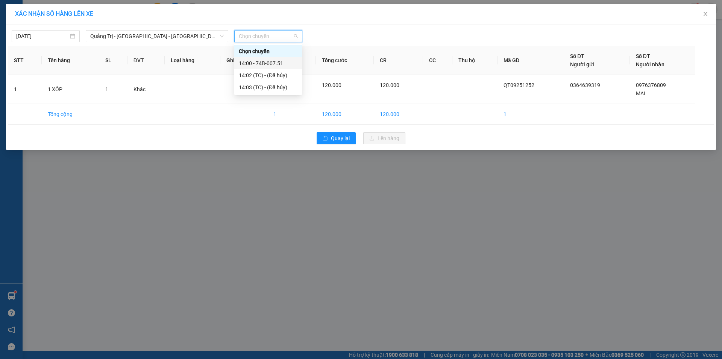
click at [276, 64] on div "14:00 - 74B-007.51" at bounding box center [268, 63] width 59 height 8
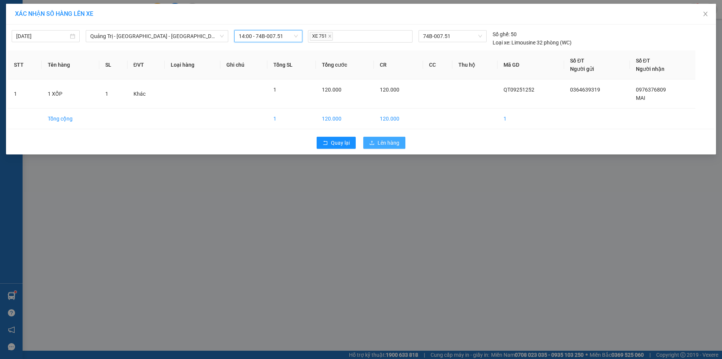
click at [380, 141] on span "Lên hàng" at bounding box center [389, 142] width 22 height 8
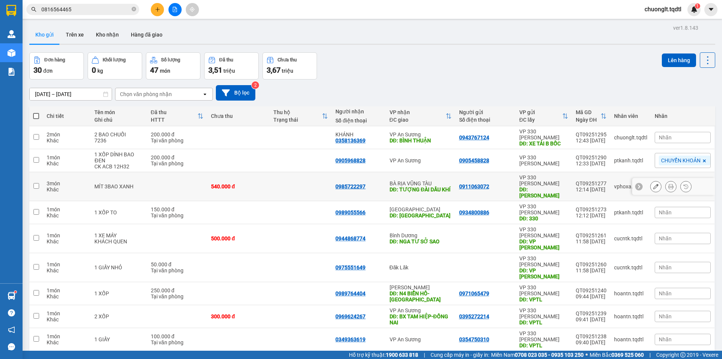
click at [37, 183] on input "checkbox" at bounding box center [36, 186] width 6 height 6
checkbox input "true"
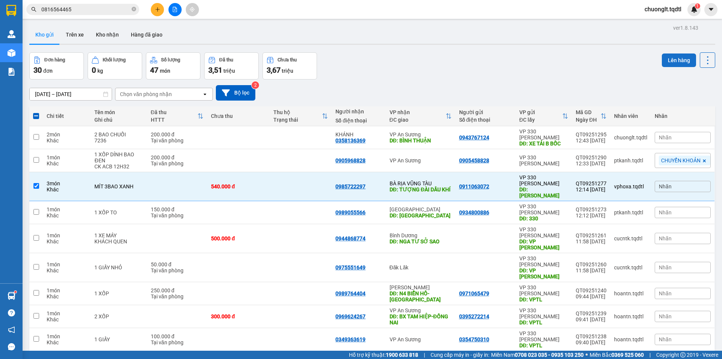
click at [676, 59] on button "Lên hàng" at bounding box center [679, 60] width 34 height 14
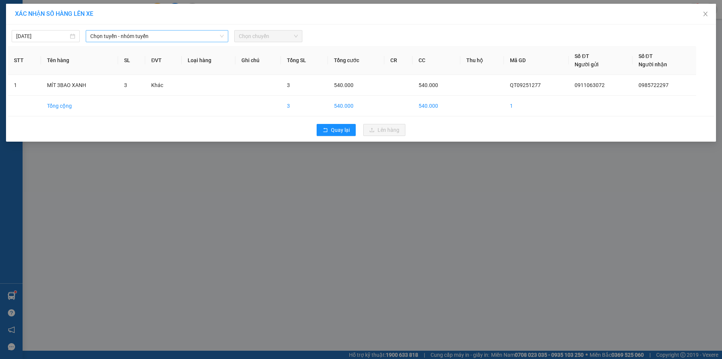
click at [183, 32] on span "Chọn tuyến - nhóm tuyến" at bounding box center [157, 35] width 134 height 11
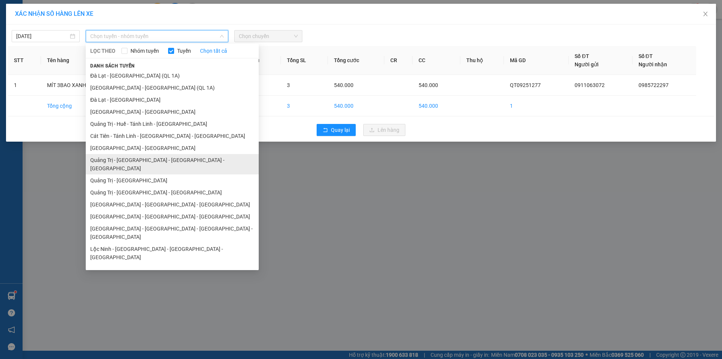
click at [155, 156] on li "Quảng Trị - [GEOGRAPHIC_DATA] - [GEOGRAPHIC_DATA] - [GEOGRAPHIC_DATA]" at bounding box center [172, 164] width 173 height 20
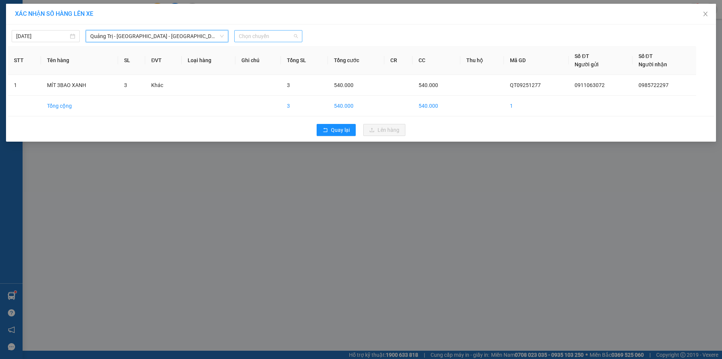
click at [285, 36] on span "Chọn chuyến" at bounding box center [268, 35] width 59 height 11
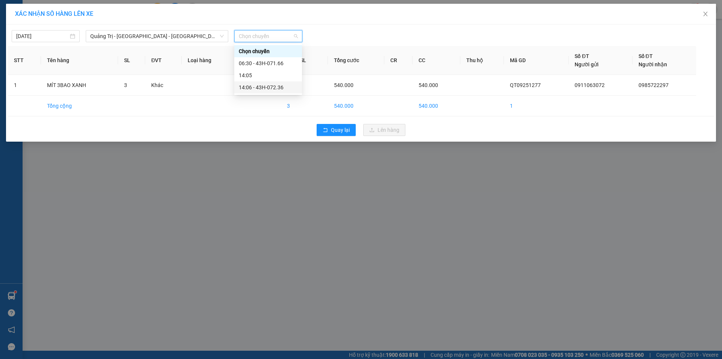
click at [273, 87] on div "14:06 - 43H-072.36" at bounding box center [268, 87] width 59 height 8
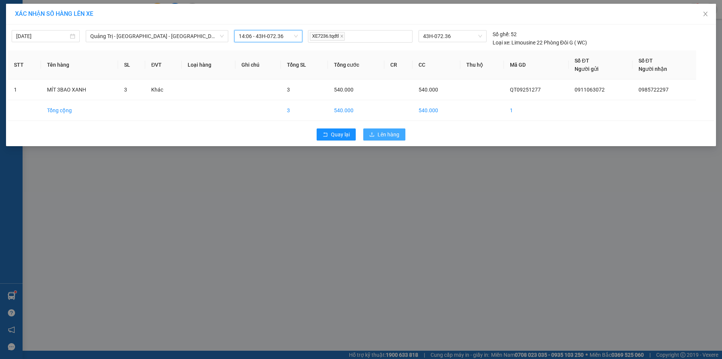
click at [382, 135] on span "Lên hàng" at bounding box center [389, 134] width 22 height 8
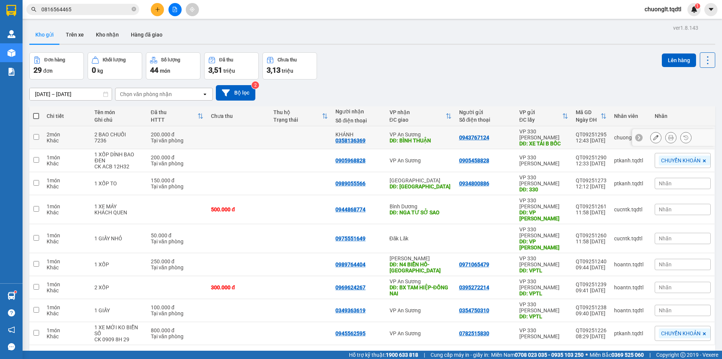
drag, startPoint x: 37, startPoint y: 136, endPoint x: 33, endPoint y: 136, distance: 4.2
click at [36, 136] on input "checkbox" at bounding box center [36, 137] width 6 height 6
checkbox input "true"
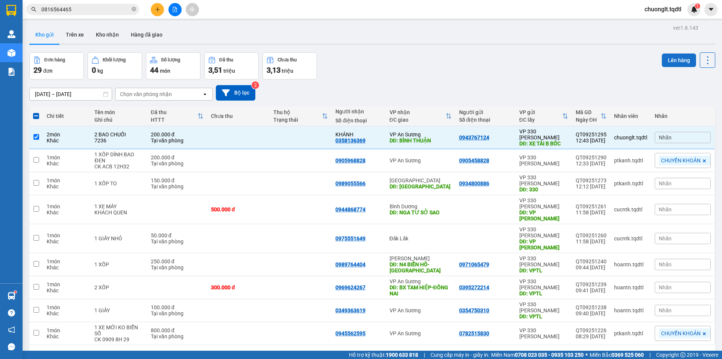
click at [666, 58] on button "Lên hàng" at bounding box center [679, 60] width 34 height 14
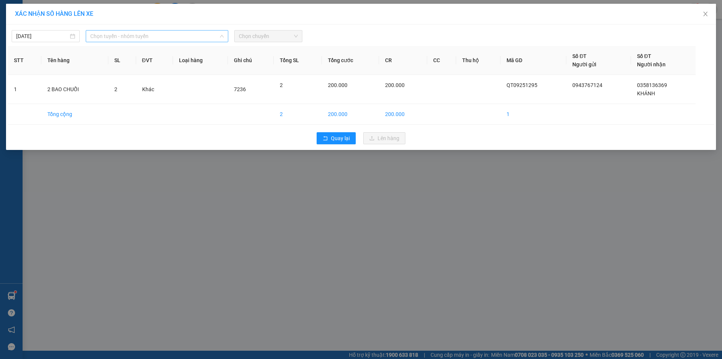
click at [170, 36] on span "Chọn tuyến - nhóm tuyến" at bounding box center [157, 35] width 134 height 11
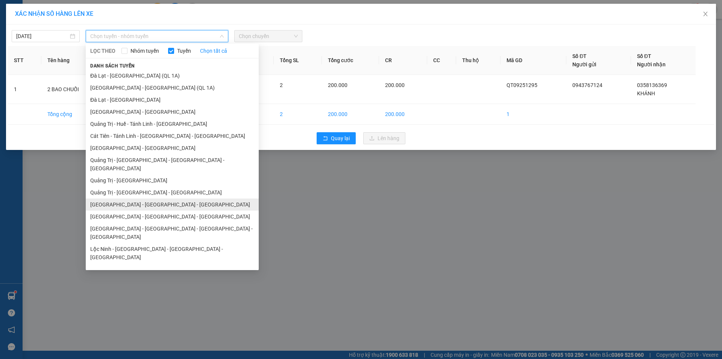
scroll to position [38, 0]
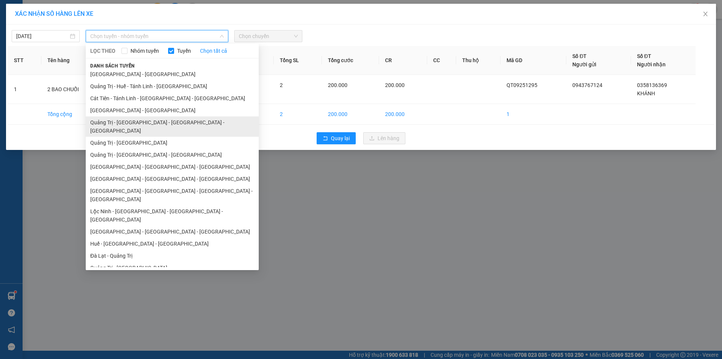
click at [155, 124] on li "Quảng Trị - [GEOGRAPHIC_DATA] - [GEOGRAPHIC_DATA] - [GEOGRAPHIC_DATA]" at bounding box center [172, 126] width 173 height 20
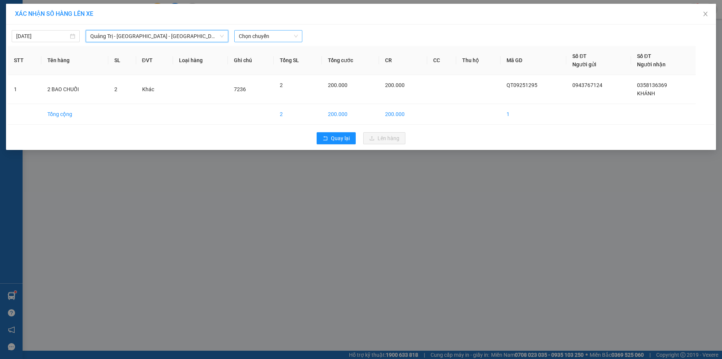
click at [279, 37] on span "Chọn chuyến" at bounding box center [268, 35] width 59 height 11
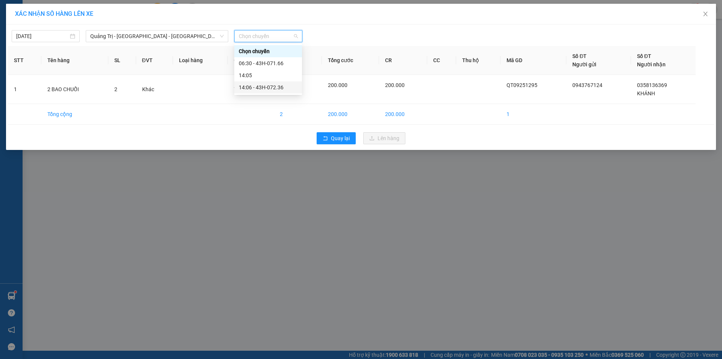
click at [275, 86] on div "14:06 - 43H-072.36" at bounding box center [268, 87] width 59 height 8
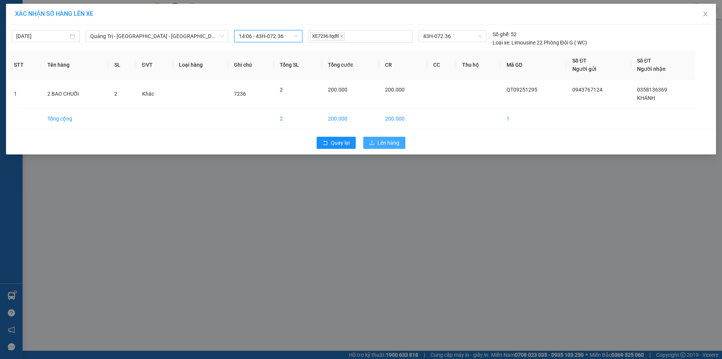
click at [384, 142] on span "Lên hàng" at bounding box center [389, 142] width 22 height 8
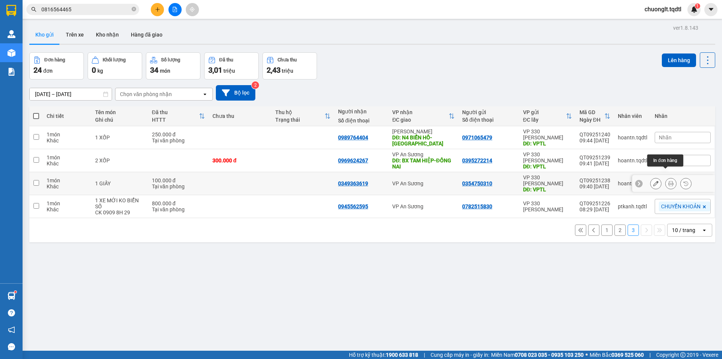
click at [669, 181] on icon at bounding box center [671, 183] width 5 height 5
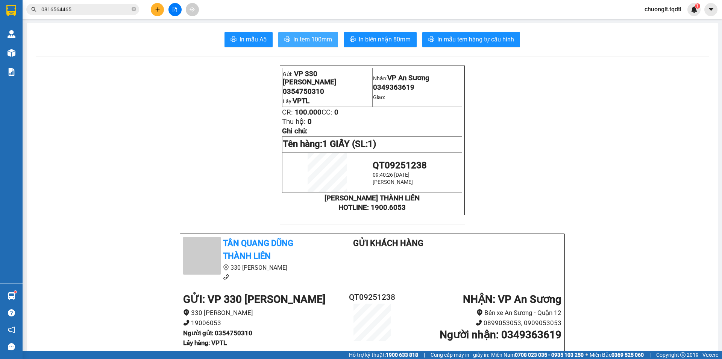
click at [314, 36] on span "In tem 100mm" at bounding box center [312, 39] width 39 height 9
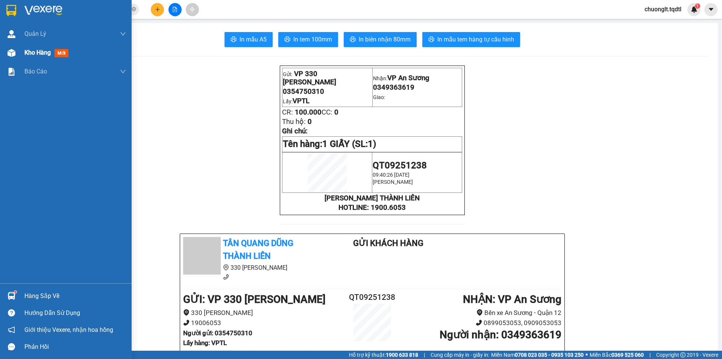
click at [39, 51] on span "Kho hàng" at bounding box center [37, 52] width 26 height 7
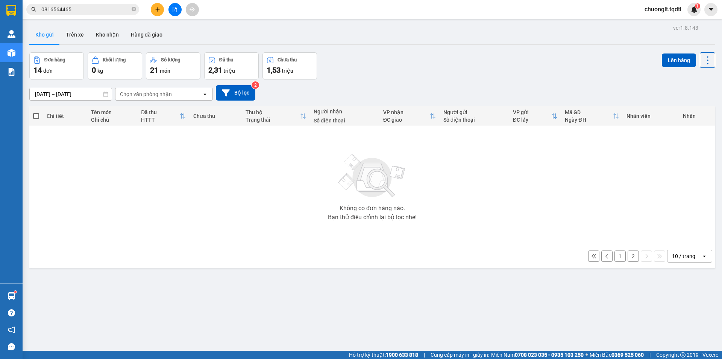
click at [628, 257] on button "2" at bounding box center [633, 255] width 11 height 11
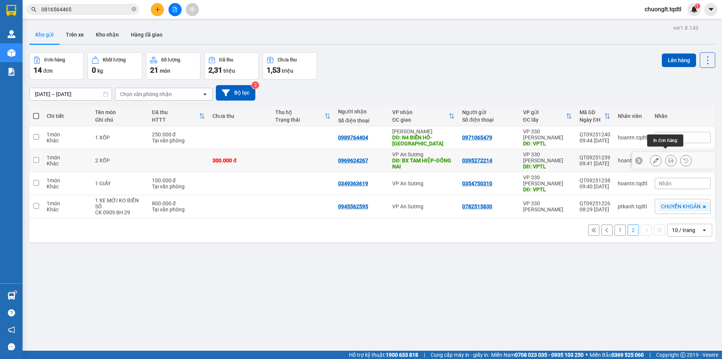
click at [669, 158] on icon at bounding box center [671, 160] width 5 height 5
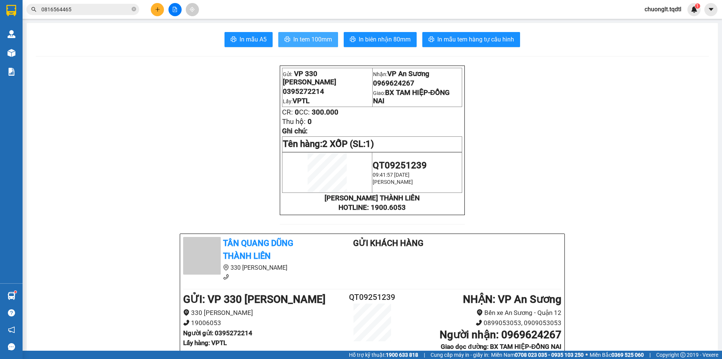
click at [319, 40] on span "In tem 100mm" at bounding box center [312, 39] width 39 height 9
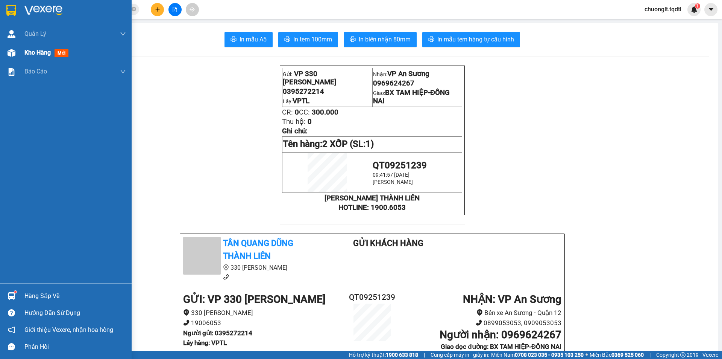
click at [30, 52] on span "Kho hàng" at bounding box center [37, 52] width 26 height 7
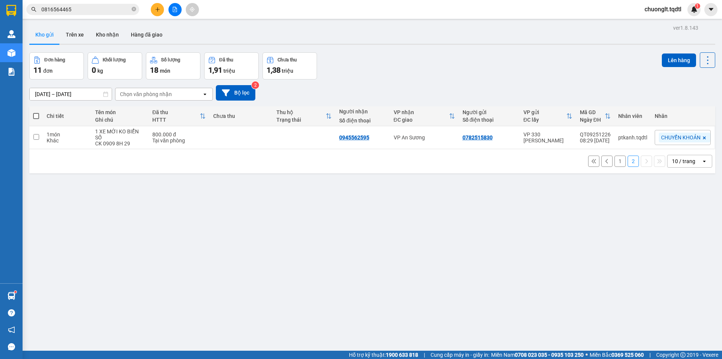
click at [616, 161] on button "1" at bounding box center [620, 160] width 11 height 11
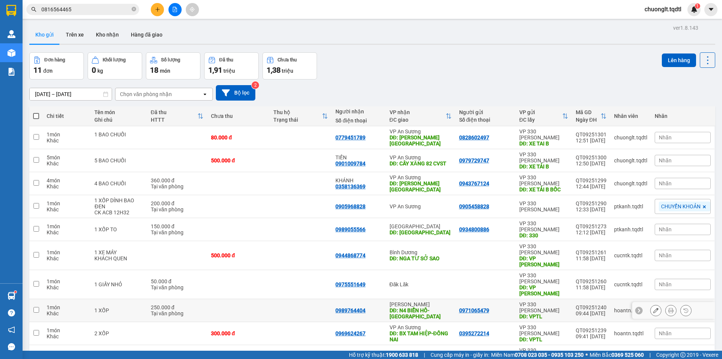
scroll to position [35, 0]
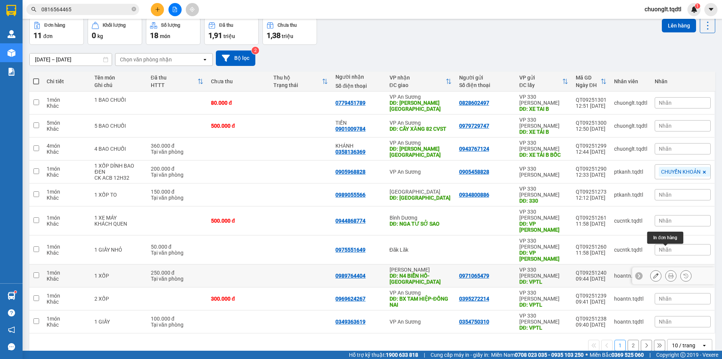
click at [669, 273] on icon at bounding box center [671, 275] width 5 height 5
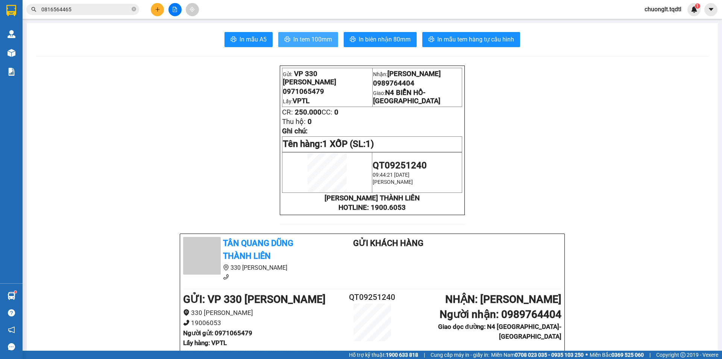
click at [321, 35] on span "In tem 100mm" at bounding box center [312, 39] width 39 height 9
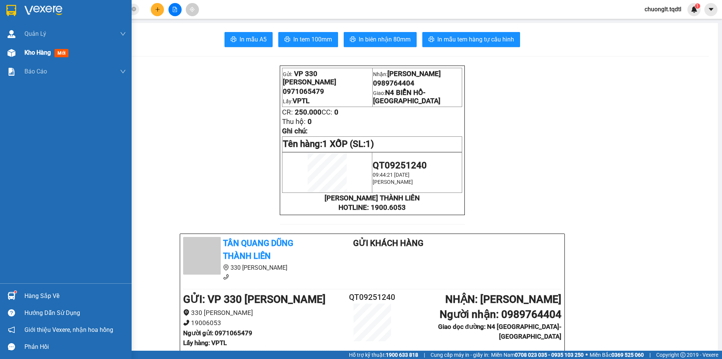
click at [28, 51] on span "Kho hàng" at bounding box center [37, 52] width 26 height 7
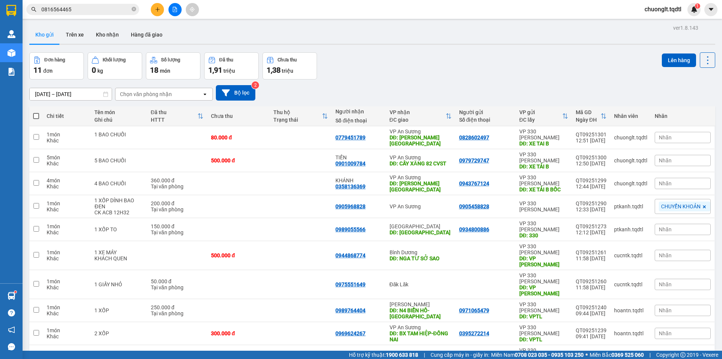
scroll to position [35, 0]
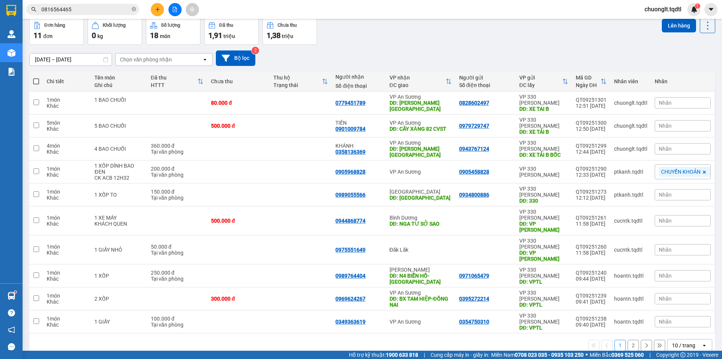
click at [628, 339] on button "2" at bounding box center [633, 344] width 11 height 11
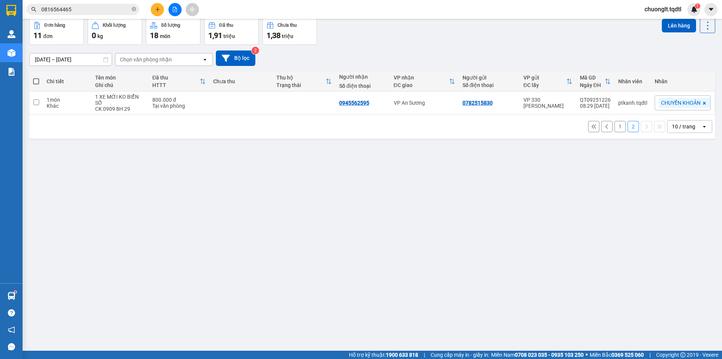
click at [617, 128] on button "1" at bounding box center [620, 126] width 11 height 11
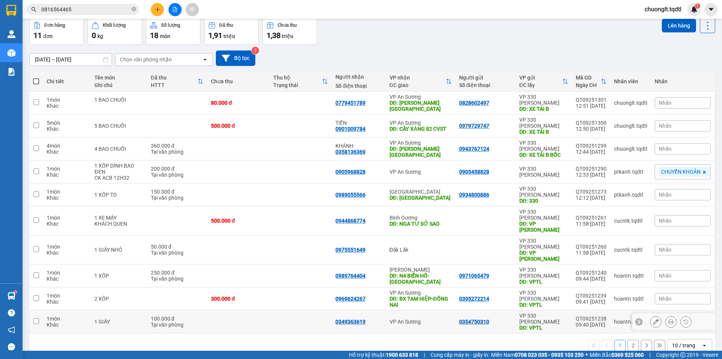
click at [39, 310] on td at bounding box center [36, 321] width 14 height 23
checkbox input "true"
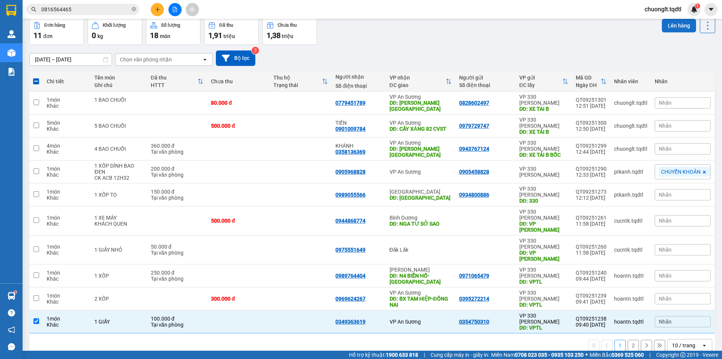
click at [670, 23] on button "Lên hàng" at bounding box center [679, 26] width 34 height 14
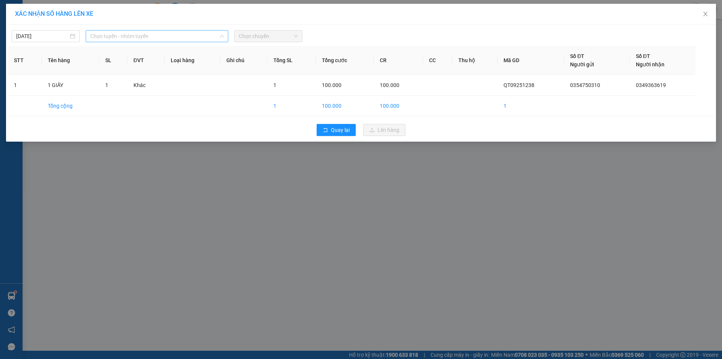
click at [208, 37] on span "Chọn tuyến - nhóm tuyến" at bounding box center [157, 35] width 134 height 11
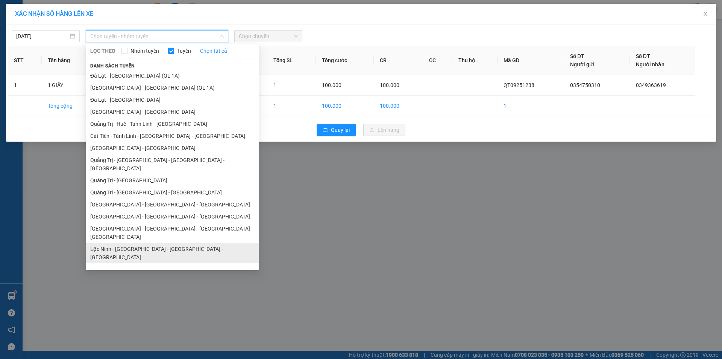
scroll to position [44, 0]
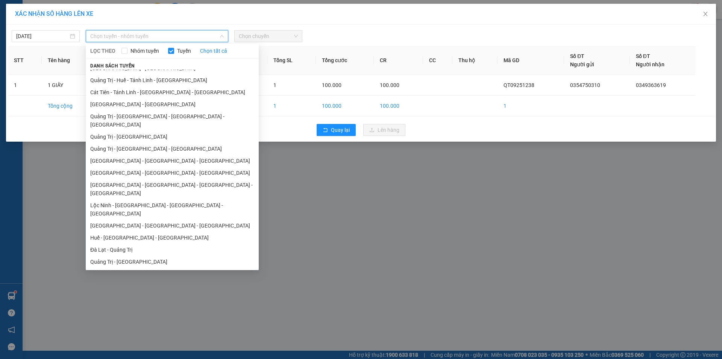
click at [140, 255] on li "Quảng Trị - [GEOGRAPHIC_DATA]" at bounding box center [172, 261] width 173 height 12
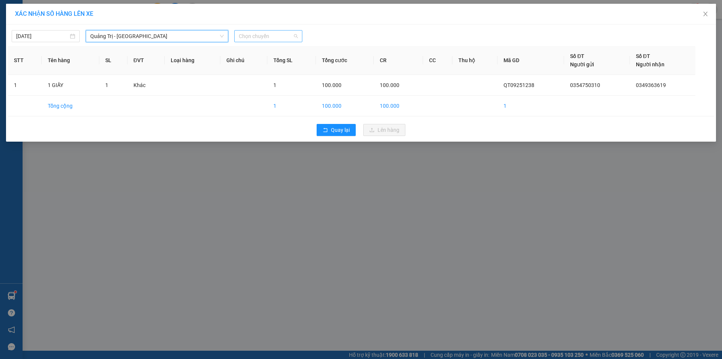
click at [281, 36] on span "Chọn chuyến" at bounding box center [268, 35] width 59 height 11
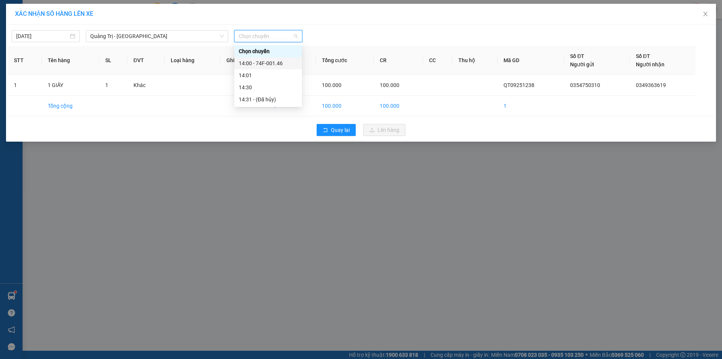
click at [277, 63] on div "14:00 - 74F-001.46" at bounding box center [268, 63] width 59 height 8
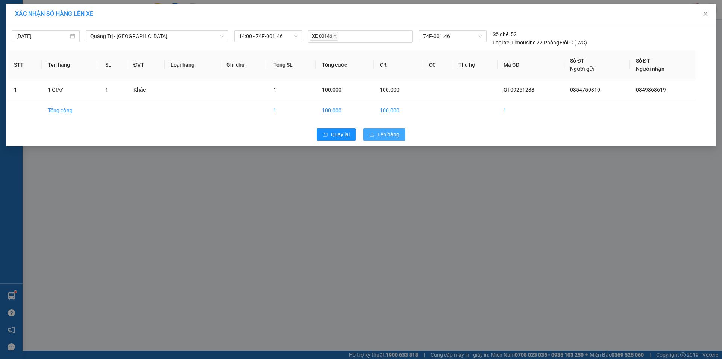
click at [401, 134] on button "Lên hàng" at bounding box center [384, 134] width 42 height 12
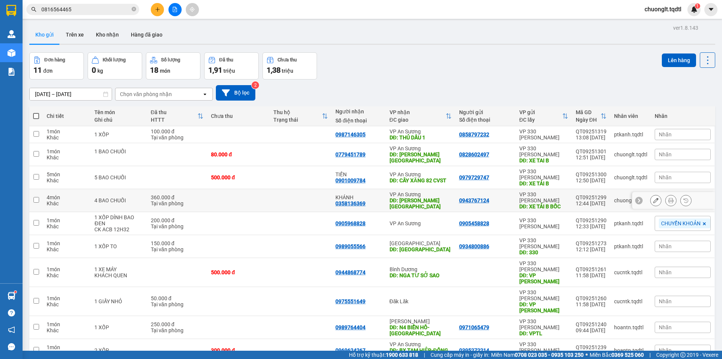
scroll to position [35, 0]
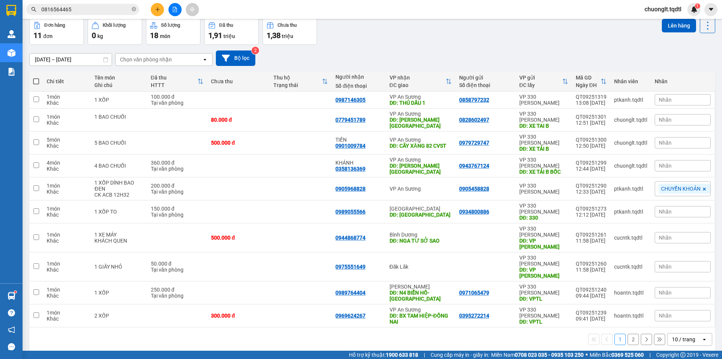
click at [628, 333] on button "2" at bounding box center [633, 338] width 11 height 11
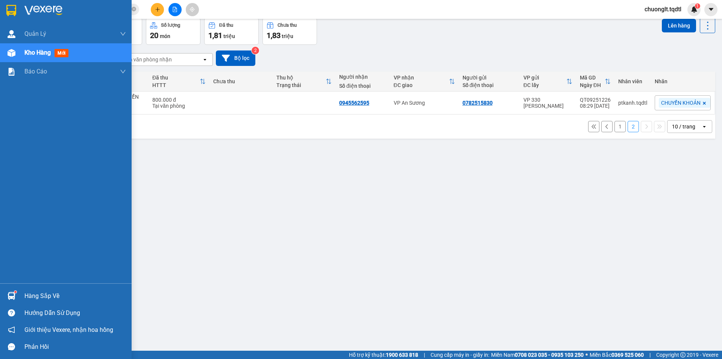
click at [35, 54] on span "Kho hàng" at bounding box center [37, 52] width 26 height 7
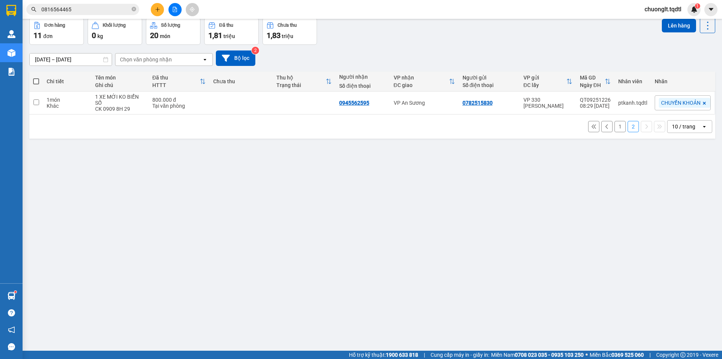
click at [616, 128] on button "1" at bounding box center [620, 126] width 11 height 11
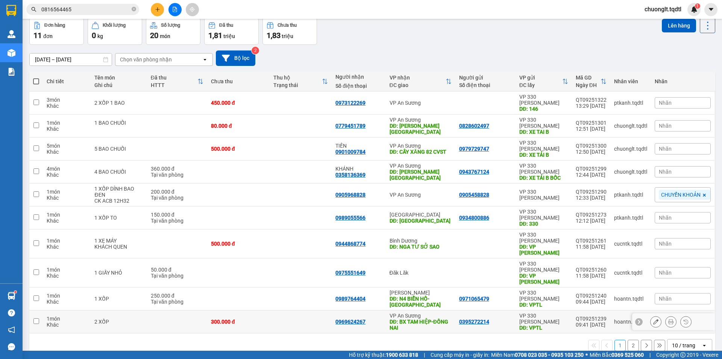
click at [36, 318] on input "checkbox" at bounding box center [36, 321] width 6 height 6
checkbox input "true"
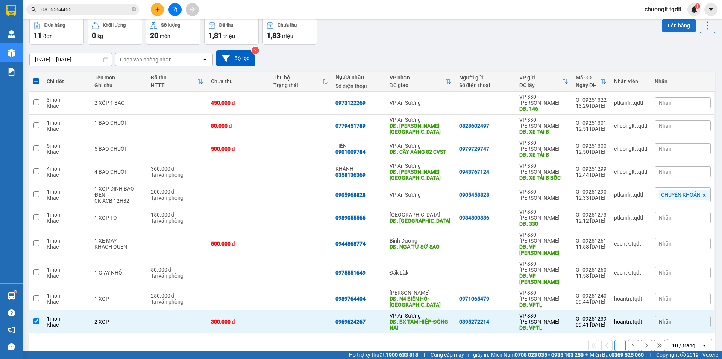
click at [663, 25] on button "Lên hàng" at bounding box center [679, 26] width 34 height 14
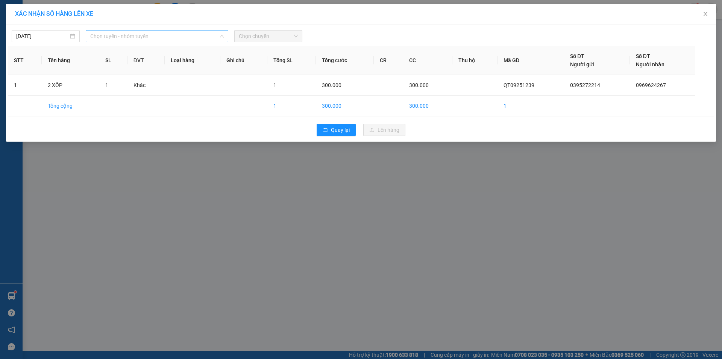
click at [170, 31] on span "Chọn tuyến - nhóm tuyến" at bounding box center [157, 35] width 134 height 11
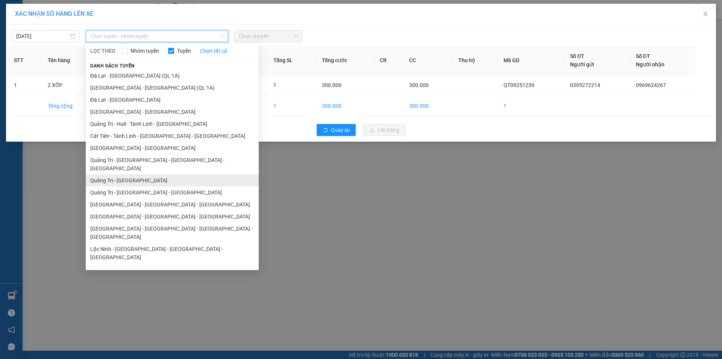
scroll to position [38, 0]
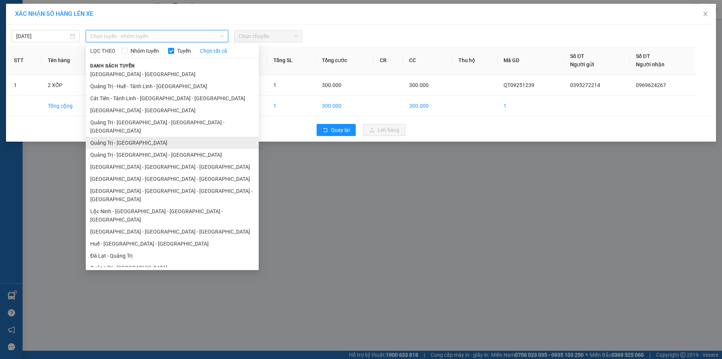
click at [136, 137] on li "Quảng Trị - [GEOGRAPHIC_DATA]" at bounding box center [172, 143] width 173 height 12
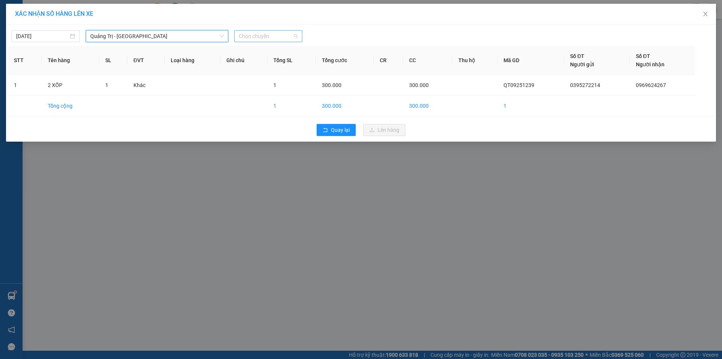
click at [269, 34] on span "Chọn chuyến" at bounding box center [268, 35] width 59 height 11
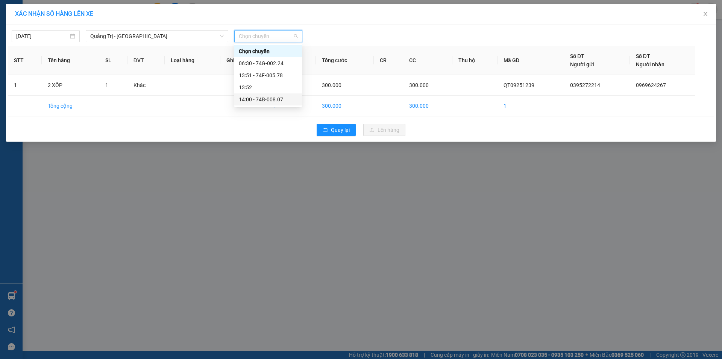
click at [275, 103] on div "14:00 - 74B-008.07" at bounding box center [268, 99] width 59 height 8
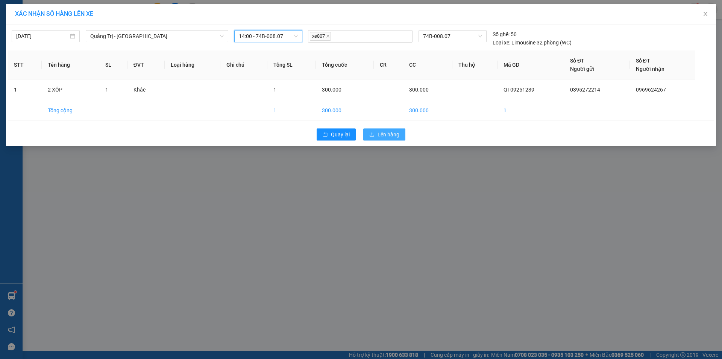
click at [380, 131] on span "Lên hàng" at bounding box center [389, 134] width 22 height 8
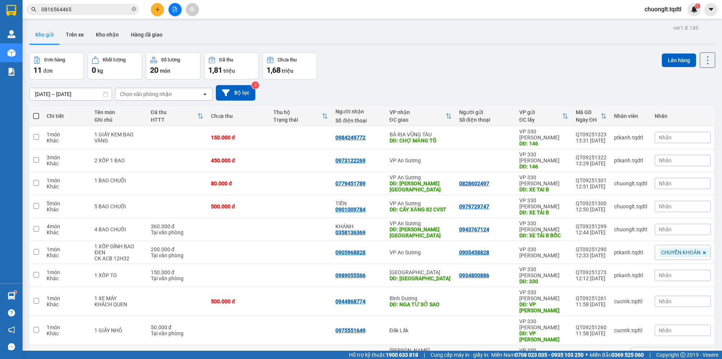
click at [36, 353] on input "checkbox" at bounding box center [36, 356] width 6 height 6
checkbox input "true"
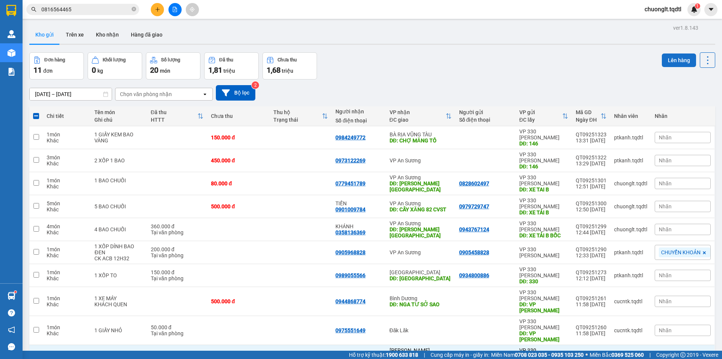
click at [666, 57] on button "Lên hàng" at bounding box center [679, 60] width 34 height 14
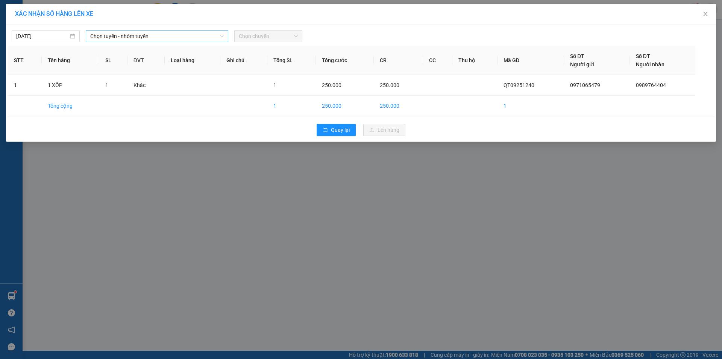
click at [164, 34] on span "Chọn tuyến - nhóm tuyến" at bounding box center [157, 35] width 134 height 11
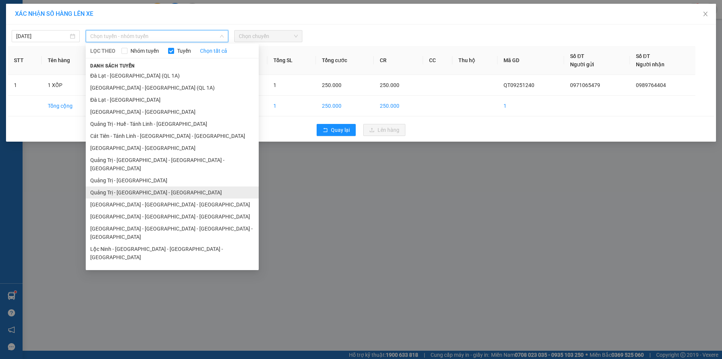
click at [152, 186] on li "Quảng Trị - [GEOGRAPHIC_DATA] - [GEOGRAPHIC_DATA]" at bounding box center [172, 192] width 173 height 12
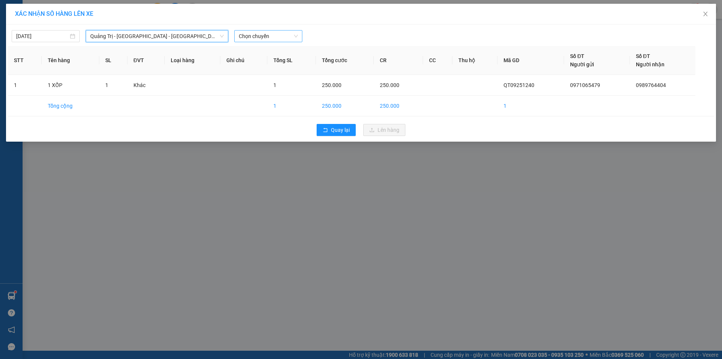
click at [273, 36] on span "Chọn chuyến" at bounding box center [268, 35] width 59 height 11
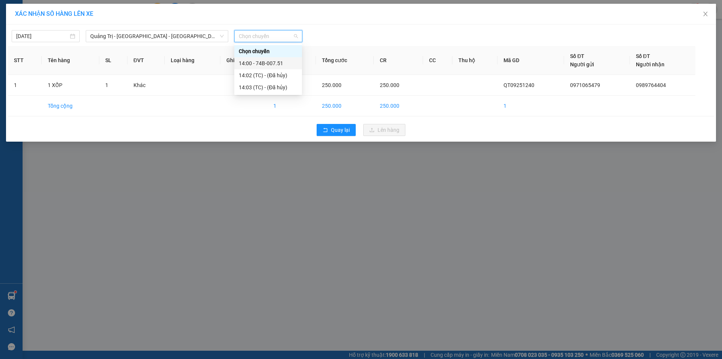
click at [266, 63] on div "14:00 - 74B-007.51" at bounding box center [268, 63] width 59 height 8
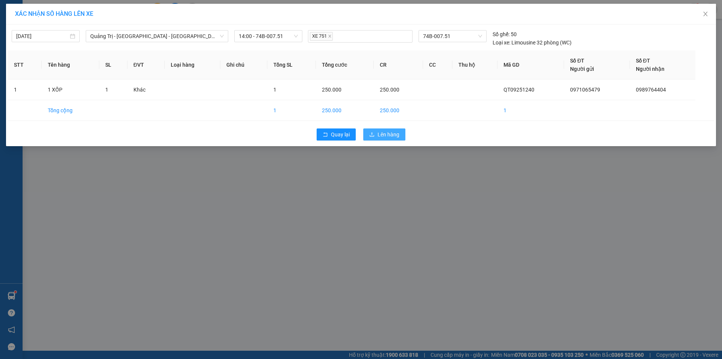
click at [389, 135] on span "Lên hàng" at bounding box center [389, 134] width 22 height 8
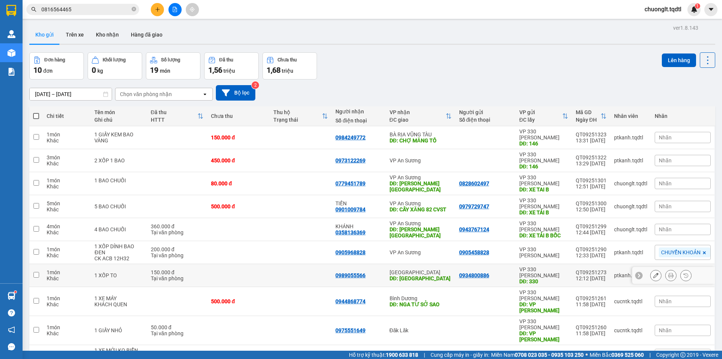
click at [36, 272] on input "checkbox" at bounding box center [36, 275] width 6 height 6
checkbox input "true"
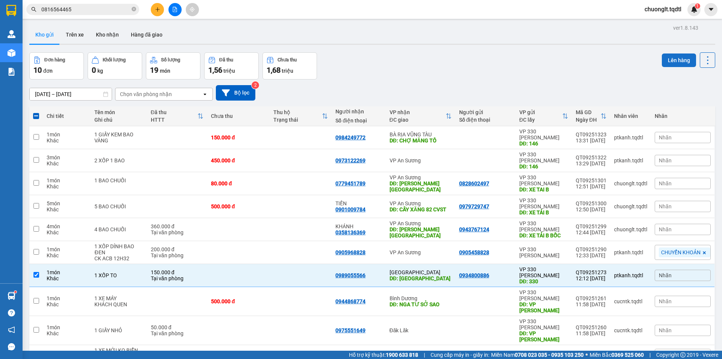
click at [667, 61] on button "Lên hàng" at bounding box center [679, 60] width 34 height 14
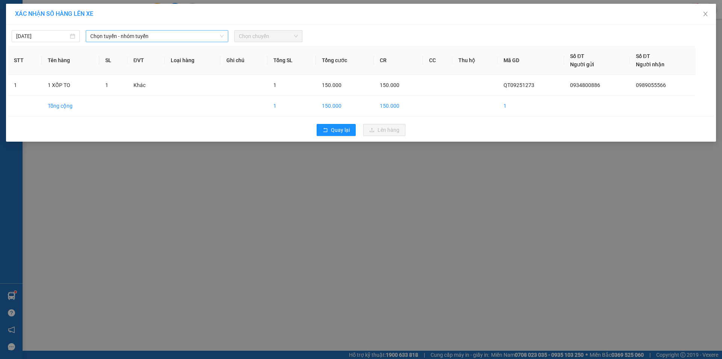
click at [177, 36] on span "Chọn tuyến - nhóm tuyến" at bounding box center [157, 35] width 134 height 11
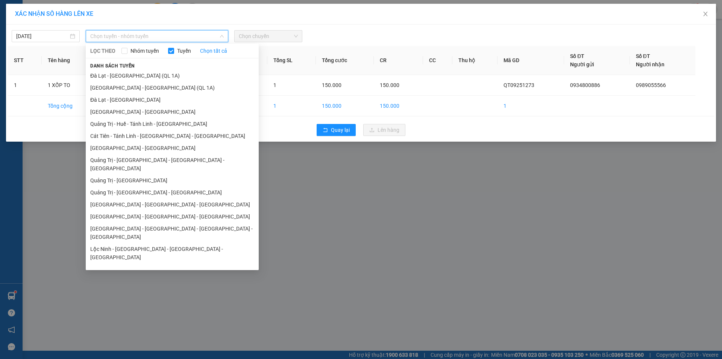
drag, startPoint x: 158, startPoint y: 162, endPoint x: 210, endPoint y: 127, distance: 62.7
click at [158, 161] on li "Quảng Trị - [GEOGRAPHIC_DATA] - [GEOGRAPHIC_DATA] - [GEOGRAPHIC_DATA]" at bounding box center [172, 164] width 173 height 20
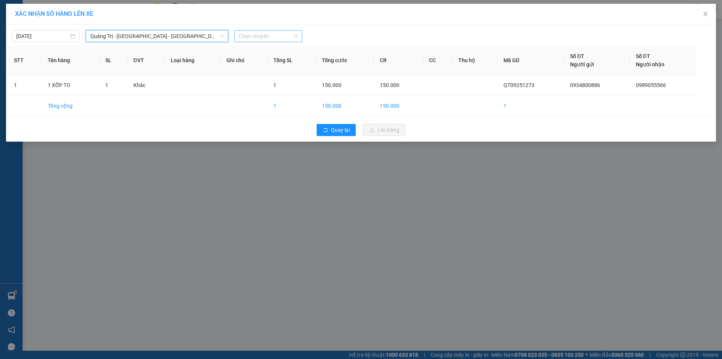
click at [281, 36] on span "Chọn chuyến" at bounding box center [268, 35] width 59 height 11
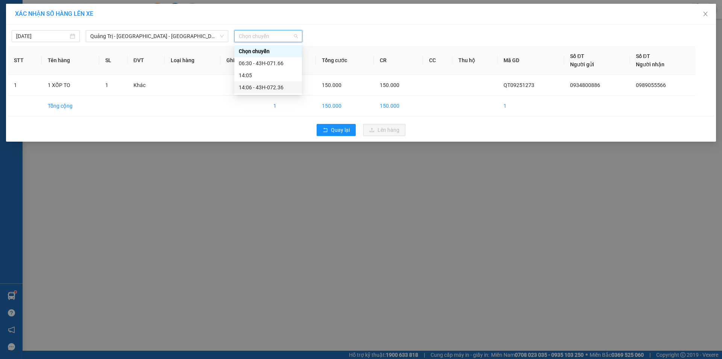
click at [265, 86] on div "14:06 - 43H-072.36" at bounding box center [268, 87] width 59 height 8
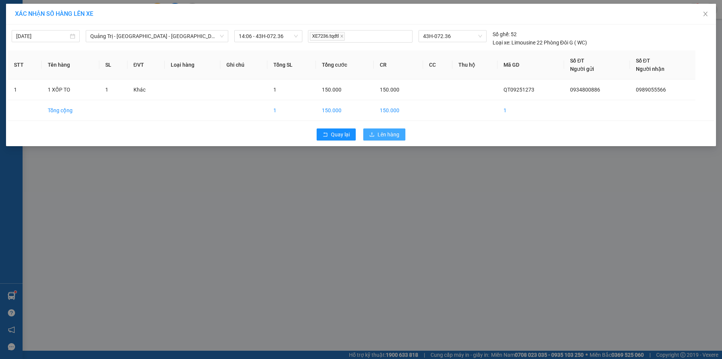
click at [379, 133] on span "Lên hàng" at bounding box center [389, 134] width 22 height 8
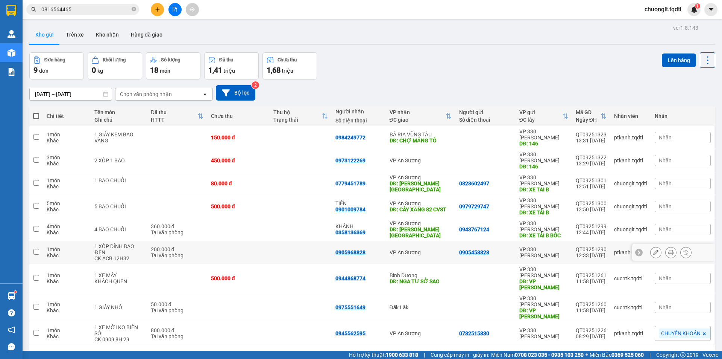
click at [34, 249] on input "checkbox" at bounding box center [36, 252] width 6 height 6
checkbox input "true"
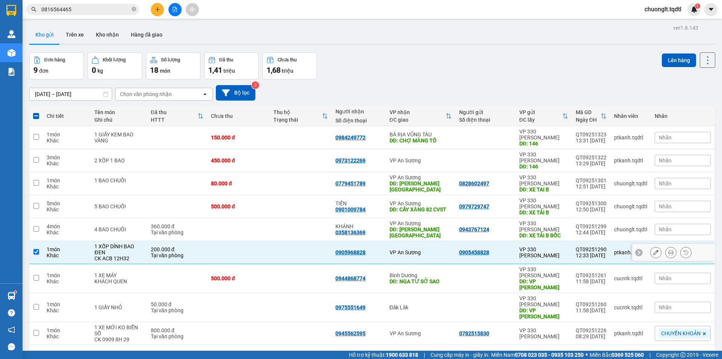
scroll to position [35, 0]
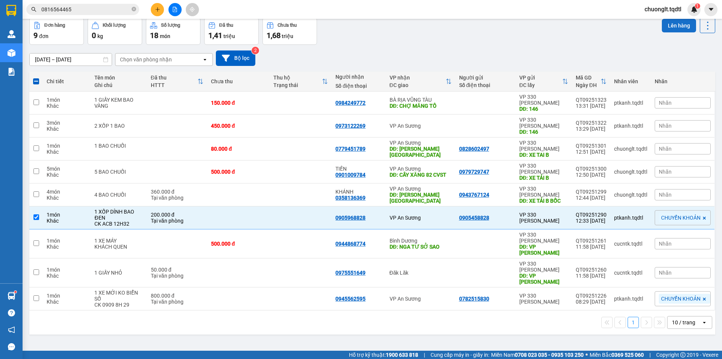
click at [675, 25] on button "Lên hàng" at bounding box center [679, 26] width 34 height 14
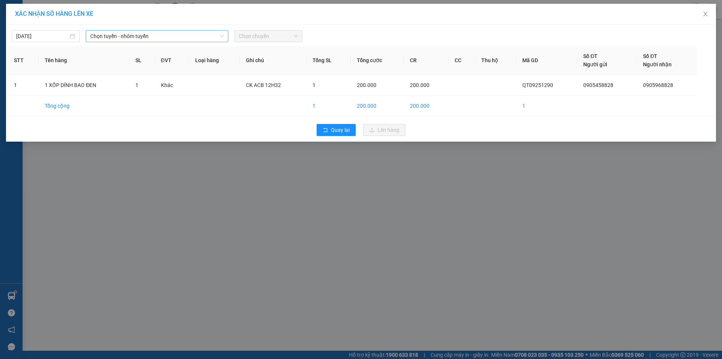
click at [172, 35] on span "Chọn tuyến - nhóm tuyến" at bounding box center [157, 35] width 134 height 11
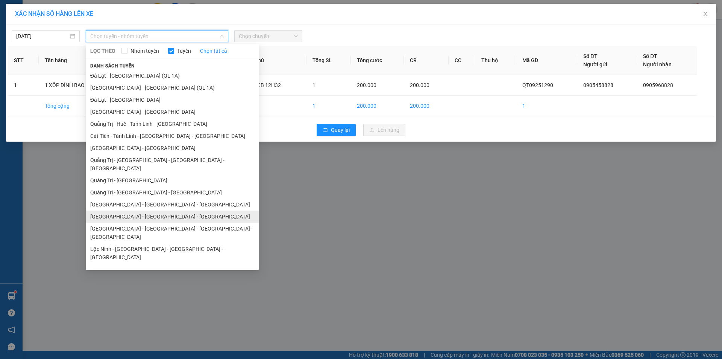
scroll to position [44, 0]
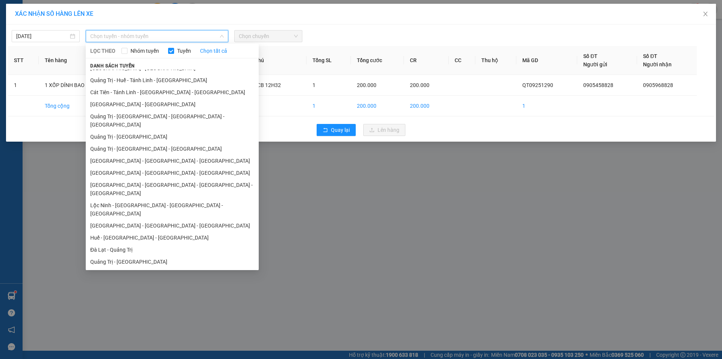
click at [126, 255] on li "Quảng Trị - [GEOGRAPHIC_DATA]" at bounding box center [172, 261] width 173 height 12
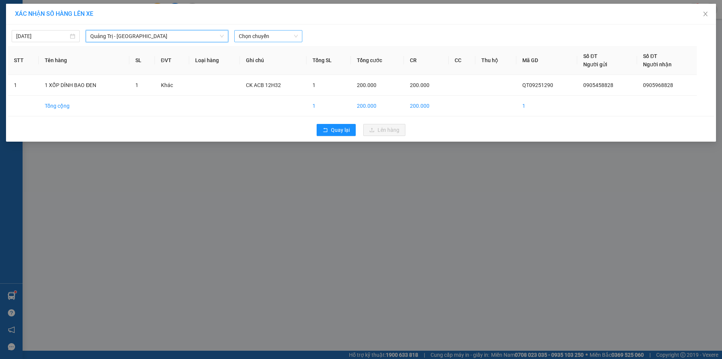
click at [284, 38] on span "Chọn chuyến" at bounding box center [268, 35] width 59 height 11
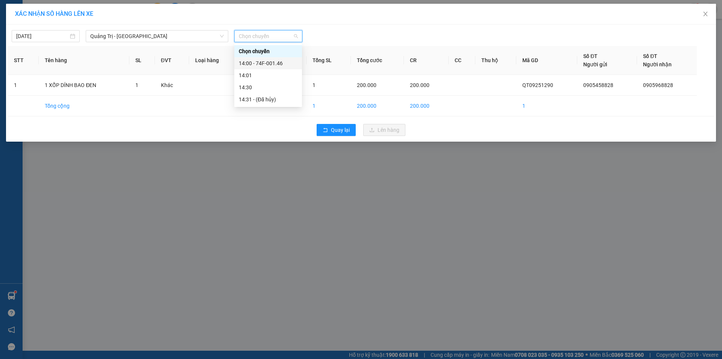
click at [277, 62] on div "14:00 - 74F-001.46" at bounding box center [268, 63] width 59 height 8
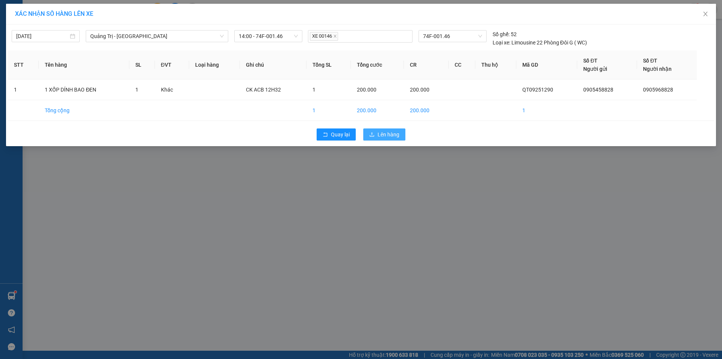
click at [384, 130] on span "Lên hàng" at bounding box center [389, 134] width 22 height 8
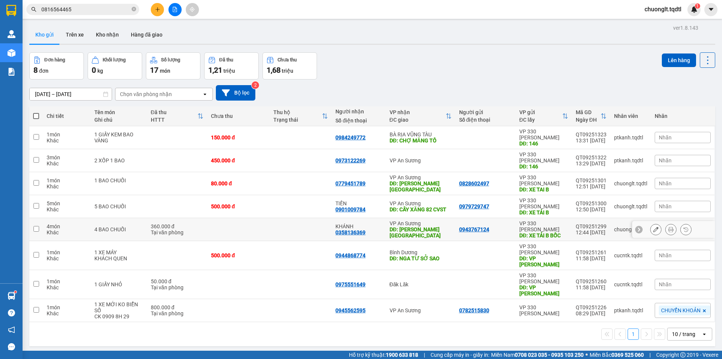
click at [33, 226] on input "checkbox" at bounding box center [36, 229] width 6 height 6
checkbox input "true"
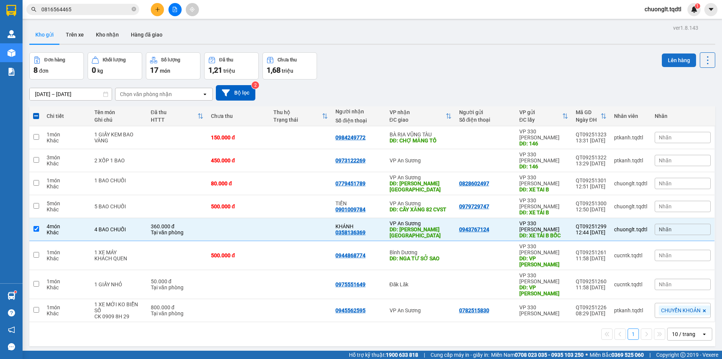
click at [664, 60] on button "Lên hàng" at bounding box center [679, 60] width 34 height 14
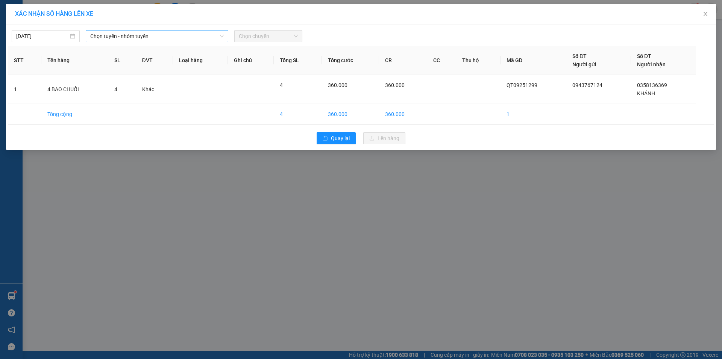
click at [198, 34] on span "Chọn tuyến - nhóm tuyến" at bounding box center [157, 35] width 134 height 11
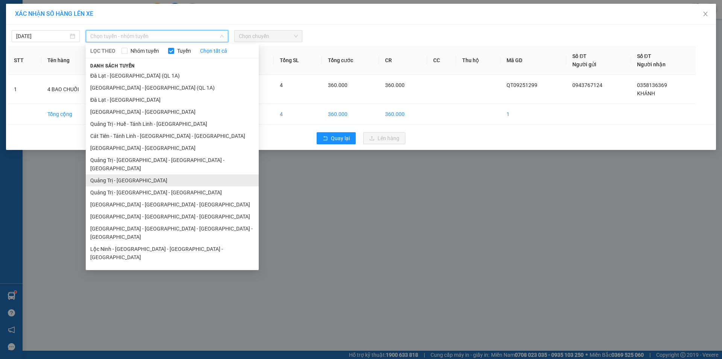
scroll to position [44, 0]
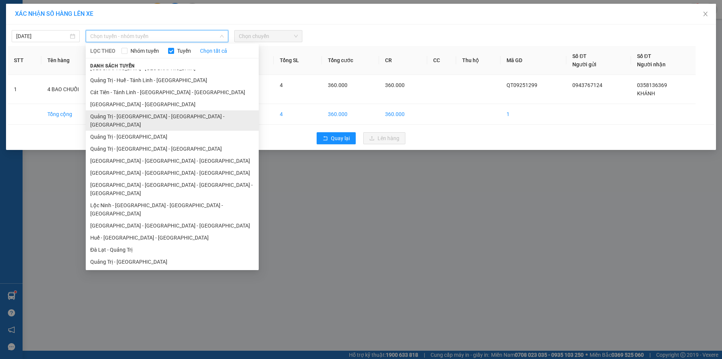
click at [160, 117] on li "Quảng Trị - [GEOGRAPHIC_DATA] - [GEOGRAPHIC_DATA] - [GEOGRAPHIC_DATA]" at bounding box center [172, 120] width 173 height 20
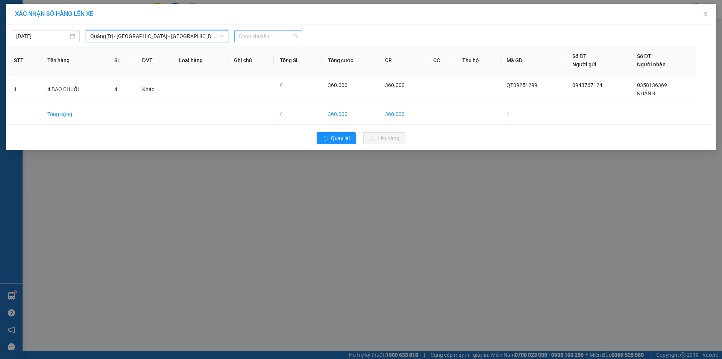
click at [276, 37] on span "Chọn chuyến" at bounding box center [268, 35] width 59 height 11
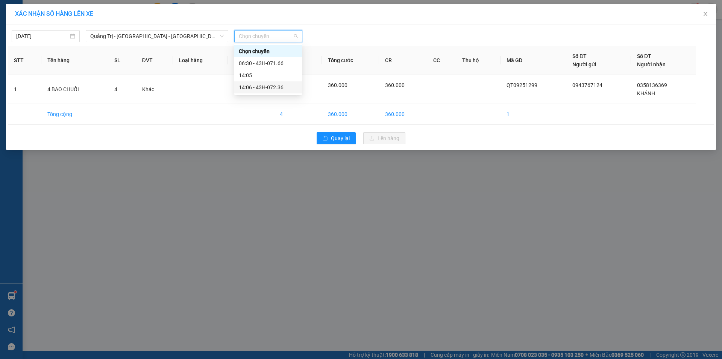
click at [271, 86] on div "14:06 - 43H-072.36" at bounding box center [268, 87] width 59 height 8
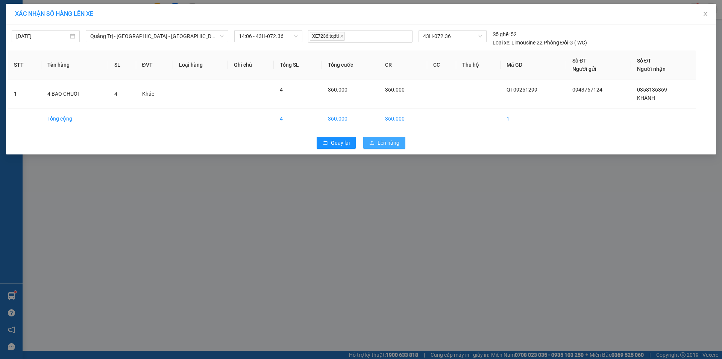
click at [379, 141] on span "Lên hàng" at bounding box center [389, 142] width 22 height 8
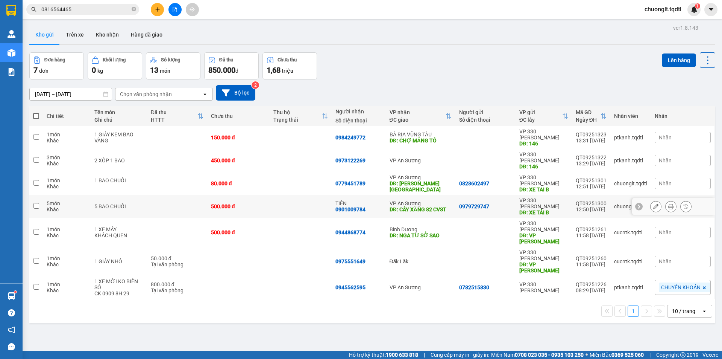
click at [34, 203] on input "checkbox" at bounding box center [36, 206] width 6 height 6
checkbox input "true"
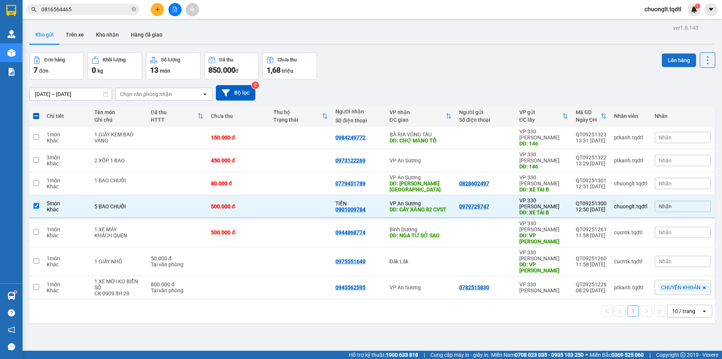
click at [676, 60] on button "Lên hàng" at bounding box center [679, 60] width 34 height 14
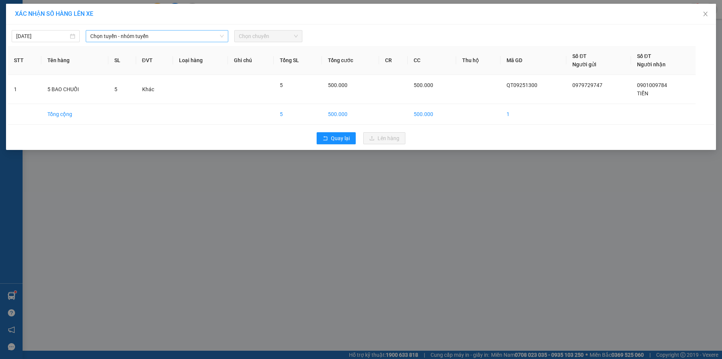
click at [199, 36] on span "Chọn tuyến - nhóm tuyến" at bounding box center [157, 35] width 134 height 11
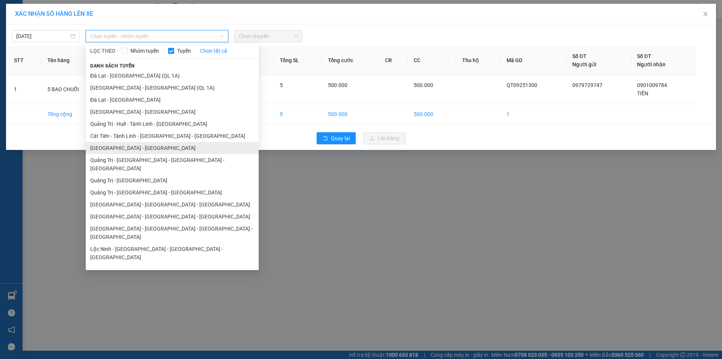
scroll to position [38, 0]
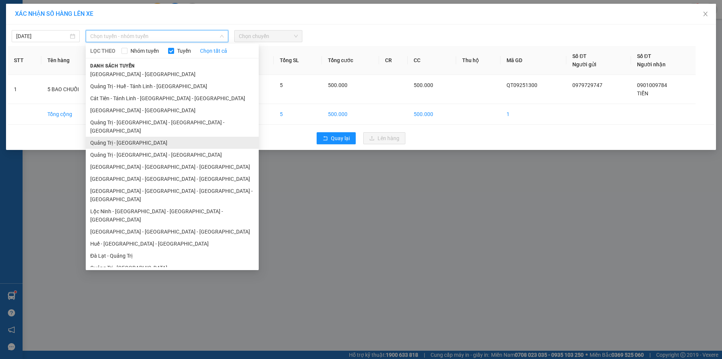
click at [144, 137] on li "Quảng Trị - [GEOGRAPHIC_DATA]" at bounding box center [172, 143] width 173 height 12
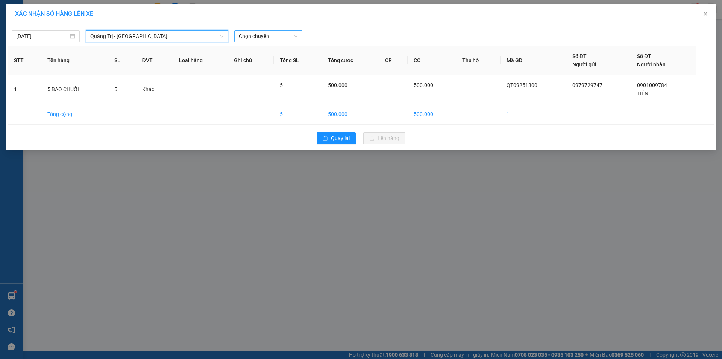
click at [273, 37] on span "Chọn chuyến" at bounding box center [268, 35] width 59 height 11
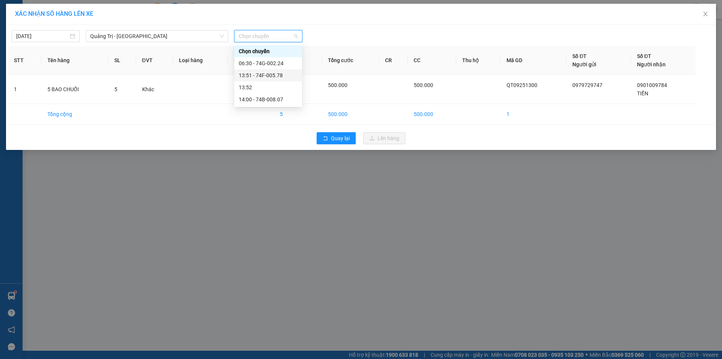
click at [265, 72] on div "13:51 - 74F-005.78" at bounding box center [268, 75] width 59 height 8
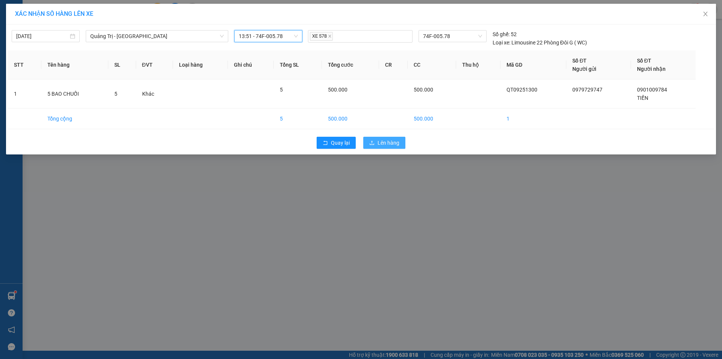
click at [402, 144] on button "Lên hàng" at bounding box center [384, 143] width 42 height 12
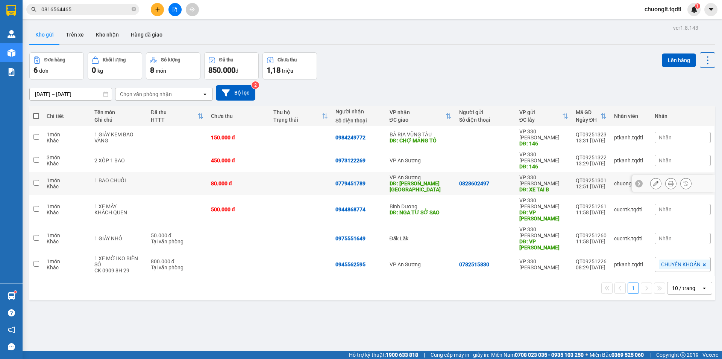
click at [33, 180] on input "checkbox" at bounding box center [36, 183] width 6 height 6
checkbox input "true"
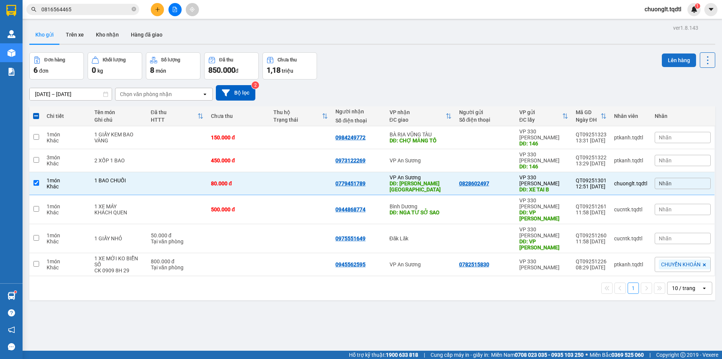
click at [664, 58] on button "Lên hàng" at bounding box center [679, 60] width 34 height 14
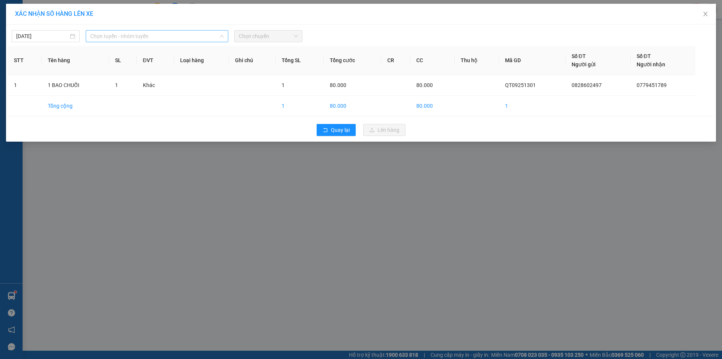
click at [197, 33] on span "Chọn tuyến - nhóm tuyến" at bounding box center [157, 35] width 134 height 11
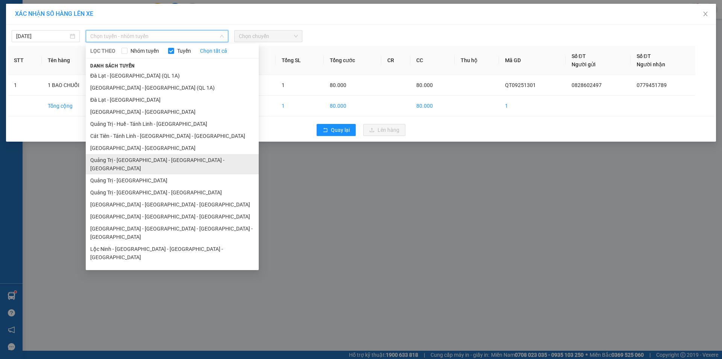
click at [149, 159] on li "Quảng Trị - [GEOGRAPHIC_DATA] - [GEOGRAPHIC_DATA] - [GEOGRAPHIC_DATA]" at bounding box center [172, 164] width 173 height 20
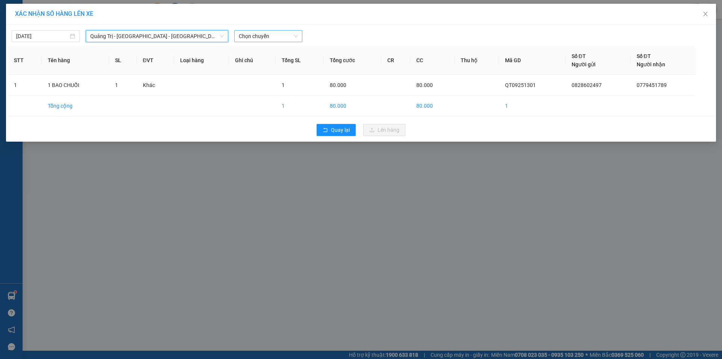
click at [277, 34] on span "Chọn chuyến" at bounding box center [268, 35] width 59 height 11
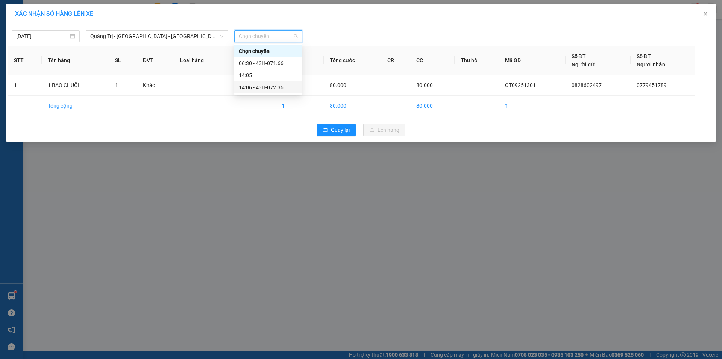
click at [268, 87] on div "14:06 - 43H-072.36" at bounding box center [268, 87] width 59 height 8
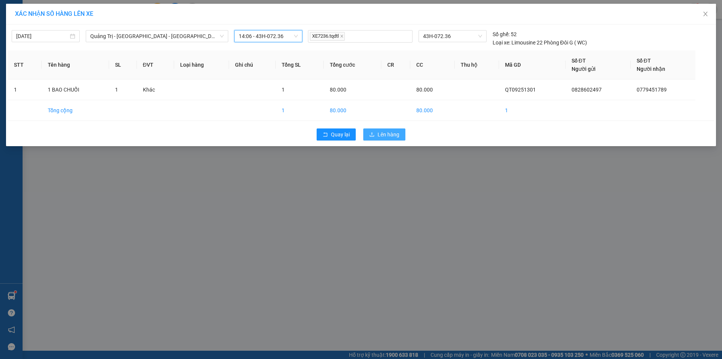
click at [383, 133] on span "Lên hàng" at bounding box center [389, 134] width 22 height 8
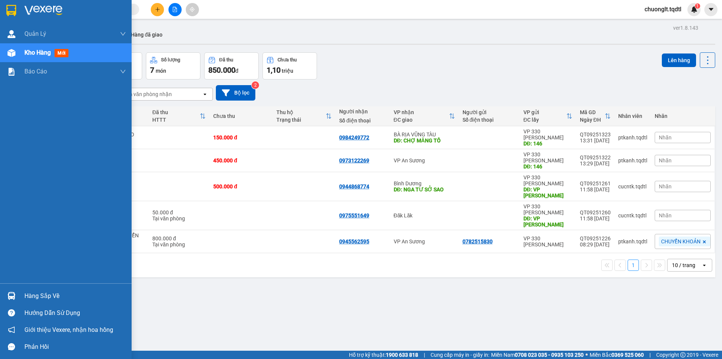
click at [48, 293] on div "Hàng sắp về" at bounding box center [75, 295] width 102 height 11
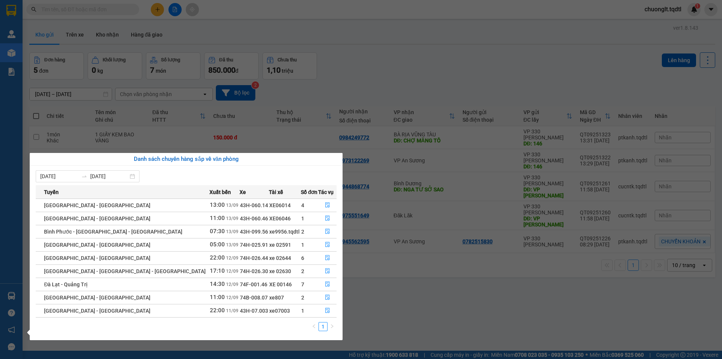
drag, startPoint x: 431, startPoint y: 275, endPoint x: 355, endPoint y: 235, distance: 85.5
click at [430, 275] on section "Kết quả tìm kiếm ( 0 ) Bộ lọc No Data chuonglt.tqdtl 1 Quản [PERSON_NAME] lý kh…" at bounding box center [361, 179] width 722 height 359
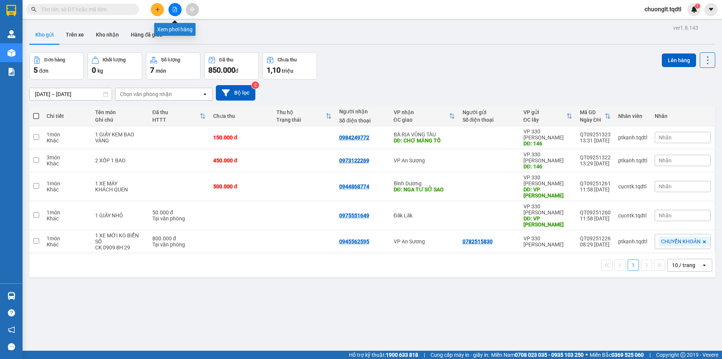
click at [170, 9] on button at bounding box center [175, 9] width 13 height 13
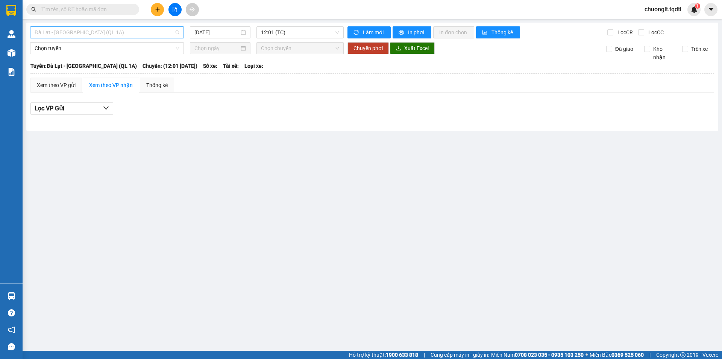
click at [135, 35] on span "Đà Lạt - [GEOGRAPHIC_DATA] (QL 1A)" at bounding box center [107, 32] width 145 height 11
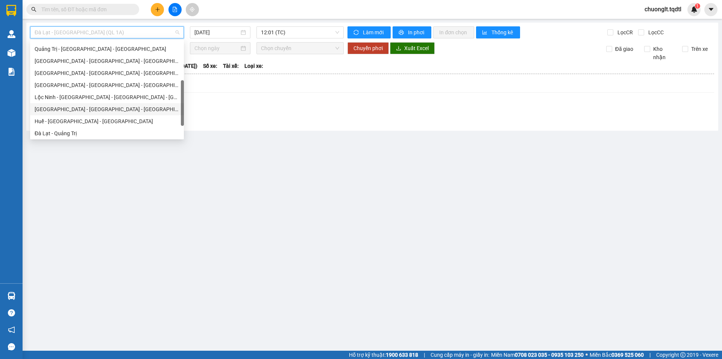
scroll to position [44, 0]
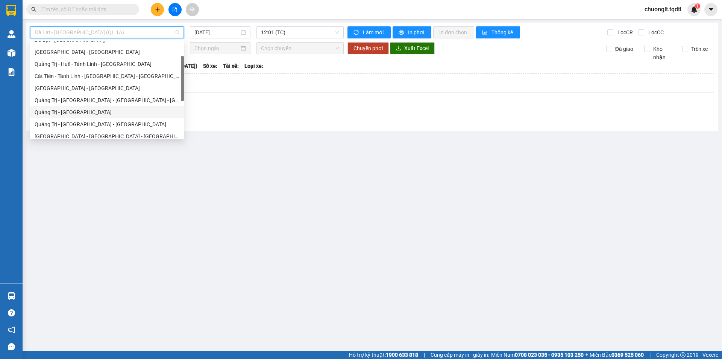
click at [84, 109] on div "Quảng Trị - [GEOGRAPHIC_DATA]" at bounding box center [107, 112] width 145 height 8
type input "[DATE]"
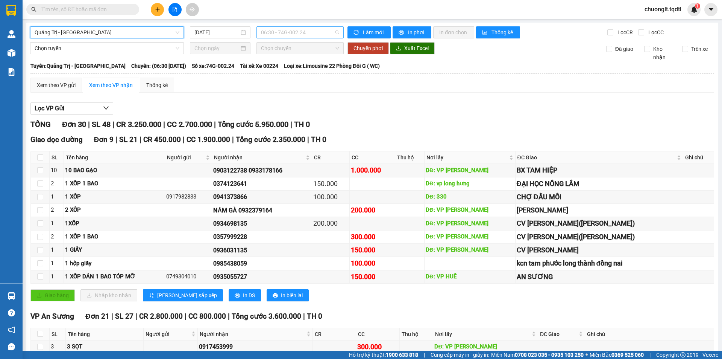
click at [313, 32] on span "06:30 - 74G-002.24" at bounding box center [300, 32] width 78 height 11
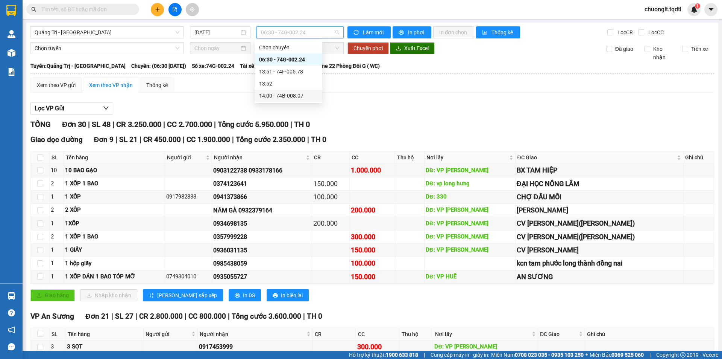
click at [298, 92] on div "14:00 - 74B-008.07" at bounding box center [288, 95] width 59 height 8
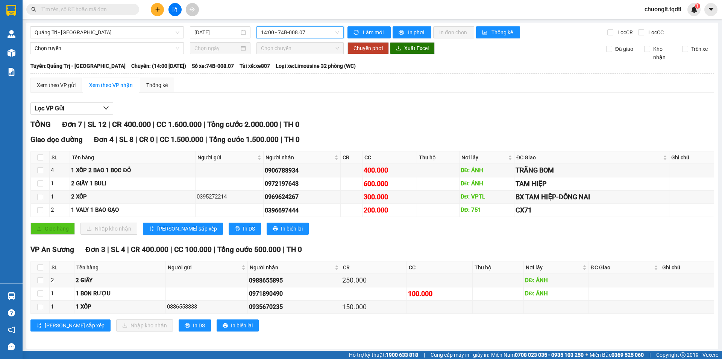
scroll to position [2, 0]
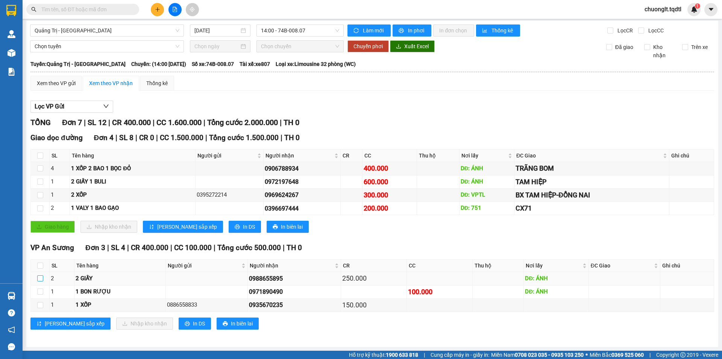
click at [41, 280] on input "checkbox" at bounding box center [40, 278] width 6 height 6
checkbox input "true"
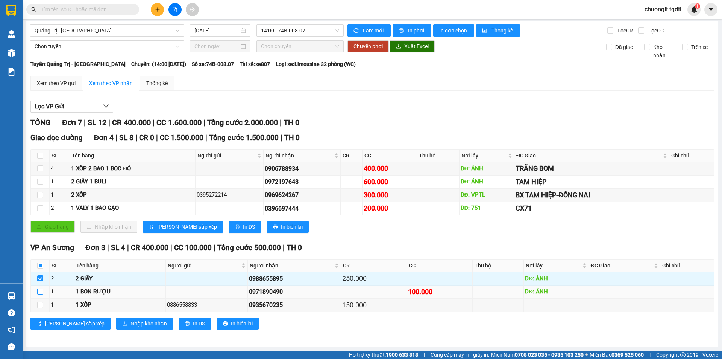
click at [40, 292] on input "checkbox" at bounding box center [40, 291] width 6 height 6
checkbox input "true"
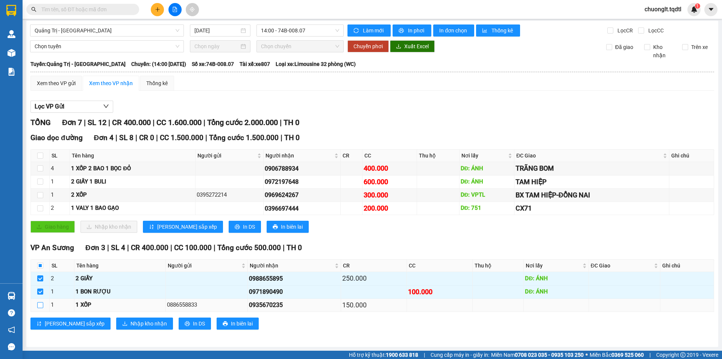
click at [40, 304] on input "checkbox" at bounding box center [40, 305] width 6 height 6
checkbox input "true"
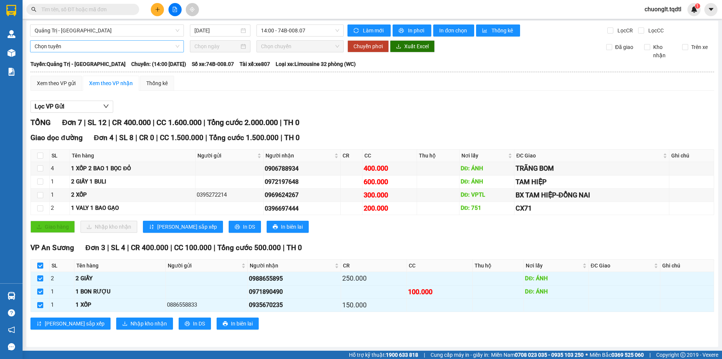
click at [141, 46] on span "Chọn tuyến" at bounding box center [107, 46] width 145 height 11
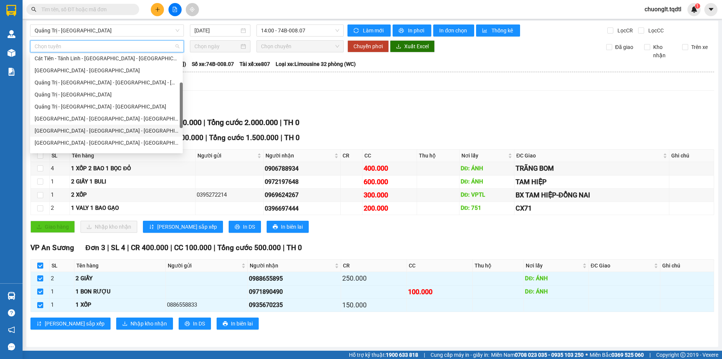
scroll to position [157, 0]
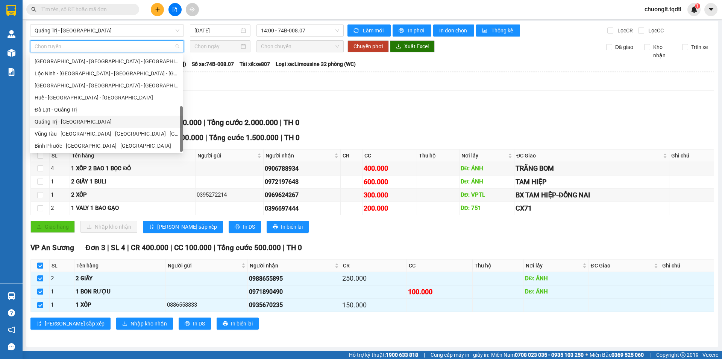
click at [91, 122] on div "Quảng Trị - [GEOGRAPHIC_DATA]" at bounding box center [107, 121] width 144 height 8
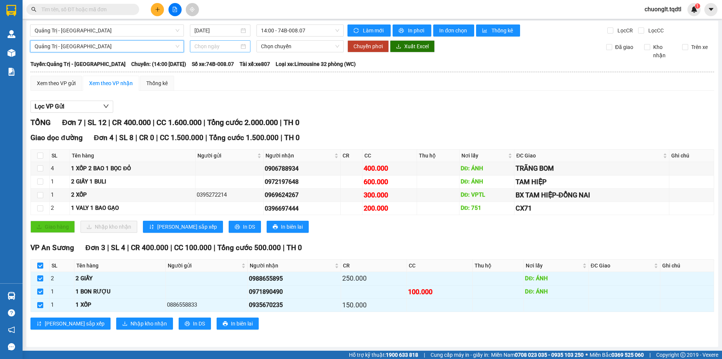
click at [233, 47] on input at bounding box center [217, 46] width 45 height 8
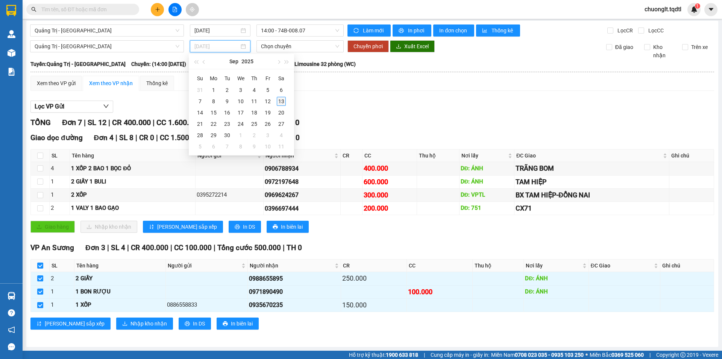
type input "[DATE]"
click at [281, 100] on div "13" at bounding box center [281, 101] width 9 height 9
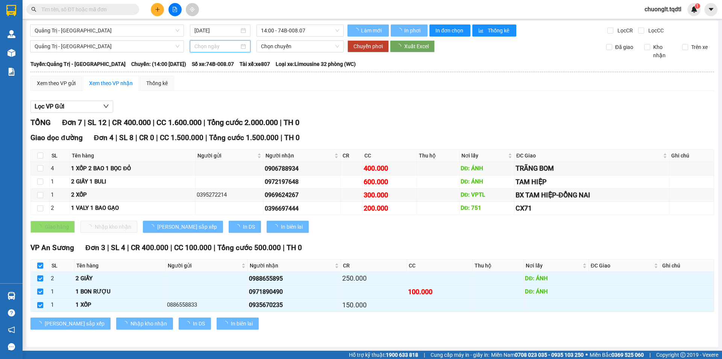
type input "[DATE]"
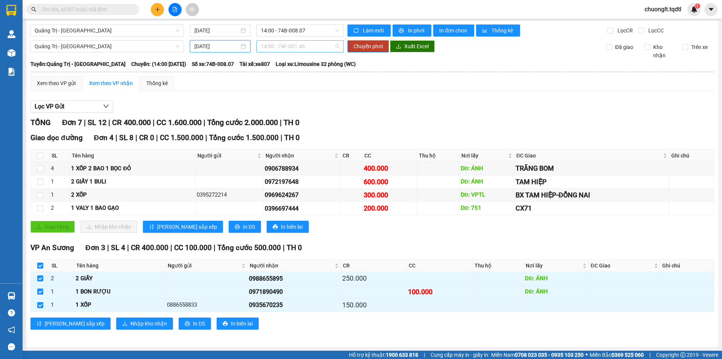
click at [314, 46] on span "14:00 - 74F-001.46" at bounding box center [300, 46] width 78 height 11
click at [366, 45] on span "Chuyển phơi" at bounding box center [368, 46] width 29 height 8
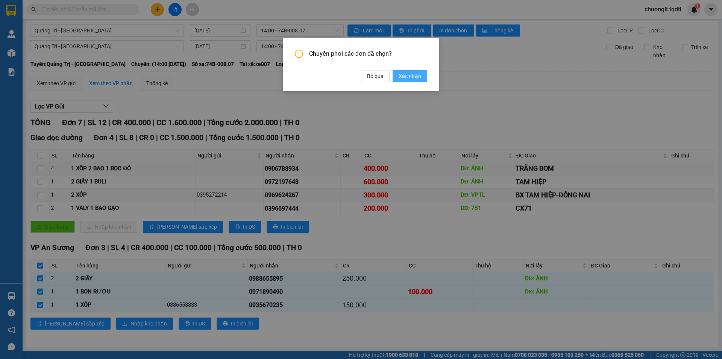
click at [401, 74] on span "Xác nhận" at bounding box center [410, 76] width 23 height 8
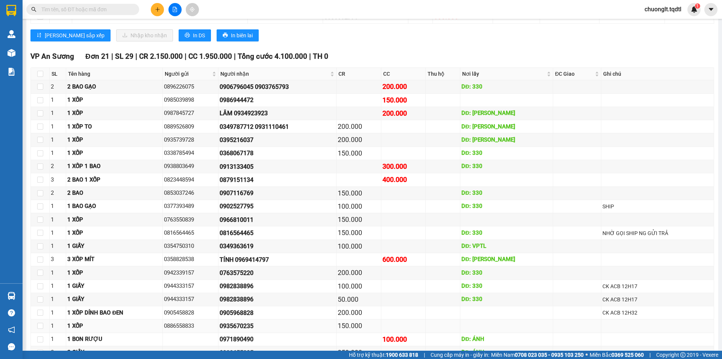
scroll to position [301, 0]
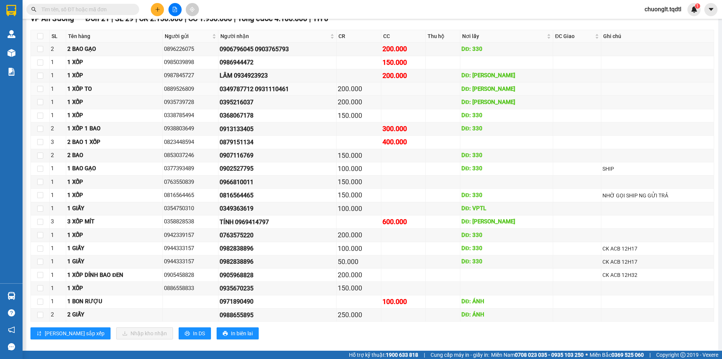
drag, startPoint x: 303, startPoint y: 89, endPoint x: 223, endPoint y: 90, distance: 79.8
click at [223, 90] on tr "1 1 XỐP TO 0889526809 0349787712 0931110461 200.000 DĐ: [GEOGRAPHIC_DATA]" at bounding box center [373, 88] width 684 height 13
copy tr "0349787712 0931110461"
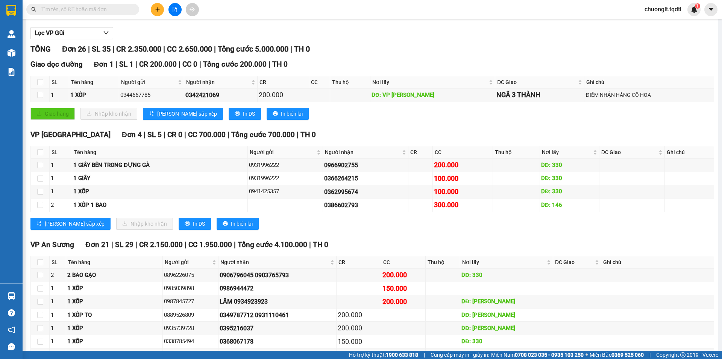
scroll to position [0, 0]
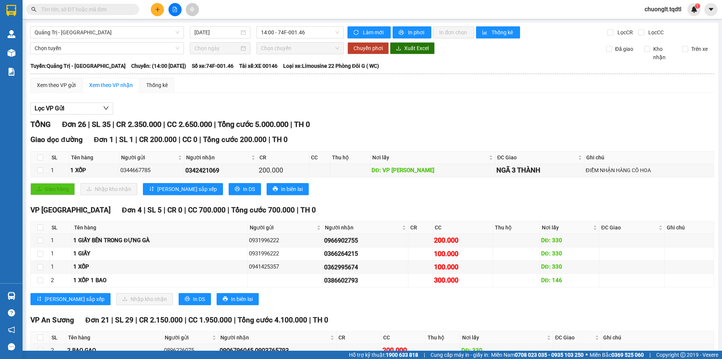
click at [93, 8] on input "text" at bounding box center [85, 9] width 89 height 8
paste input "0349787712 0931110461"
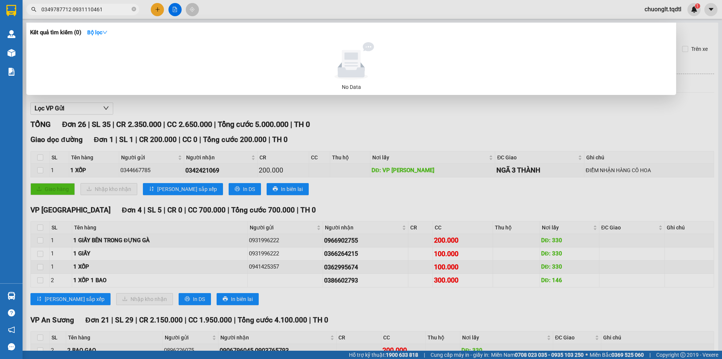
type input "0349787712 0931110461"
click at [369, 123] on div at bounding box center [361, 179] width 722 height 359
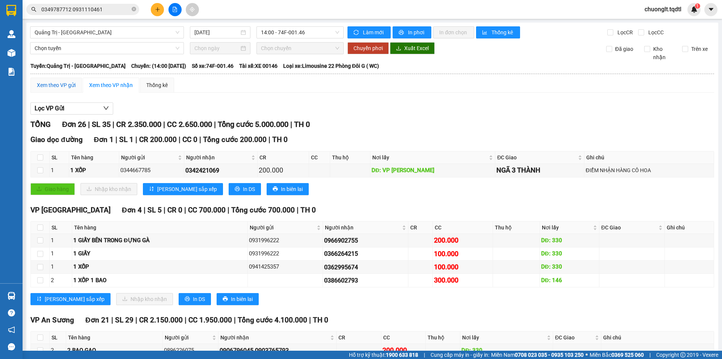
click at [72, 85] on div "Xem theo VP gửi" at bounding box center [56, 85] width 39 height 8
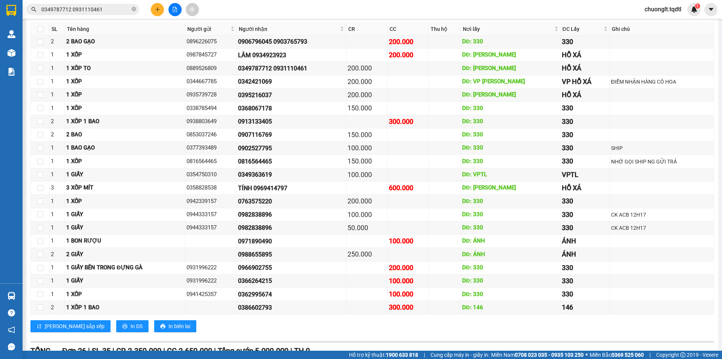
scroll to position [75, 0]
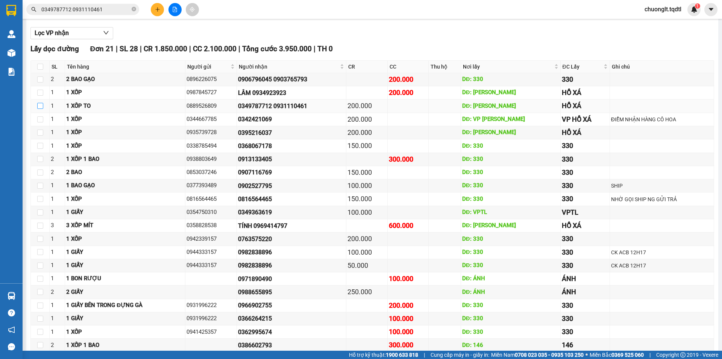
click at [38, 108] on input "checkbox" at bounding box center [40, 106] width 6 height 6
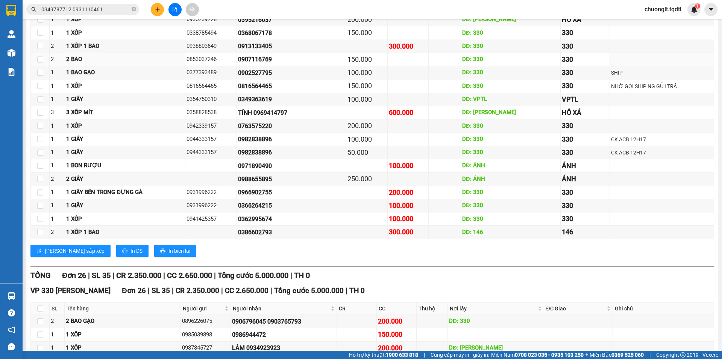
scroll to position [38, 0]
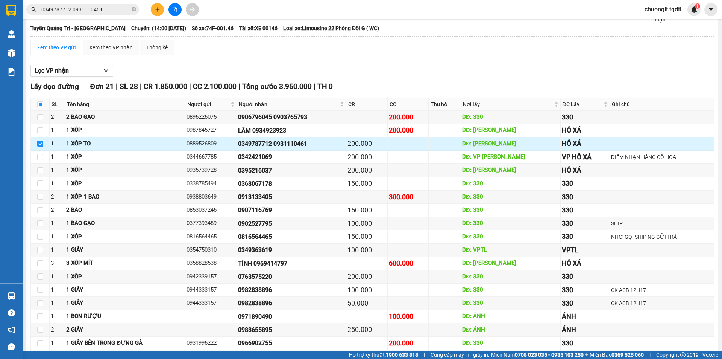
click at [40, 143] on input "checkbox" at bounding box center [40, 143] width 6 height 6
checkbox input "false"
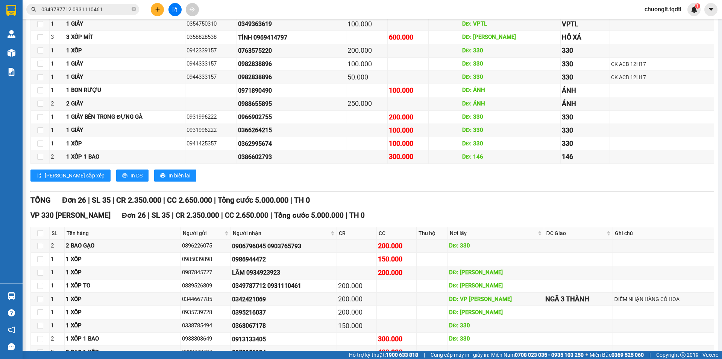
scroll to position [376, 0]
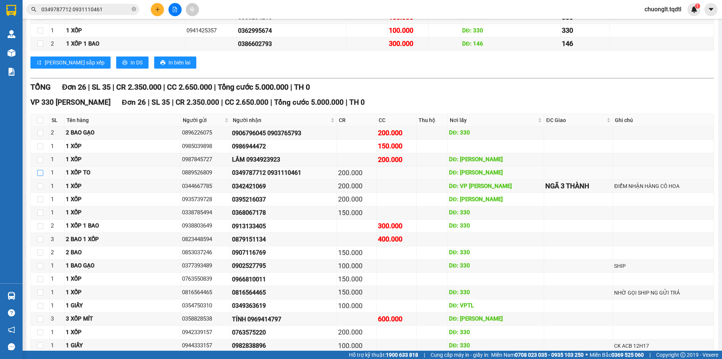
click at [41, 174] on input "checkbox" at bounding box center [40, 173] width 6 height 6
checkbox input "true"
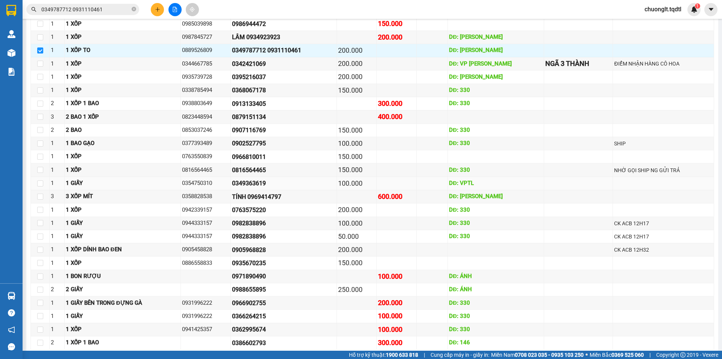
scroll to position [536, 0]
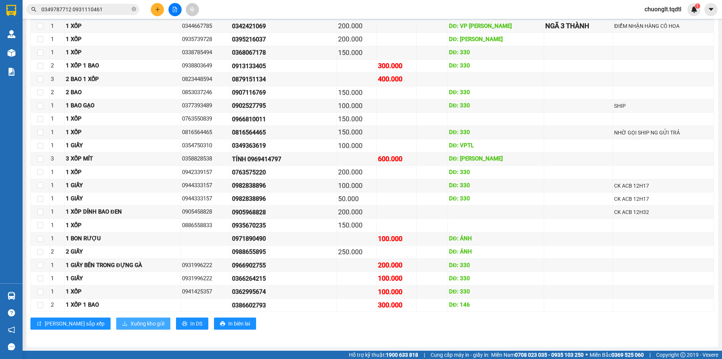
click at [131, 323] on span "Xuống kho gửi" at bounding box center [148, 323] width 34 height 8
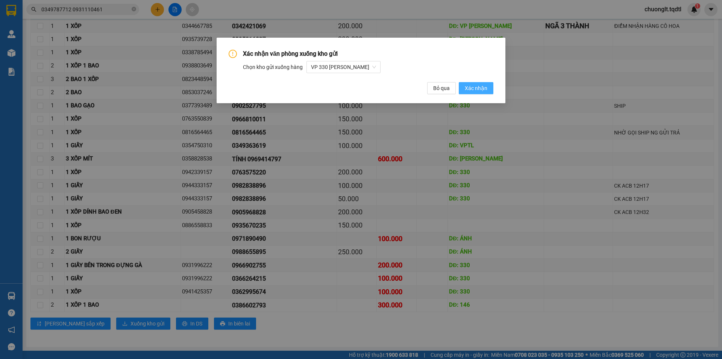
click at [471, 87] on span "Xác nhận" at bounding box center [476, 88] width 23 height 8
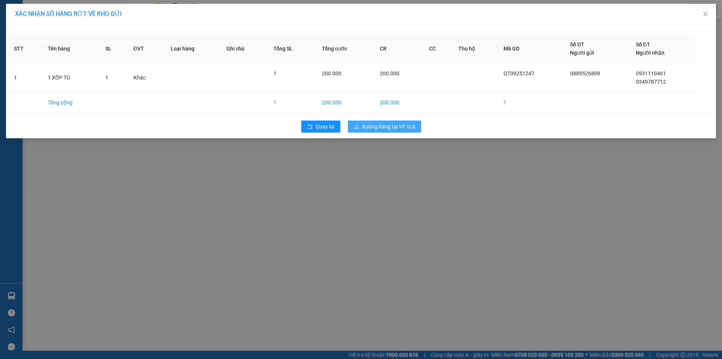
click at [394, 125] on span "Xuống hàng tại VP Gửi" at bounding box center [388, 126] width 53 height 8
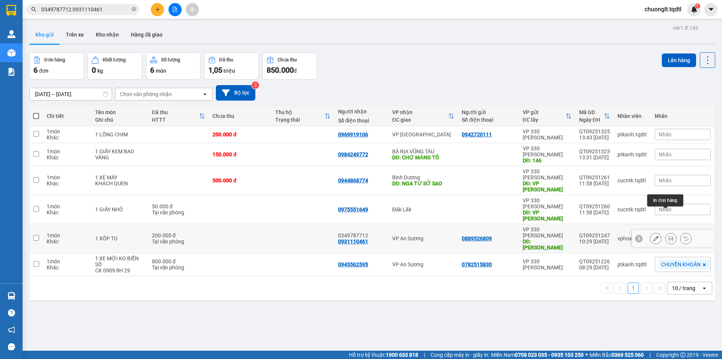
click at [669, 236] on icon at bounding box center [671, 238] width 5 height 5
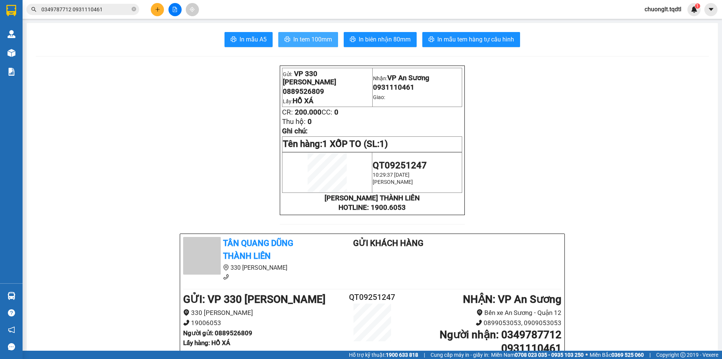
click at [299, 36] on span "In tem 100mm" at bounding box center [312, 39] width 39 height 9
click at [299, 38] on span "In tem 100mm" at bounding box center [312, 39] width 39 height 9
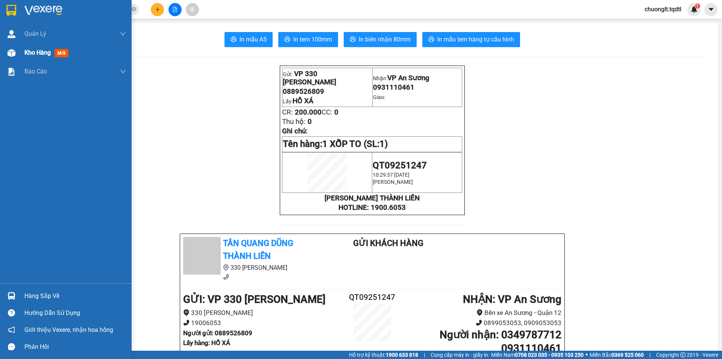
click at [37, 54] on span "Kho hàng" at bounding box center [37, 52] width 26 height 7
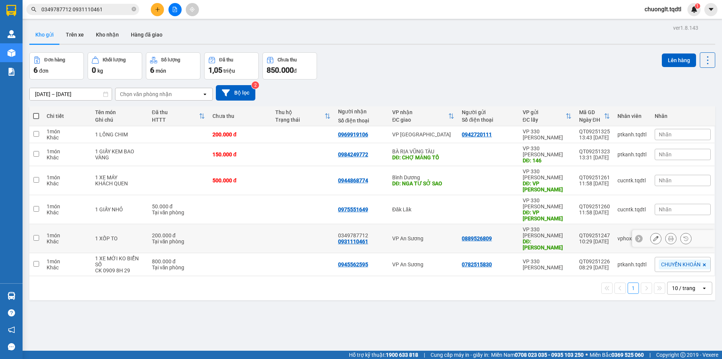
click at [36, 235] on input "checkbox" at bounding box center [36, 238] width 6 height 6
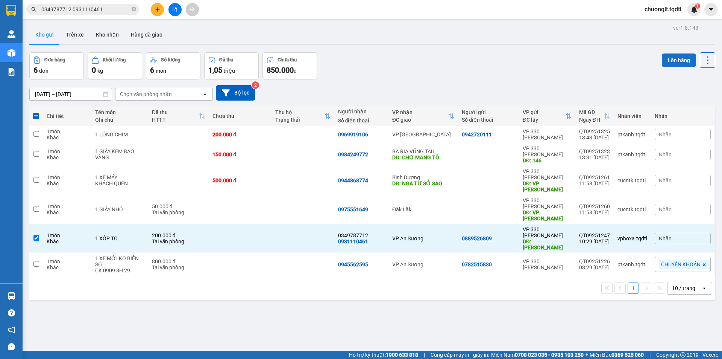
click at [672, 61] on button "Lên hàng" at bounding box center [679, 60] width 34 height 14
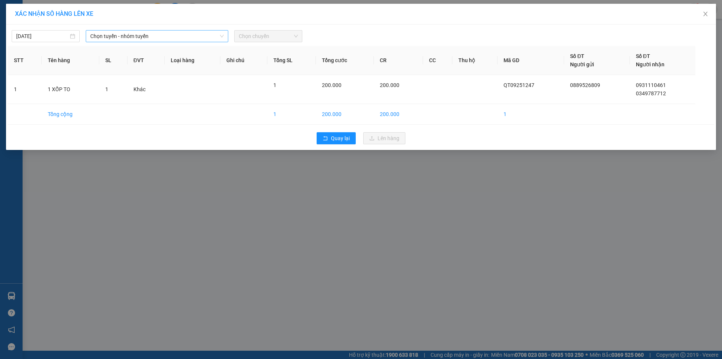
click at [211, 34] on span "Chọn tuyến - nhóm tuyến" at bounding box center [157, 35] width 134 height 11
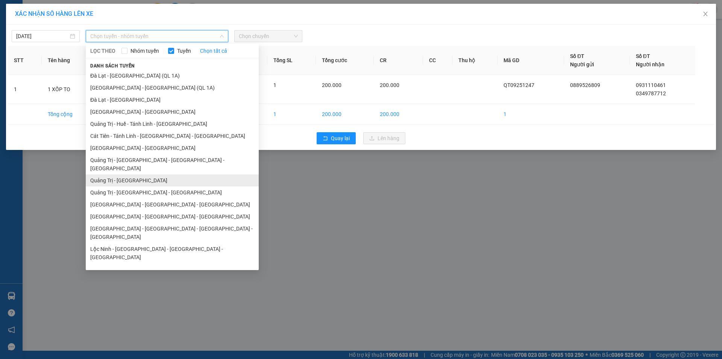
click at [149, 174] on li "Quảng Trị - [GEOGRAPHIC_DATA]" at bounding box center [172, 180] width 173 height 12
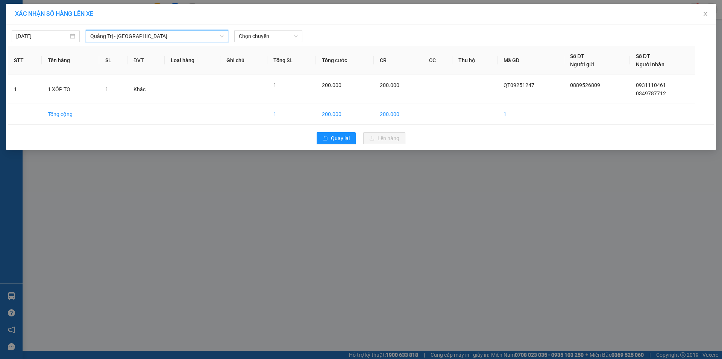
click at [180, 35] on span "Quảng Trị - [GEOGRAPHIC_DATA]" at bounding box center [157, 35] width 134 height 11
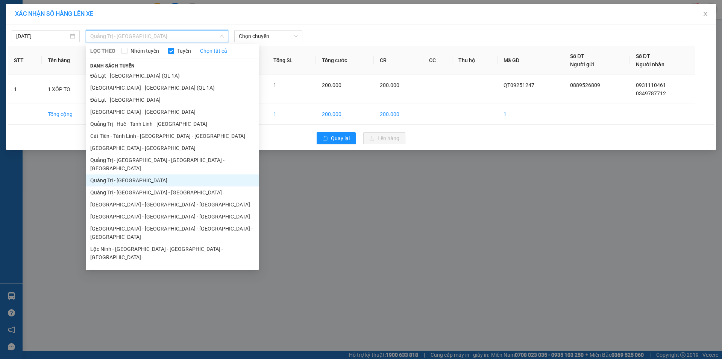
drag, startPoint x: 137, startPoint y: 237, endPoint x: 142, endPoint y: 229, distance: 9.4
click at [138, 299] on li "Quảng Trị - [GEOGRAPHIC_DATA]" at bounding box center [172, 305] width 173 height 12
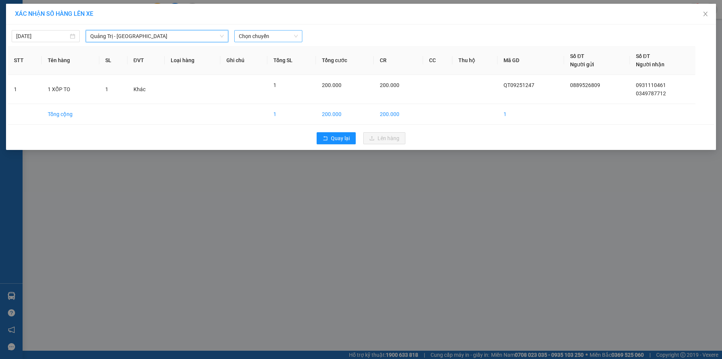
click at [274, 36] on span "Chọn chuyến" at bounding box center [268, 35] width 59 height 11
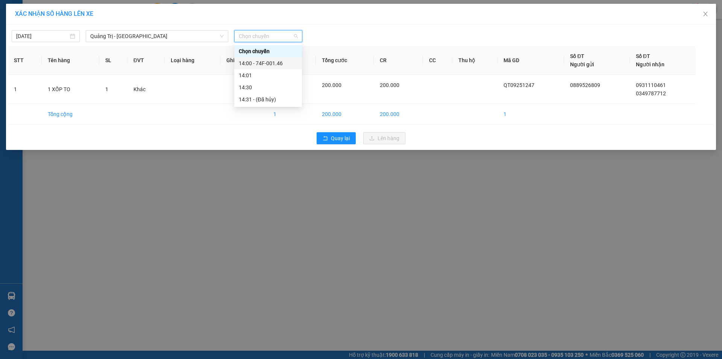
drag, startPoint x: 267, startPoint y: 62, endPoint x: 271, endPoint y: 61, distance: 3.8
click at [268, 62] on div "14:00 - 74F-001.46" at bounding box center [268, 63] width 59 height 8
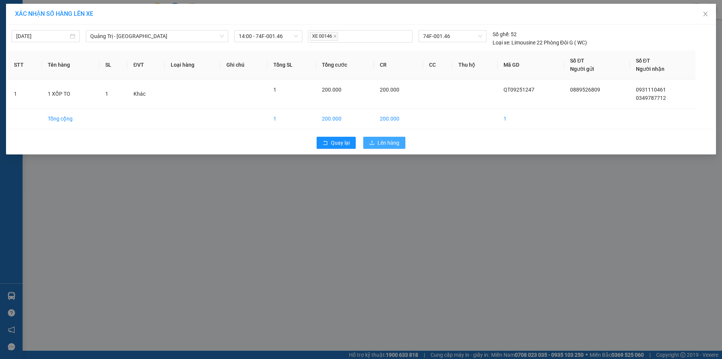
click at [384, 142] on span "Lên hàng" at bounding box center [389, 142] width 22 height 8
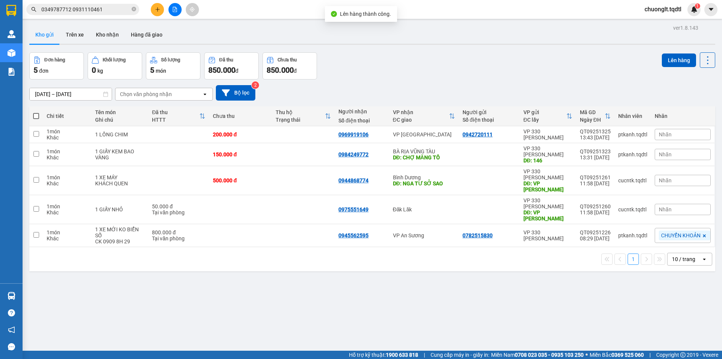
click at [175, 10] on icon "file-add" at bounding box center [175, 9] width 4 height 5
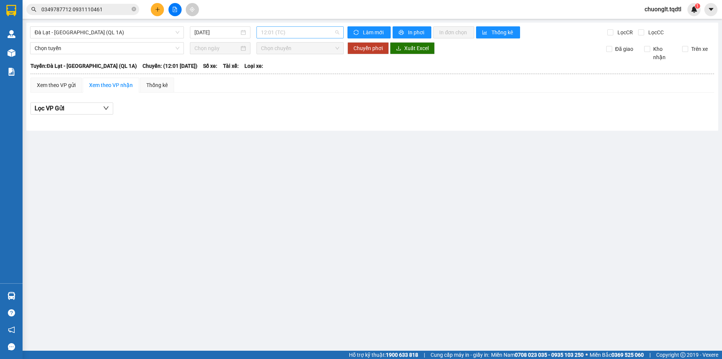
click at [300, 31] on span "12:01 (TC)" at bounding box center [300, 32] width 78 height 11
click at [130, 30] on span "Đà Lạt - [GEOGRAPHIC_DATA] (QL 1A)" at bounding box center [107, 32] width 145 height 11
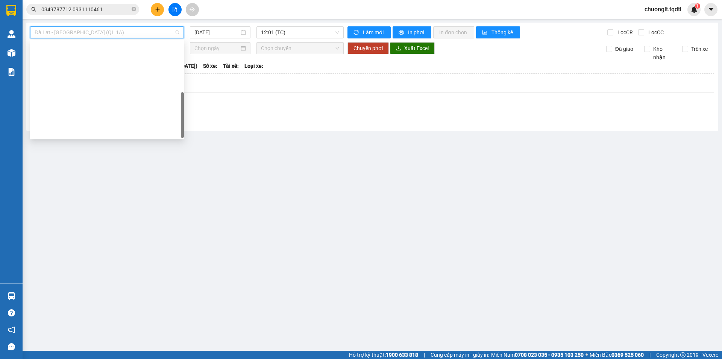
click at [89, 260] on div "Quảng Trị - [GEOGRAPHIC_DATA]" at bounding box center [107, 264] width 145 height 8
type input "[DATE]"
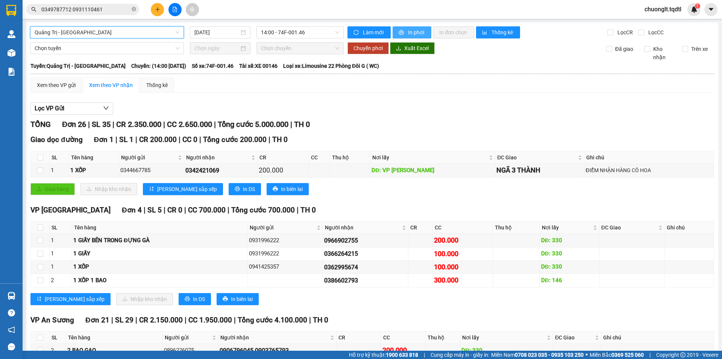
click at [404, 30] on button "In phơi" at bounding box center [412, 32] width 39 height 12
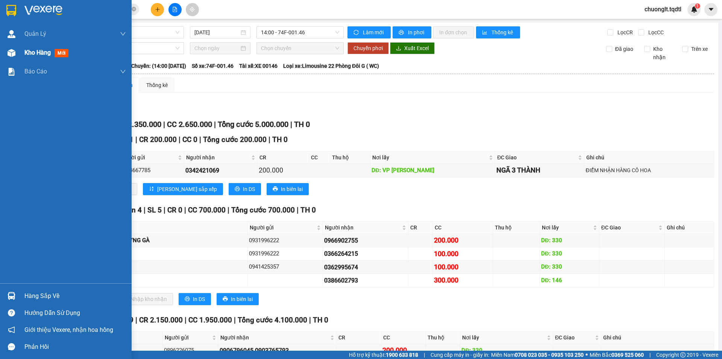
click at [45, 54] on span "Kho hàng" at bounding box center [37, 52] width 26 height 7
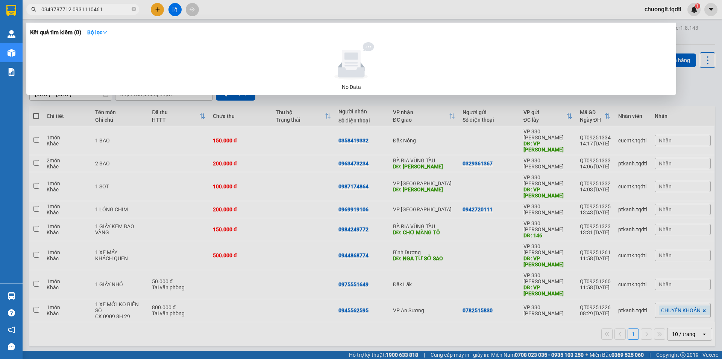
drag, startPoint x: 112, startPoint y: 9, endPoint x: 46, endPoint y: 6, distance: 66.6
click at [40, 11] on span "0349787712 0931110461" at bounding box center [82, 9] width 113 height 11
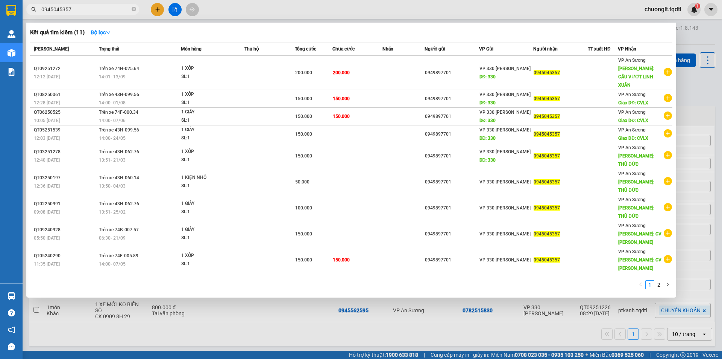
type input "0945045357"
click at [174, 10] on div at bounding box center [361, 179] width 722 height 359
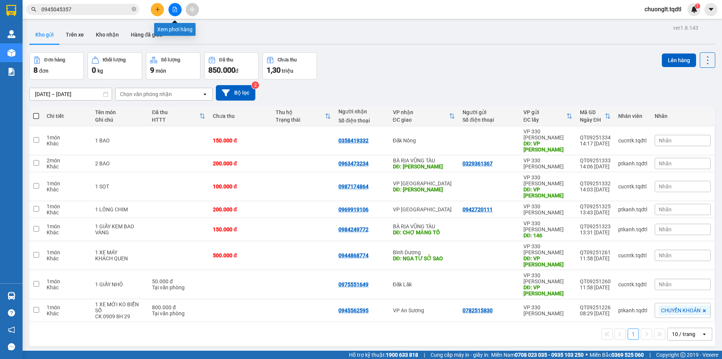
click at [170, 11] on button at bounding box center [175, 9] width 13 height 13
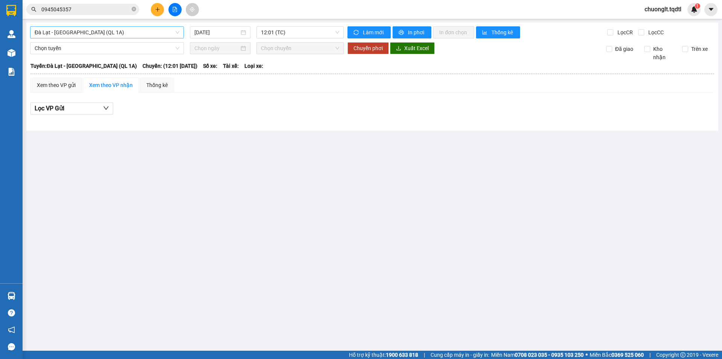
click at [103, 30] on span "Đà Lạt - [GEOGRAPHIC_DATA] (QL 1A)" at bounding box center [107, 32] width 145 height 11
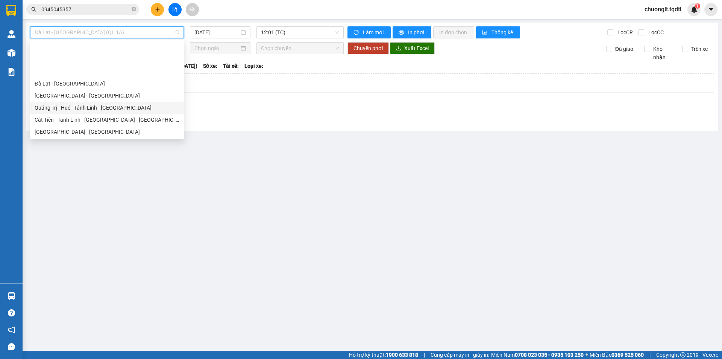
click at [105, 103] on div "Quảng Trị - Huế - Tánh Linh - [GEOGRAPHIC_DATA]" at bounding box center [107, 107] width 145 height 8
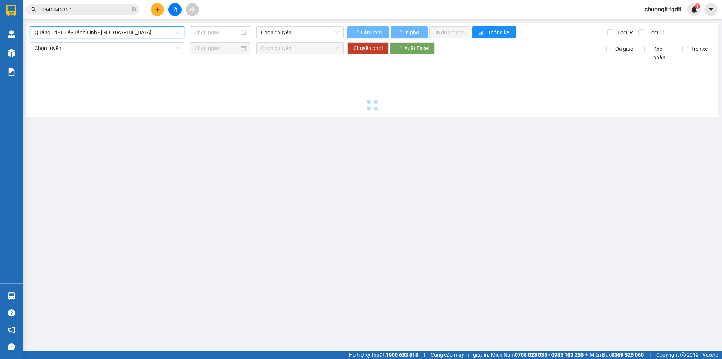
type input "[DATE]"
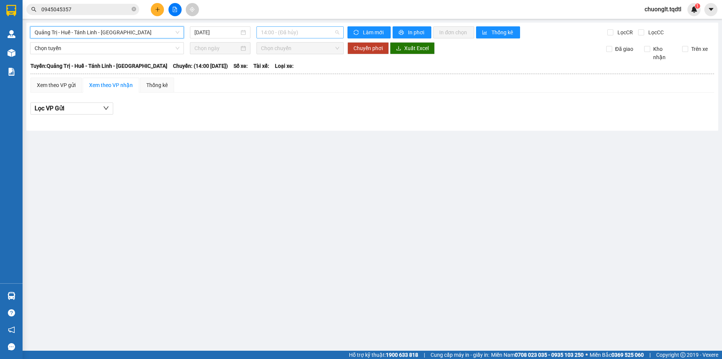
click at [315, 35] on span "14:00 - (Đã hủy)" at bounding box center [300, 32] width 78 height 11
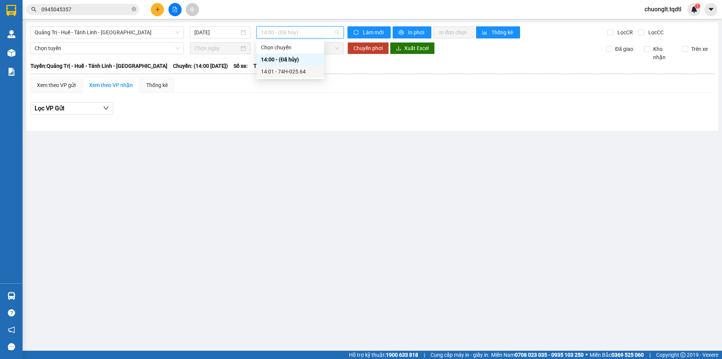
click at [297, 73] on div "14:01 - 74H-025.64" at bounding box center [290, 71] width 59 height 8
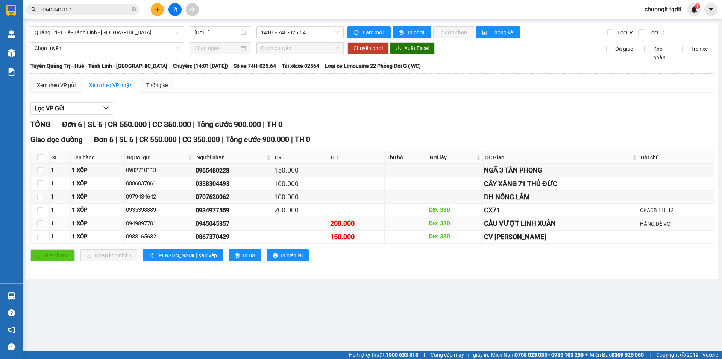
click at [43, 223] on td at bounding box center [40, 223] width 19 height 13
click at [42, 224] on input "checkbox" at bounding box center [40, 223] width 6 height 6
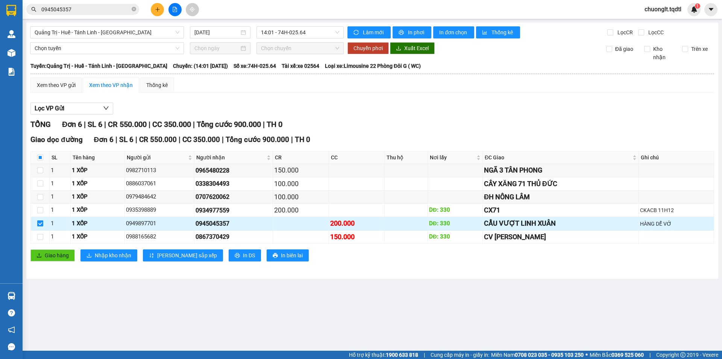
click at [41, 224] on input "checkbox" at bounding box center [40, 223] width 6 height 6
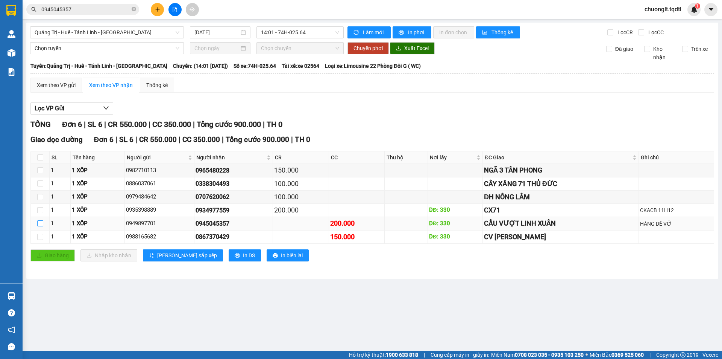
click at [40, 225] on input "checkbox" at bounding box center [40, 223] width 6 height 6
checkbox input "true"
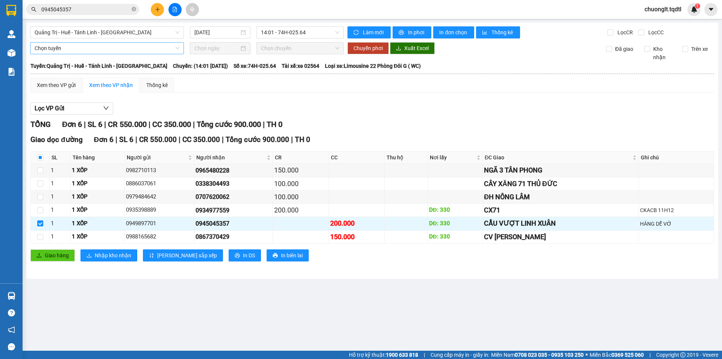
click at [137, 46] on span "Chọn tuyến" at bounding box center [107, 48] width 145 height 11
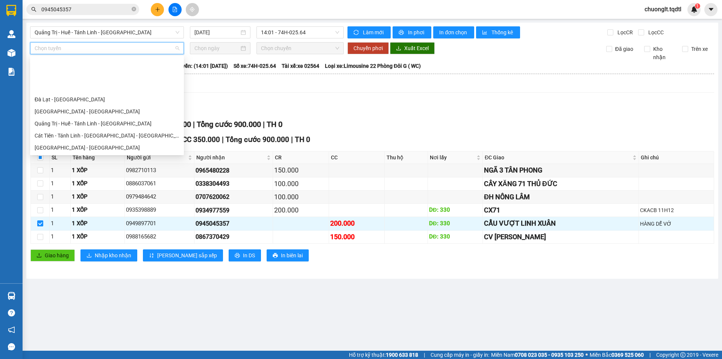
click at [82, 167] on div "Quảng Trị - [GEOGRAPHIC_DATA]" at bounding box center [107, 171] width 145 height 8
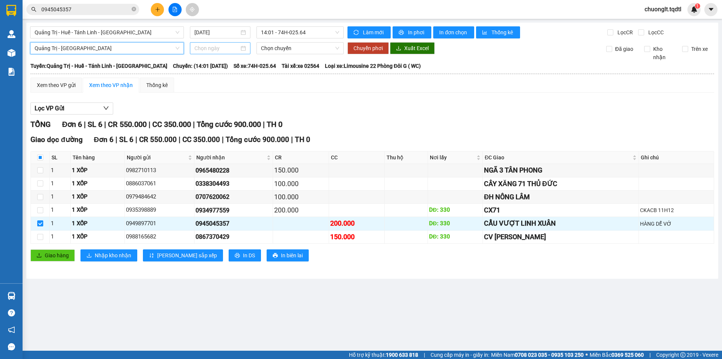
click at [239, 45] on input at bounding box center [217, 48] width 45 height 8
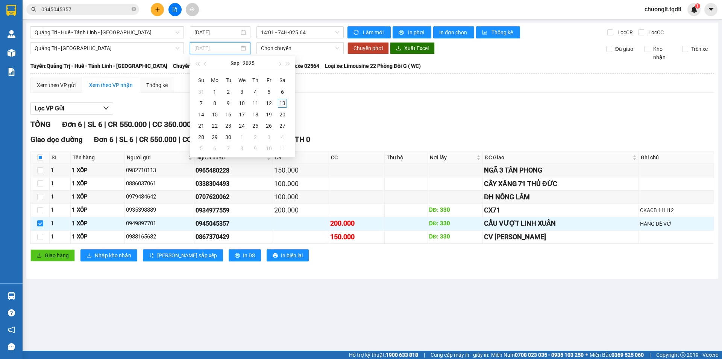
type input "[DATE]"
click at [282, 102] on div "13" at bounding box center [282, 103] width 9 height 9
type input "[DATE]"
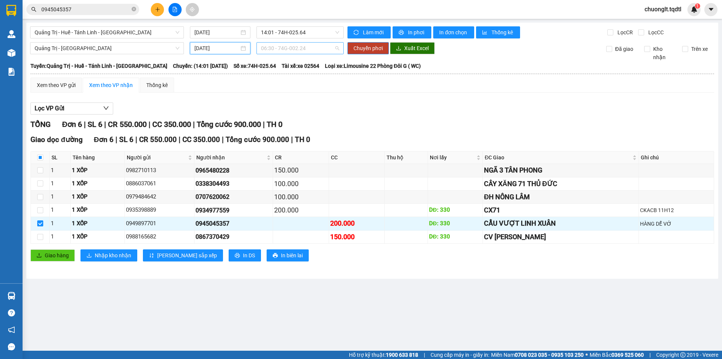
click at [324, 48] on span "06:30 - 74G-002.24" at bounding box center [300, 48] width 78 height 11
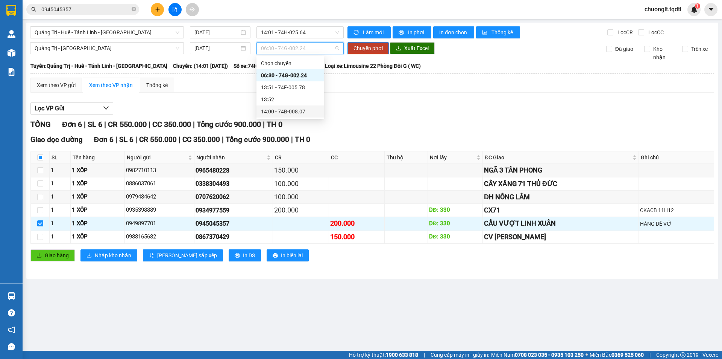
click at [300, 110] on div "14:00 - 74B-008.07" at bounding box center [290, 111] width 59 height 8
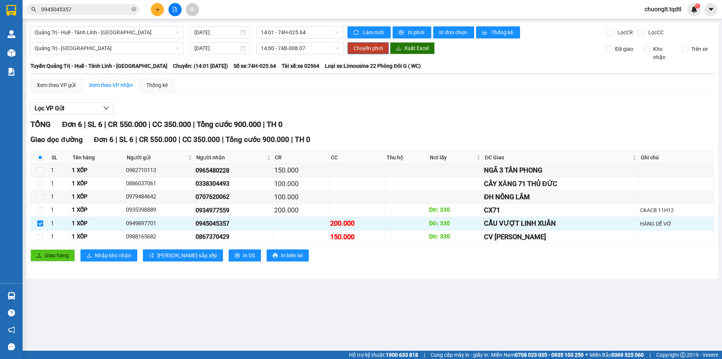
click at [366, 47] on span "Chuyển phơi" at bounding box center [368, 48] width 29 height 8
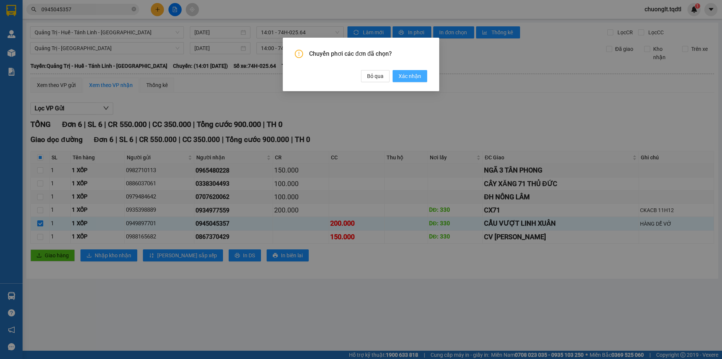
click at [413, 77] on span "Xác nhận" at bounding box center [410, 76] width 23 height 8
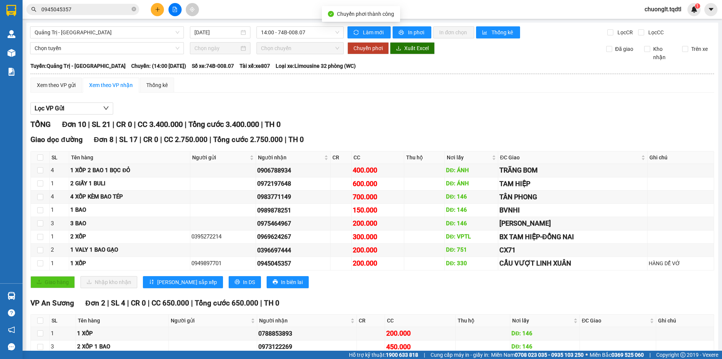
checkbox input "false"
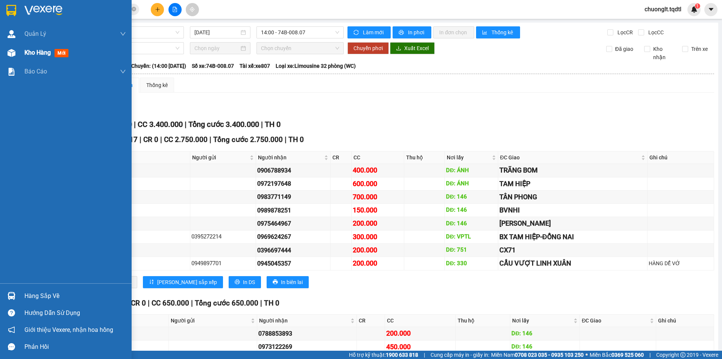
click at [40, 54] on span "Kho hàng" at bounding box center [37, 52] width 26 height 7
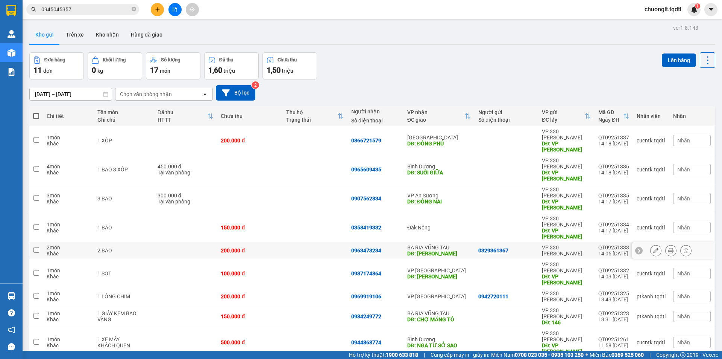
click at [35, 247] on input "checkbox" at bounding box center [36, 250] width 6 height 6
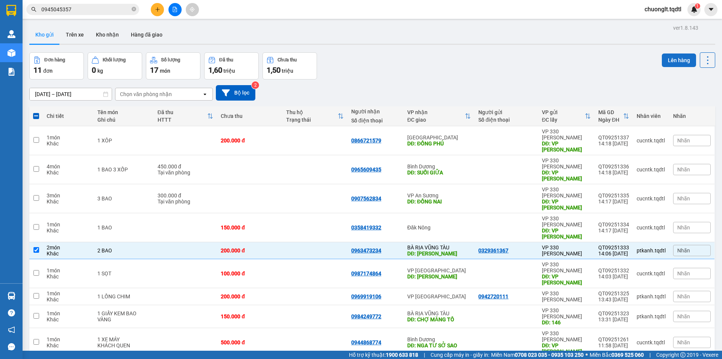
click at [670, 53] on button "Lên hàng" at bounding box center [679, 60] width 34 height 14
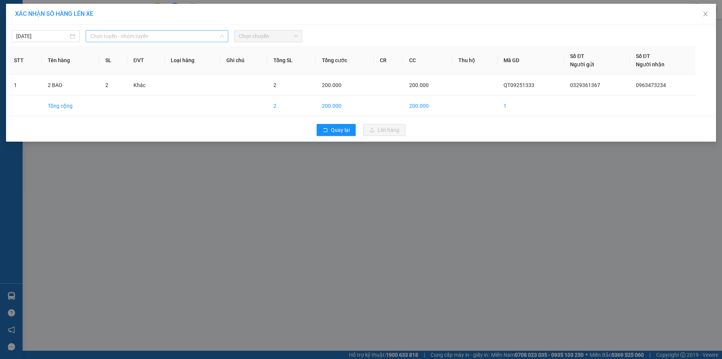
click at [191, 33] on span "Chọn tuyến - nhóm tuyến" at bounding box center [157, 35] width 134 height 11
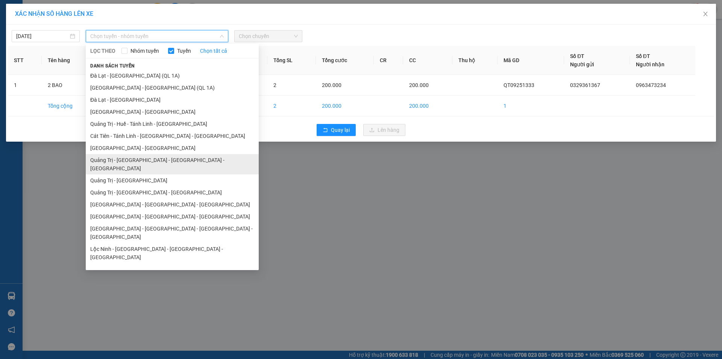
click at [163, 160] on li "Quảng Trị - [GEOGRAPHIC_DATA] - [GEOGRAPHIC_DATA] - [GEOGRAPHIC_DATA]" at bounding box center [172, 164] width 173 height 20
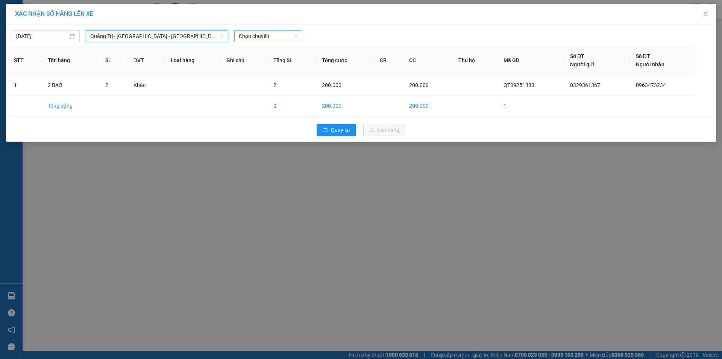
click at [283, 34] on span "Chọn chuyến" at bounding box center [268, 35] width 59 height 11
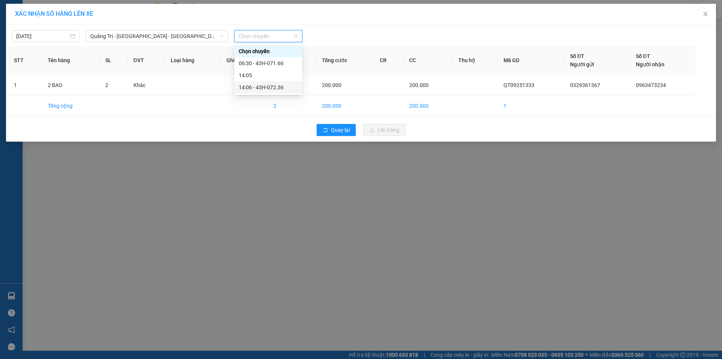
click at [277, 86] on div "14:06 - 43H-072.36" at bounding box center [268, 87] width 59 height 8
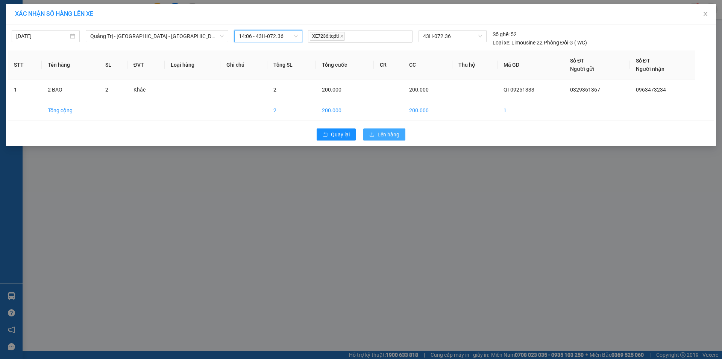
click at [379, 131] on span "Lên hàng" at bounding box center [389, 134] width 22 height 8
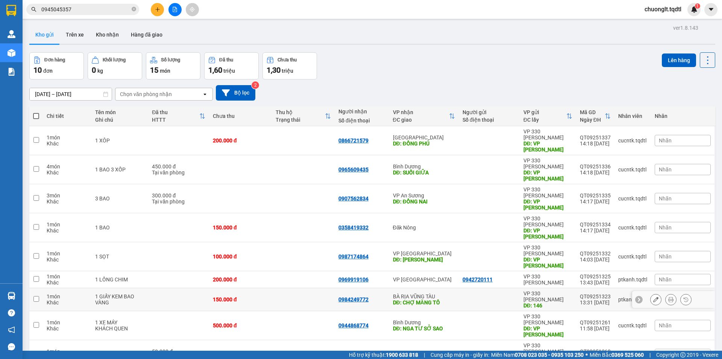
click at [35, 296] on input "checkbox" at bounding box center [36, 299] width 6 height 6
checkbox input "true"
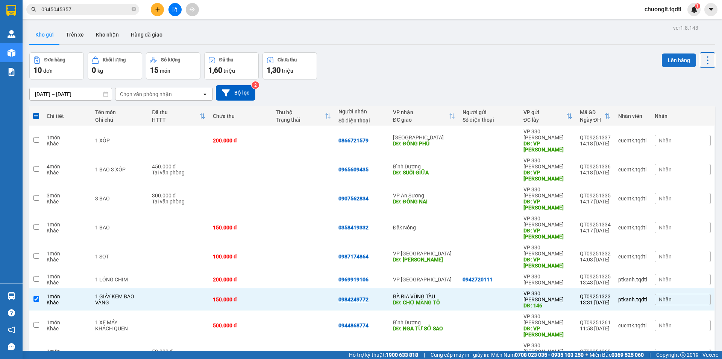
click at [668, 53] on button "Lên hàng" at bounding box center [679, 60] width 34 height 14
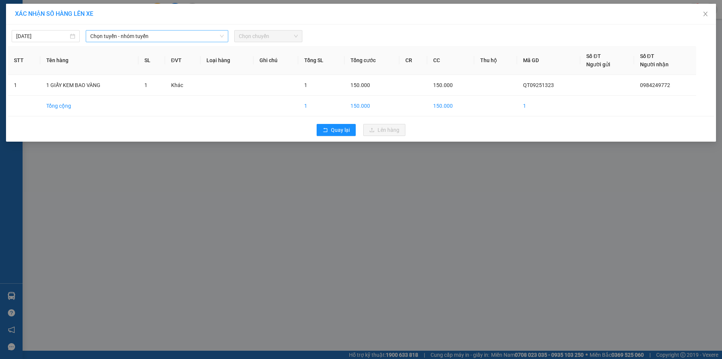
click at [184, 37] on span "Chọn tuyến - nhóm tuyến" at bounding box center [157, 35] width 134 height 11
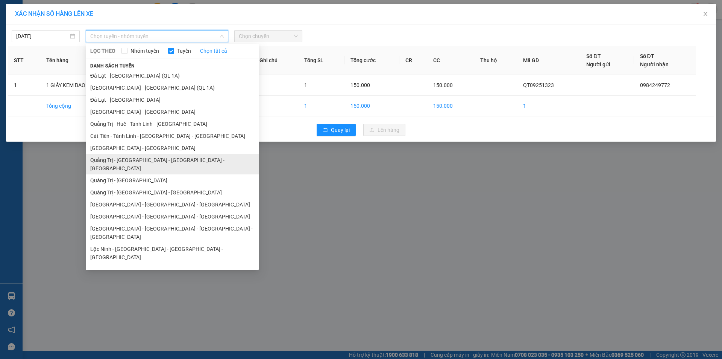
click at [152, 158] on li "Quảng Trị - [GEOGRAPHIC_DATA] - [GEOGRAPHIC_DATA] - [GEOGRAPHIC_DATA]" at bounding box center [172, 164] width 173 height 20
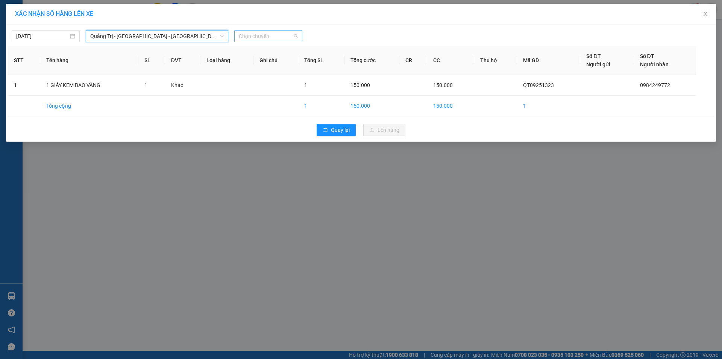
click at [286, 36] on span "Chọn chuyến" at bounding box center [268, 35] width 59 height 11
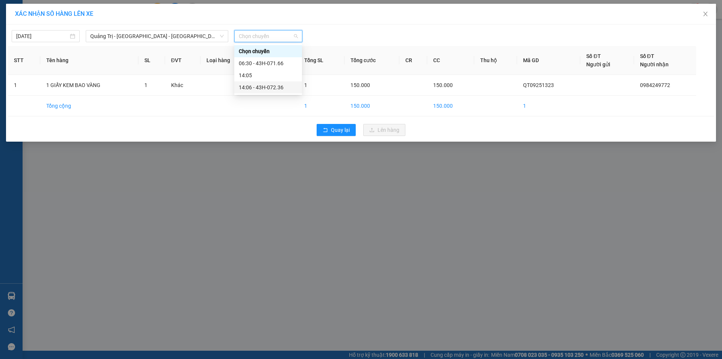
click at [277, 88] on div "14:06 - 43H-072.36" at bounding box center [268, 87] width 59 height 8
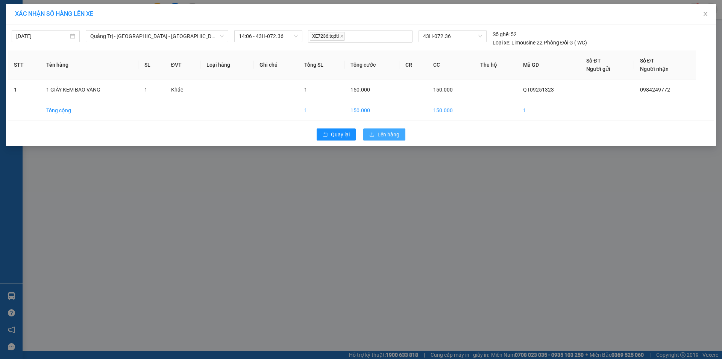
click at [393, 131] on span "Lên hàng" at bounding box center [389, 134] width 22 height 8
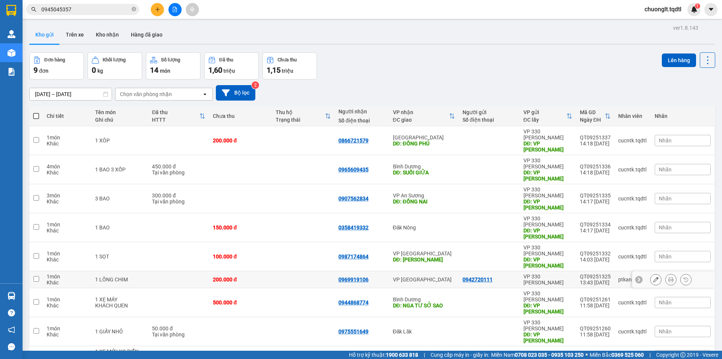
click at [34, 276] on input "checkbox" at bounding box center [36, 279] width 6 height 6
checkbox input "true"
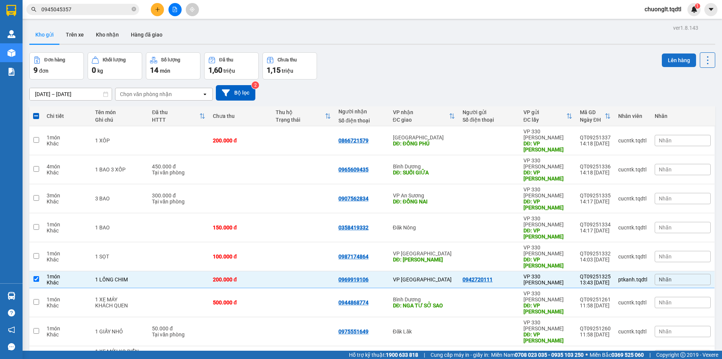
click at [667, 53] on button "Lên hàng" at bounding box center [679, 60] width 34 height 14
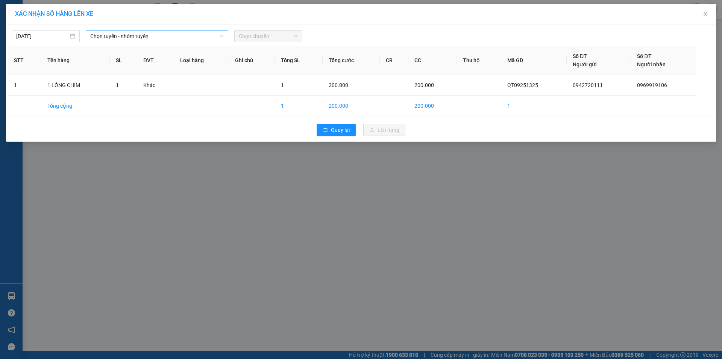
click at [179, 34] on span "Chọn tuyến - nhóm tuyến" at bounding box center [157, 35] width 134 height 11
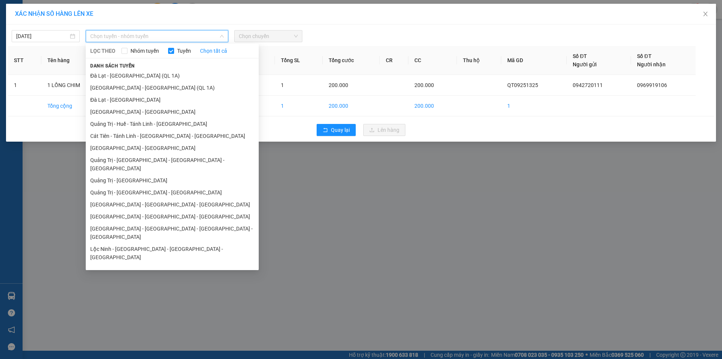
click at [141, 299] on li "Quảng Trị - [GEOGRAPHIC_DATA]" at bounding box center [172, 305] width 173 height 12
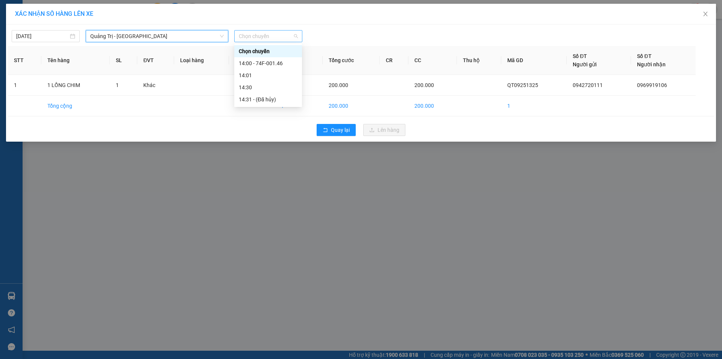
click at [275, 38] on span "Chọn chuyến" at bounding box center [268, 35] width 59 height 11
click at [272, 64] on div "14:00 - 74F-001.46" at bounding box center [268, 63] width 59 height 8
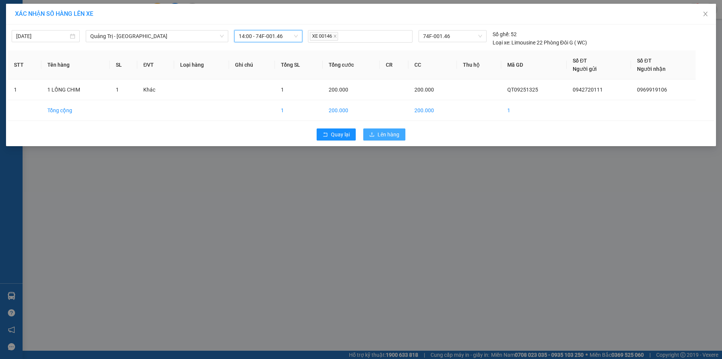
click at [386, 134] on span "Lên hàng" at bounding box center [389, 134] width 22 height 8
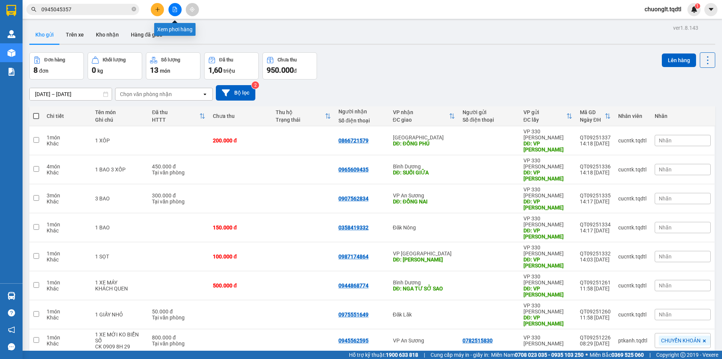
click at [173, 8] on icon "file-add" at bounding box center [175, 9] width 4 height 5
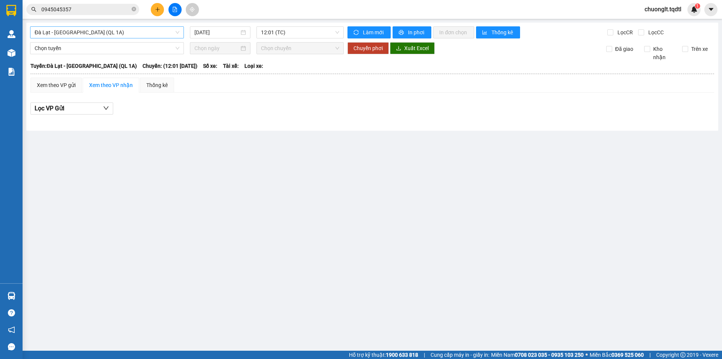
click at [136, 27] on div "Đà Lạt - [GEOGRAPHIC_DATA] (QL 1A)" at bounding box center [107, 32] width 154 height 12
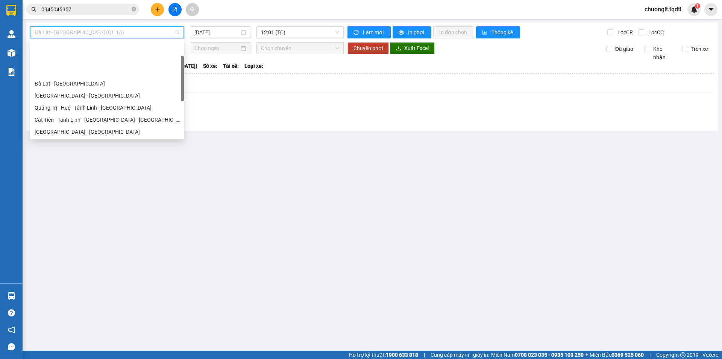
click at [66, 152] on div "Quảng Trị - [GEOGRAPHIC_DATA]" at bounding box center [107, 156] width 145 height 8
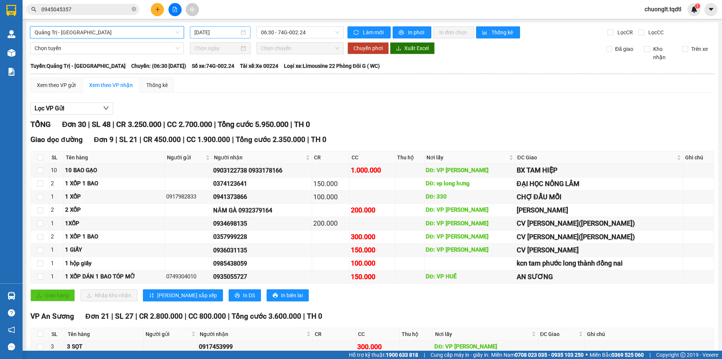
click at [240, 32] on div "[DATE]" at bounding box center [221, 32] width 52 height 8
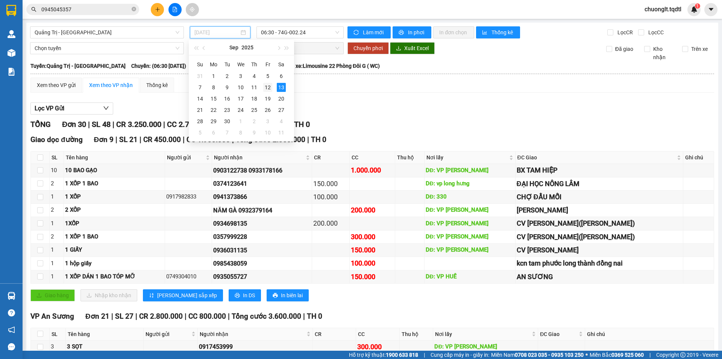
click at [267, 85] on div "12" at bounding box center [267, 87] width 9 height 9
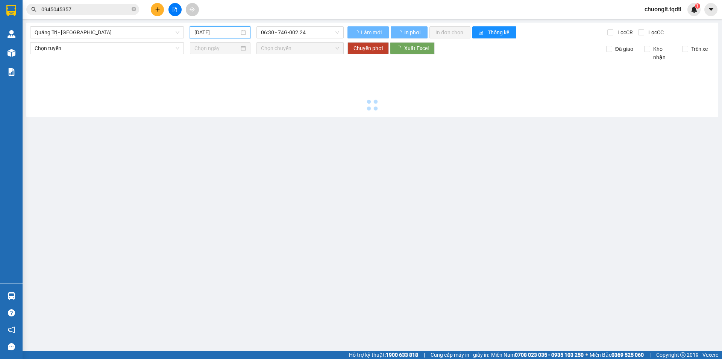
type input "[DATE]"
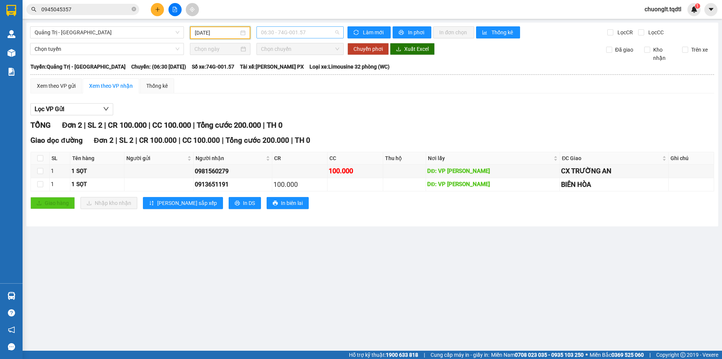
click at [319, 30] on span "06:30 - 74G-001.57" at bounding box center [300, 32] width 78 height 11
click at [356, 97] on div "Xem theo VP gửi Xem theo VP nhận Thống kê Lọc VP Gửi TỔNG Đơn 2 | SL 2 | CR 10…" at bounding box center [372, 148] width 684 height 140
click at [318, 30] on span "06:30 - 74G-001.57" at bounding box center [300, 32] width 78 height 11
click at [296, 94] on div "14:00 - 43H-061.17" at bounding box center [290, 95] width 59 height 8
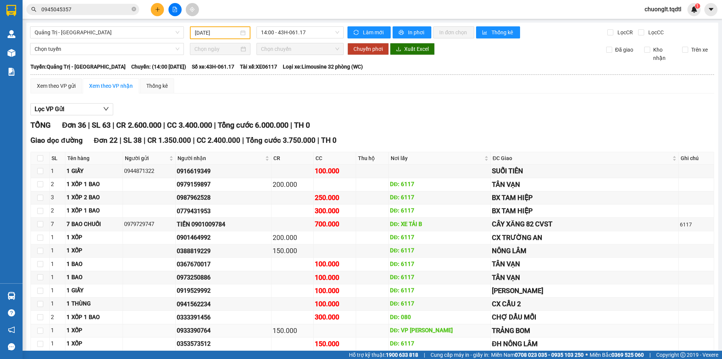
drag, startPoint x: 230, startPoint y: 217, endPoint x: 189, endPoint y: 219, distance: 41.8
click at [192, 324] on tr "1 1 XỐP 0933390764 150.000 DĐ: VP LONG HƯNG TRẢNG BOM" at bounding box center [373, 330] width 684 height 13
click at [117, 12] on input "0945045357" at bounding box center [85, 9] width 89 height 8
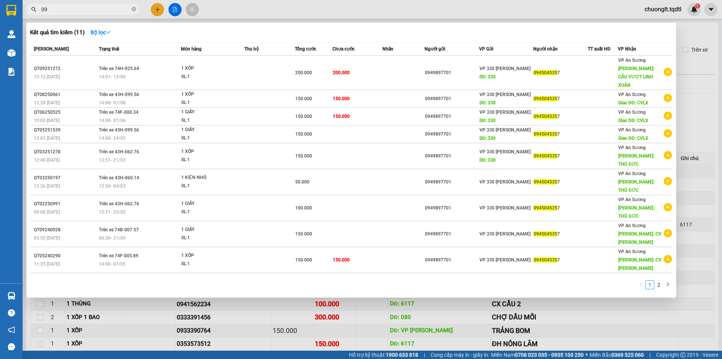
type input "0"
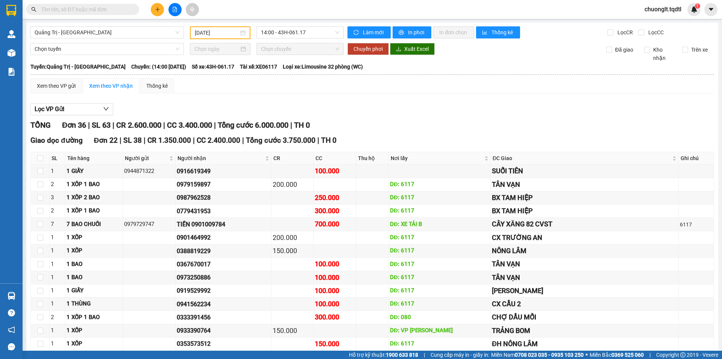
paste input "0933390764"
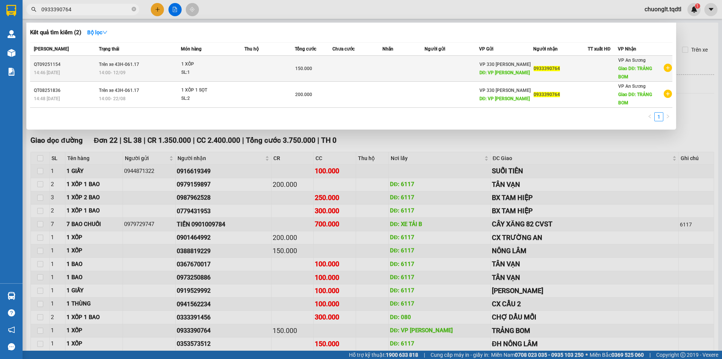
type input "0933390764"
click at [321, 64] on div "150.000" at bounding box center [313, 68] width 37 height 8
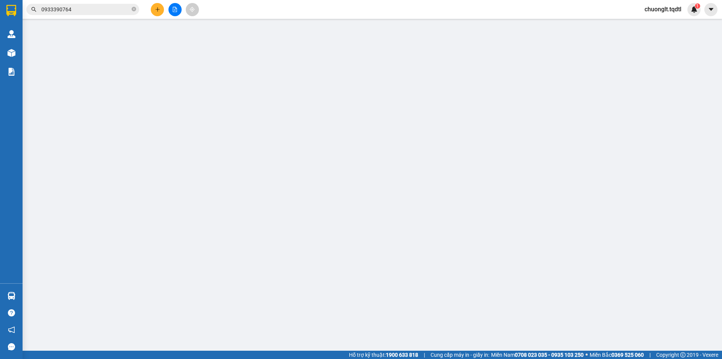
type input "VP [PERSON_NAME]"
type input "0933390764"
type input "TRẢNG BOM"
type input "150.000"
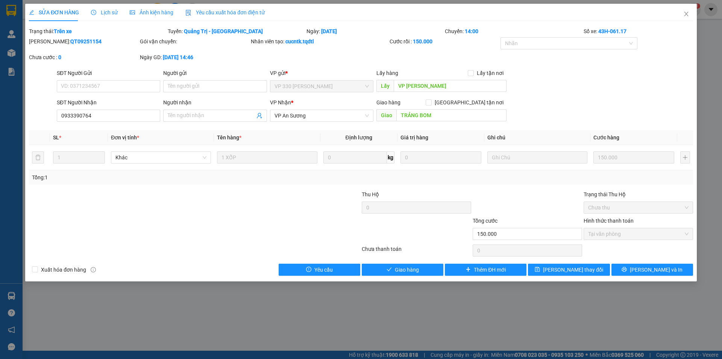
click at [102, 9] on span "Lịch sử" at bounding box center [104, 12] width 27 height 6
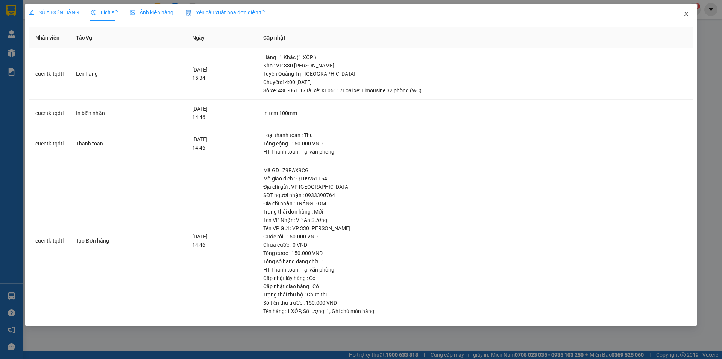
click at [688, 13] on icon "close" at bounding box center [687, 14] width 6 height 6
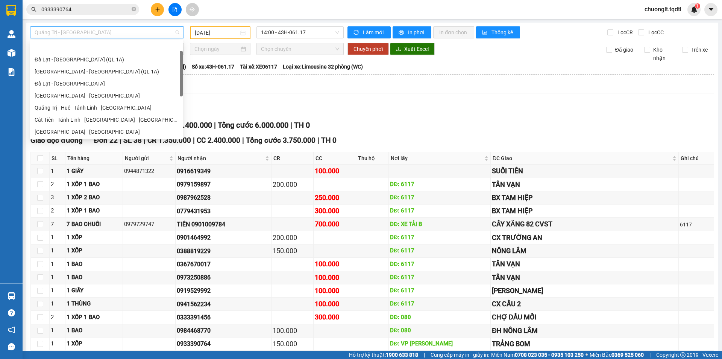
click at [141, 33] on span "Quảng Trị - [GEOGRAPHIC_DATA]" at bounding box center [107, 32] width 145 height 11
click at [220, 89] on div "Xem theo VP gửi Xem theo VP nhận Thống kê" at bounding box center [372, 85] width 684 height 15
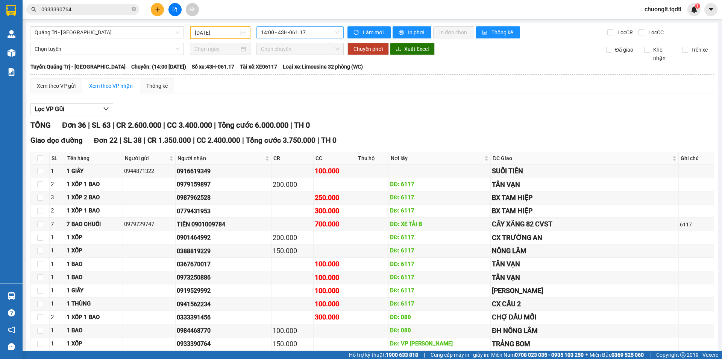
click at [303, 34] on span "14:00 - 43H-061.17" at bounding box center [300, 32] width 78 height 11
click at [298, 56] on div "06:30 - 74G-001.57" at bounding box center [288, 59] width 59 height 8
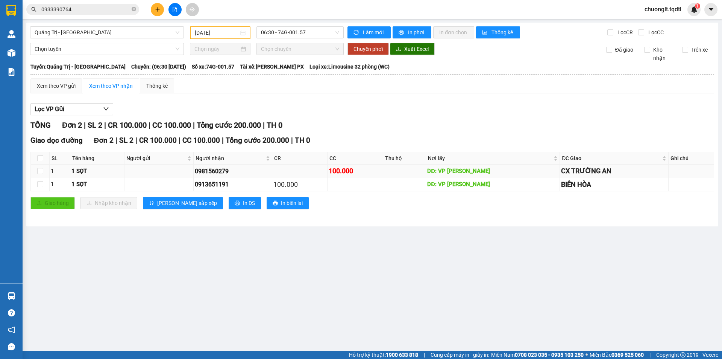
drag, startPoint x: 231, startPoint y: 170, endPoint x: 185, endPoint y: 172, distance: 45.2
click at [185, 172] on tr "1 1 SỌT 0981560279 100.000 DĐ: VP LONG HƯNG CX TRƯỜNG AN" at bounding box center [373, 170] width 684 height 13
click at [108, 5] on input "0933390764" at bounding box center [85, 9] width 89 height 8
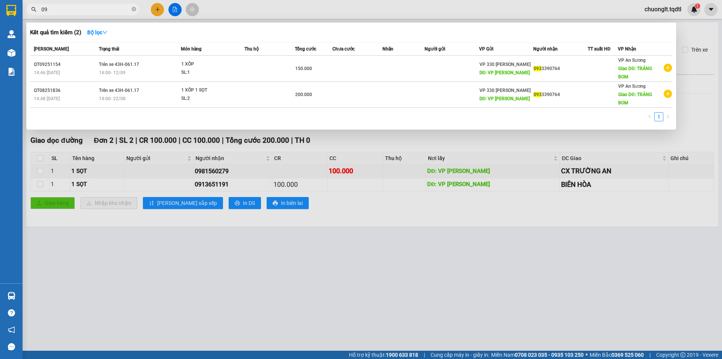
type input "0"
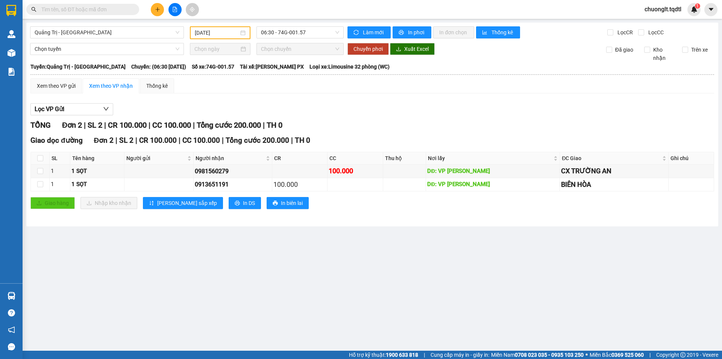
paste input "0981560279"
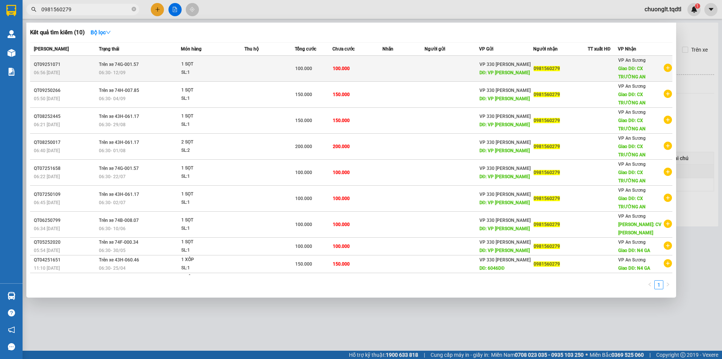
type input "0981560279"
click at [158, 65] on td "Trên xe 74G-001.57 06:30 - 12/09" at bounding box center [139, 69] width 84 height 26
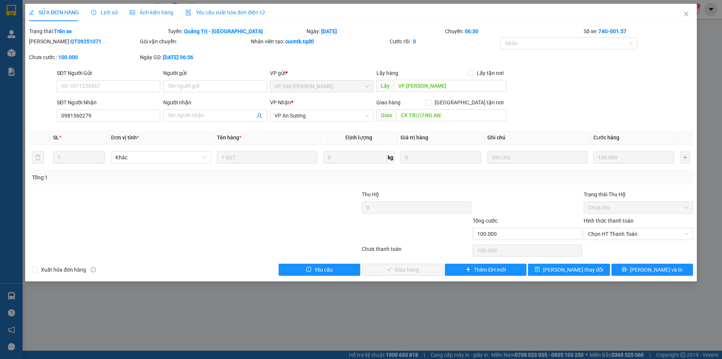
click at [104, 9] on span "Lịch sử" at bounding box center [104, 12] width 27 height 6
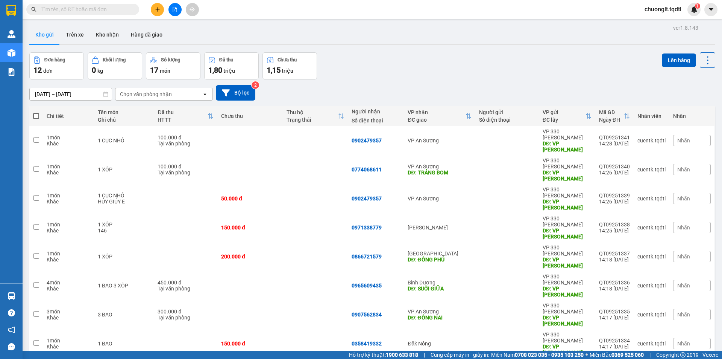
click at [170, 10] on button at bounding box center [175, 9] width 13 height 13
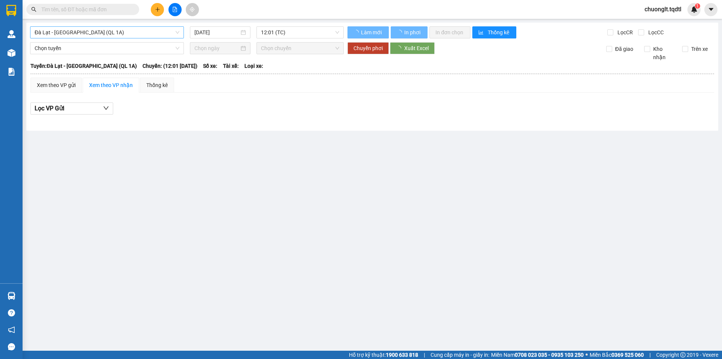
click at [129, 27] on span "Đà Lạt - [GEOGRAPHIC_DATA] (QL 1A)" at bounding box center [107, 32] width 145 height 11
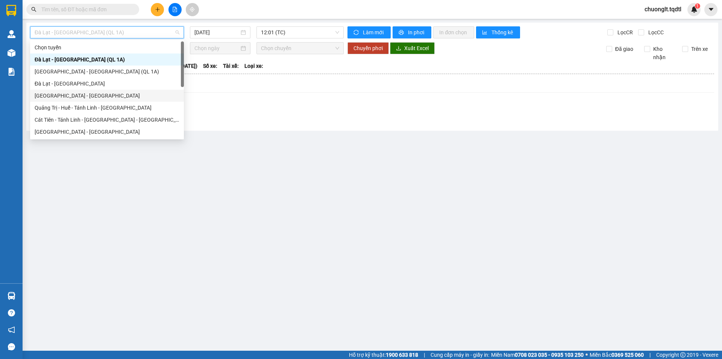
scroll to position [38, 0]
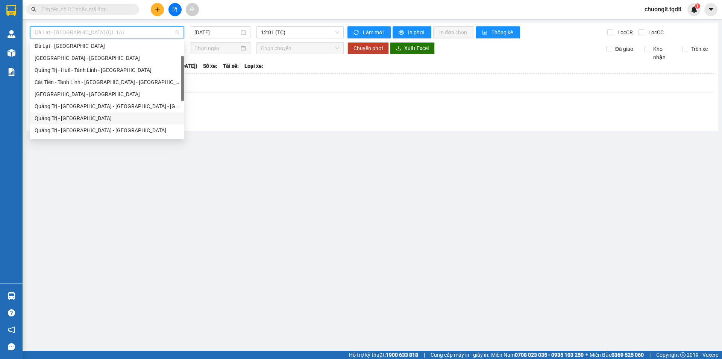
click at [117, 115] on div "Quảng Trị - [GEOGRAPHIC_DATA]" at bounding box center [107, 118] width 145 height 8
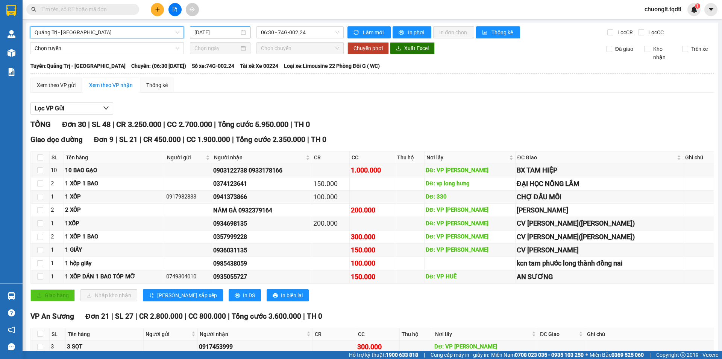
click at [240, 31] on div "[DATE]" at bounding box center [221, 32] width 52 height 8
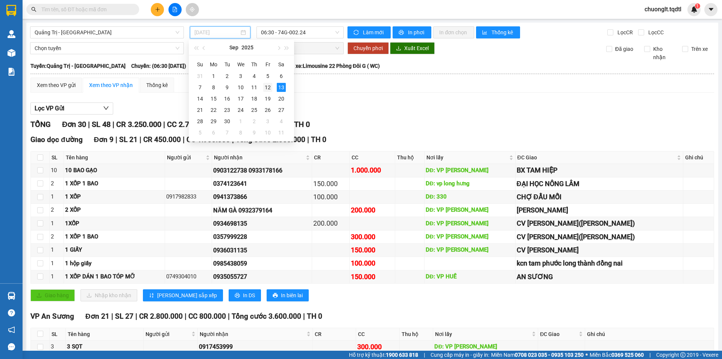
click at [266, 87] on div "12" at bounding box center [267, 87] width 9 height 9
type input "[DATE]"
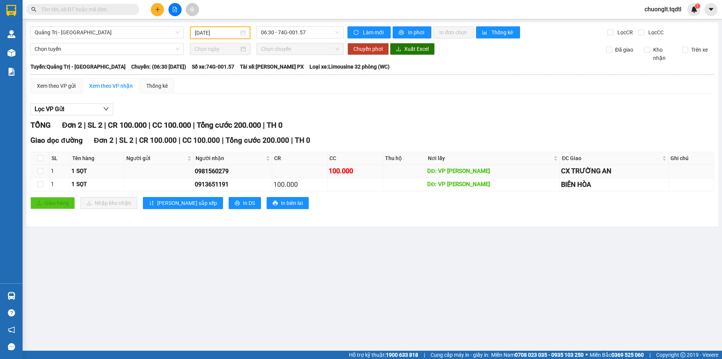
drag, startPoint x: 231, startPoint y: 170, endPoint x: 195, endPoint y: 169, distance: 36.1
click at [195, 169] on tr "1 1 SỌT 0981560279 100.000 DĐ: VP LONG HƯNG CX TRƯỜNG AN" at bounding box center [373, 170] width 684 height 13
click at [248, 265] on main "Quảng Trị - Sài Gòn 12/09/2025 06:30 - 74G-001.57 Làm mới In phơi In đơn chọn T…" at bounding box center [361, 175] width 722 height 350
drag, startPoint x: 232, startPoint y: 171, endPoint x: 197, endPoint y: 176, distance: 35.4
click at [190, 177] on tr "1 1 SỌT 0981560279 100.000 DĐ: VP LONG HƯNG CX TRƯỜNG AN" at bounding box center [373, 170] width 684 height 13
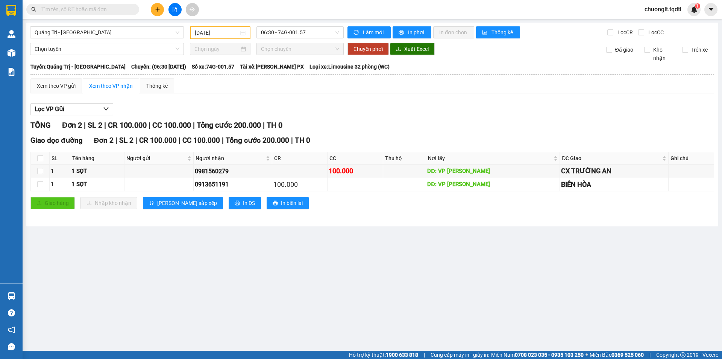
click at [87, 5] on span at bounding box center [82, 9] width 113 height 11
click at [88, 4] on span at bounding box center [82, 9] width 113 height 11
click at [88, 8] on input "text" at bounding box center [85, 9] width 89 height 8
paste input "0981560279"
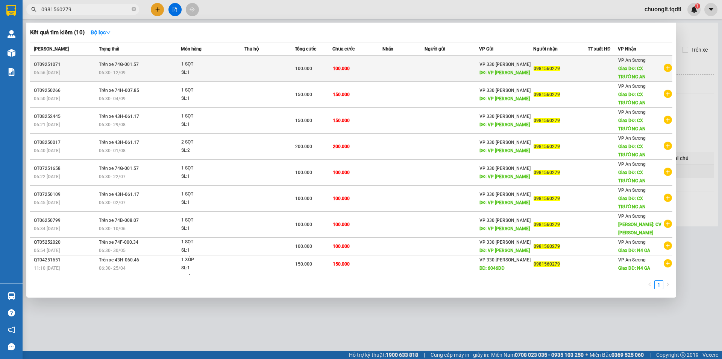
type input "0981560279"
click at [134, 68] on div "06:30 - 12/09" at bounding box center [140, 72] width 82 height 8
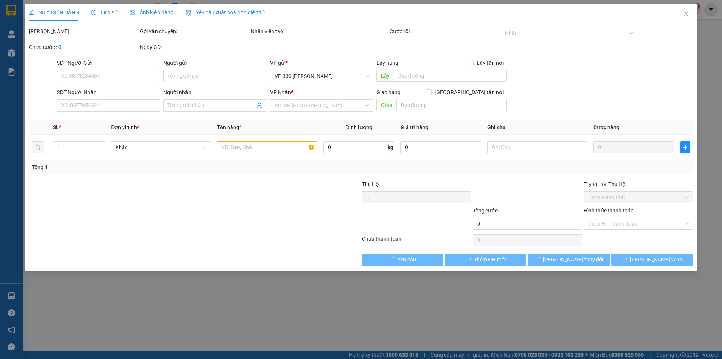
type input "VP LONG HƯNG"
type input "0981560279"
type input "CX TRƯỜNG AN"
type input "100.000"
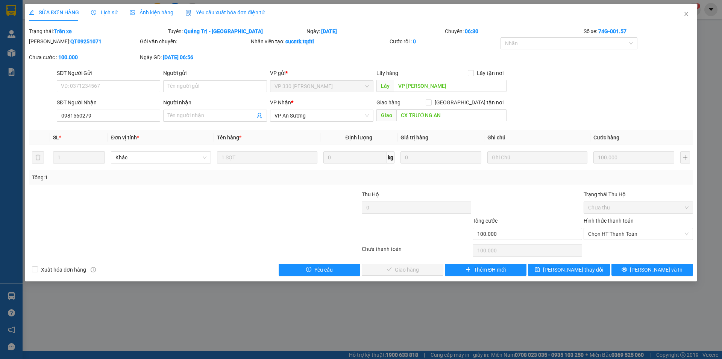
click at [117, 13] on div "SỬA ĐƠN HÀNG Lịch sử Ảnh kiện hàng Yêu cầu xuất hóa đơn điện tử" at bounding box center [147, 12] width 236 height 17
click at [686, 15] on icon "close" at bounding box center [687, 14] width 6 height 6
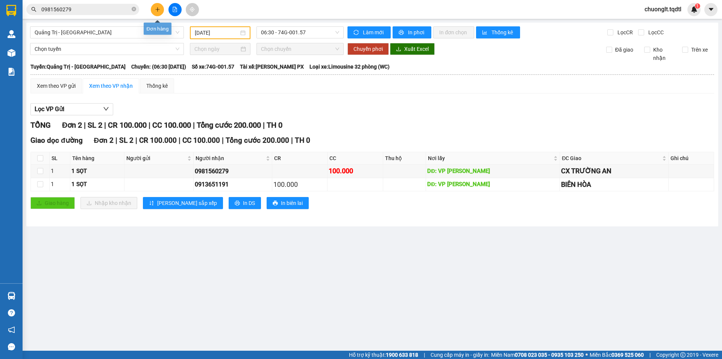
click at [156, 9] on icon "plus" at bounding box center [157, 9] width 4 height 0
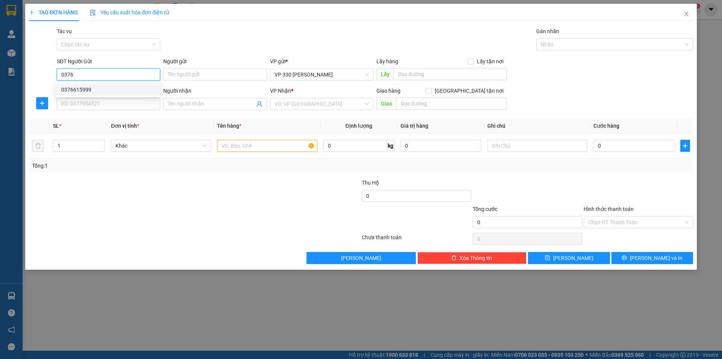
click at [100, 89] on div "0376615999" at bounding box center [108, 89] width 94 height 8
type input "0376615999"
type input "XE TẢI B"
type input "0975780421"
type input "TRỰC AN SƯƠNG"
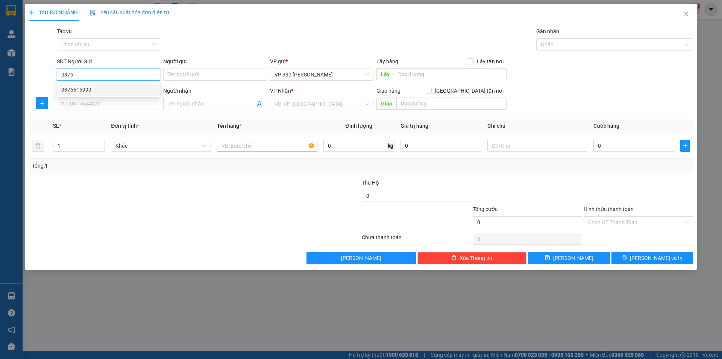
type input "VPQ12"
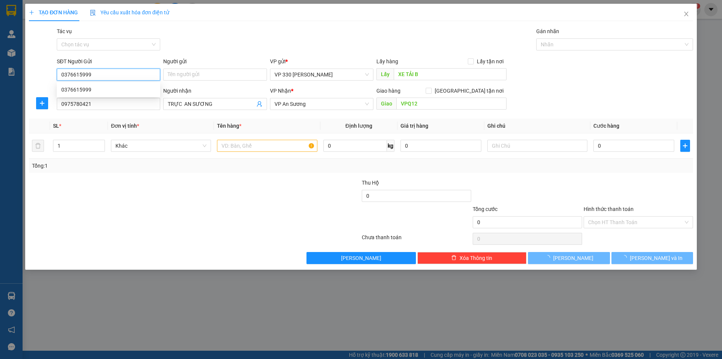
type input "1.000.000"
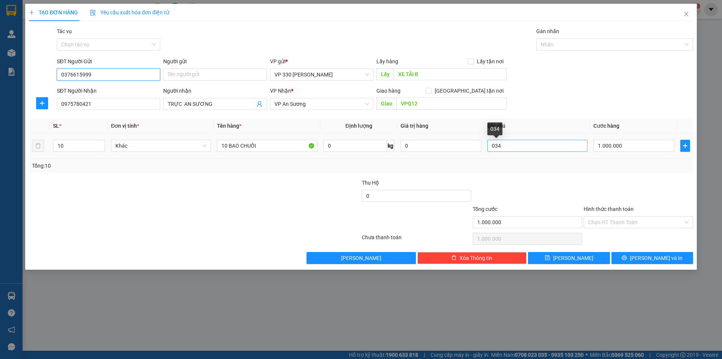
type input "0376615999"
click at [513, 144] on input "034" at bounding box center [538, 146] width 100 height 12
type input "0"
type input "146"
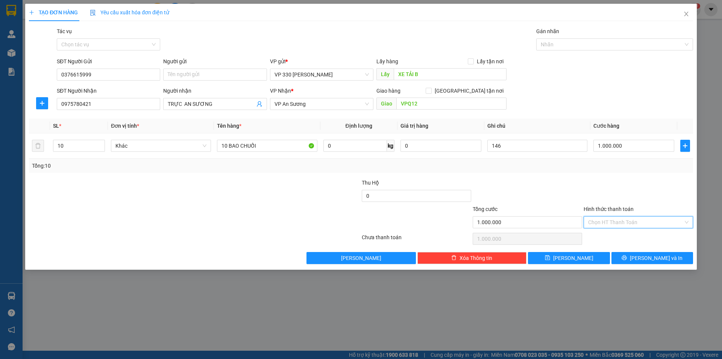
click at [616, 221] on input "Hình thức thanh toán" at bounding box center [635, 221] width 95 height 11
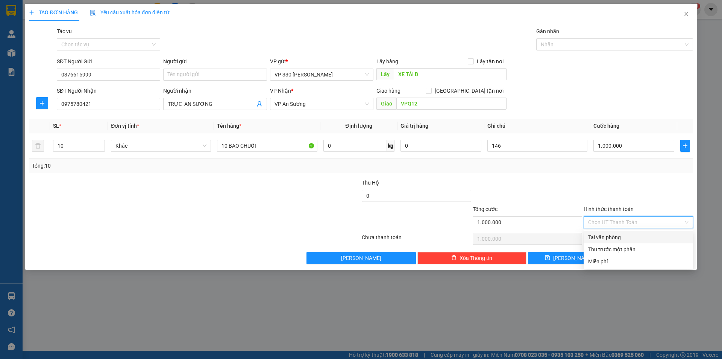
click at [606, 236] on div "Tại văn phòng" at bounding box center [638, 237] width 100 height 8
type input "0"
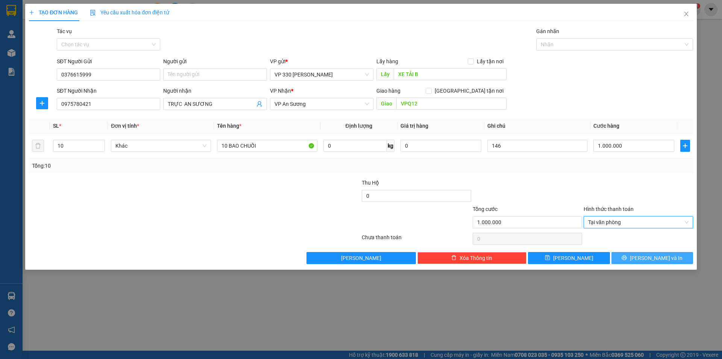
click at [643, 255] on button "Lưu và In" at bounding box center [653, 258] width 82 height 12
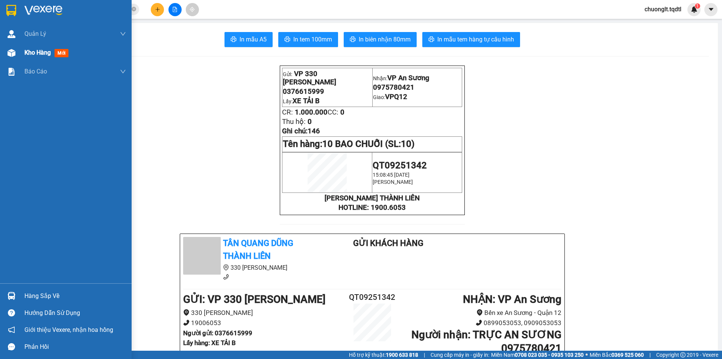
click at [43, 53] on span "Kho hàng" at bounding box center [37, 52] width 26 height 7
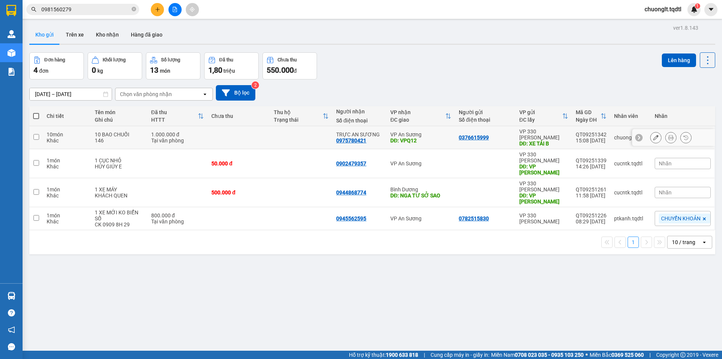
click at [36, 134] on input "checkbox" at bounding box center [36, 137] width 6 height 6
checkbox input "true"
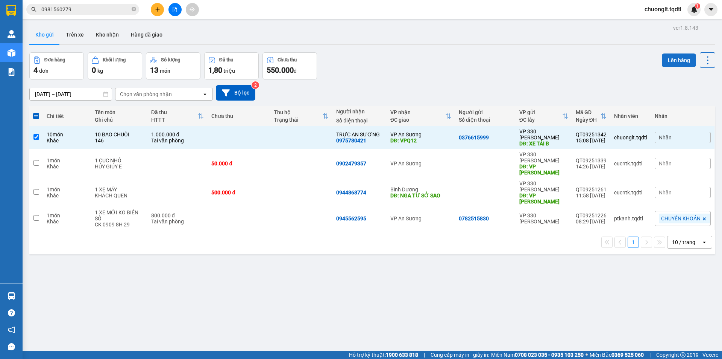
click at [670, 59] on button "Lên hàng" at bounding box center [679, 60] width 34 height 14
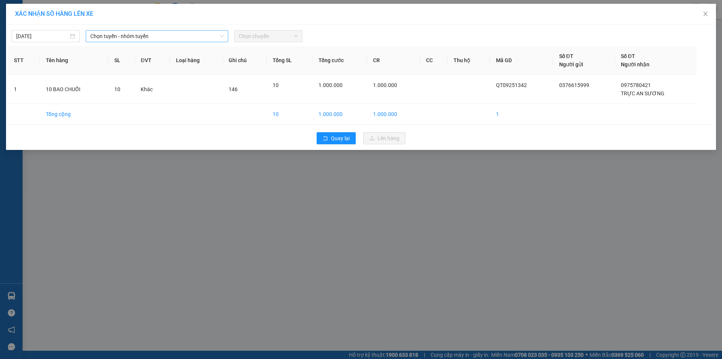
click at [186, 32] on span "Chọn tuyến - nhóm tuyến" at bounding box center [157, 35] width 134 height 11
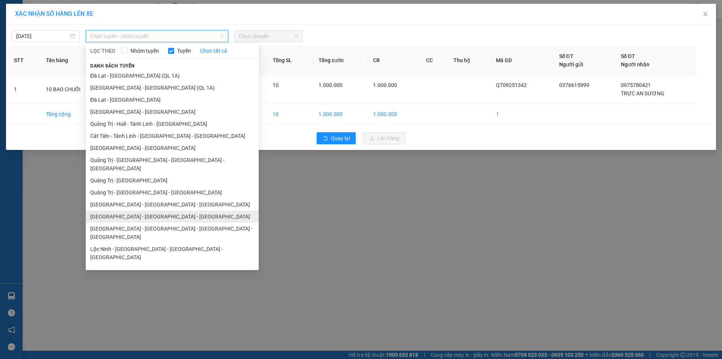
scroll to position [44, 0]
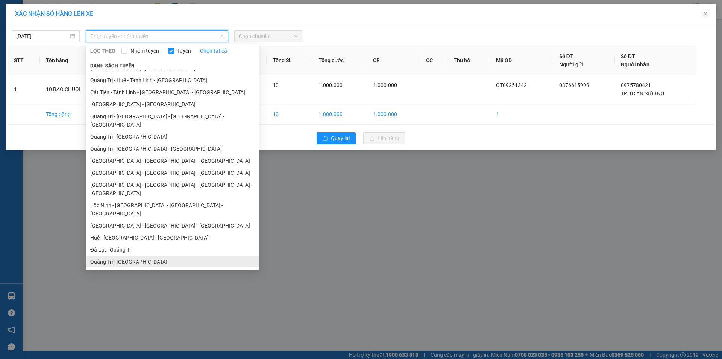
click at [129, 255] on li "Quảng Trị - Đà Lạt" at bounding box center [172, 261] width 173 height 12
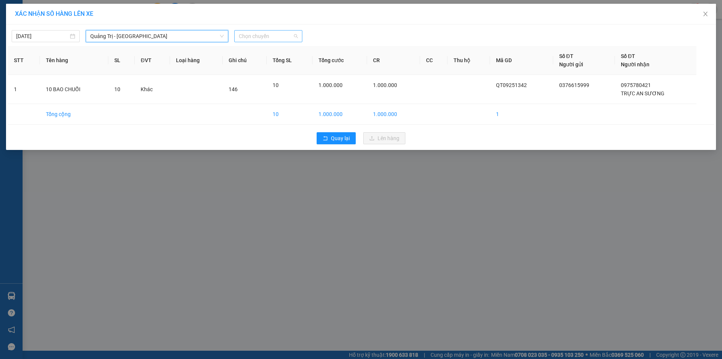
click at [265, 36] on span "Chọn chuyến" at bounding box center [268, 35] width 59 height 11
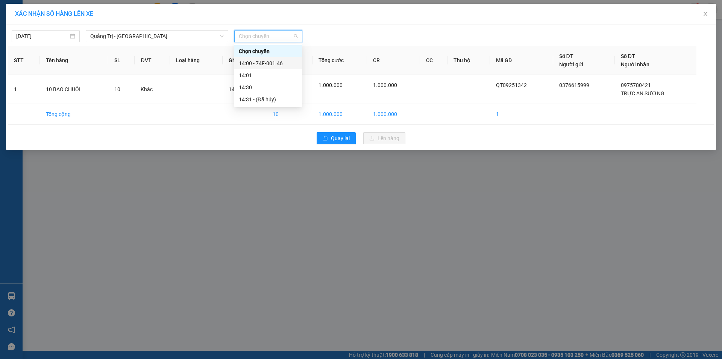
click at [263, 61] on div "14:00 - 74F-001.46" at bounding box center [268, 63] width 59 height 8
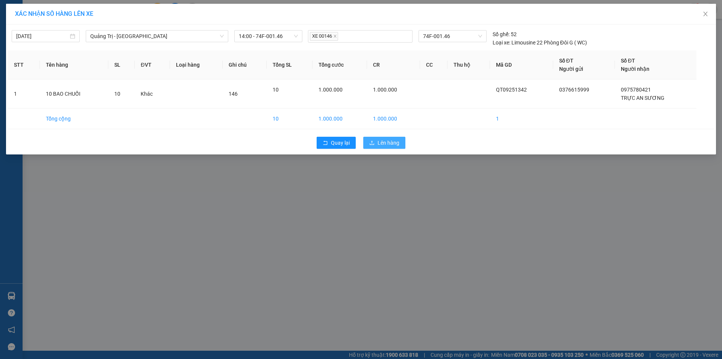
click at [388, 146] on span "Lên hàng" at bounding box center [389, 142] width 22 height 8
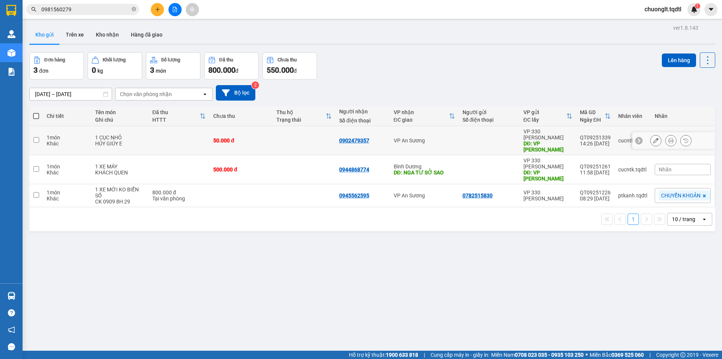
click at [38, 137] on input "checkbox" at bounding box center [36, 140] width 6 height 6
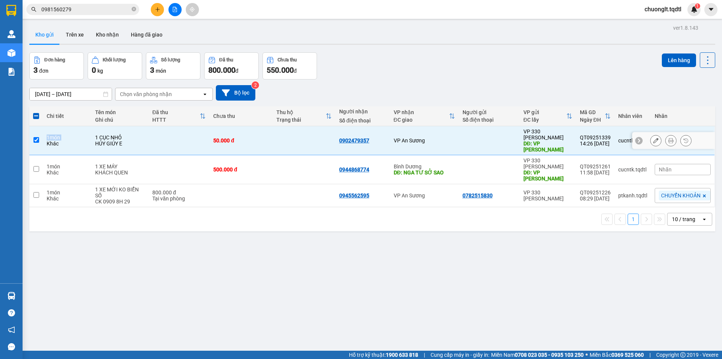
click at [43, 137] on td "1 món Khác" at bounding box center [67, 140] width 49 height 29
checkbox input "false"
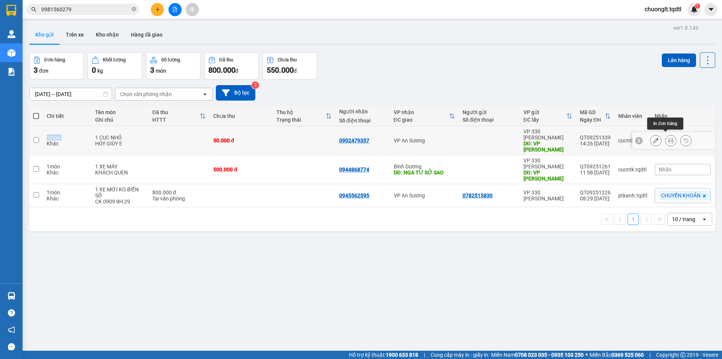
click at [666, 135] on button at bounding box center [671, 140] width 11 height 13
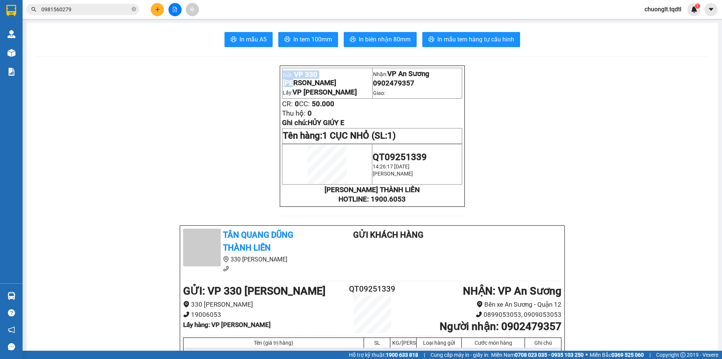
drag, startPoint x: 328, startPoint y: 78, endPoint x: 275, endPoint y: 81, distance: 52.7
click at [429, 194] on p "TÂN QUANG DŨNG THÀNH LIÊN" at bounding box center [372, 189] width 180 height 8
copy div "Duẫn Lấy: VP LONG HƯNG Nhận: VP An Sương 0902479357 Giao: CR: 0 CC: 50.000 Thu …"
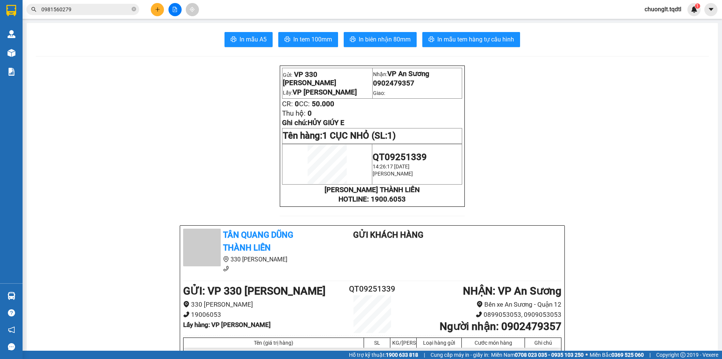
click at [173, 8] on icon "file-add" at bounding box center [174, 9] width 5 height 5
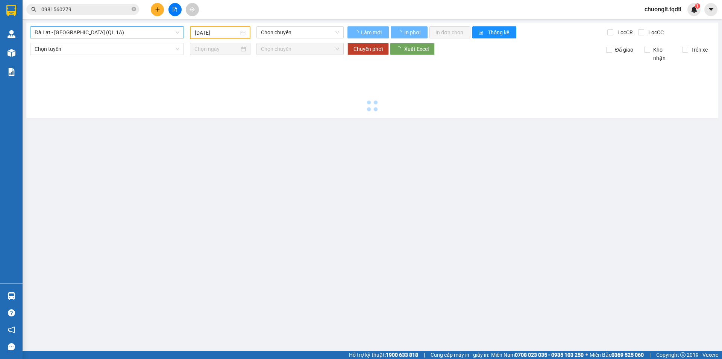
type input "[DATE]"
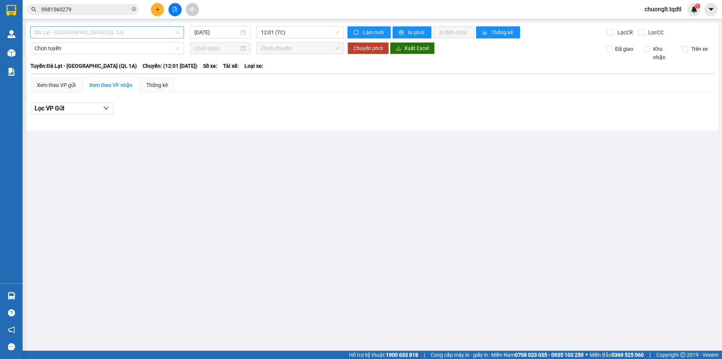
click at [151, 32] on span "Đà Lạt - Sài Gòn (QL 1A)" at bounding box center [107, 32] width 145 height 11
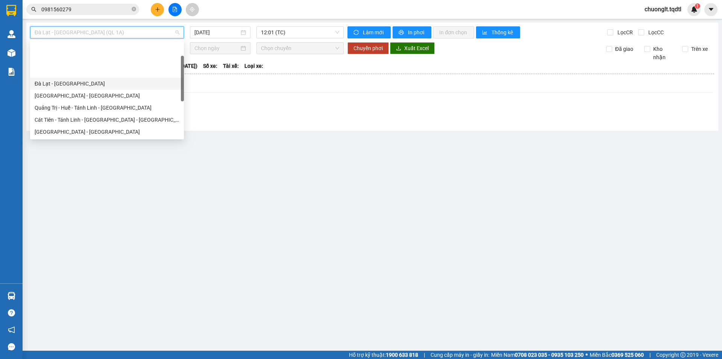
scroll to position [38, 0]
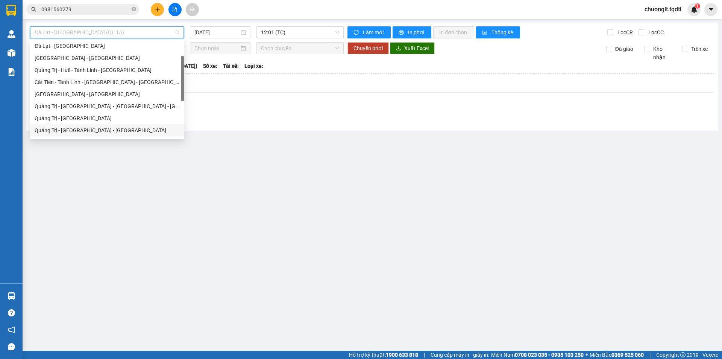
click at [95, 129] on div "Quảng Trị - Bình Dương - Bình Phước" at bounding box center [107, 130] width 145 height 8
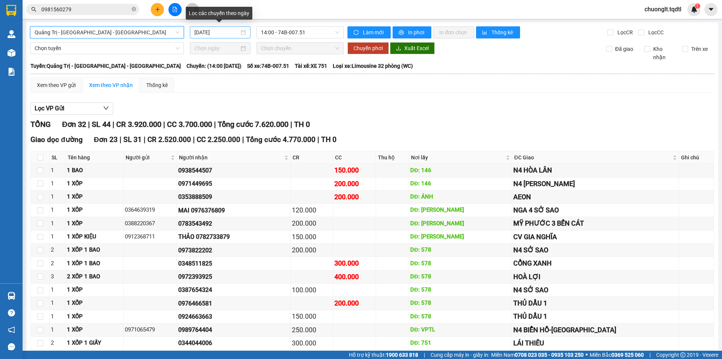
click at [243, 32] on div "[DATE]" at bounding box center [221, 32] width 52 height 8
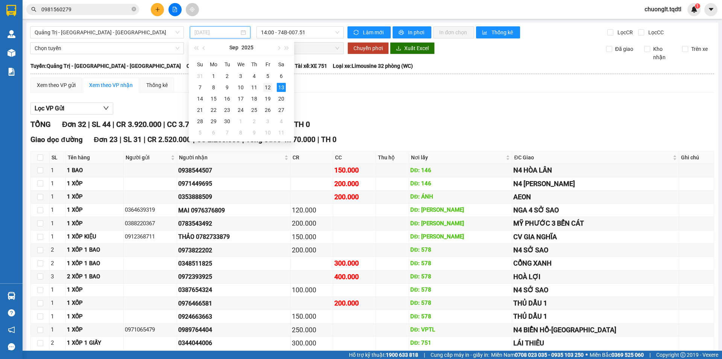
click at [267, 88] on div "12" at bounding box center [267, 87] width 9 height 9
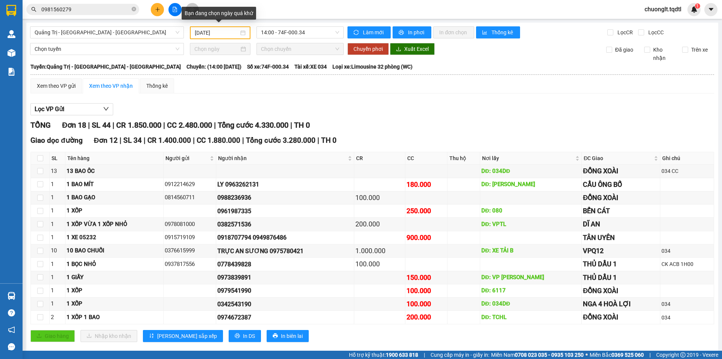
click at [239, 33] on div "12/09/2025" at bounding box center [220, 33] width 51 height 8
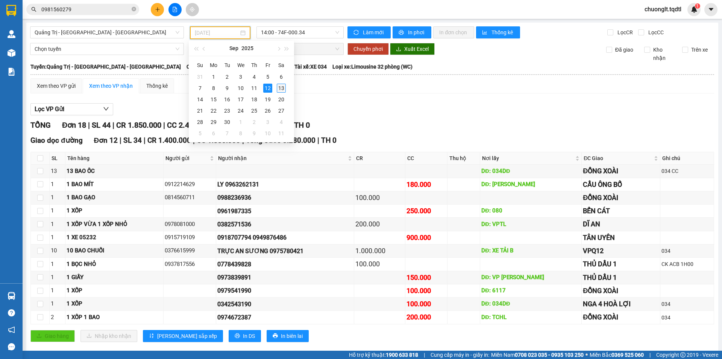
click at [279, 88] on div "13" at bounding box center [281, 88] width 9 height 9
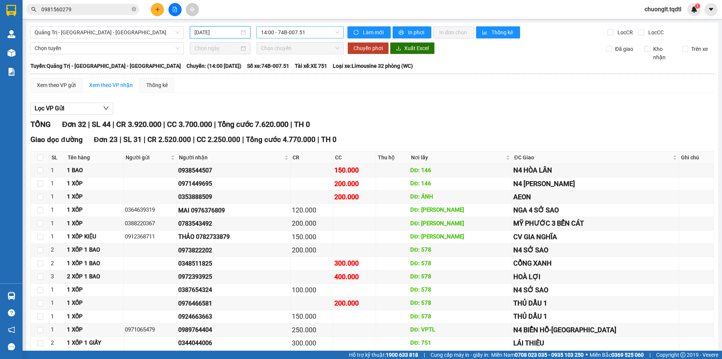
click at [319, 32] on span "14:00 - 74B-007.51" at bounding box center [300, 32] width 78 height 11
click at [337, 83] on div "Xem theo VP gửi Xem theo VP nhận Thống kê" at bounding box center [372, 85] width 684 height 15
click at [312, 33] on span "14:00 - 74B-007.51" at bounding box center [300, 32] width 78 height 11
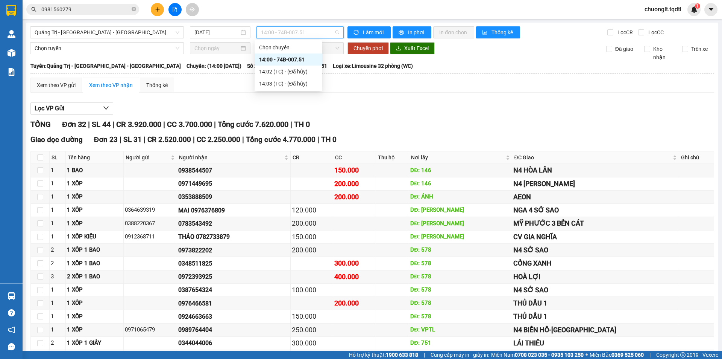
click at [303, 56] on div "14:00 - 74B-007.51" at bounding box center [288, 59] width 59 height 8
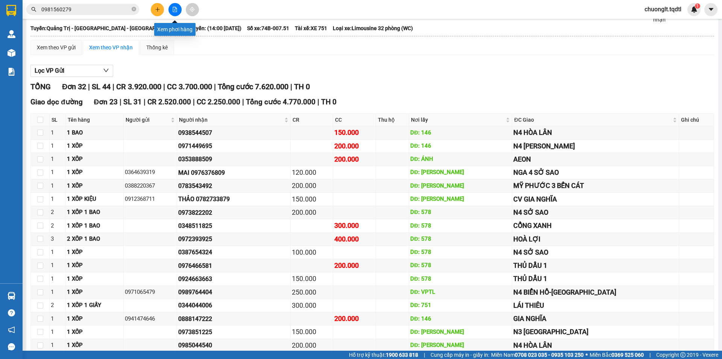
click at [173, 8] on icon "file-add" at bounding box center [174, 9] width 5 height 5
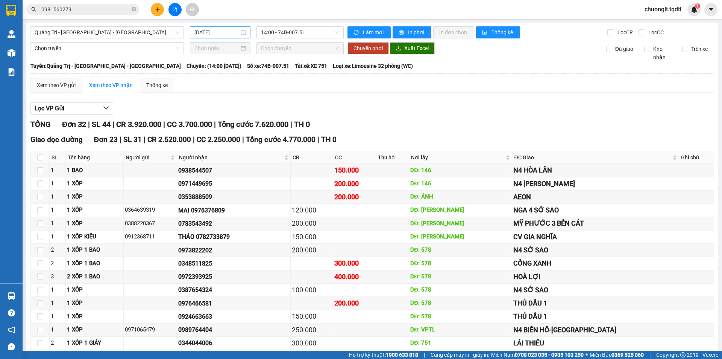
click at [242, 33] on div "[DATE]" at bounding box center [221, 32] width 52 height 8
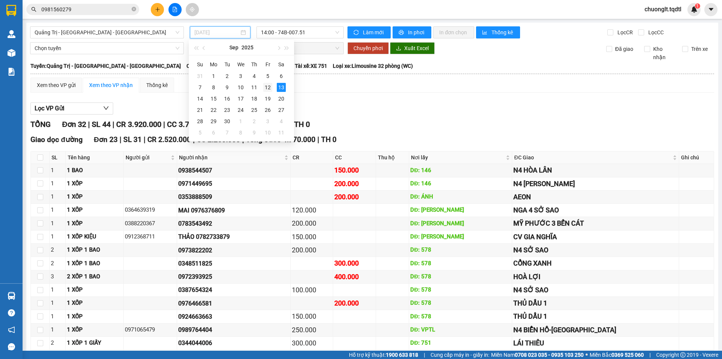
click at [265, 88] on div "12" at bounding box center [267, 87] width 9 height 9
type input "12/09/2025"
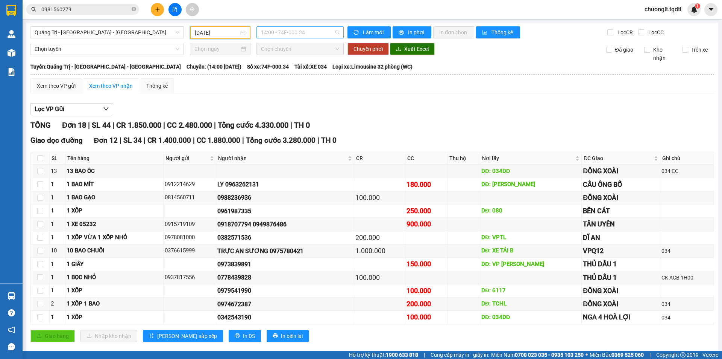
click at [316, 30] on span "14:00 - 74F-000.34" at bounding box center [300, 32] width 78 height 11
click at [344, 93] on div "Xem theo VP gửi Xem theo VP nhận Thống kê" at bounding box center [372, 85] width 684 height 15
click at [58, 86] on div "Xem theo VP gửi" at bounding box center [56, 86] width 39 height 8
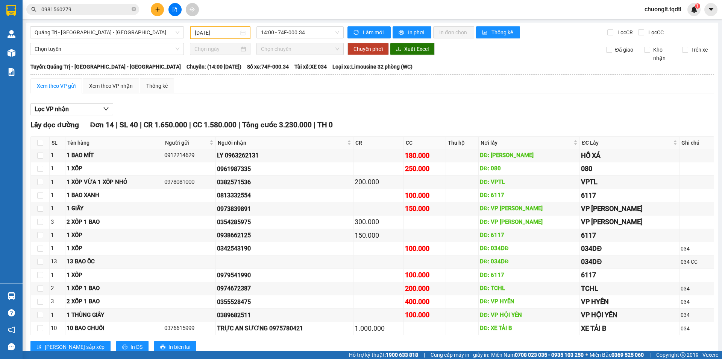
click at [59, 89] on div "Xem theo VP gửi" at bounding box center [56, 86] width 39 height 8
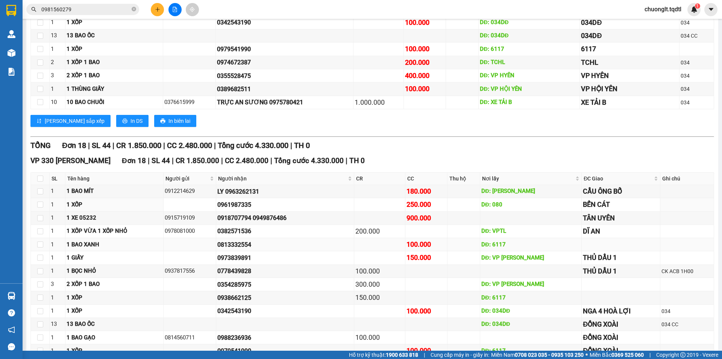
scroll to position [337, 0]
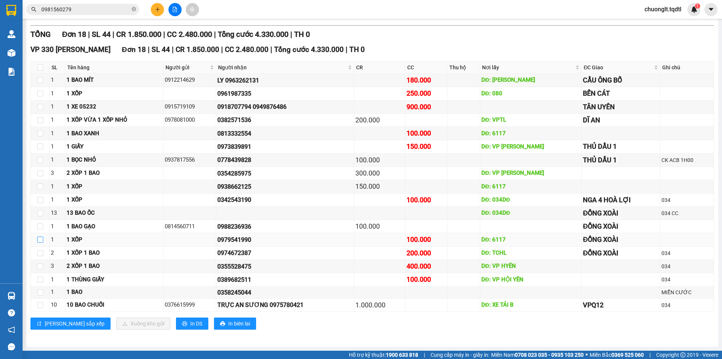
click at [41, 240] on input "checkbox" at bounding box center [40, 239] width 6 height 6
checkbox input "true"
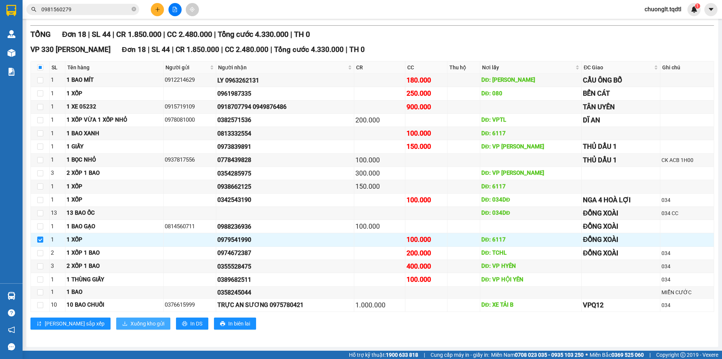
click at [131, 323] on span "Xuống kho gửi" at bounding box center [148, 323] width 34 height 8
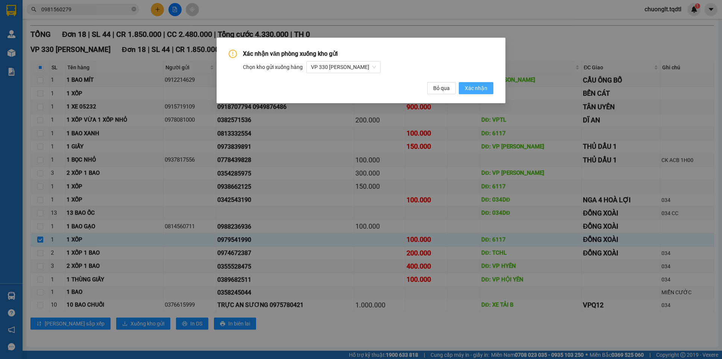
click at [486, 86] on span "Xác nhận" at bounding box center [476, 88] width 23 height 8
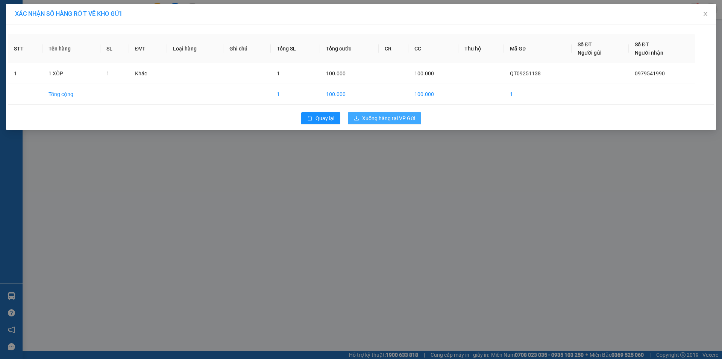
click at [379, 116] on span "Xuống hàng tại VP Gửi" at bounding box center [388, 118] width 53 height 8
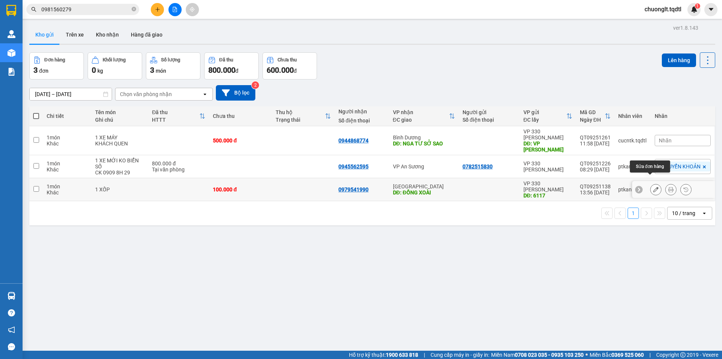
click at [651, 183] on button at bounding box center [656, 189] width 11 height 13
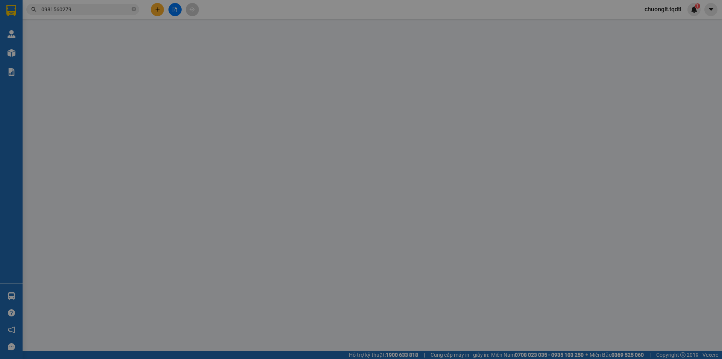
type input "6117"
type input "0979541990"
type input "ĐỒNG XOÀI"
type input "100.000"
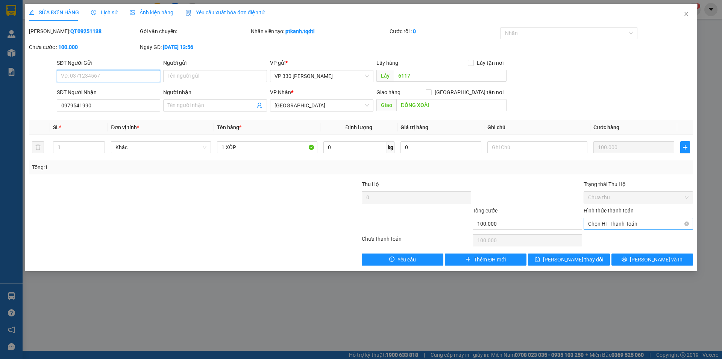
click at [646, 223] on span "Chọn HT Thanh Toán" at bounding box center [638, 223] width 100 height 11
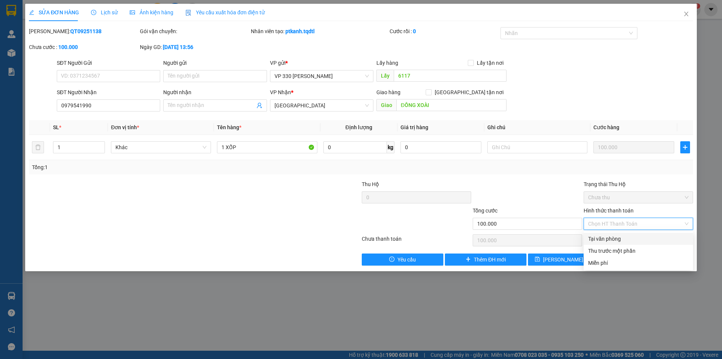
click at [617, 239] on div "Tại văn phòng" at bounding box center [638, 238] width 100 height 8
type input "0"
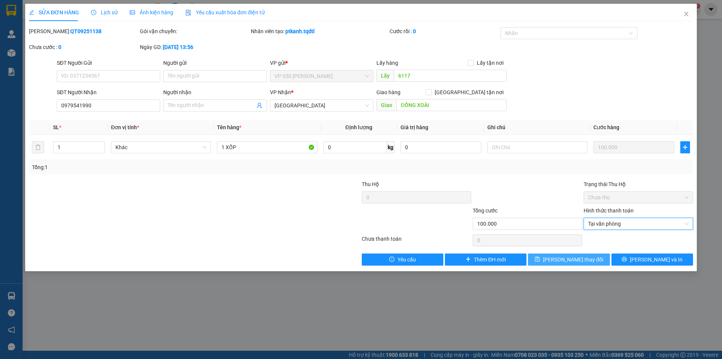
click at [579, 261] on span "Lưu thay đổi" at bounding box center [573, 259] width 60 height 8
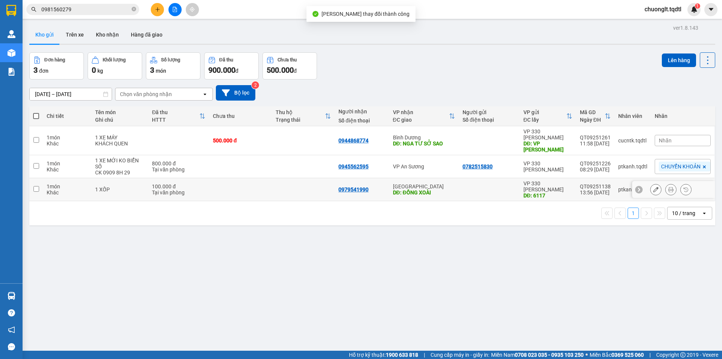
click at [36, 183] on td at bounding box center [36, 189] width 14 height 23
checkbox input "true"
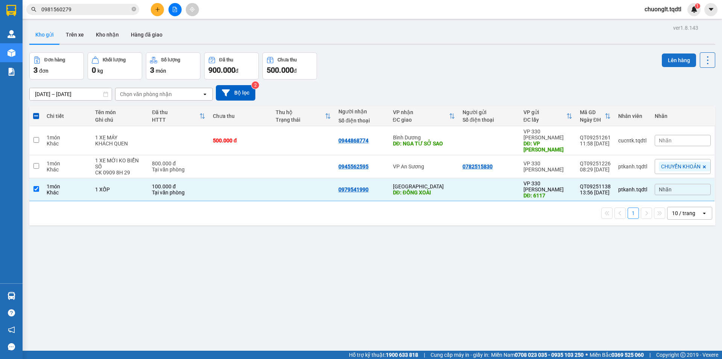
click at [670, 58] on button "Lên hàng" at bounding box center [679, 60] width 34 height 14
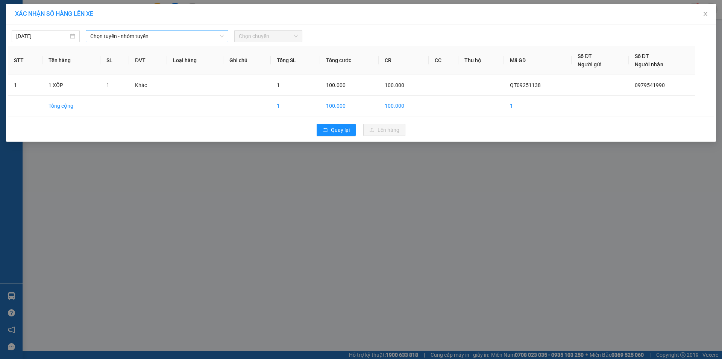
click at [155, 31] on span "Chọn tuyến - nhóm tuyến" at bounding box center [157, 35] width 134 height 11
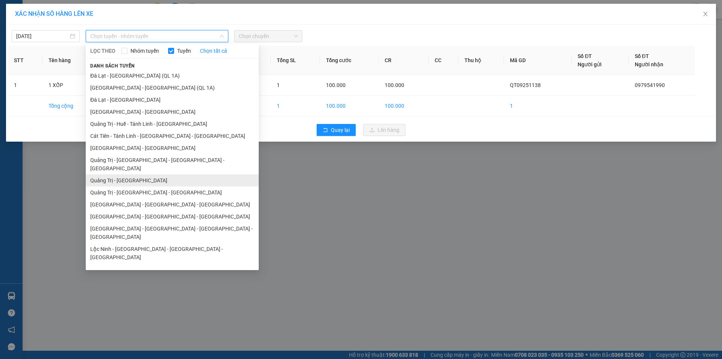
click at [140, 174] on li "Quảng Trị - Sài Gòn" at bounding box center [172, 180] width 173 height 12
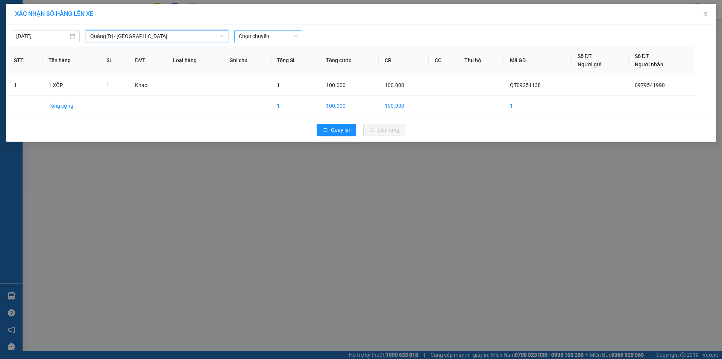
click at [283, 32] on span "Chọn chuyến" at bounding box center [268, 35] width 59 height 11
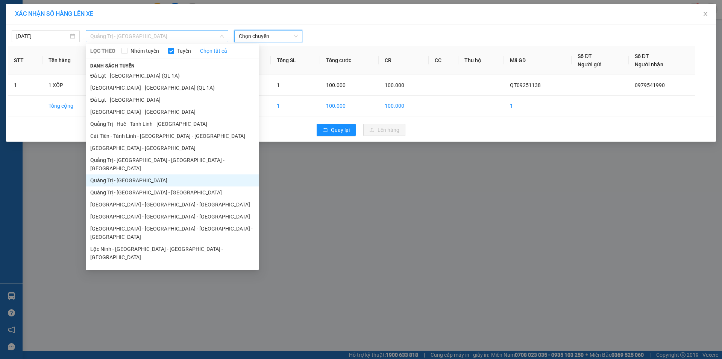
click at [202, 33] on span "Quảng Trị - Sài Gòn" at bounding box center [157, 35] width 134 height 11
click at [157, 186] on li "Quảng Trị - Bình Dương - Bình Phước" at bounding box center [172, 192] width 173 height 12
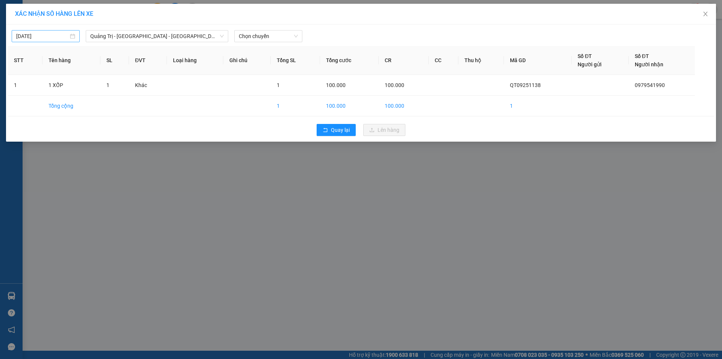
click at [70, 36] on div "[DATE]" at bounding box center [45, 36] width 59 height 8
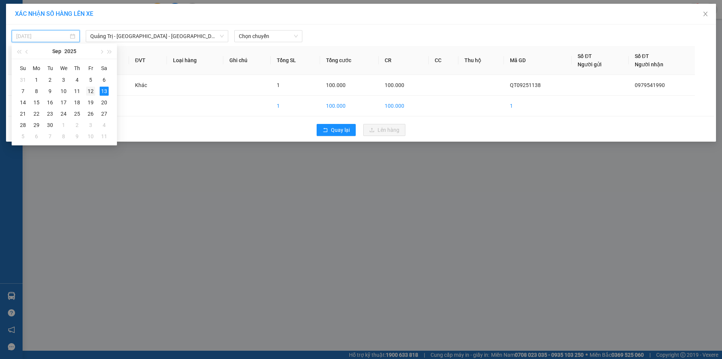
click at [92, 90] on div "12" at bounding box center [90, 91] width 9 height 9
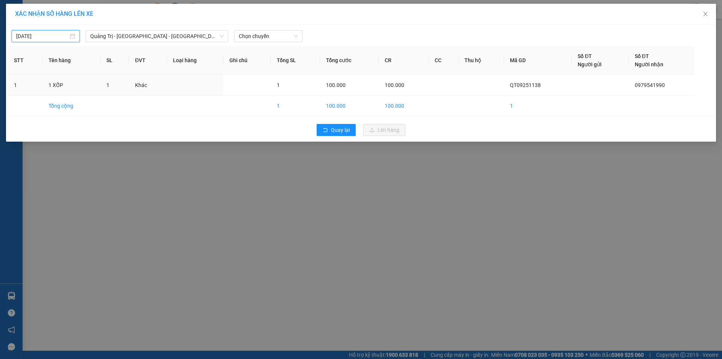
type input "12/09/2025"
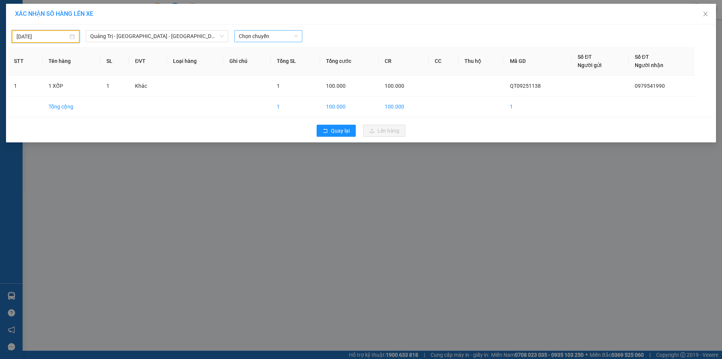
click at [282, 33] on span "Chọn chuyến" at bounding box center [268, 35] width 59 height 11
click at [274, 65] on div "14:00 - 74F-000.34" at bounding box center [268, 63] width 59 height 8
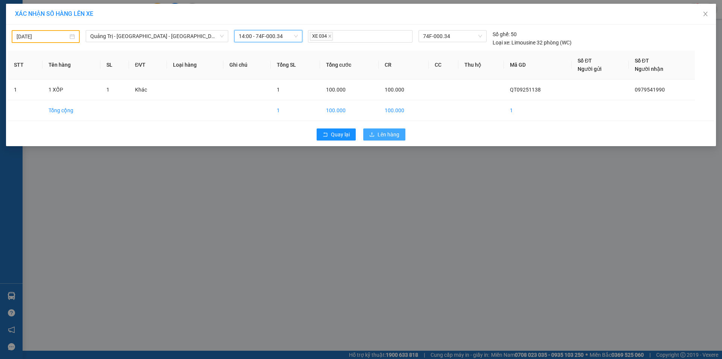
click at [386, 136] on span "Lên hàng" at bounding box center [389, 134] width 22 height 8
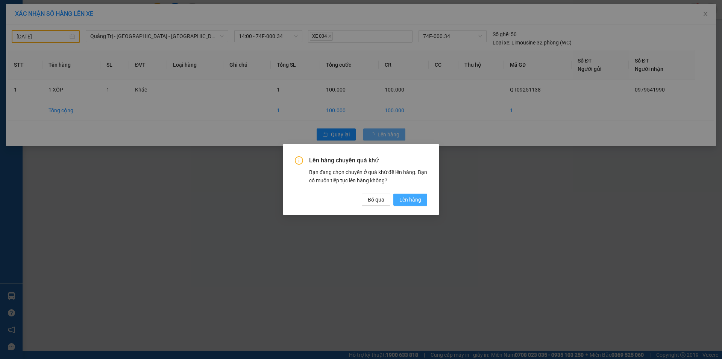
click at [411, 201] on span "Lên hàng" at bounding box center [411, 199] width 22 height 8
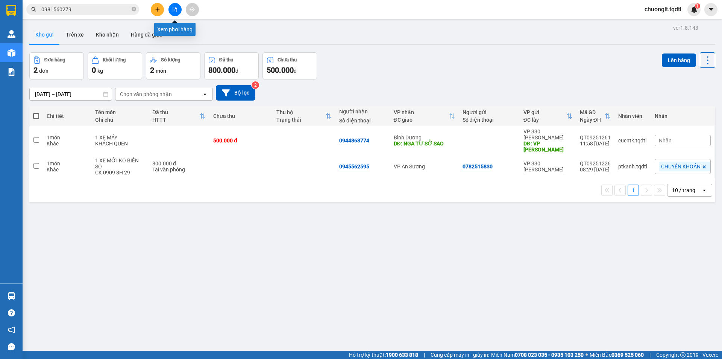
click at [175, 8] on icon "file-add" at bounding box center [174, 9] width 5 height 5
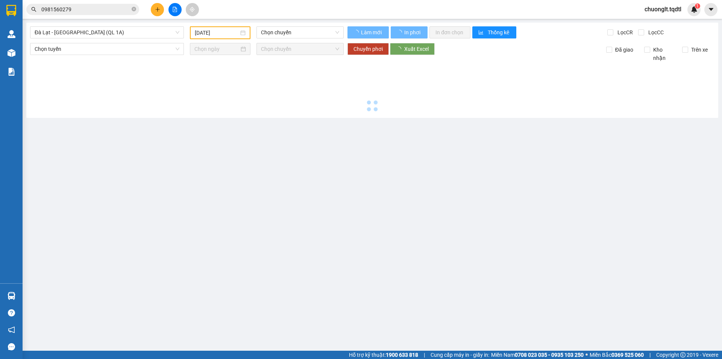
type input "[DATE]"
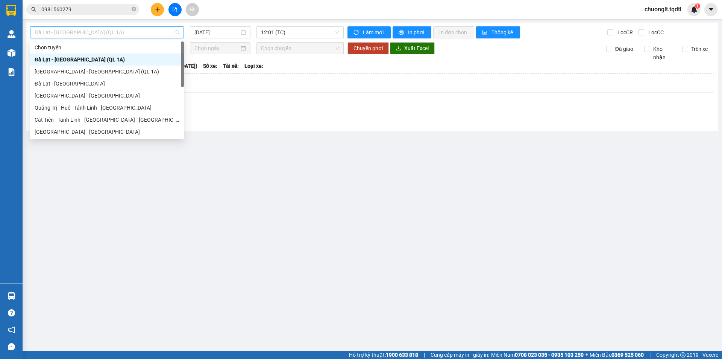
click at [149, 31] on span "Đà Lạt - Sài Gòn (QL 1A)" at bounding box center [107, 32] width 145 height 11
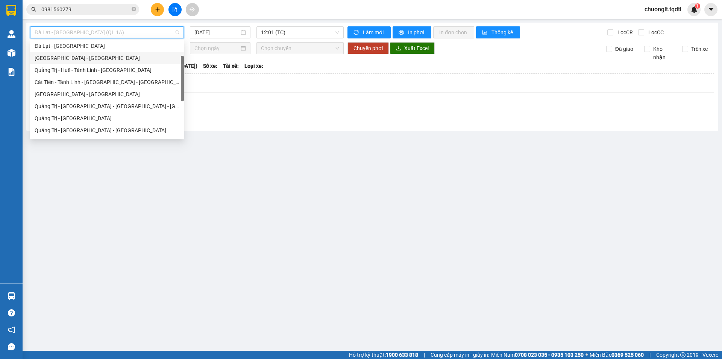
scroll to position [75, 0]
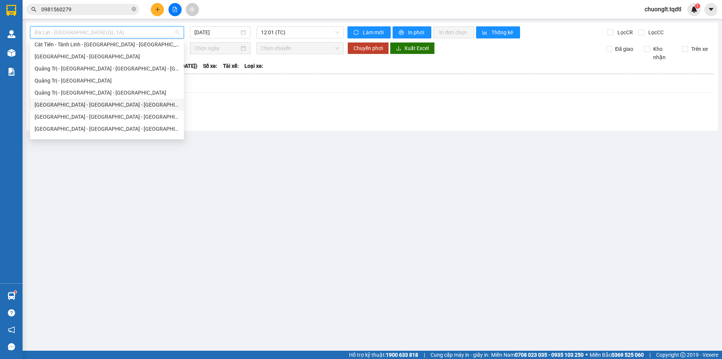
click at [219, 201] on main "Đà Lạt - Sài Gòn (QL 1A) 13/09/2025 12:01 (TC) Làm mới In phơi In đơn chọn Thốn…" at bounding box center [361, 175] width 722 height 350
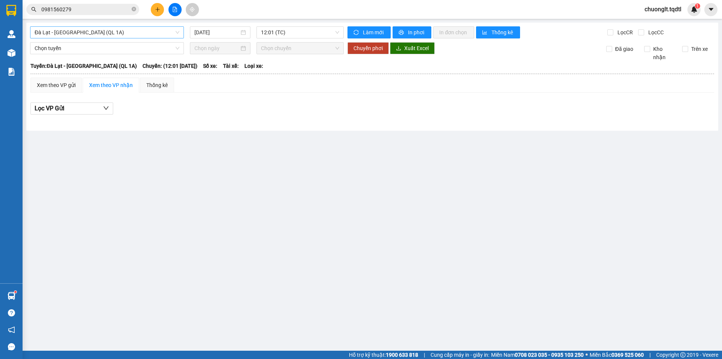
click at [130, 31] on span "Đà Lạt - Sài Gòn (QL 1A)" at bounding box center [107, 32] width 145 height 11
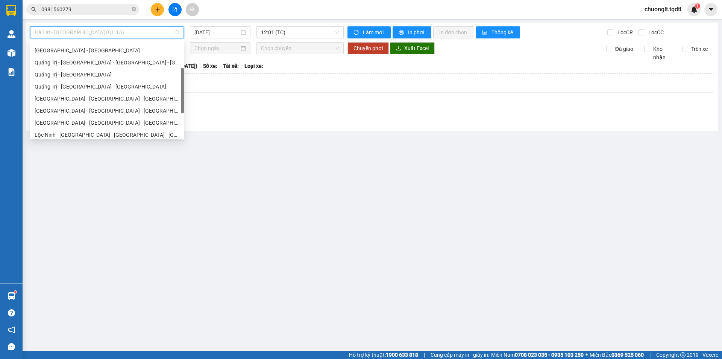
scroll to position [44, 0]
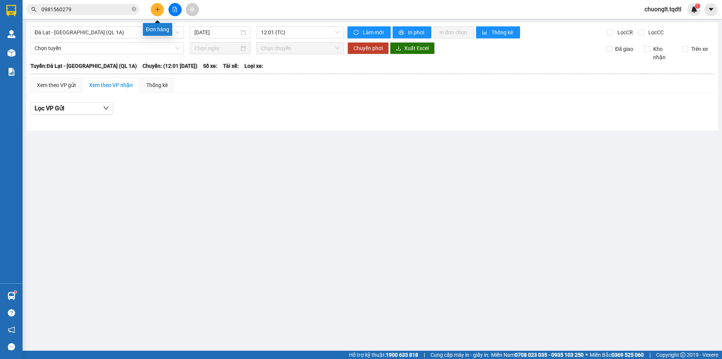
click at [156, 8] on icon "plus" at bounding box center [157, 9] width 5 height 5
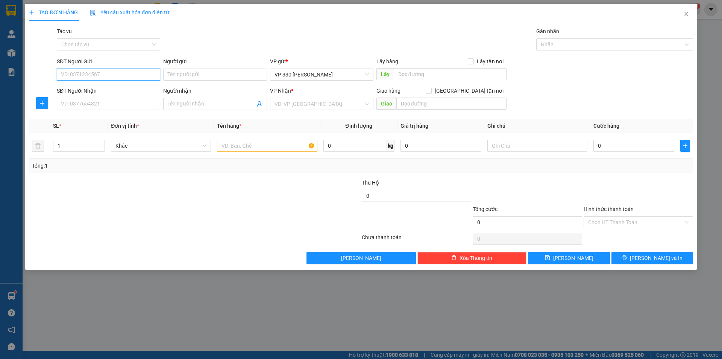
drag, startPoint x: 89, startPoint y: 77, endPoint x: 94, endPoint y: 76, distance: 5.3
click at [89, 77] on input "SĐT Người Gửi" at bounding box center [108, 74] width 103 height 12
click at [91, 100] on div "0842131009" at bounding box center [108, 101] width 94 height 8
type input "0842131009"
type input "XE TẢI B"
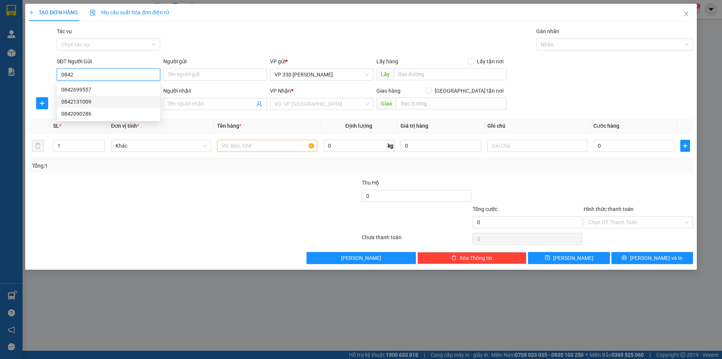
type input "0935206397"
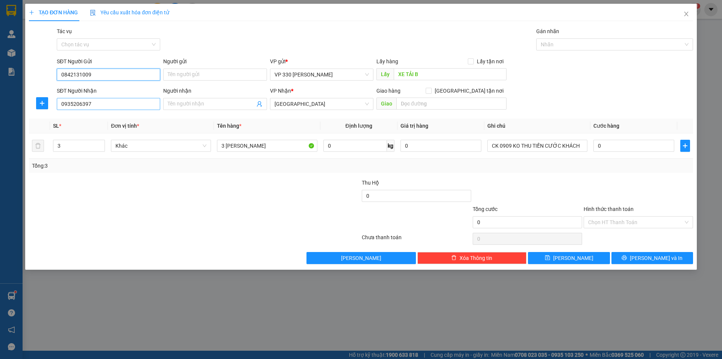
type input "0842131009"
click at [120, 106] on input "0935206397" at bounding box center [108, 104] width 103 height 12
type input "0"
click at [111, 118] on div "0935206397" at bounding box center [108, 119] width 94 height 8
type input "0"
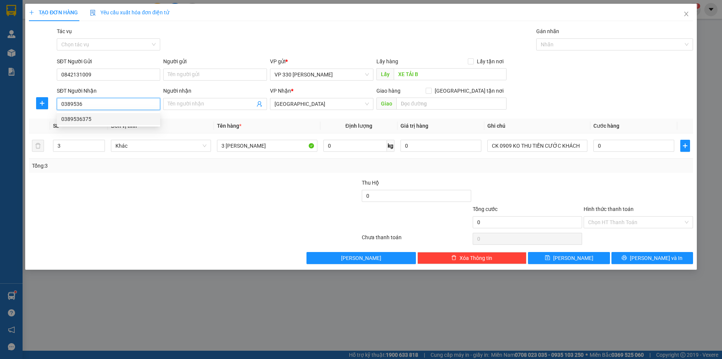
click at [87, 118] on div "0389536375" at bounding box center [108, 119] width 94 height 8
type input "0389536375"
type input "DẦU GIÂY"
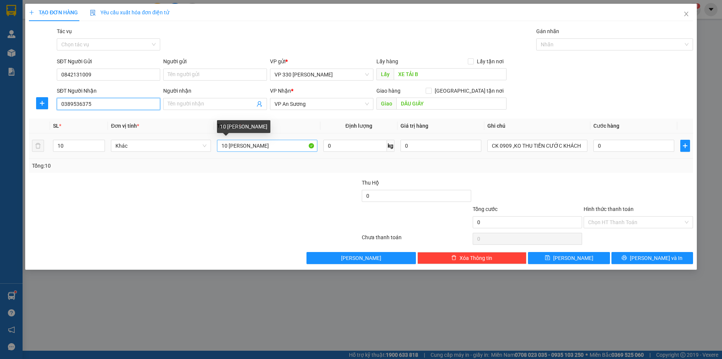
type input "0389536375"
click at [228, 143] on input "10 BAO RIỀNG" at bounding box center [267, 146] width 100 height 12
type input "3 BAO RIỀNG"
click at [99, 147] on span "down" at bounding box center [101, 148] width 5 height 5
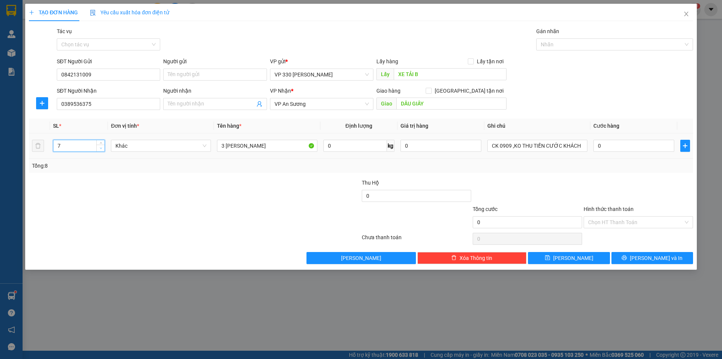
click at [99, 147] on span "down" at bounding box center [101, 148] width 5 height 5
click at [99, 148] on span "down" at bounding box center [101, 148] width 5 height 5
click at [97, 148] on span "Decrease Value" at bounding box center [100, 147] width 8 height 7
type input "3"
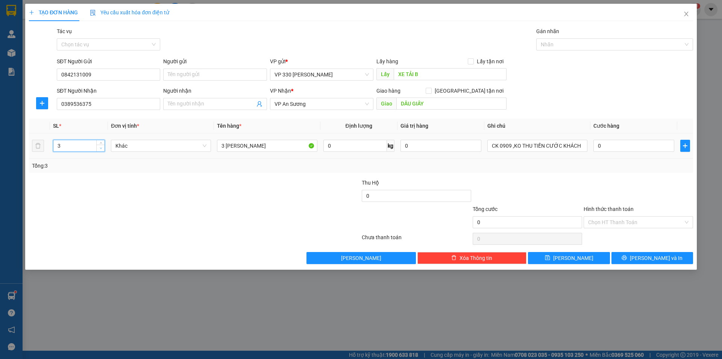
click at [97, 148] on span "Decrease Value" at bounding box center [100, 147] width 8 height 7
click at [445, 105] on input "DẦU GIÂY" at bounding box center [452, 103] width 110 height 12
type input "D"
type input "ĐỒNG NAI"
click at [439, 102] on input "ĐỒNG NAI" at bounding box center [452, 103] width 110 height 12
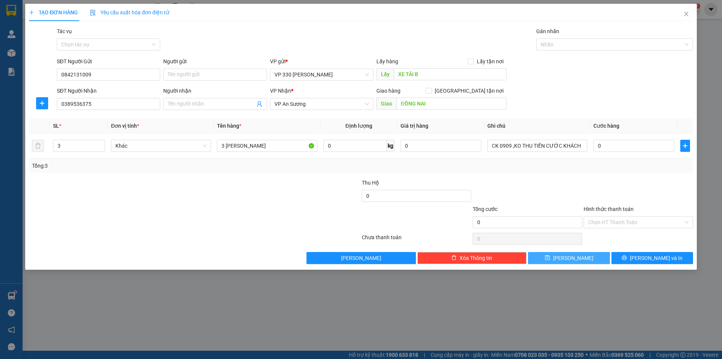
click at [545, 254] on button "Lưu" at bounding box center [569, 258] width 82 height 12
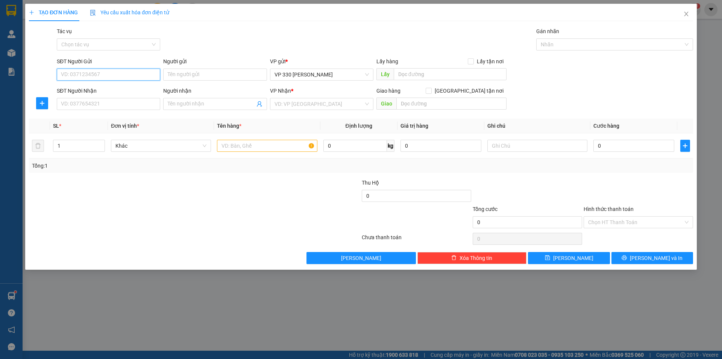
click at [108, 76] on input "SĐT Người Gửi" at bounding box center [108, 74] width 103 height 12
click at [87, 91] on div "0356201205" at bounding box center [108, 89] width 94 height 8
type input "0356201205"
type input "XE TAI B"
type input "0919075696"
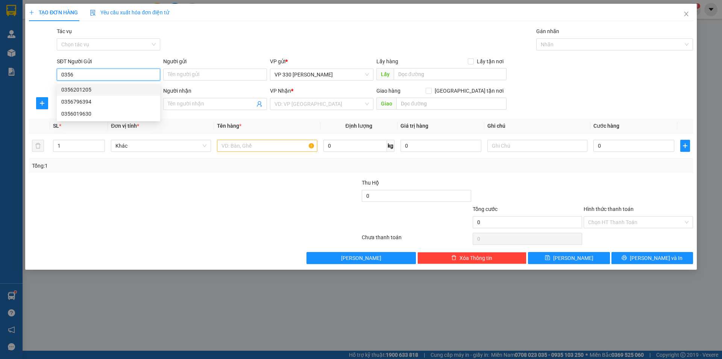
type input "TRÃNG BOM"
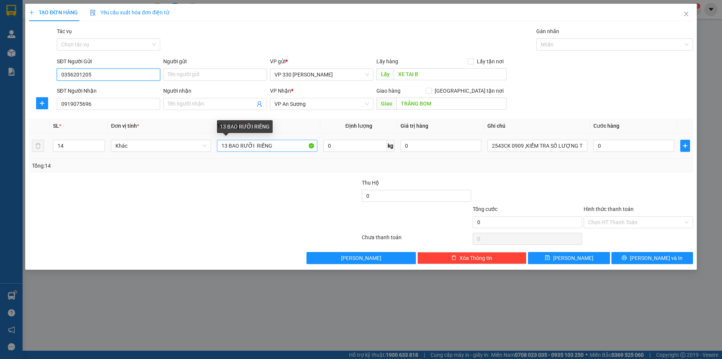
type input "0356201205"
click at [226, 144] on input "13 BAO RƯỠI RIỀNG" at bounding box center [267, 146] width 100 height 12
click at [254, 145] on input "11 BAO RƯỠI RIỀNG" at bounding box center [267, 146] width 100 height 12
type input "11 BAO RIỀNG"
click at [100, 149] on icon "down" at bounding box center [101, 148] width 3 height 3
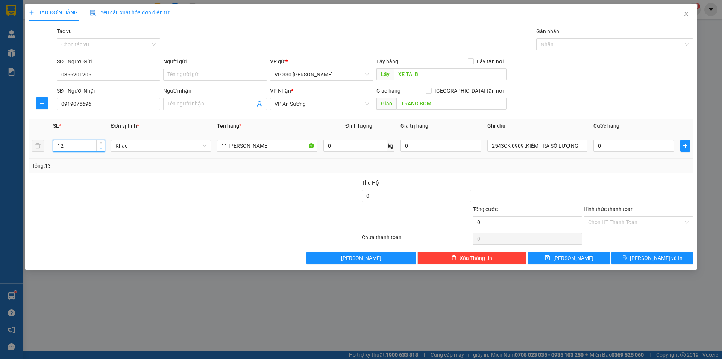
click at [100, 149] on icon "down" at bounding box center [101, 148] width 3 height 3
type input "11"
click at [100, 149] on icon "down" at bounding box center [101, 148] width 3 height 3
click at [560, 261] on button "Lưu" at bounding box center [569, 258] width 82 height 12
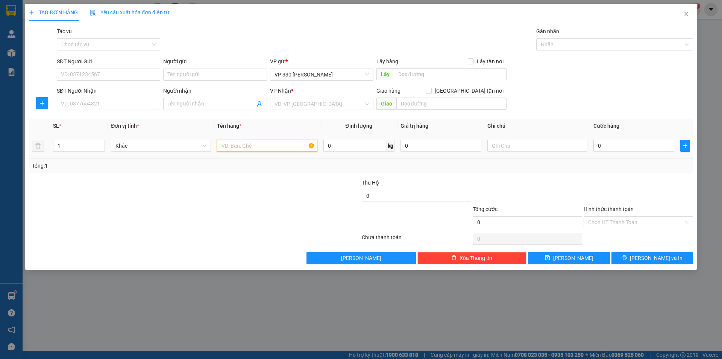
click at [227, 144] on input "text" at bounding box center [267, 146] width 100 height 12
type input "1"
type input "27 BAO"
click at [68, 148] on input "1" at bounding box center [78, 145] width 51 height 11
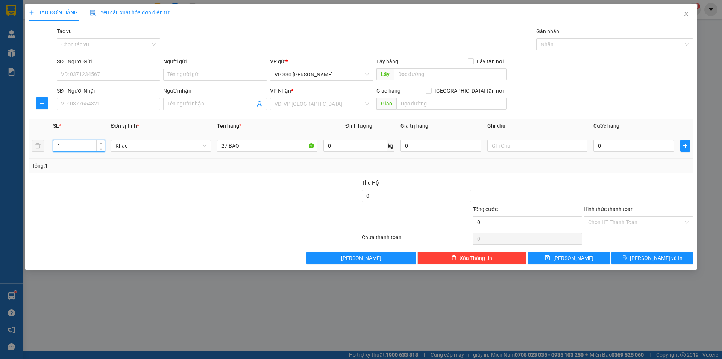
click at [68, 148] on input "1" at bounding box center [78, 145] width 51 height 11
type input "27"
click at [434, 77] on input "text" at bounding box center [450, 74] width 113 height 12
type input "2554 BỐC Ở CAM LỘ"
click at [90, 71] on input "SĐT Người Gửi" at bounding box center [108, 74] width 103 height 12
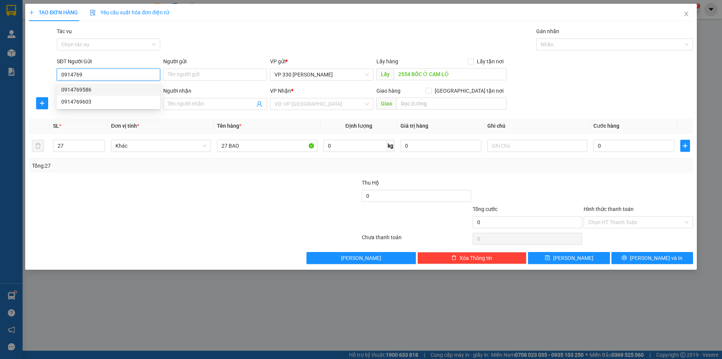
click at [90, 91] on div "0914769586" at bounding box center [108, 89] width 94 height 8
type input "0914769586"
type input "XE TẢI"
type input "0363080156"
type input "ĐẠ TẺ"
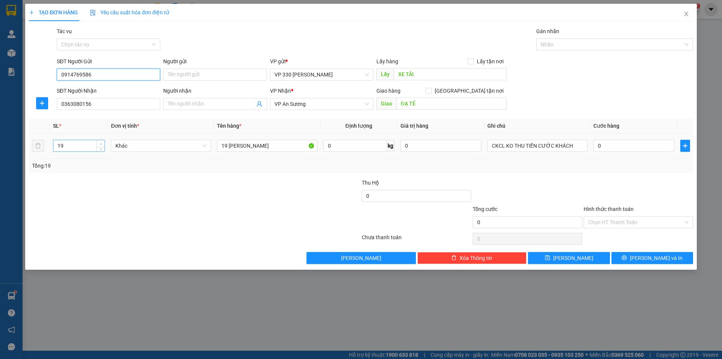
type input "0914769586"
click at [99, 141] on span "up" at bounding box center [101, 143] width 5 height 5
click at [99, 142] on span "up" at bounding box center [101, 143] width 5 height 5
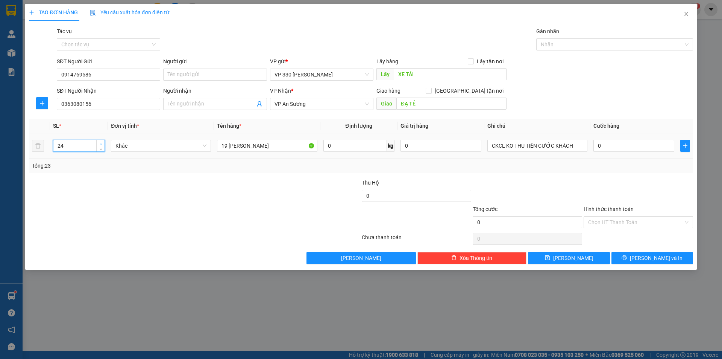
click at [99, 142] on span "up" at bounding box center [101, 143] width 5 height 5
type input "27"
click at [99, 142] on span "up" at bounding box center [101, 143] width 5 height 5
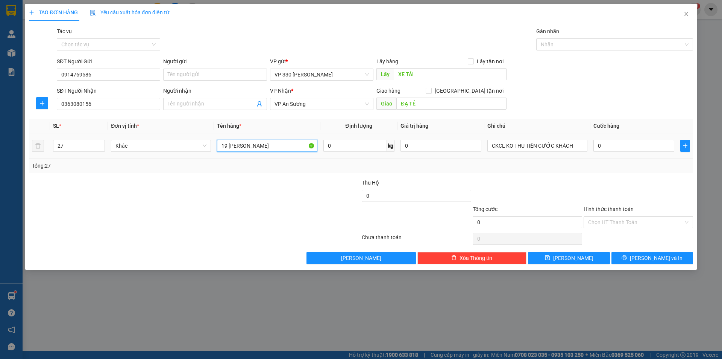
drag, startPoint x: 228, startPoint y: 144, endPoint x: 214, endPoint y: 147, distance: 13.7
click at [214, 147] on td "19 BAO RIỀNG" at bounding box center [267, 145] width 106 height 25
click at [276, 142] on input "27 BAO RIỀNG" at bounding box center [267, 146] width 100 height 12
type input "27 BAO RIỀNG ( 1 TẤN LẺ 5 KG)"
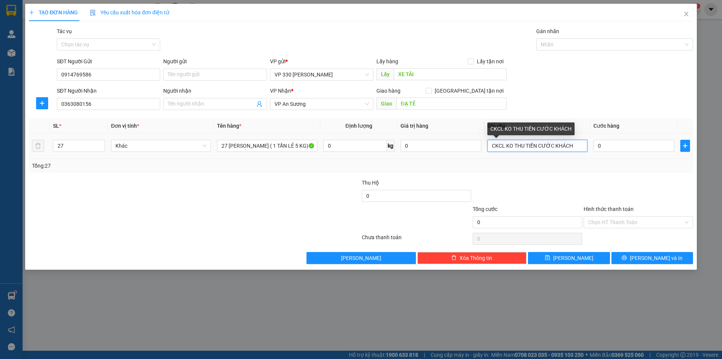
click at [490, 142] on input "CKCL KO THU TIỀN CƯỚC KHÁCH" at bounding box center [538, 146] width 100 height 12
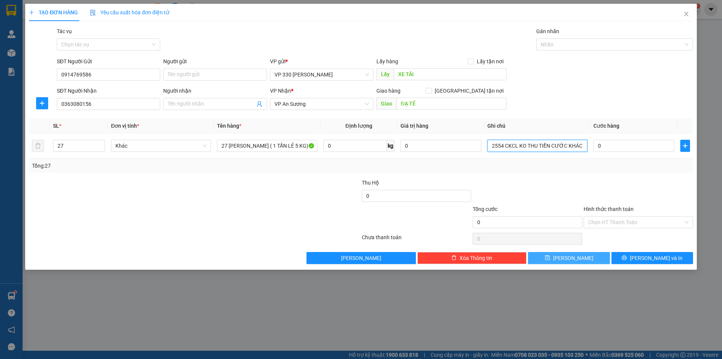
type input "2554 CKCL KO THU TIỀN CƯỚC KHÁCH"
click at [571, 258] on span "Lưu" at bounding box center [573, 258] width 40 height 8
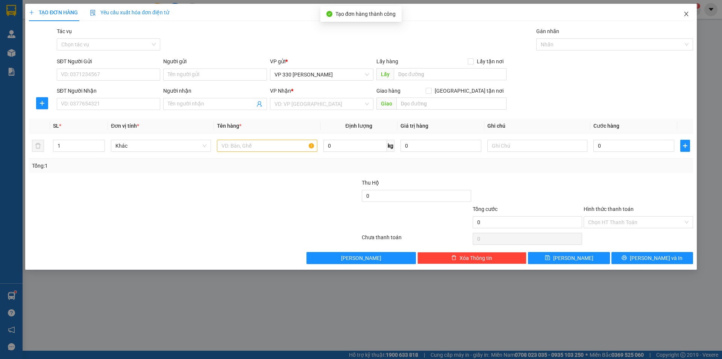
click at [684, 11] on span "Close" at bounding box center [686, 14] width 21 height 21
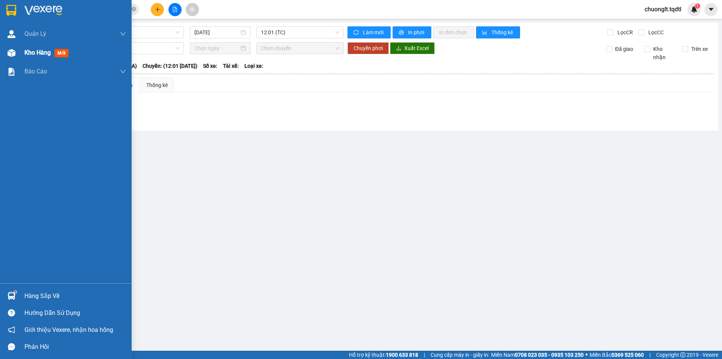
click at [26, 51] on span "Kho hàng" at bounding box center [37, 52] width 26 height 7
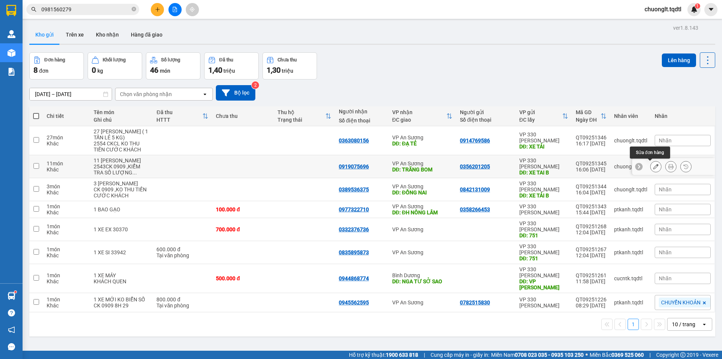
click at [651, 165] on button at bounding box center [656, 166] width 11 height 13
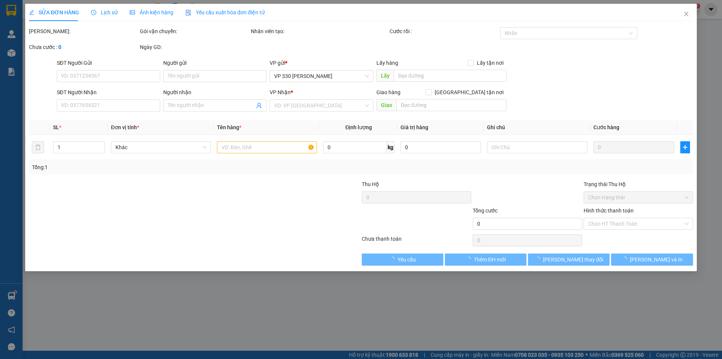
type input "0356201205"
type input "XE TAI B"
type input "0919075696"
type input "TRÃNG BOM"
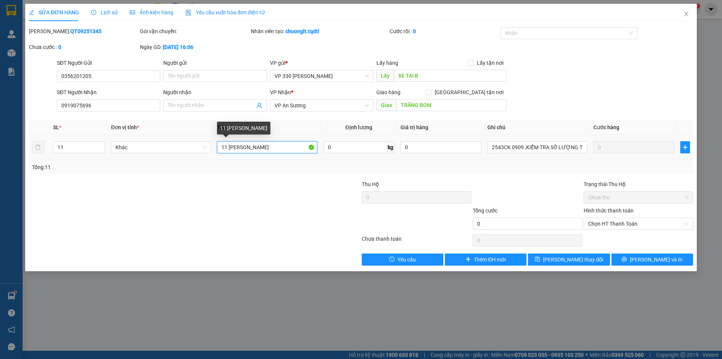
click at [228, 146] on input "11 BAO RIỀNG" at bounding box center [267, 147] width 100 height 12
type input "10 BAO RIỀNG"
click at [72, 147] on input "11" at bounding box center [78, 146] width 51 height 11
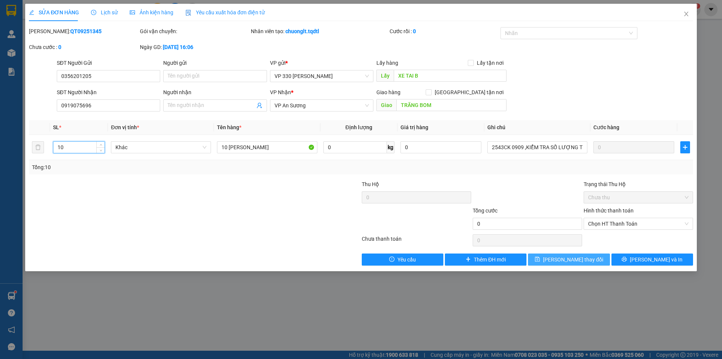
type input "10"
click at [561, 259] on span "Lưu thay đổi" at bounding box center [573, 259] width 60 height 8
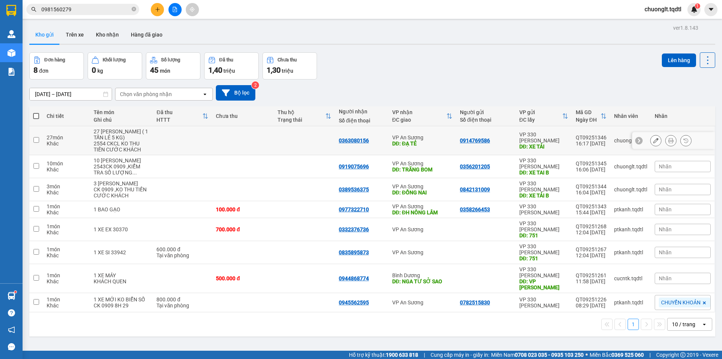
click at [37, 140] on input "checkbox" at bounding box center [36, 140] width 6 height 6
checkbox input "true"
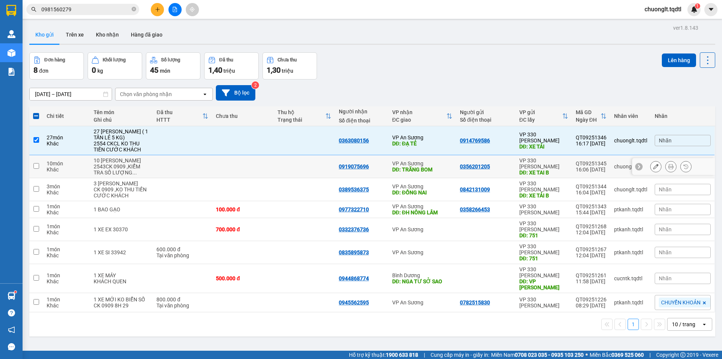
click at [35, 167] on input "checkbox" at bounding box center [36, 166] width 6 height 6
checkbox input "true"
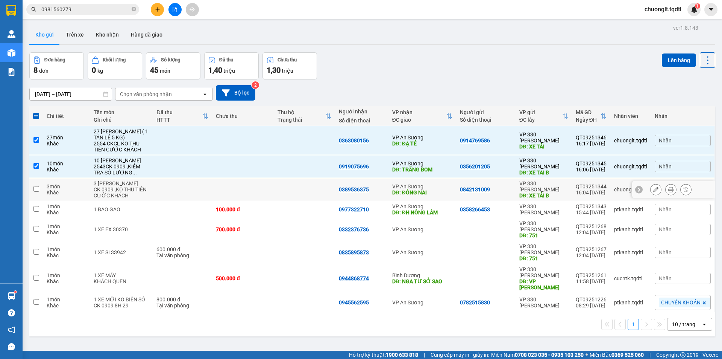
click at [36, 189] on input "checkbox" at bounding box center [36, 189] width 6 height 6
checkbox input "true"
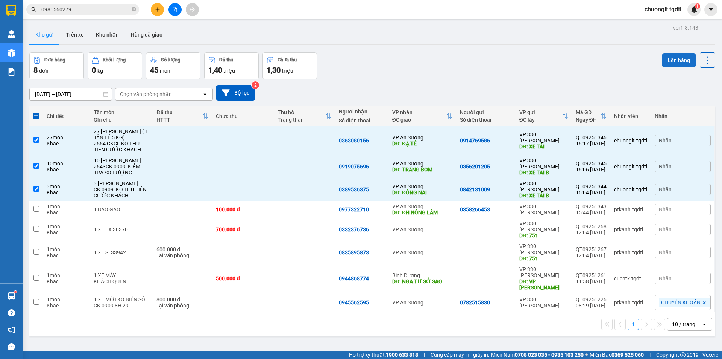
click at [673, 59] on button "Lên hàng" at bounding box center [679, 60] width 34 height 14
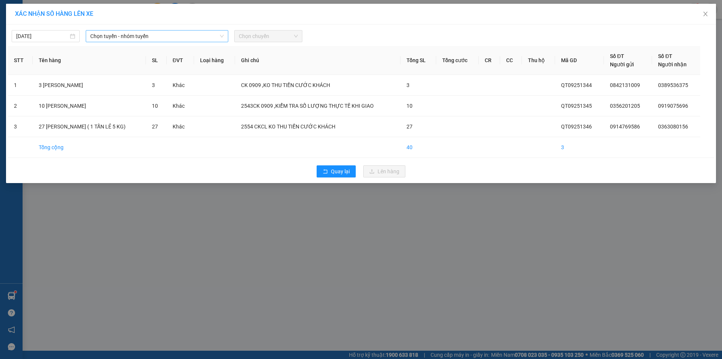
click at [207, 37] on span "Chọn tuyến - nhóm tuyến" at bounding box center [157, 35] width 134 height 11
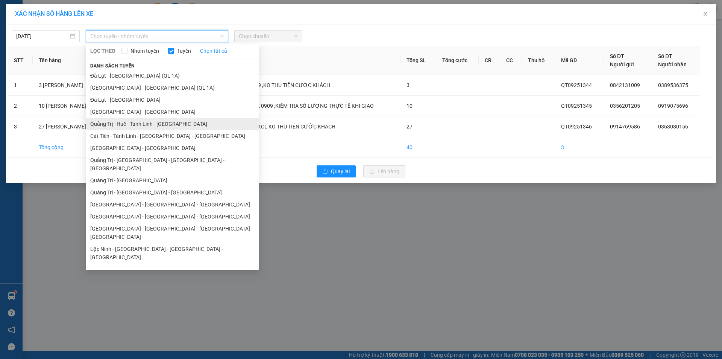
click at [168, 125] on li "Quảng Trị - Huế - Tánh Linh - Cát Tiên" at bounding box center [172, 124] width 173 height 12
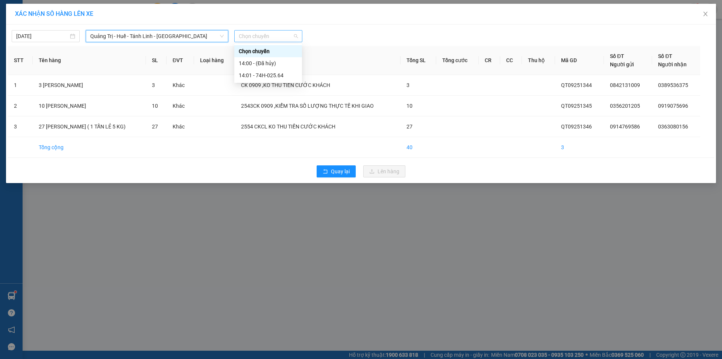
click at [274, 36] on span "Chọn chuyến" at bounding box center [268, 35] width 59 height 11
click at [278, 76] on div "14:01 - 74H-025.64" at bounding box center [268, 75] width 59 height 8
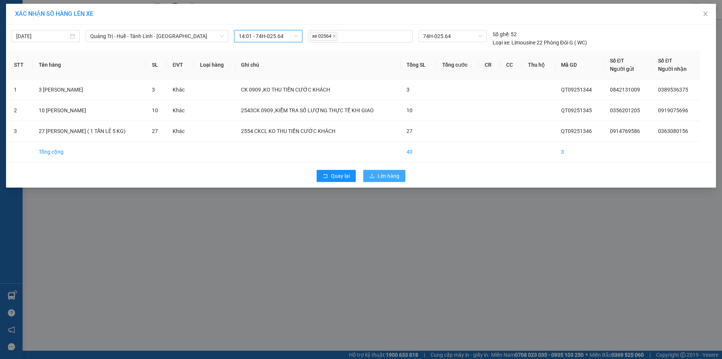
click at [386, 176] on span "Lên hàng" at bounding box center [389, 176] width 22 height 8
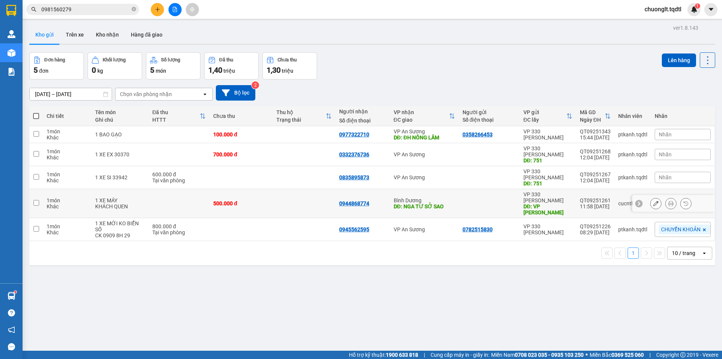
scroll to position [35, 0]
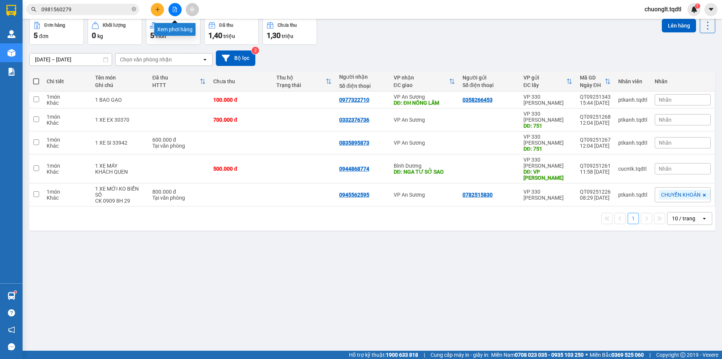
click at [174, 8] on icon "file-add" at bounding box center [174, 9] width 5 height 5
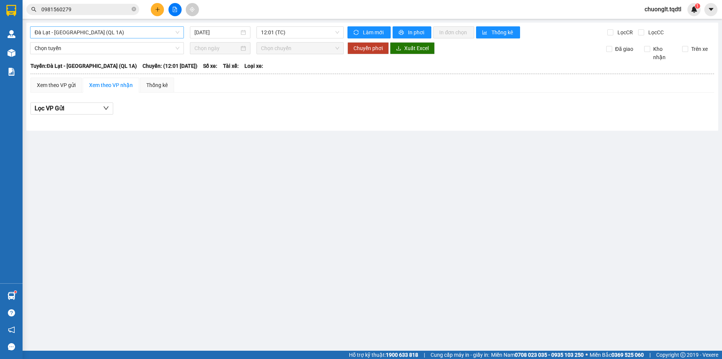
click at [155, 32] on span "Đà Lạt - Sài Gòn (QL 1A)" at bounding box center [107, 32] width 145 height 11
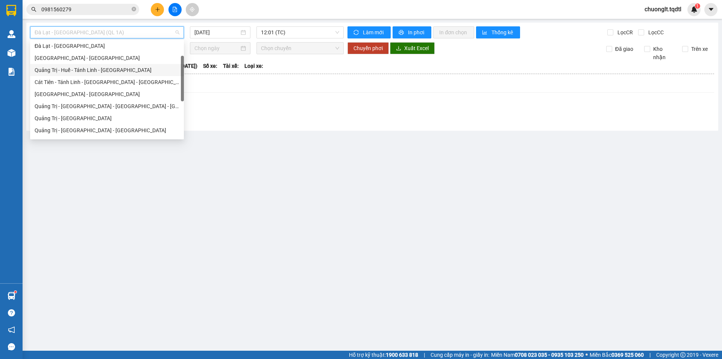
scroll to position [75, 0]
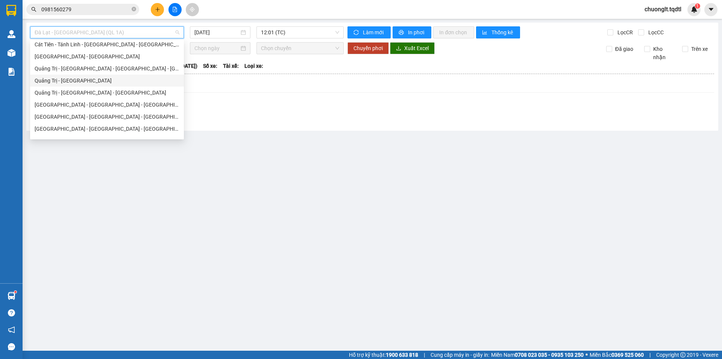
click at [88, 80] on div "Quảng Trị - Sài Gòn" at bounding box center [107, 80] width 145 height 8
type input "[DATE]"
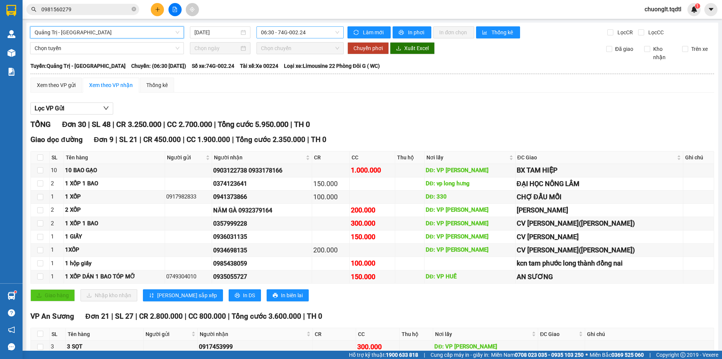
click at [325, 35] on span "06:30 - 74G-002.24" at bounding box center [300, 32] width 78 height 11
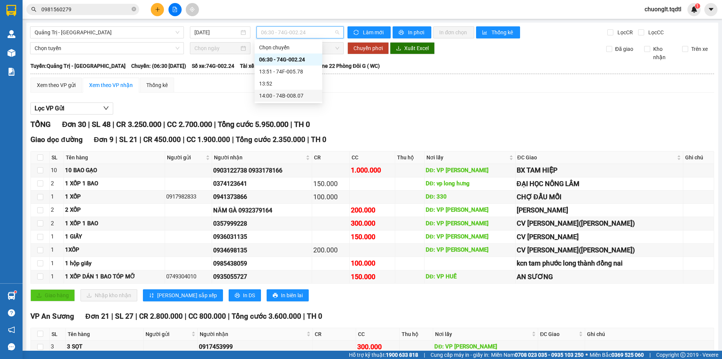
click at [290, 94] on div "14:00 - 74B-008.07" at bounding box center [288, 95] width 59 height 8
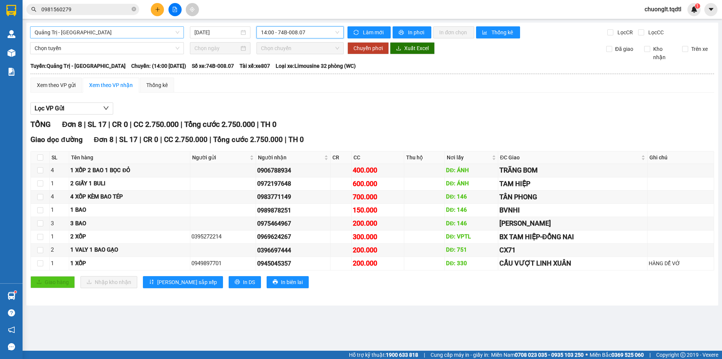
click at [167, 34] on span "Quảng Trị - Sài Gòn" at bounding box center [107, 32] width 145 height 11
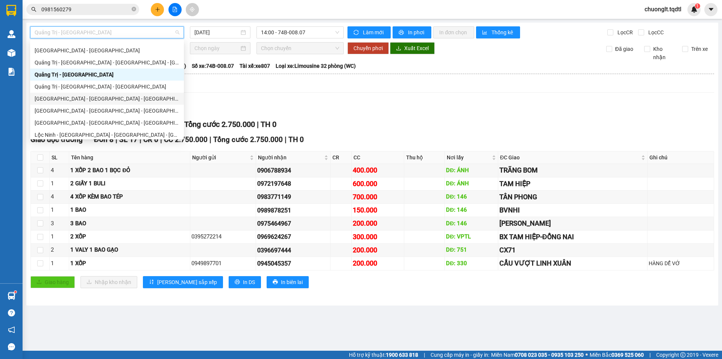
scroll to position [157, 0]
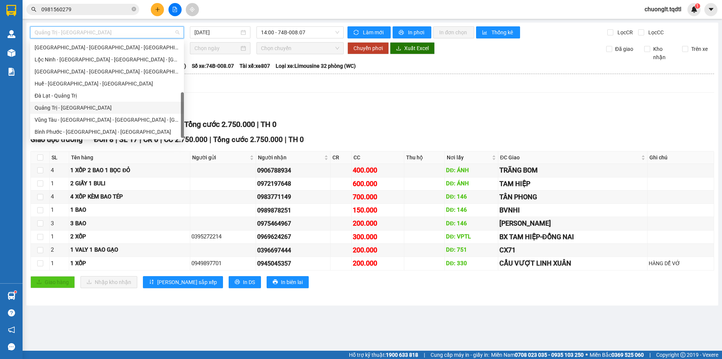
click at [81, 106] on div "Quảng Trị - Đà Lạt" at bounding box center [107, 107] width 145 height 8
type input "[DATE]"
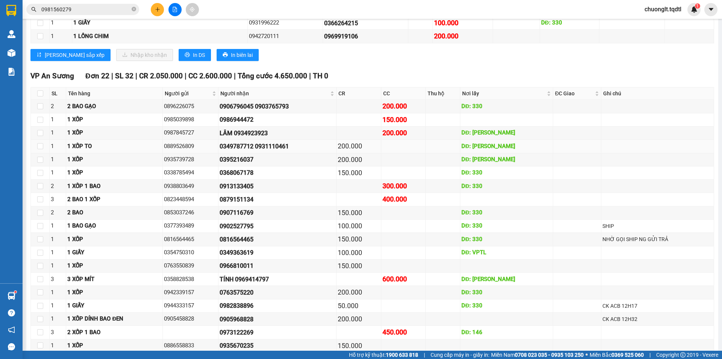
scroll to position [259, 0]
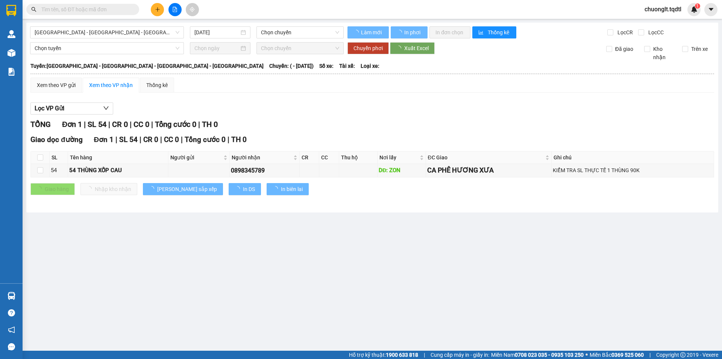
type input "[DATE]"
